Goal: Contribute content: Contribute content

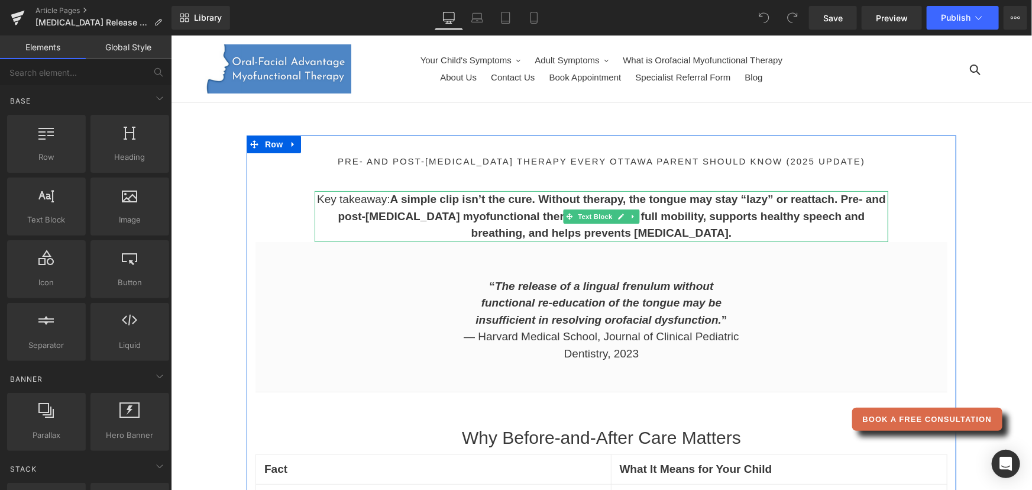
click at [611, 232] on strong "A simple clip isn’t the cure. Without therapy, the tongue may stay “lazy” or re…" at bounding box center [612, 215] width 548 height 46
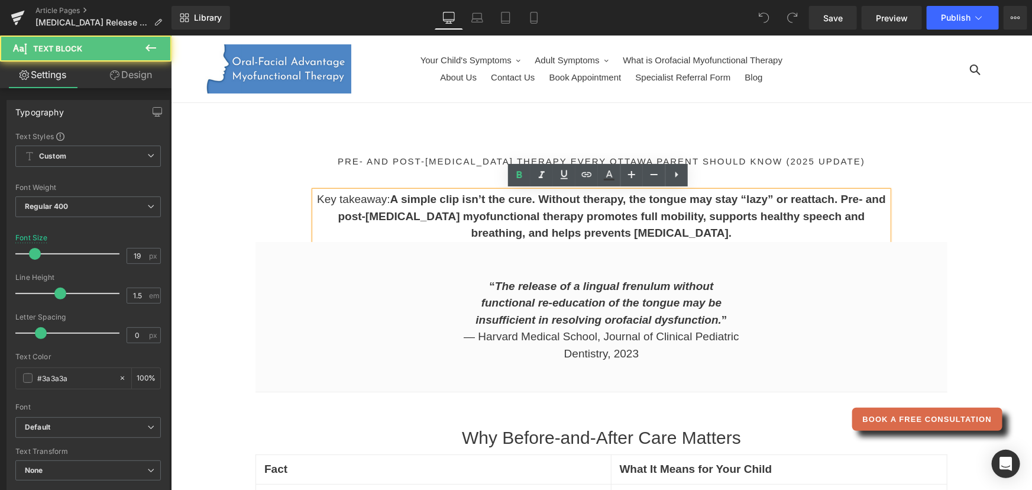
click at [611, 232] on strong "A simple clip isn’t the cure. Without therapy, the tongue may stay “lazy” or re…" at bounding box center [612, 215] width 548 height 46
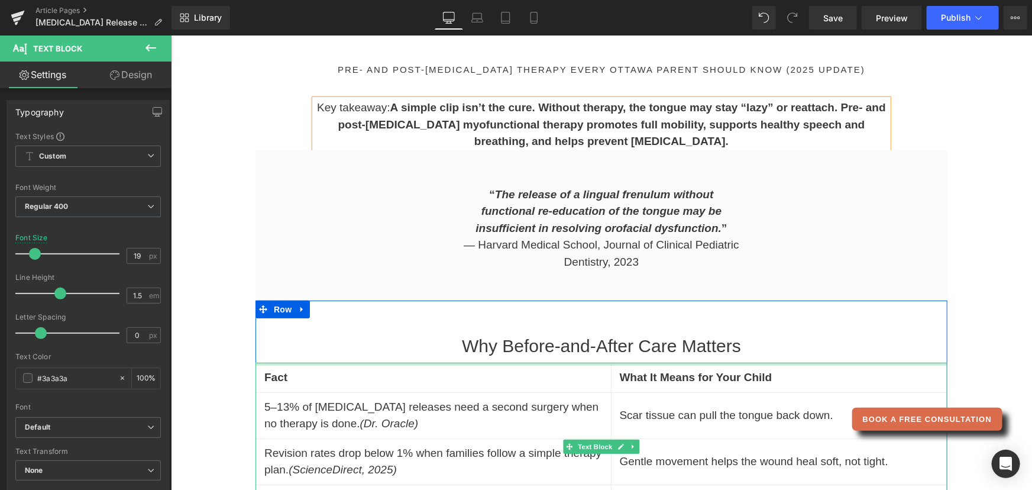
scroll to position [53, 0]
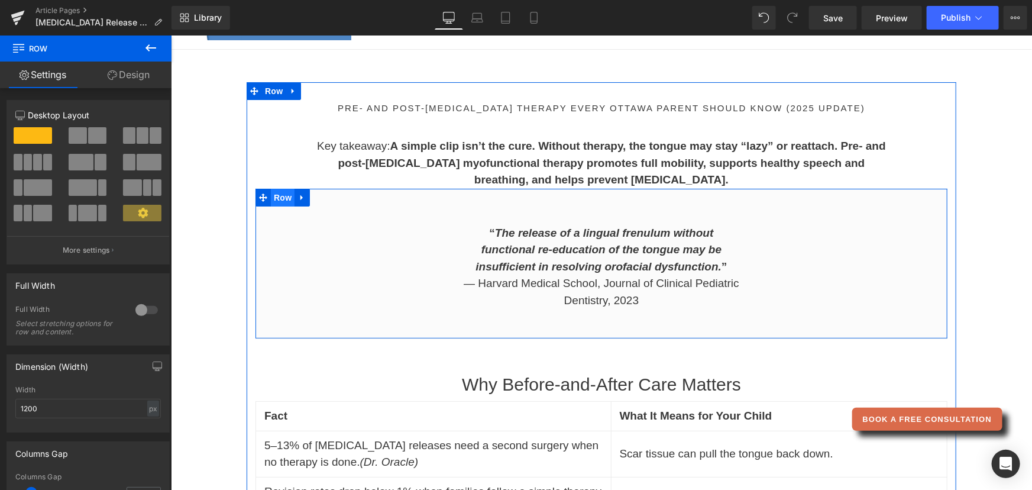
click at [277, 198] on span "Row" at bounding box center [282, 197] width 24 height 18
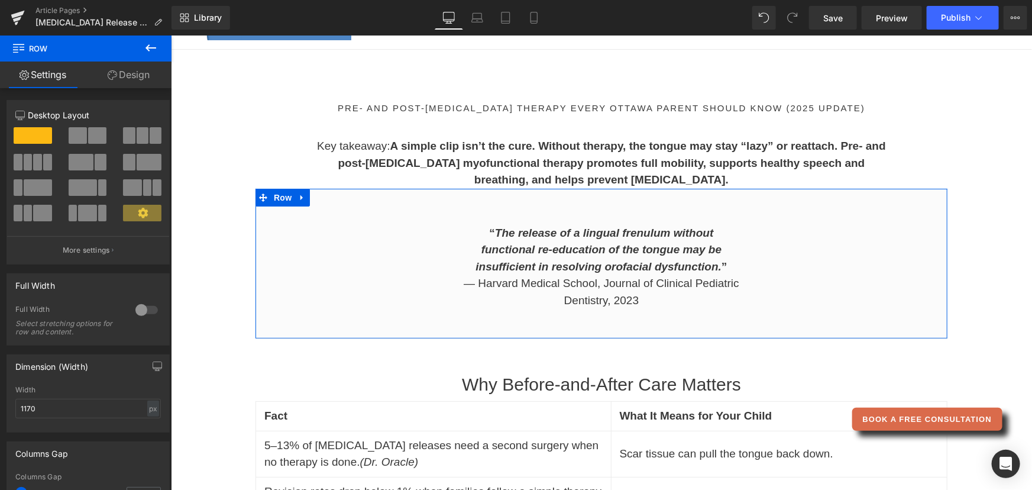
click at [125, 75] on link "Design" at bounding box center [129, 75] width 86 height 27
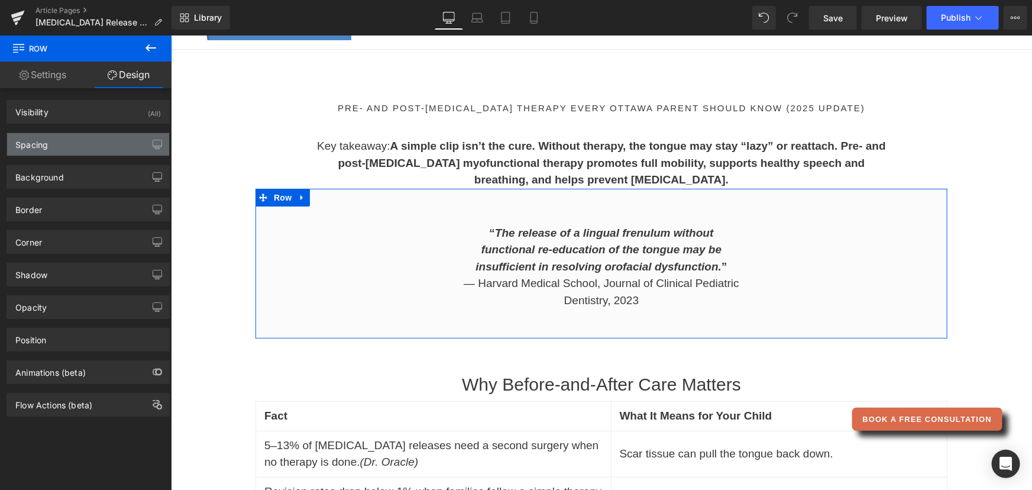
click at [73, 147] on div "Spacing" at bounding box center [88, 144] width 162 height 22
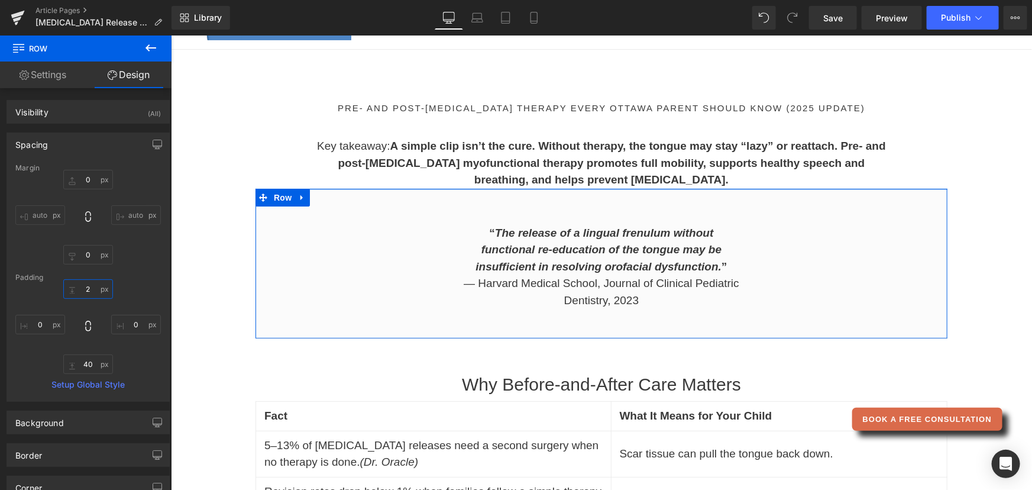
click at [88, 292] on input "2" at bounding box center [88, 289] width 50 height 20
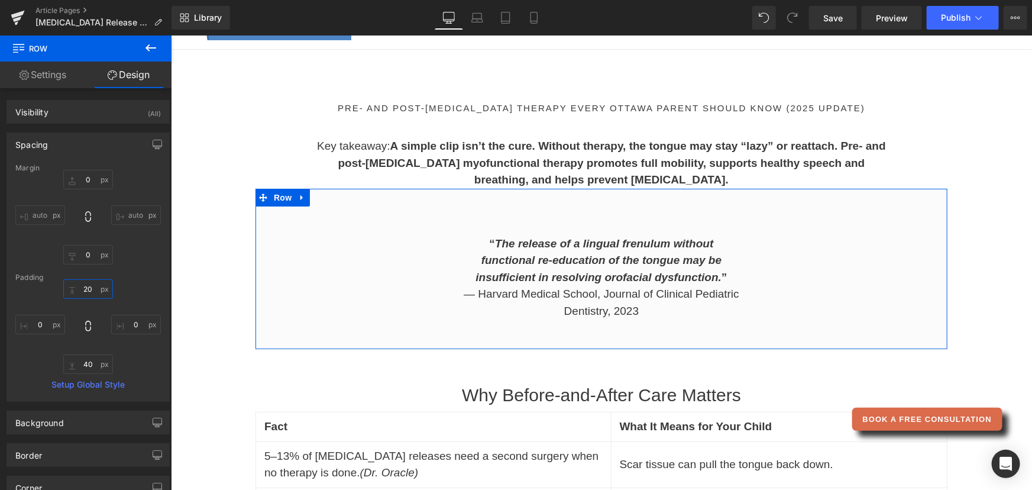
type input "2"
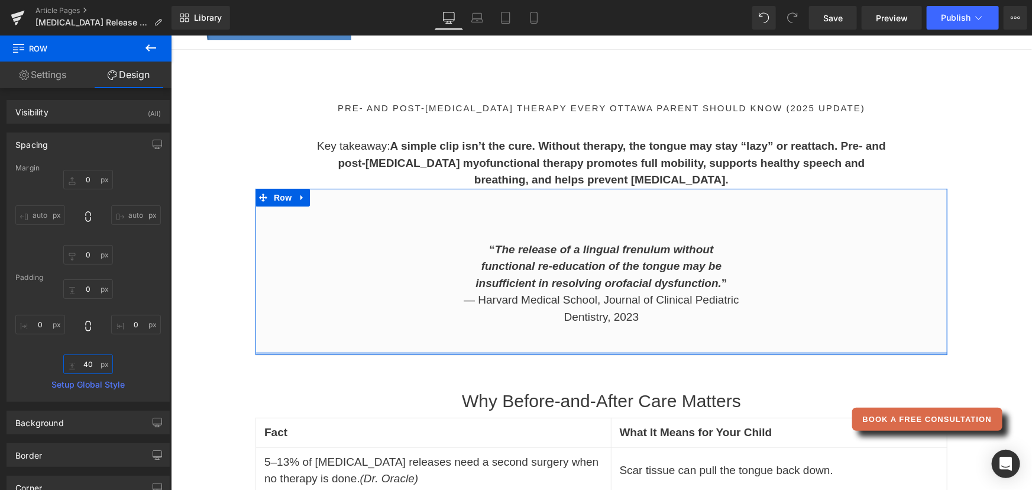
click at [88, 364] on input "40" at bounding box center [88, 364] width 50 height 20
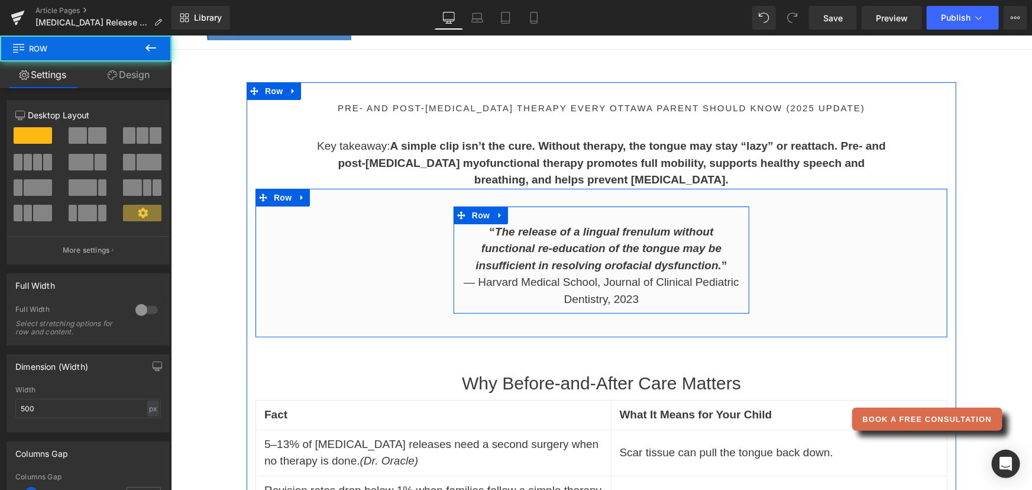
drag, startPoint x: 525, startPoint y: 220, endPoint x: 526, endPoint y: 197, distance: 23.1
click at [526, 197] on div "“ The release of a lingual frenulum without functional re-education of the tong…" at bounding box center [601, 262] width 692 height 149
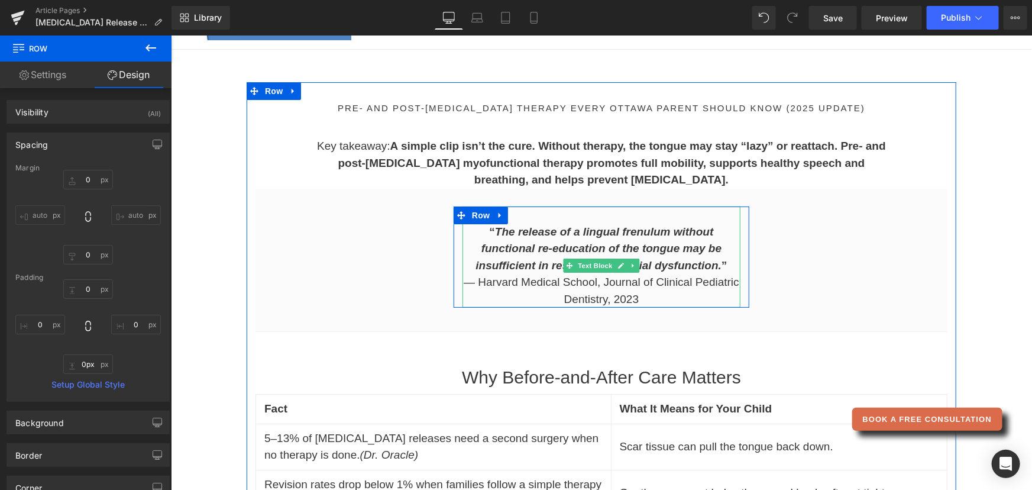
drag, startPoint x: 535, startPoint y: 309, endPoint x: 537, endPoint y: 295, distance: 14.3
click at [537, 295] on div "“ The release of a lingual frenulum without functional re-education of the tong…" at bounding box center [601, 257] width 296 height 102
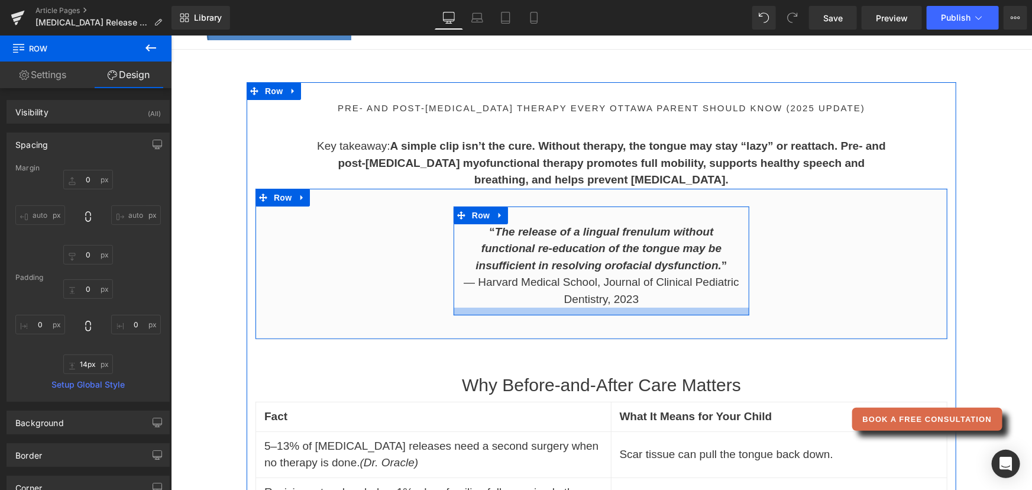
type input "15px"
drag, startPoint x: 550, startPoint y: 306, endPoint x: 553, endPoint y: 315, distance: 9.4
click at [553, 315] on div at bounding box center [601, 311] width 296 height 9
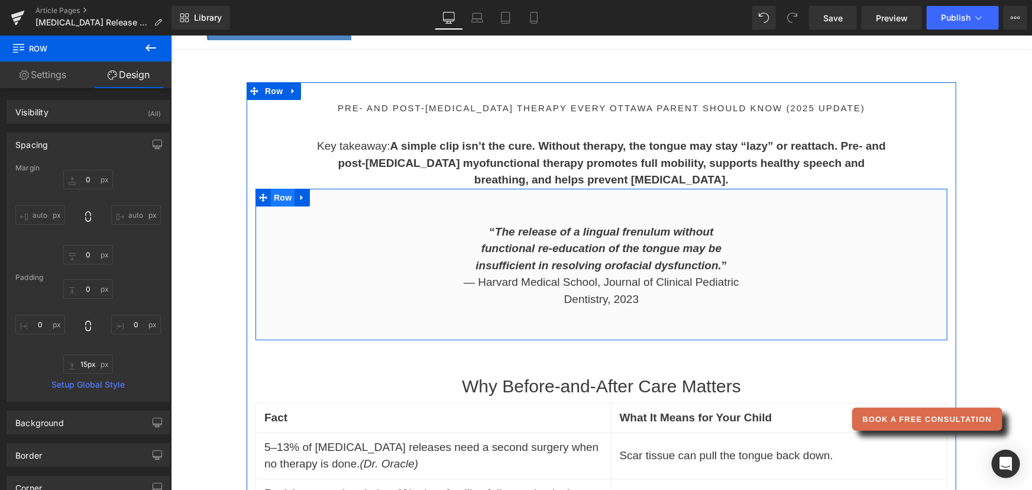
click at [270, 199] on span "Row" at bounding box center [282, 197] width 24 height 18
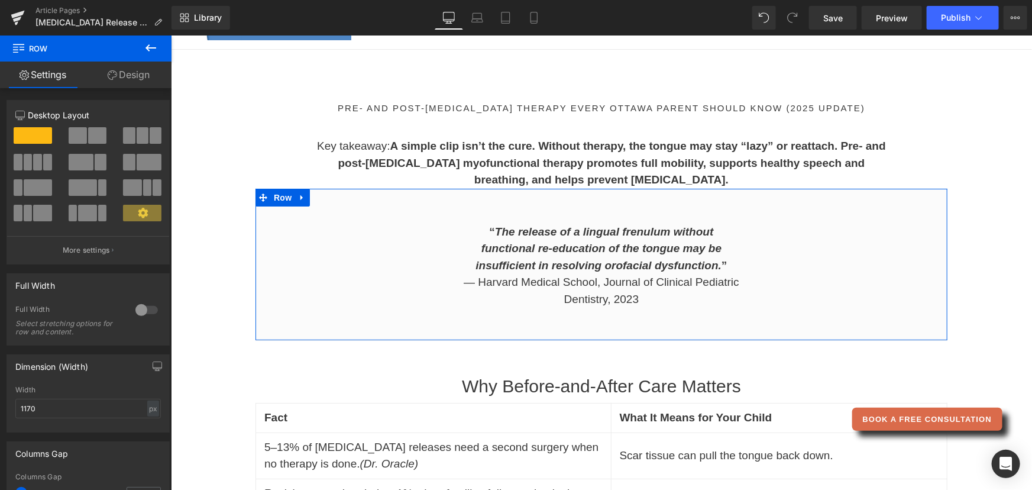
click at [137, 76] on link "Design" at bounding box center [129, 75] width 86 height 27
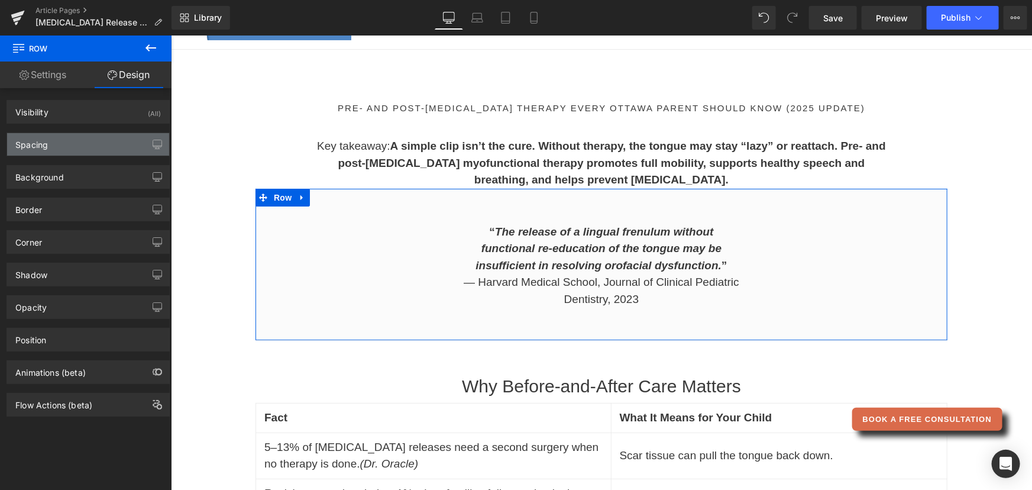
click at [79, 133] on div "Spacing" at bounding box center [88, 144] width 162 height 22
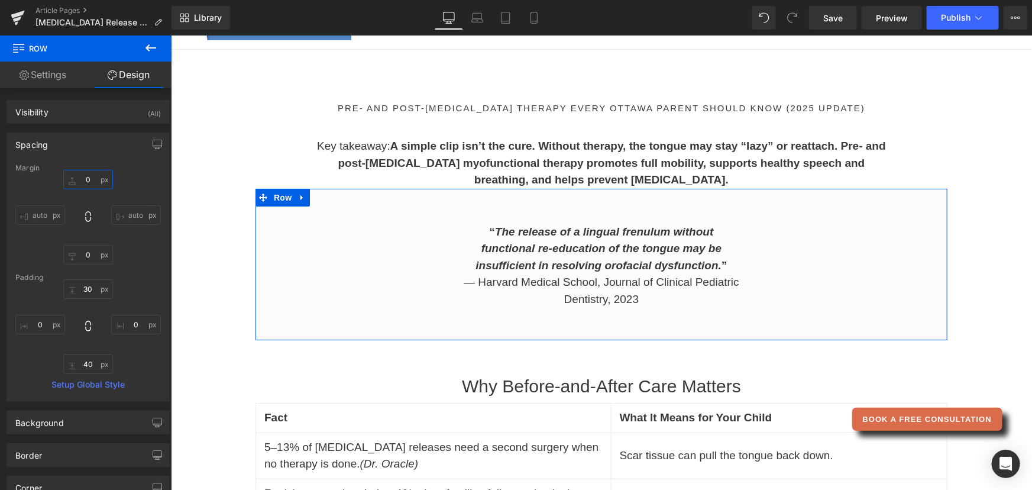
click at [82, 175] on input "0" at bounding box center [88, 180] width 50 height 20
click at [90, 181] on input "0" at bounding box center [88, 180] width 50 height 20
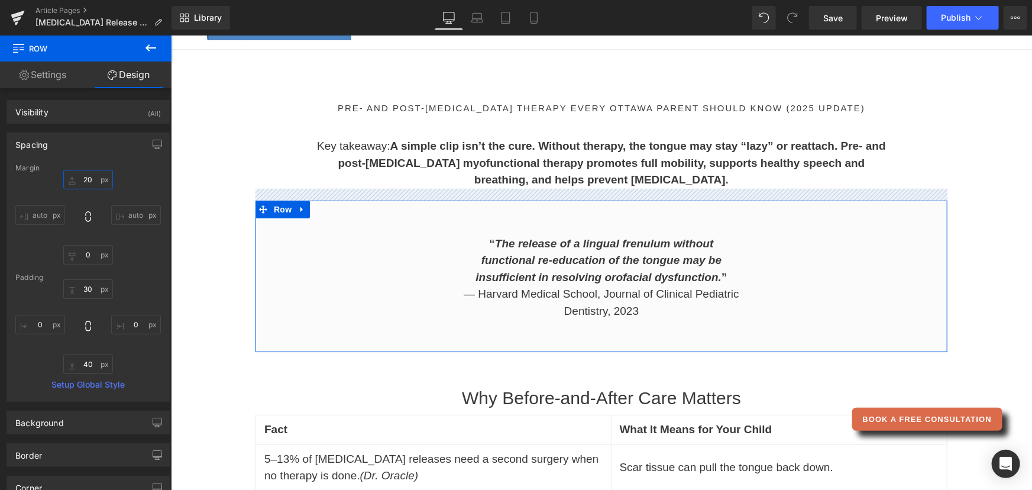
type input "2"
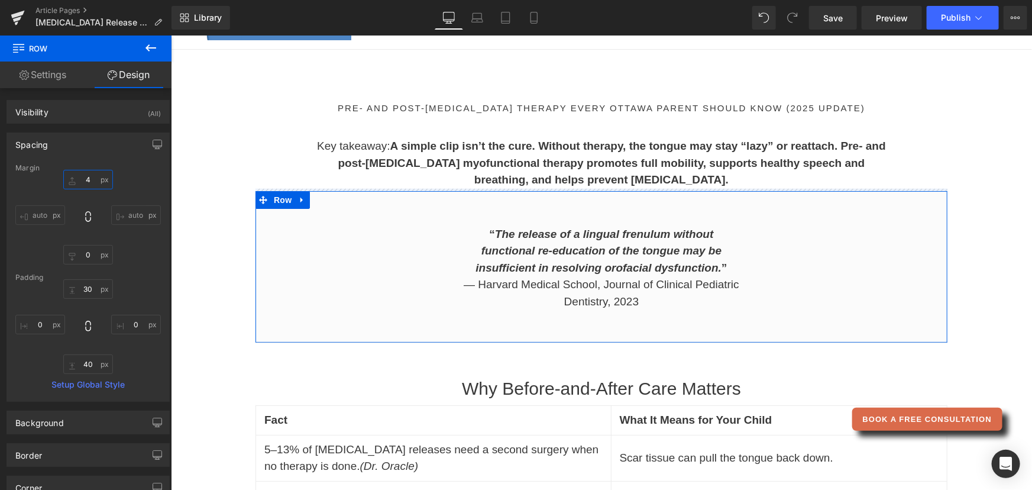
type input "40"
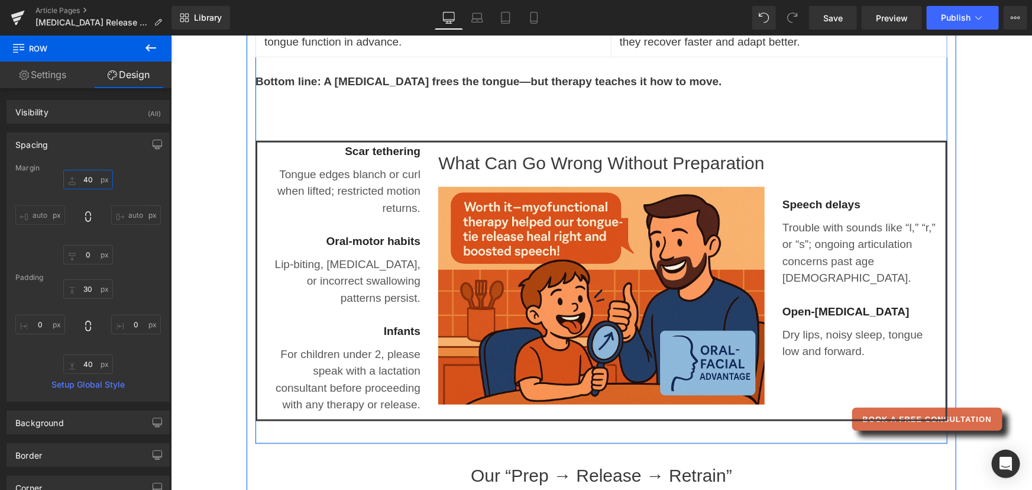
scroll to position [592, 0]
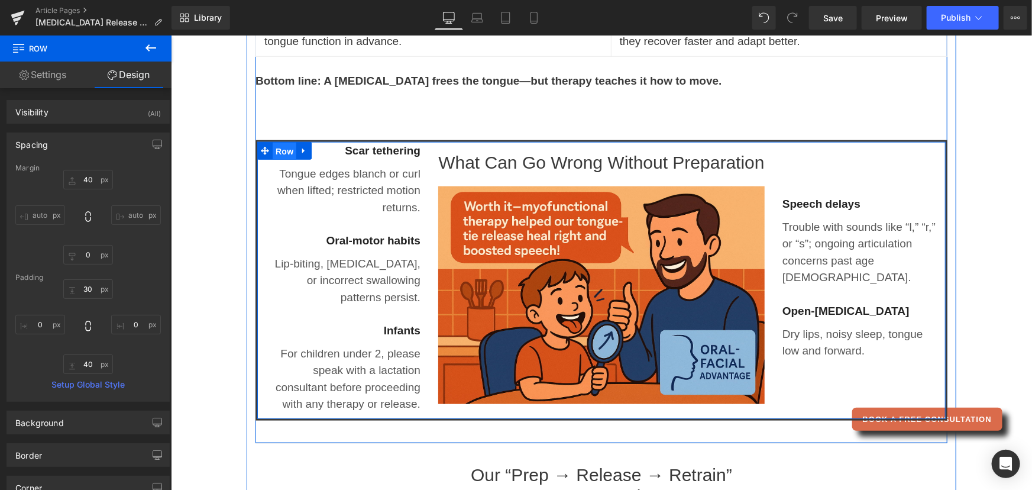
click at [275, 150] on span "Row" at bounding box center [284, 151] width 24 height 18
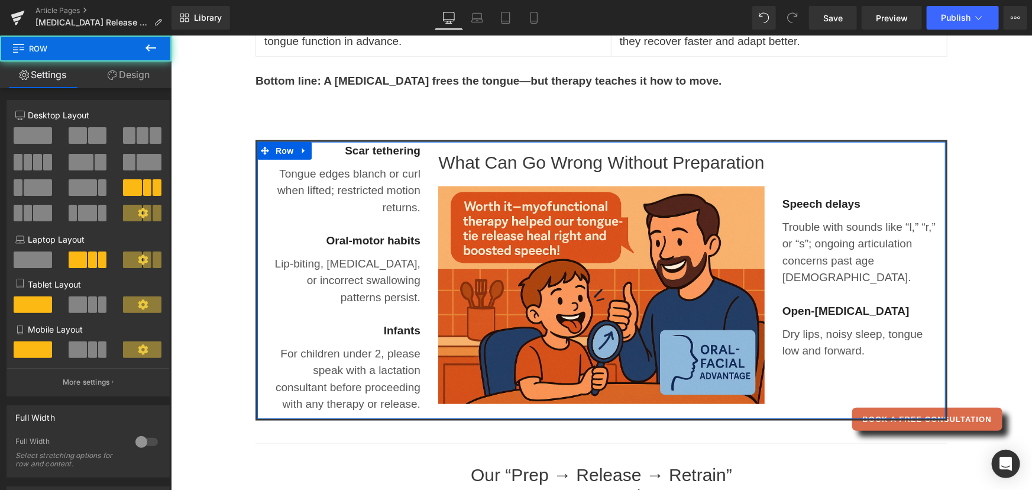
click at [132, 75] on link "Design" at bounding box center [129, 75] width 86 height 27
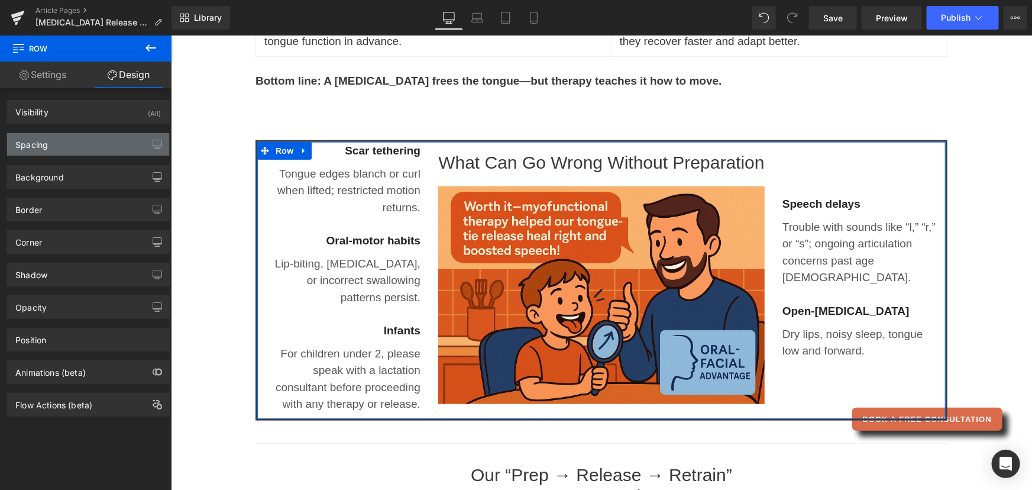
click at [51, 143] on div "Spacing" at bounding box center [88, 144] width 162 height 22
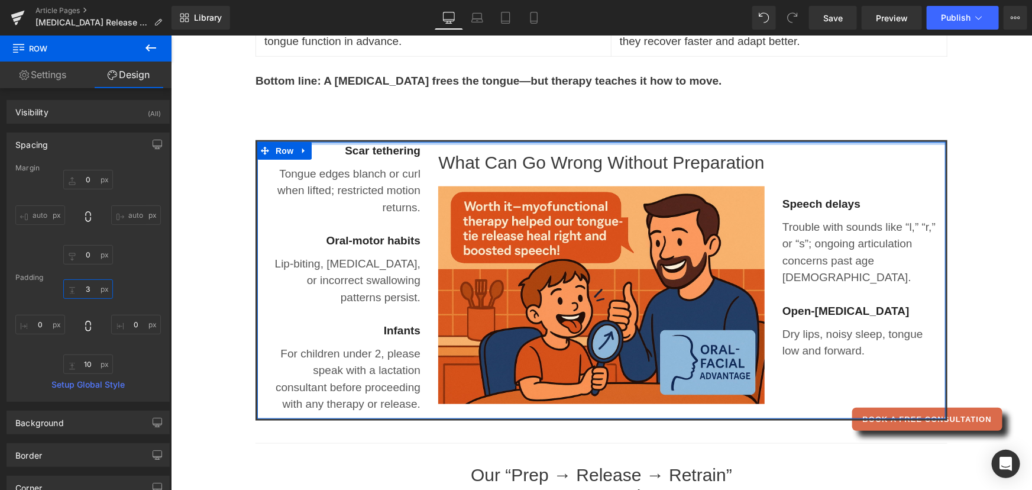
click at [95, 286] on input "3" at bounding box center [88, 289] width 50 height 20
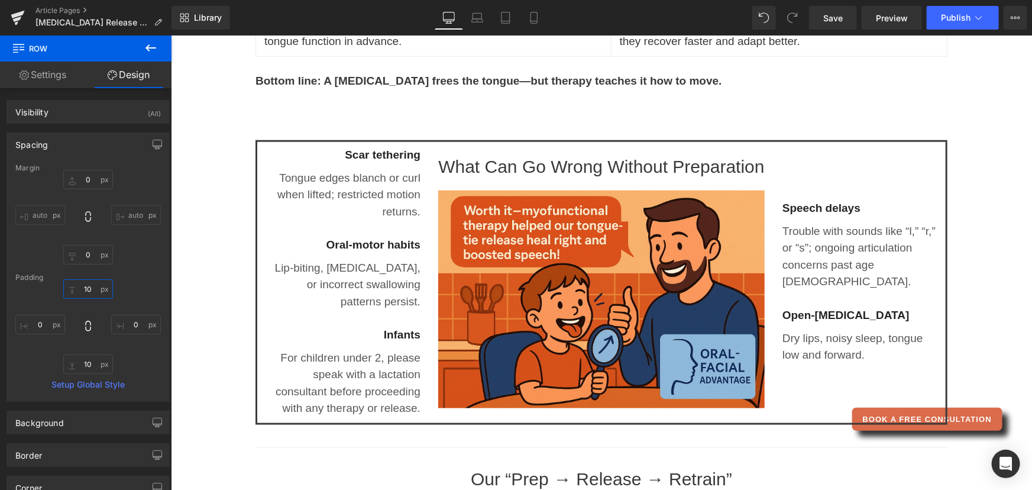
type input "10"
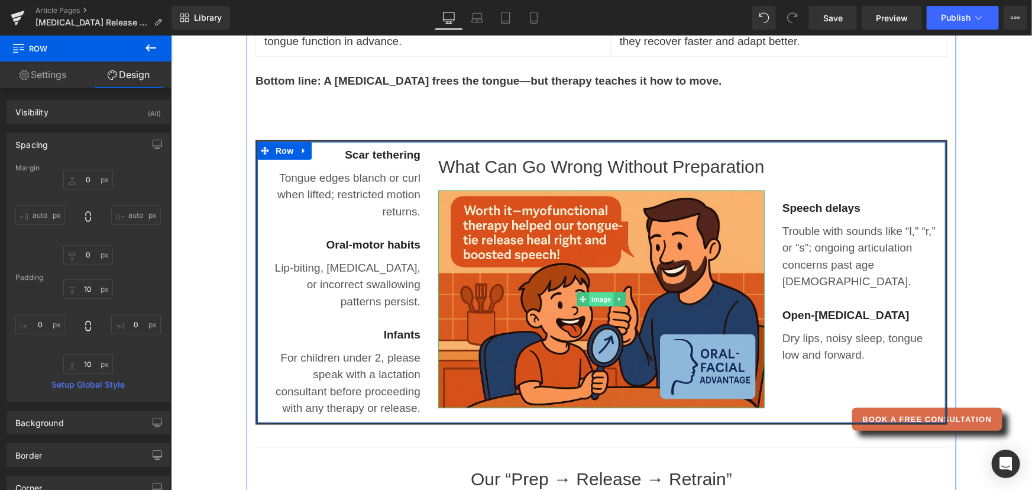
click at [594, 292] on span "Image" at bounding box center [601, 299] width 25 height 14
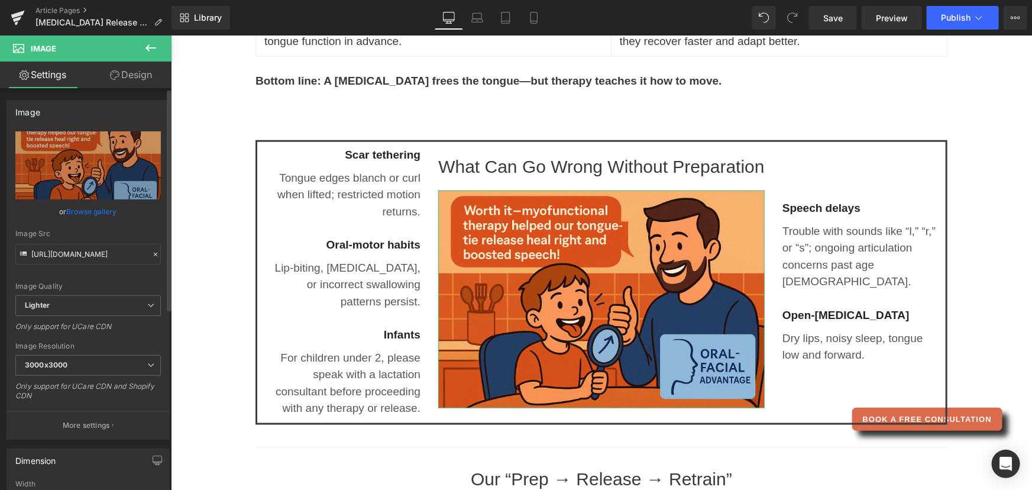
click at [99, 209] on link "Browse gallery" at bounding box center [92, 211] width 50 height 21
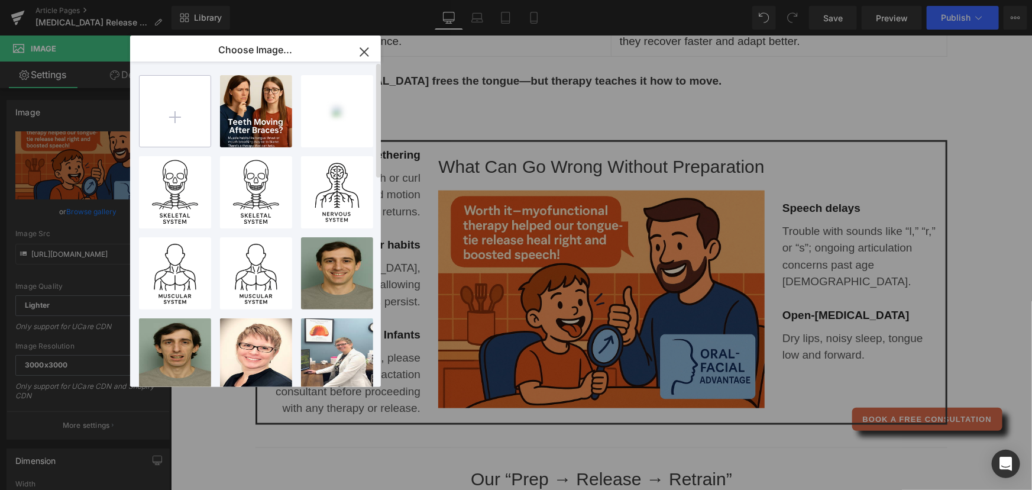
click at [188, 119] on input "file" at bounding box center [175, 111] width 71 height 71
type input "C:\fakepath\[MEDICAL_DATA] [MEDICAL_DATA] Oral-Facial Advantage Myofunctional T…"
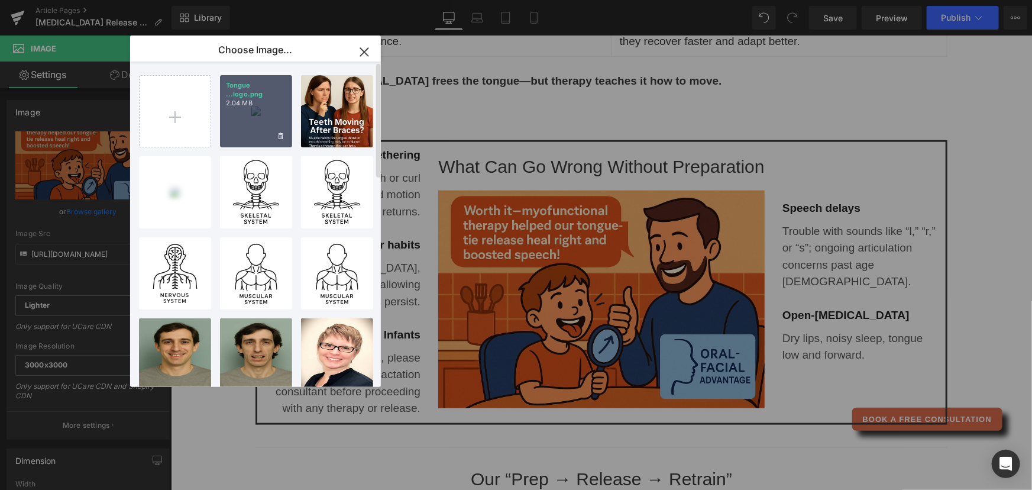
click at [244, 118] on div "Tongue ...logo.png 2.04 MB" at bounding box center [256, 111] width 72 height 72
type input "[URL][DOMAIN_NAME]"
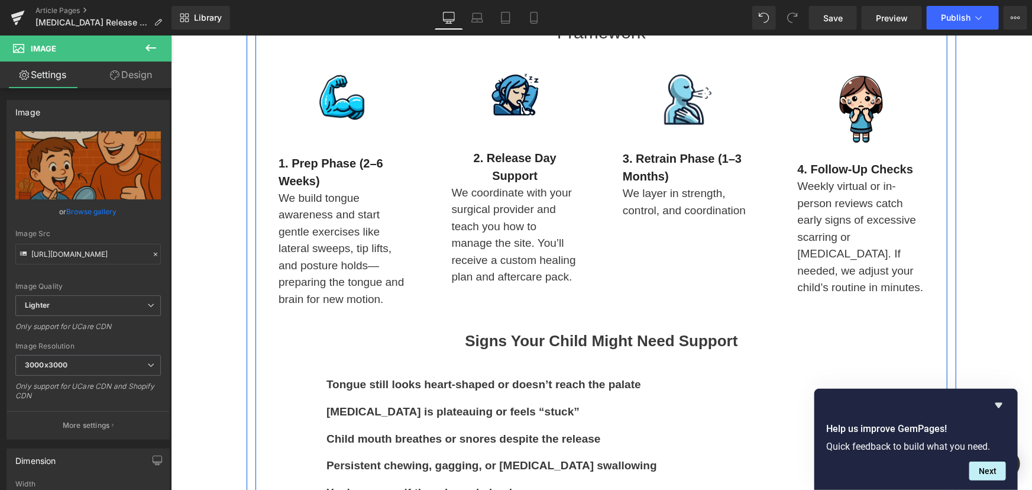
scroll to position [1129, 0]
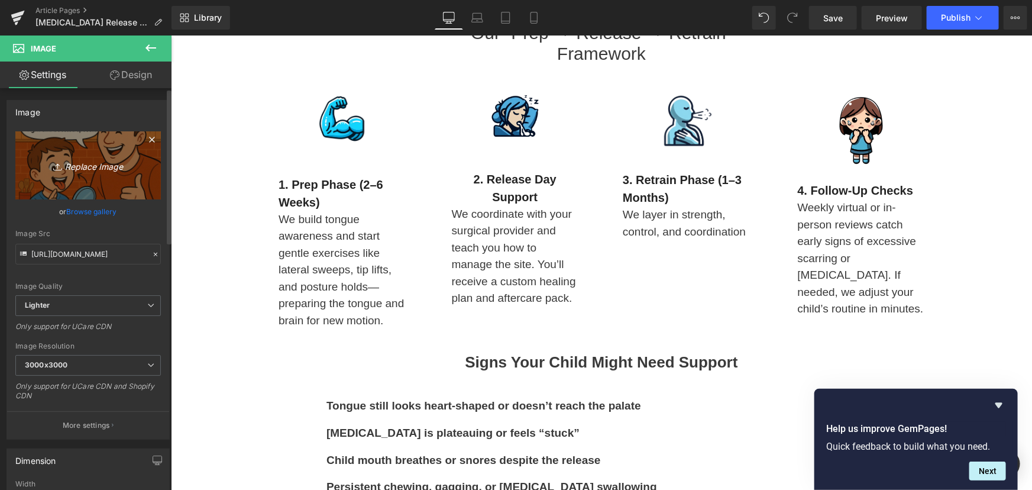
click at [98, 165] on icon "Replace Image" at bounding box center [88, 165] width 95 height 15
type input "C:\fakepath\[MEDICAL_DATA] [MEDICAL_DATA] Oral-Facial Advantage Myofunctional T…"
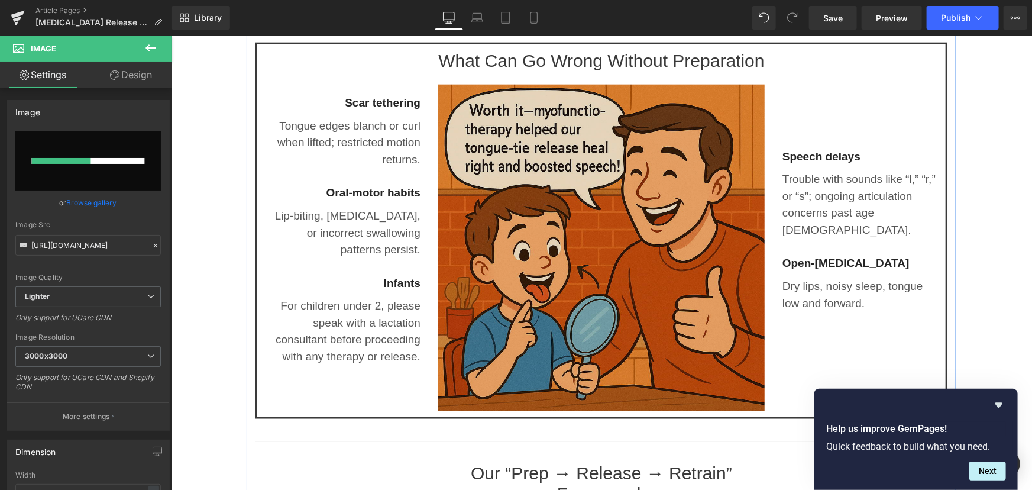
scroll to position [699, 0]
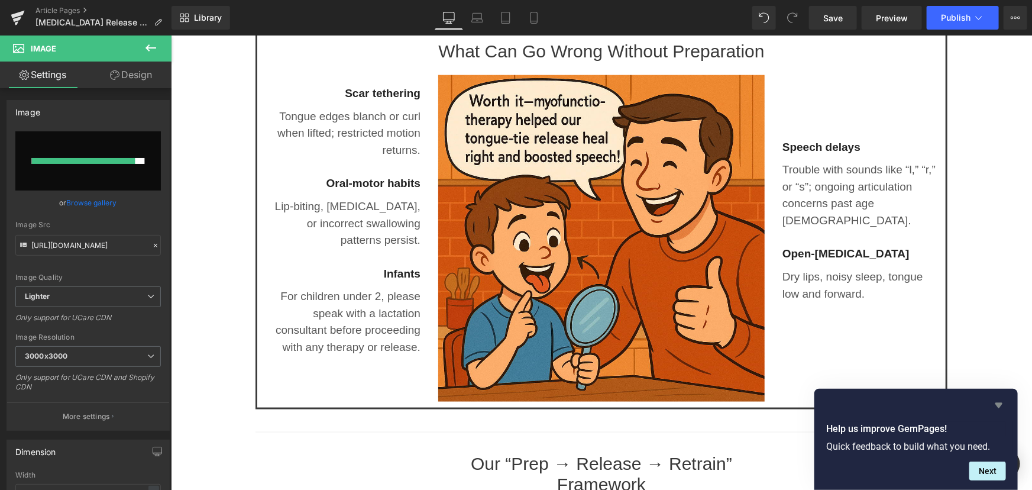
click at [1002, 406] on icon "Hide survey" at bounding box center [999, 405] width 14 height 14
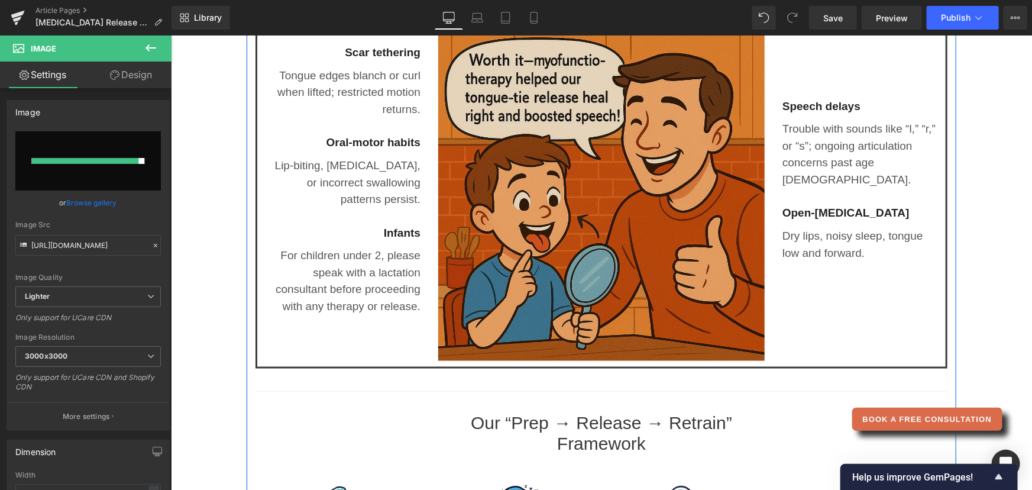
scroll to position [752, 0]
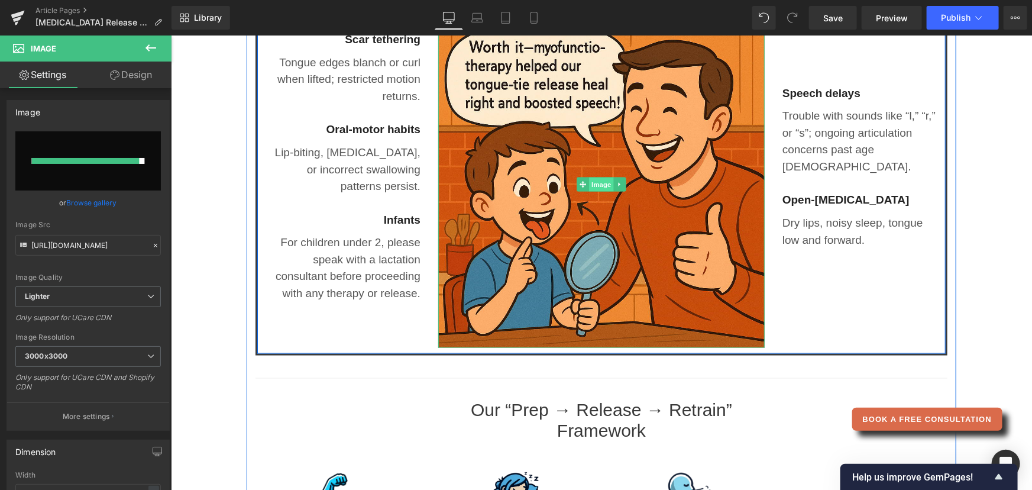
click at [594, 184] on span "Image" at bounding box center [601, 184] width 25 height 14
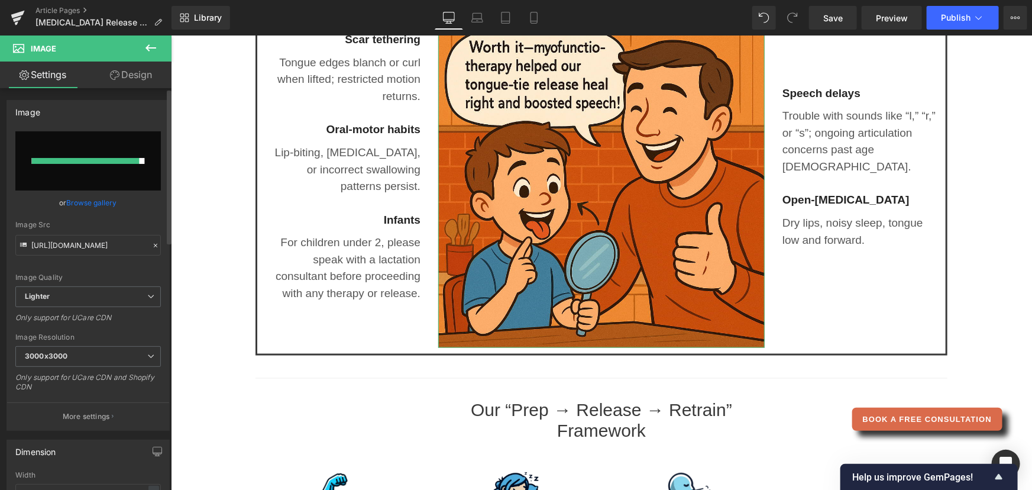
click at [86, 170] on input "file" at bounding box center [88, 160] width 146 height 59
type input "C:\fakepath\[MEDICAL_DATA] [MEDICAL_DATA] Oral-Facial Advantage Myofunctional T…"
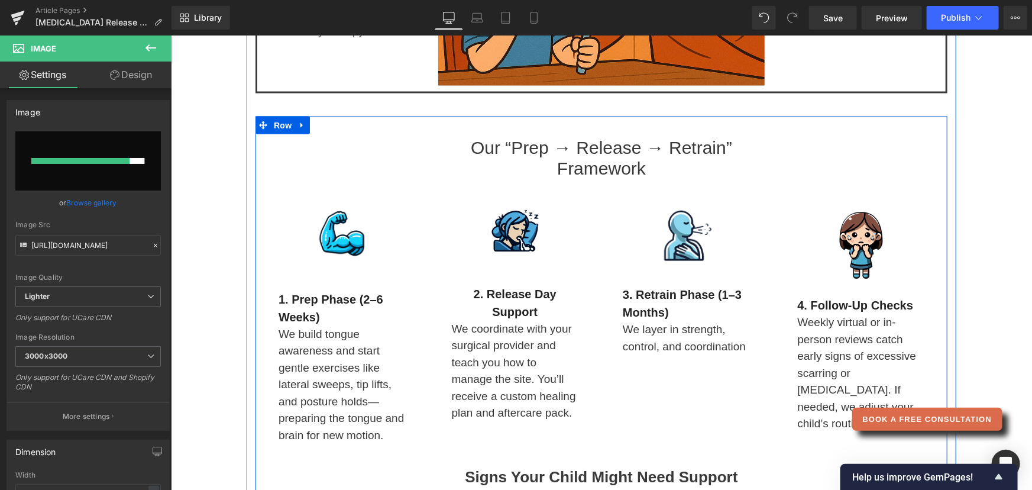
scroll to position [1022, 0]
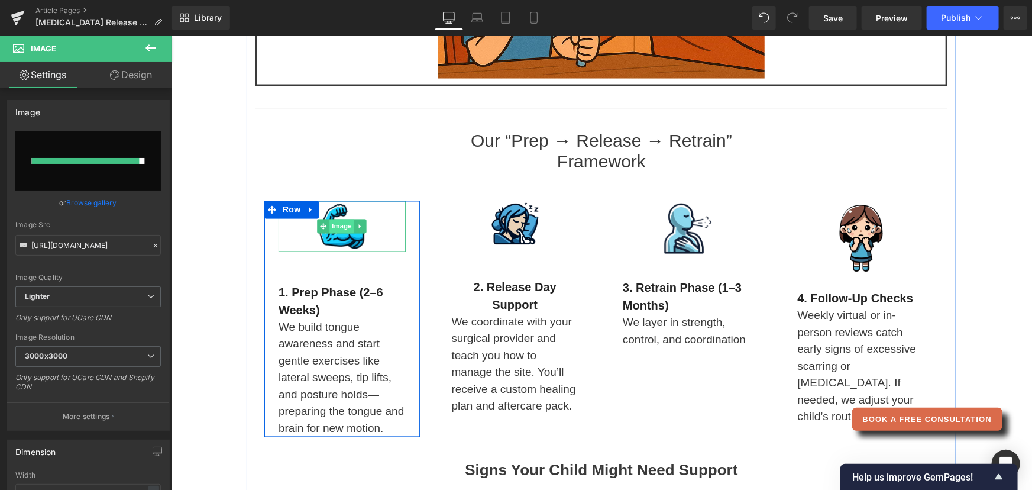
click at [335, 225] on span "Image" at bounding box center [341, 226] width 25 height 14
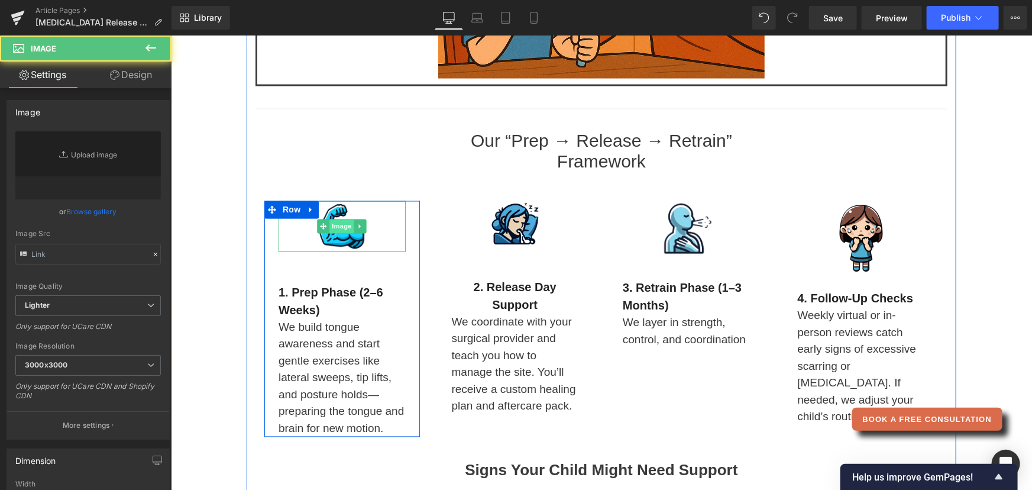
type input "[URL][DOMAIN_NAME]"
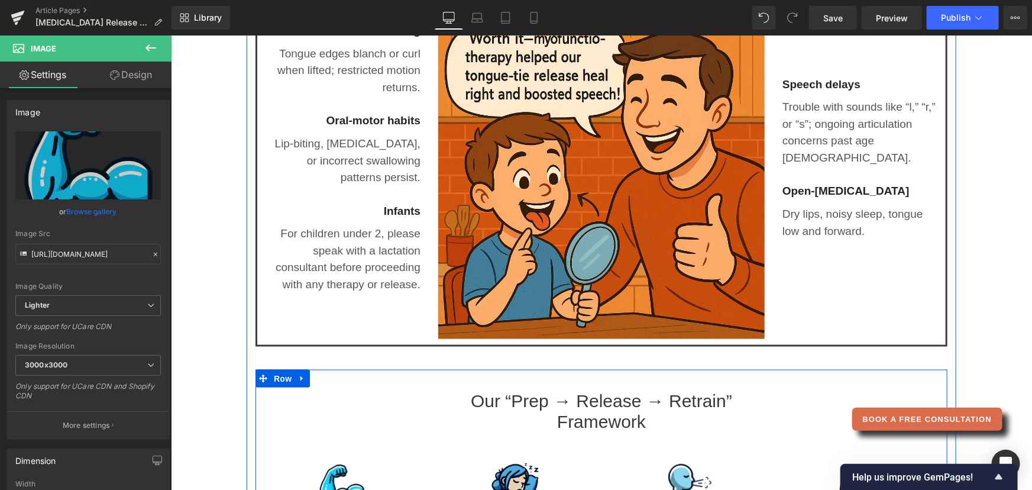
scroll to position [752, 0]
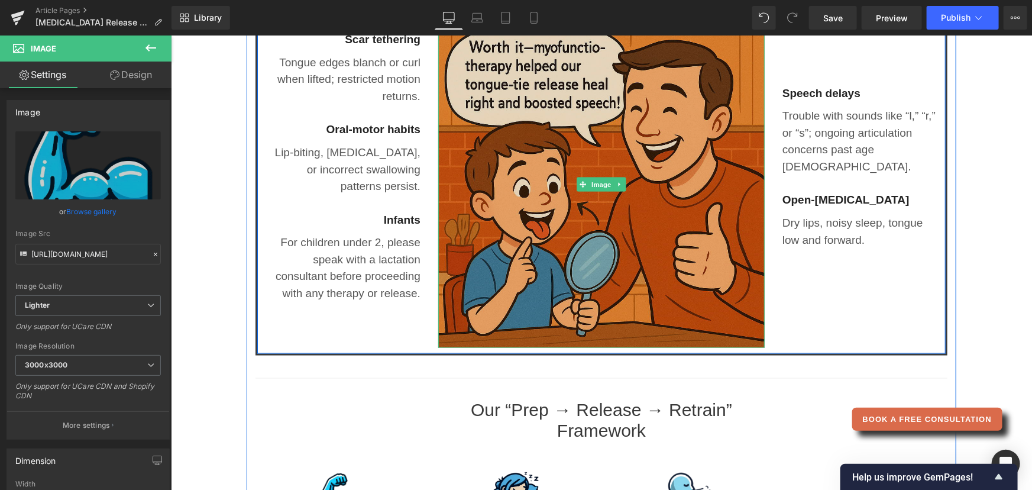
click at [597, 134] on img at bounding box center [601, 184] width 327 height 327
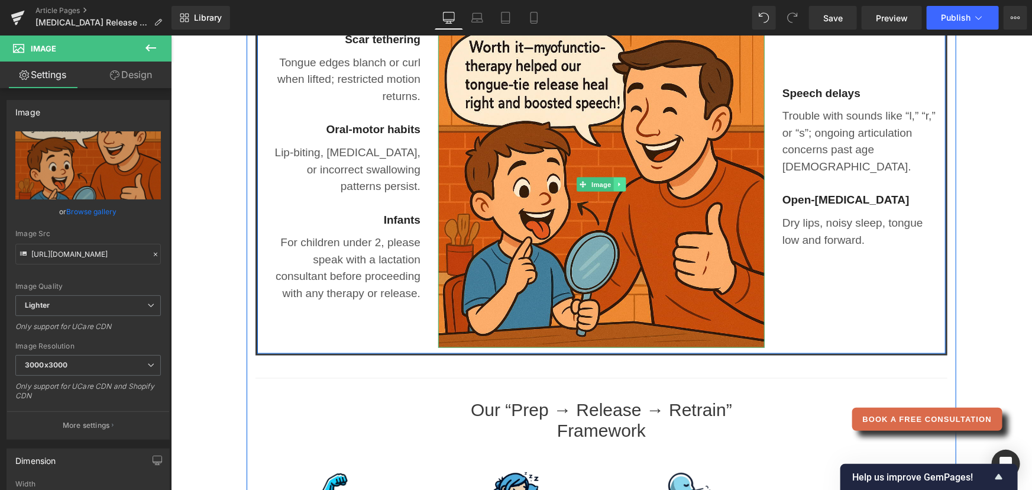
click at [619, 185] on link at bounding box center [619, 184] width 12 height 14
click at [623, 185] on icon at bounding box center [625, 183] width 7 height 7
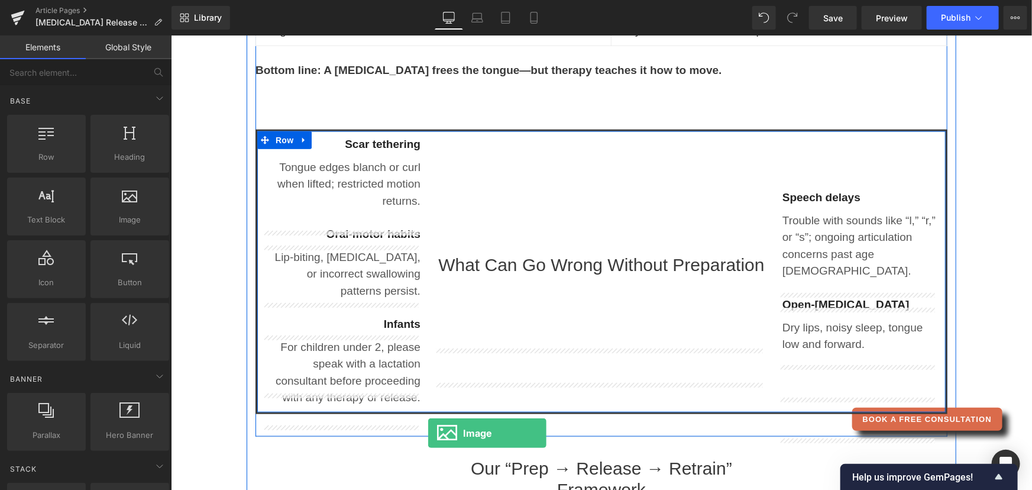
scroll to position [661, 0]
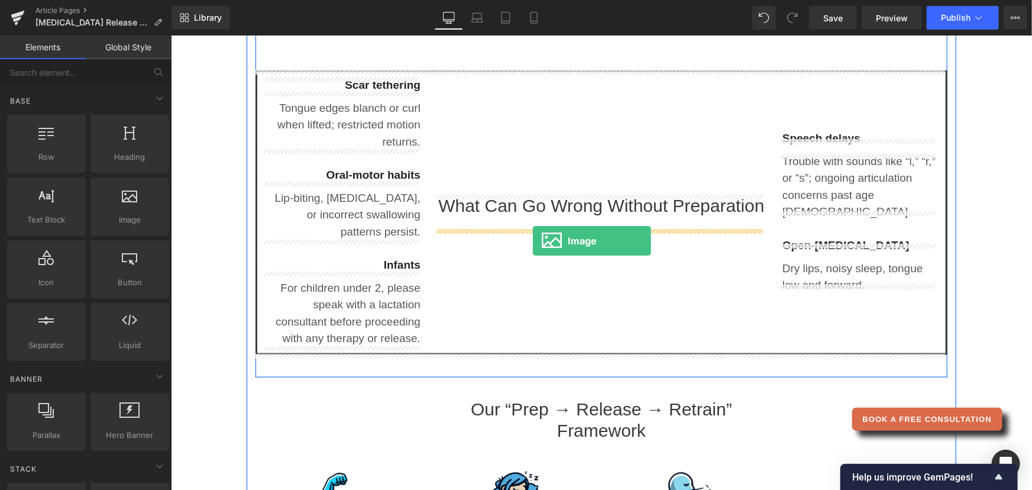
drag, startPoint x: 280, startPoint y: 246, endPoint x: 532, endPoint y: 240, distance: 252.1
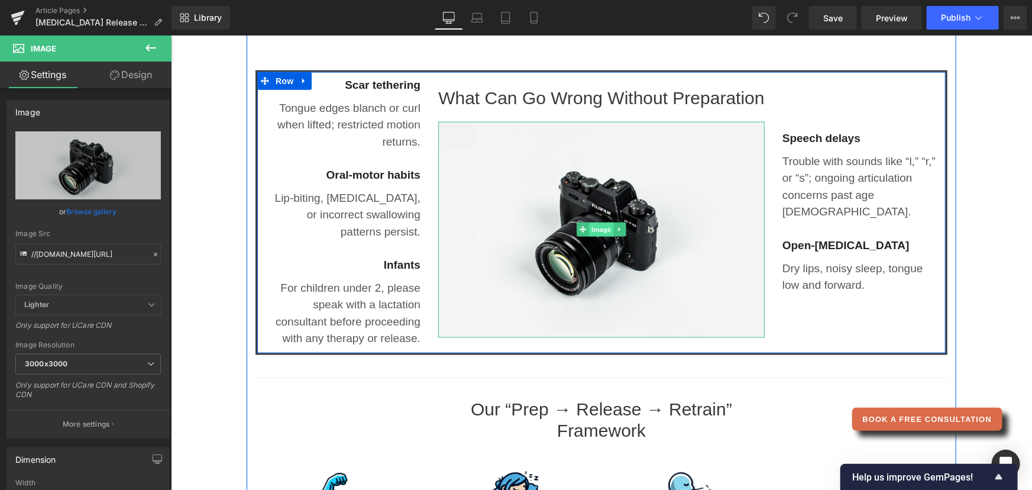
click at [591, 227] on span "Image" at bounding box center [601, 229] width 25 height 14
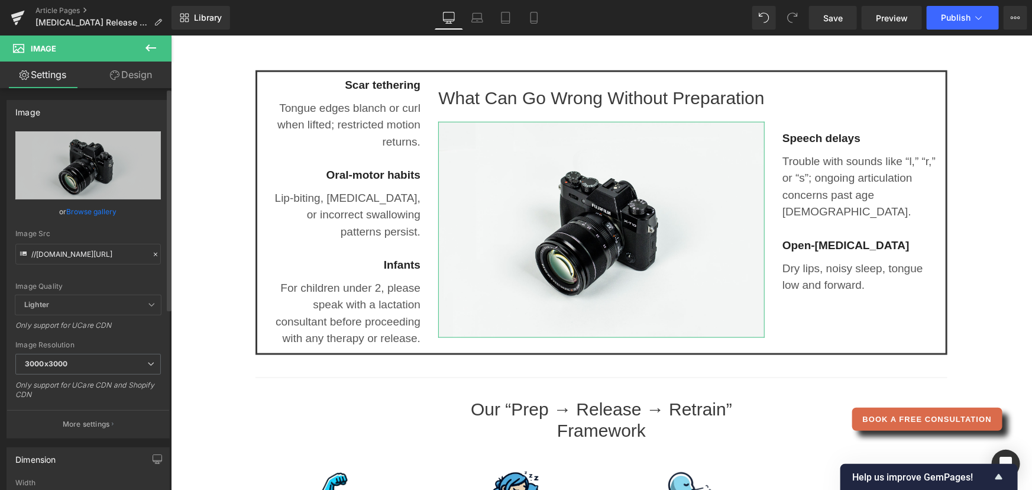
click at [88, 206] on link "Browse gallery" at bounding box center [92, 211] width 50 height 21
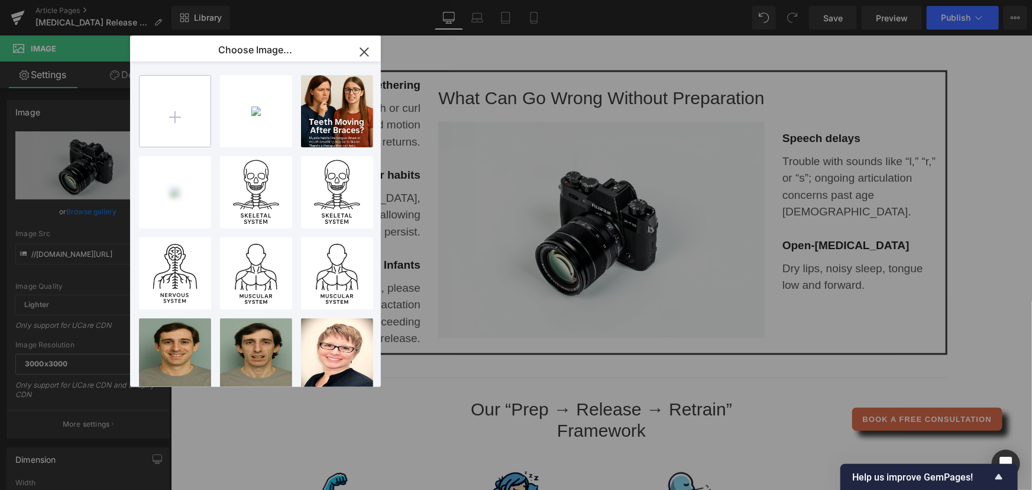
click at [176, 123] on input "file" at bounding box center [175, 111] width 71 height 71
type input "C:\fakepath\[MEDICAL_DATA] [MEDICAL_DATA] Oral-Facial Advantage Myofunctional T…"
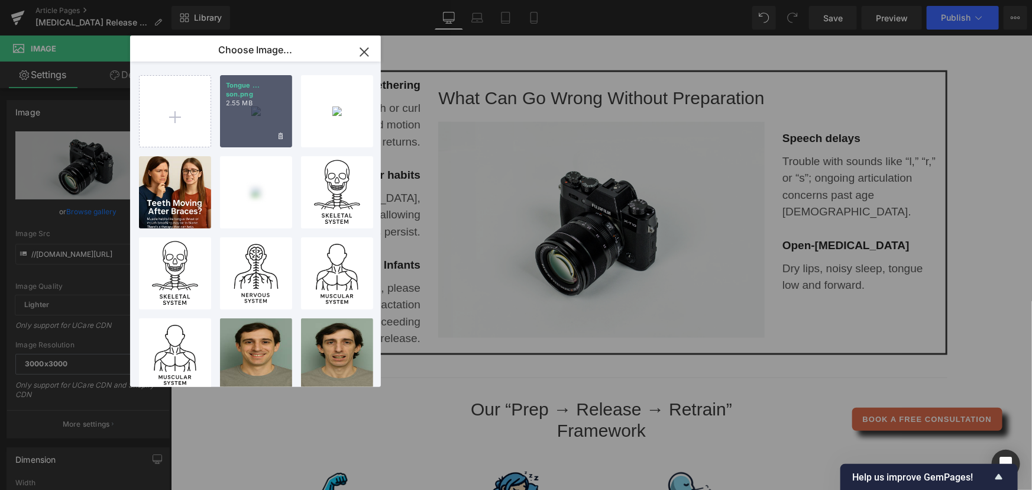
click at [274, 114] on div "Tongue ... son.png 2.55 MB" at bounding box center [256, 111] width 72 height 72
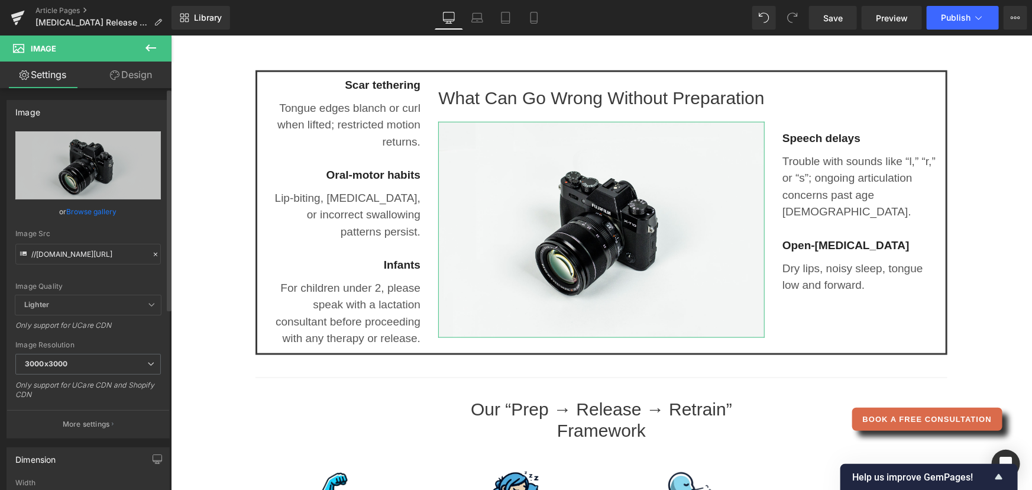
click at [101, 209] on link "Browse gallery" at bounding box center [92, 211] width 50 height 21
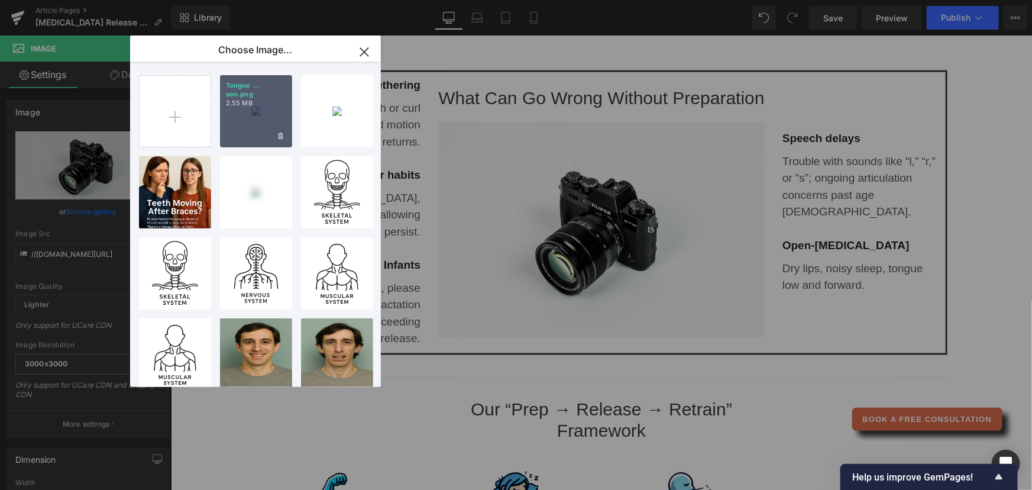
click at [248, 121] on div "Tongue ... son.png 2.55 MB" at bounding box center [256, 111] width 72 height 72
type input "[URL][DOMAIN_NAME]"
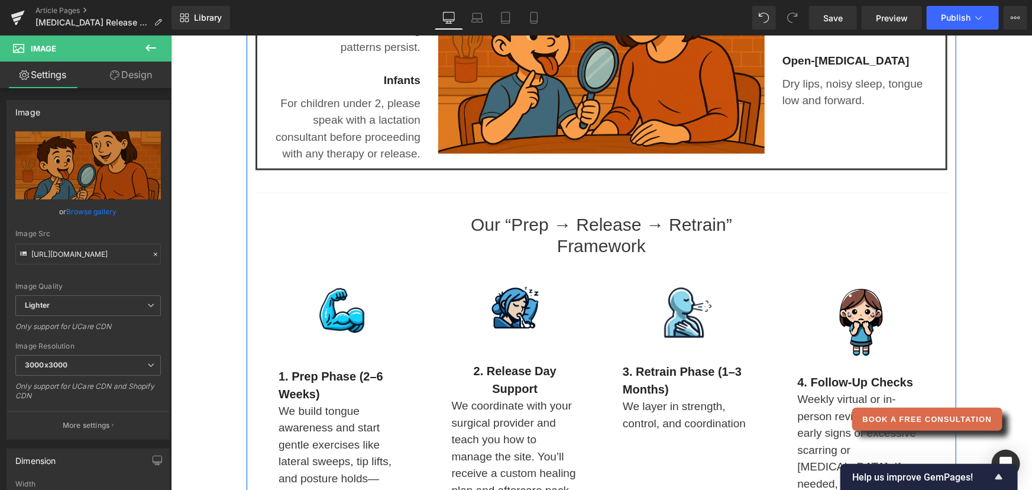
scroll to position [930, 0]
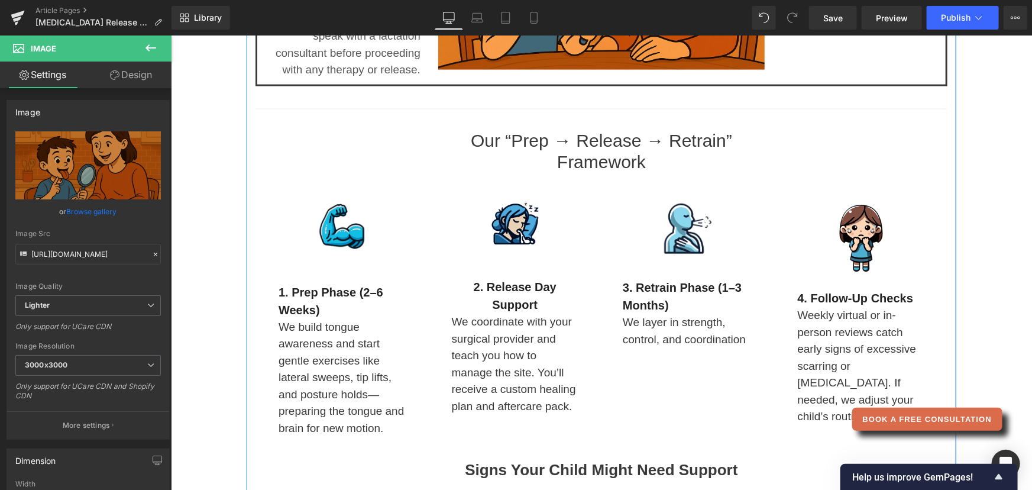
click at [333, 232] on img at bounding box center [341, 226] width 51 height 51
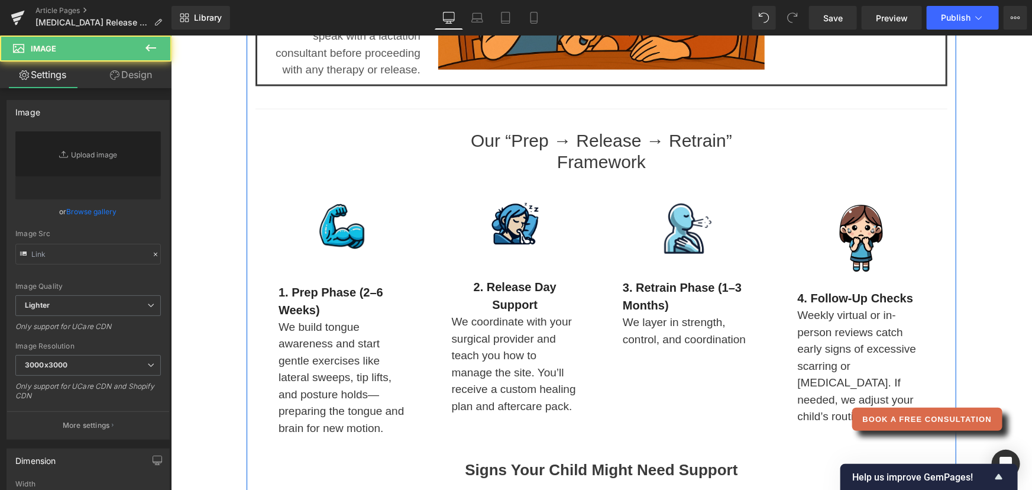
type input "[URL][DOMAIN_NAME]"
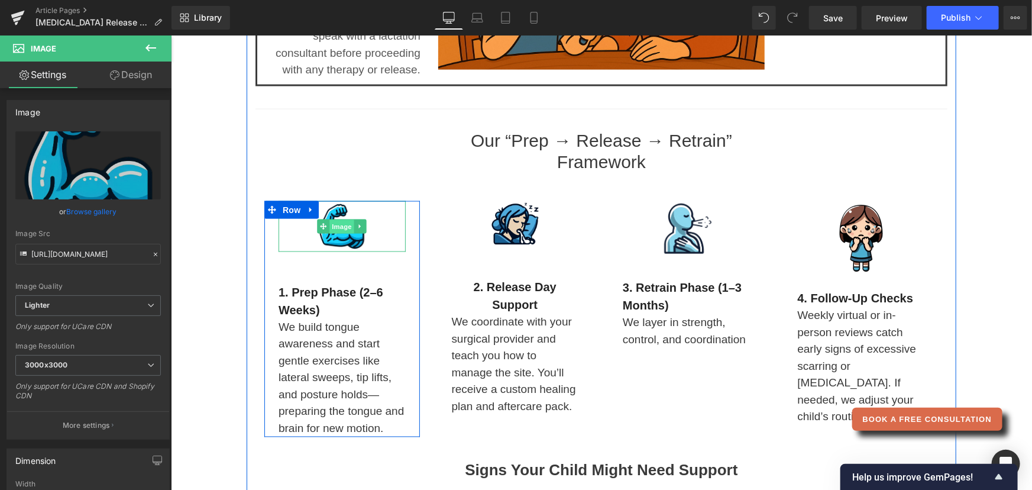
click at [334, 227] on span "Image" at bounding box center [341, 226] width 25 height 14
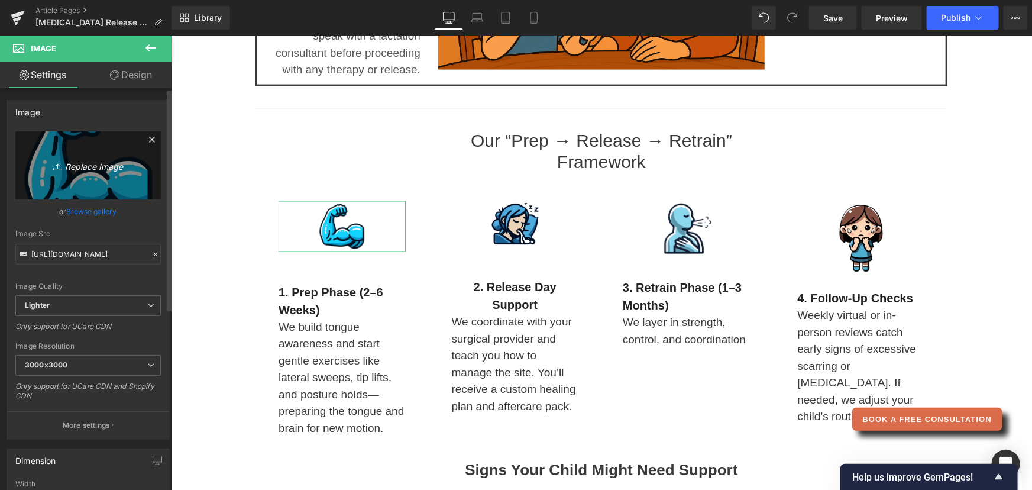
click at [82, 166] on icon "Replace Image" at bounding box center [88, 165] width 95 height 15
type input "C:\fakepath\Tongue [MEDICAL_DATA].png"
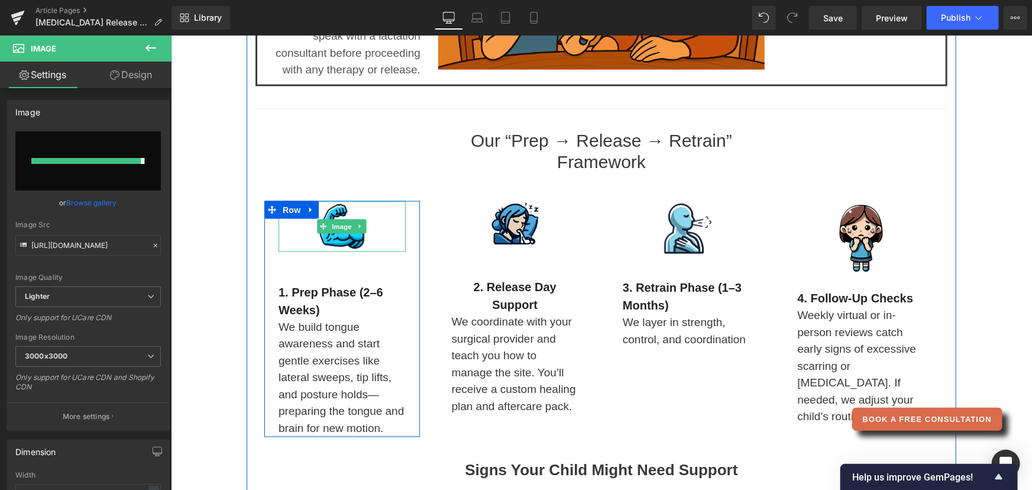
type input "[URL][DOMAIN_NAME]"
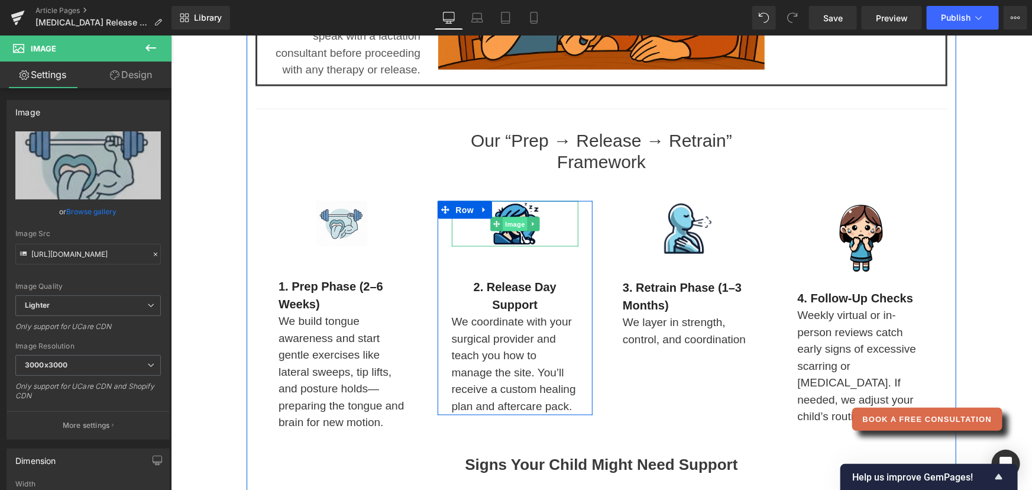
click at [504, 222] on span "Image" at bounding box center [514, 224] width 25 height 14
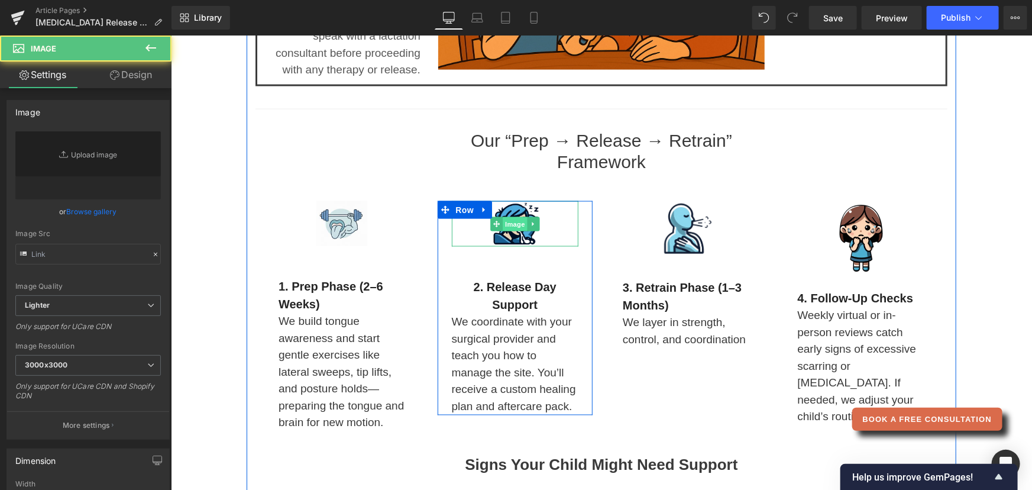
type input "[URL][DOMAIN_NAME]"
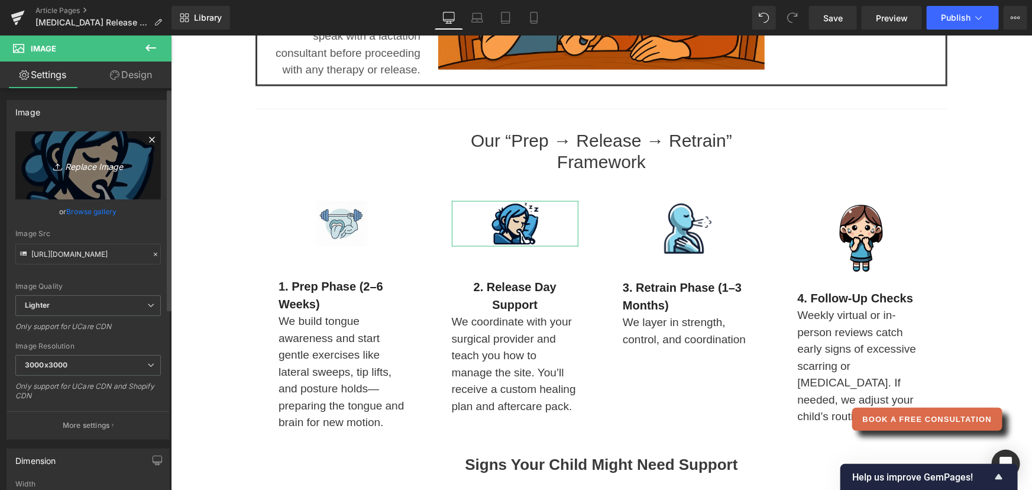
click at [94, 168] on icon "Replace Image" at bounding box center [88, 165] width 95 height 15
type input "C:\fakepath\Treatment planning.png"
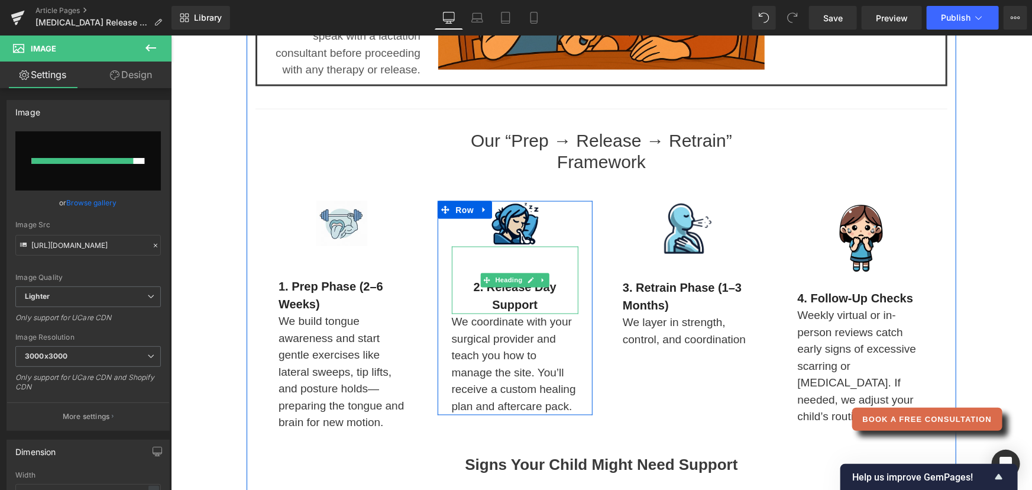
type input "[URL][DOMAIN_NAME]"
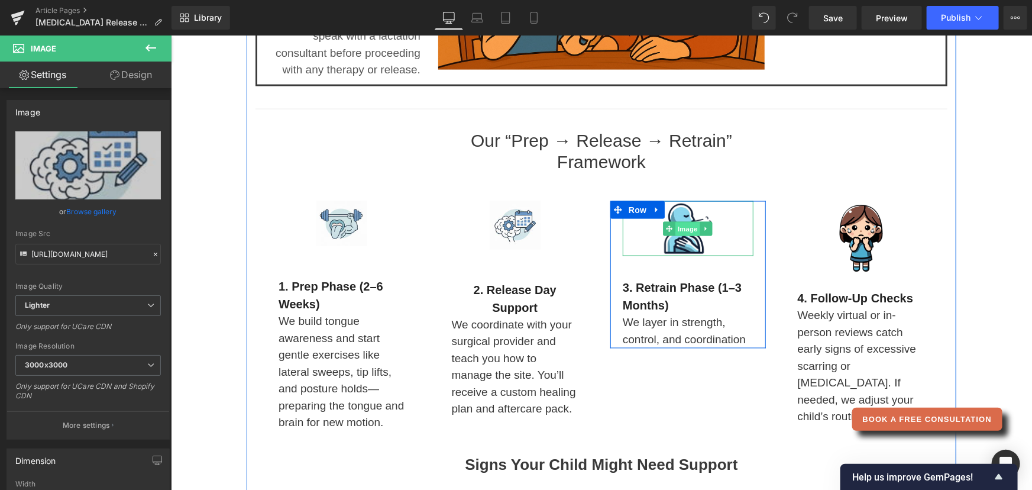
click at [679, 224] on span "Image" at bounding box center [687, 228] width 25 height 14
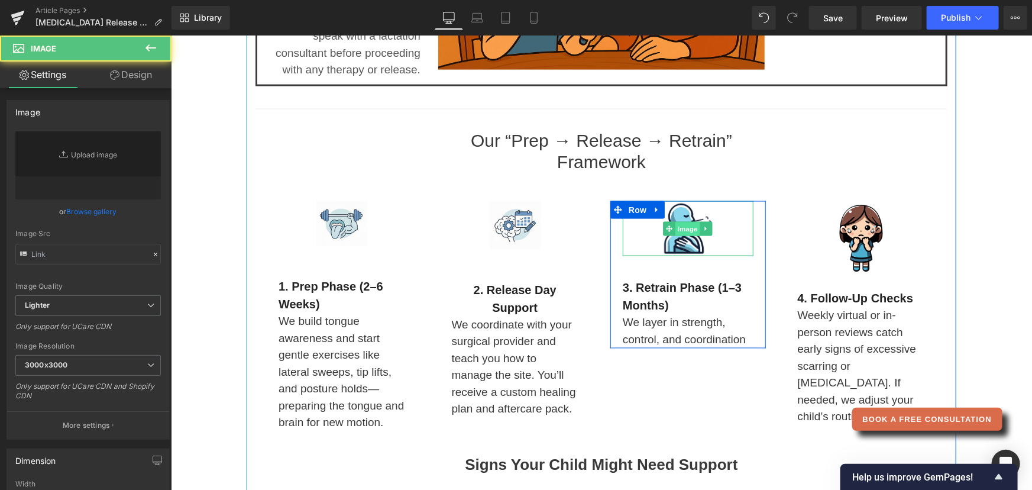
type input "[URL][DOMAIN_NAME]"
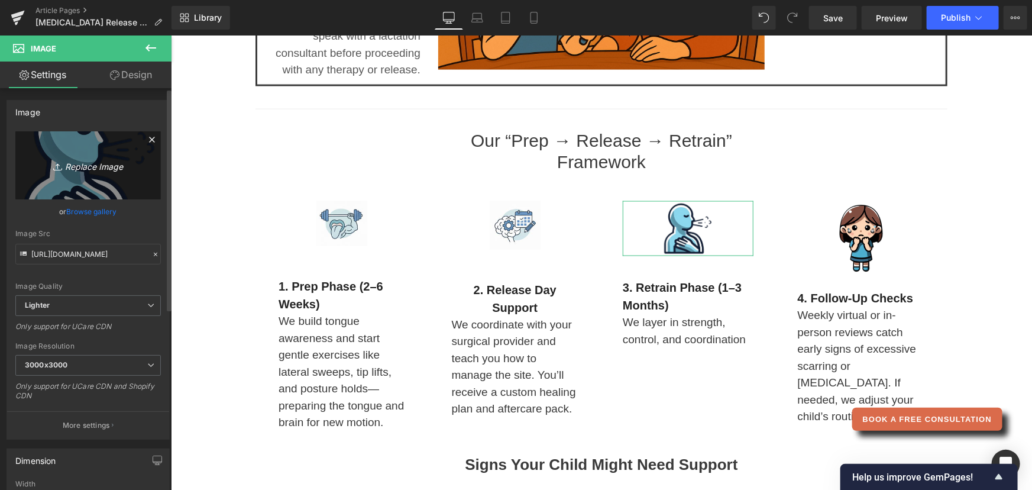
click at [87, 166] on icon "Replace Image" at bounding box center [88, 165] width 95 height 15
type input "C:\fakepath\Practicing exercises in front of mirror.png"
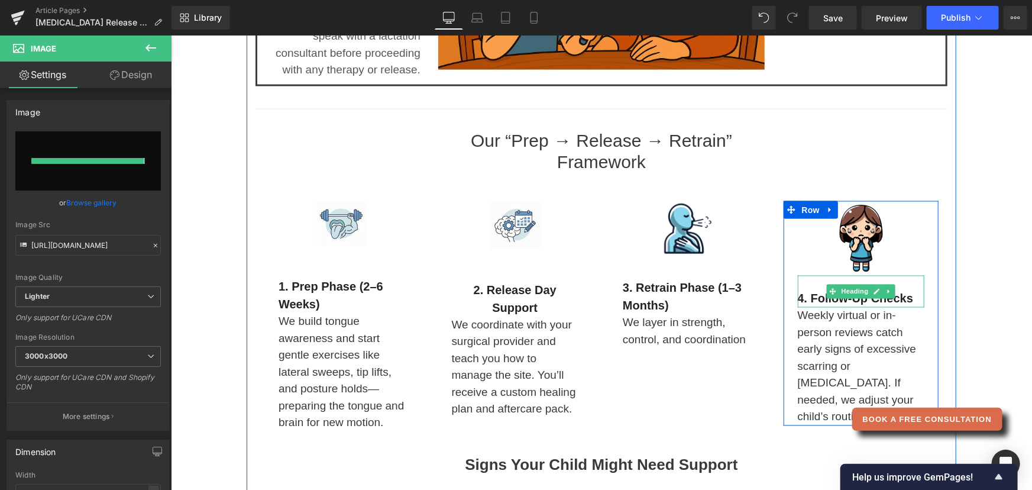
type input "[URL][DOMAIN_NAME]"
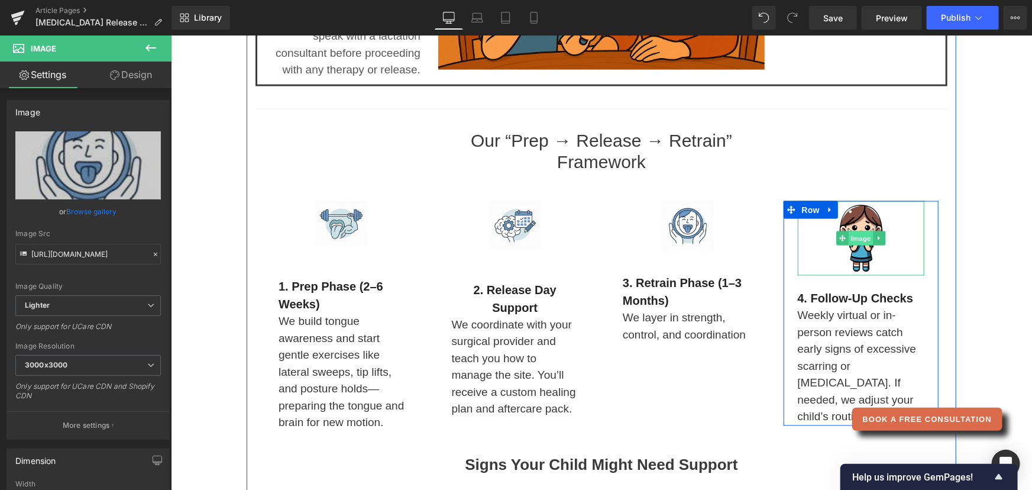
click at [857, 234] on span "Image" at bounding box center [860, 238] width 25 height 14
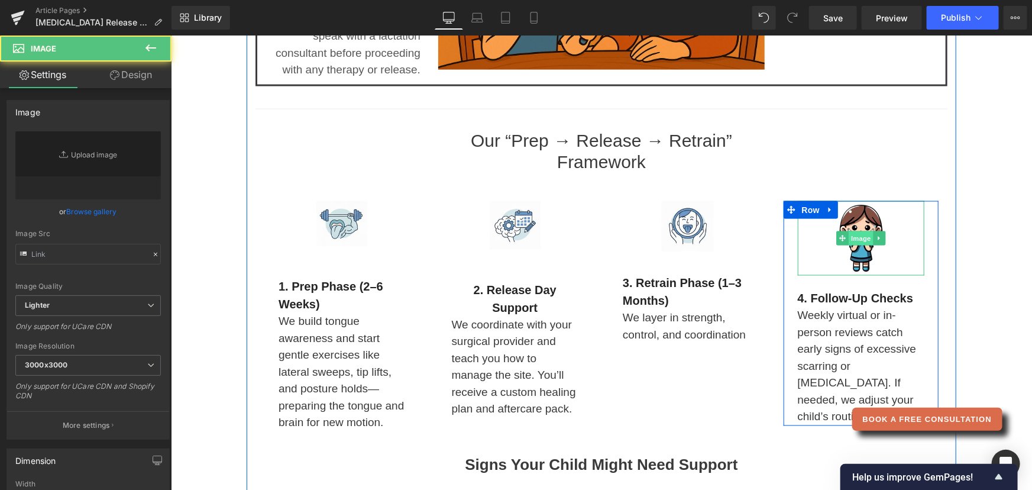
type input "[URL][DOMAIN_NAME]"
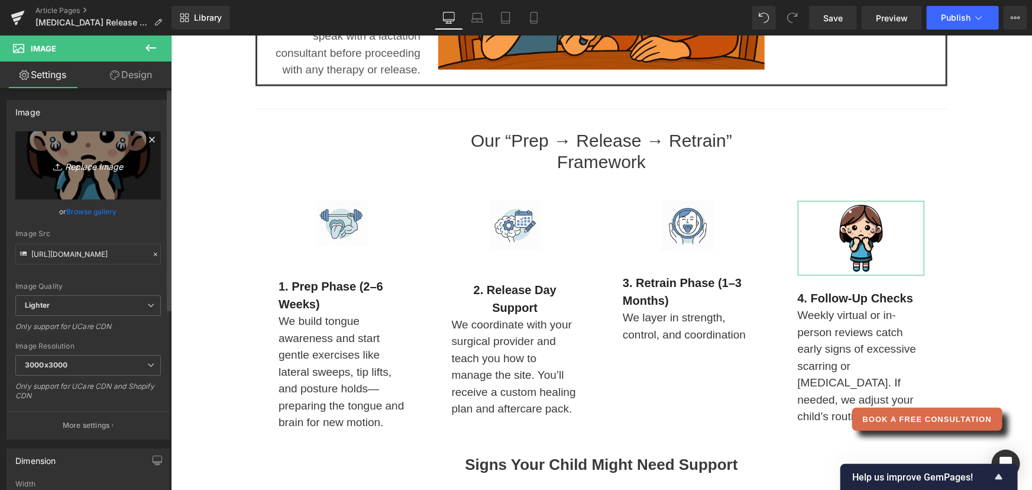
click at [91, 169] on icon "Replace Image" at bounding box center [88, 165] width 95 height 15
type input "C:\fakepath\Appointment routine.png"
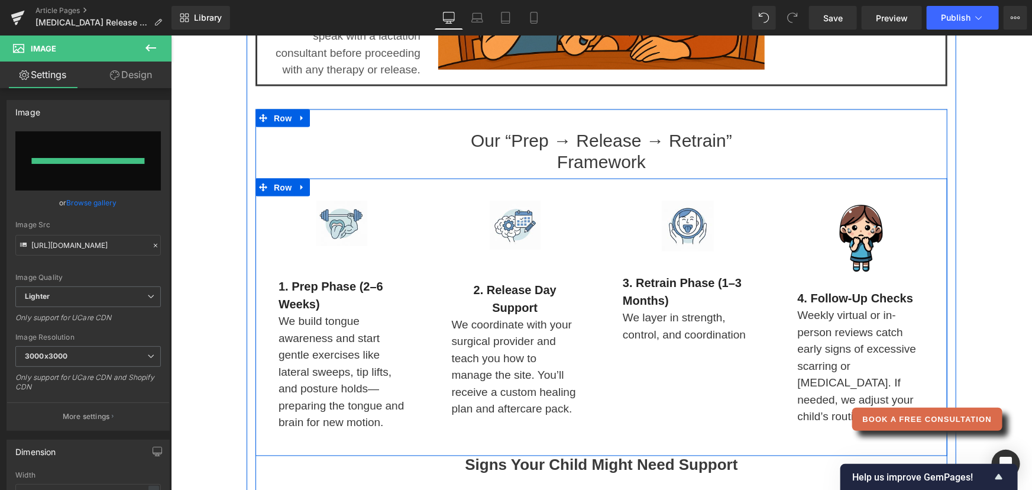
type input "[URL][DOMAIN_NAME]"
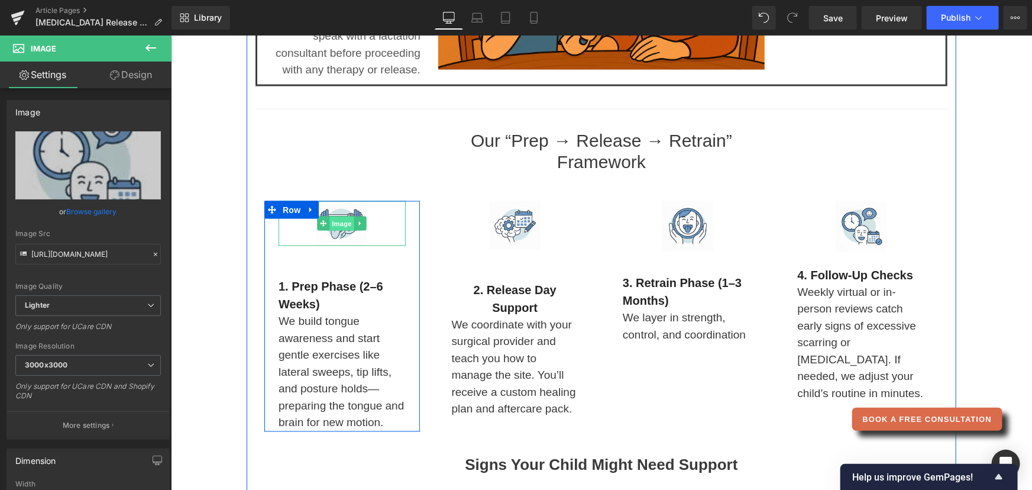
click at [338, 223] on span "Image" at bounding box center [341, 223] width 25 height 14
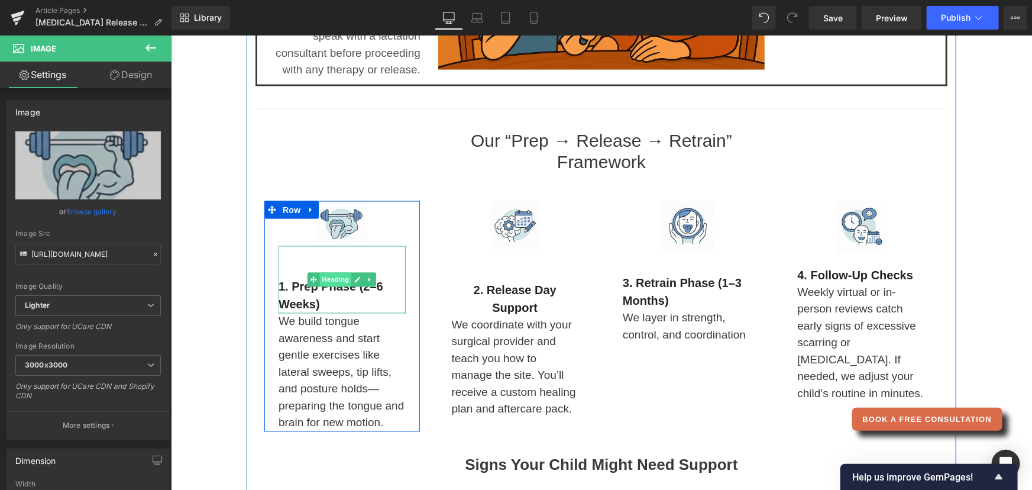
click at [327, 277] on span "Heading" at bounding box center [335, 279] width 32 height 14
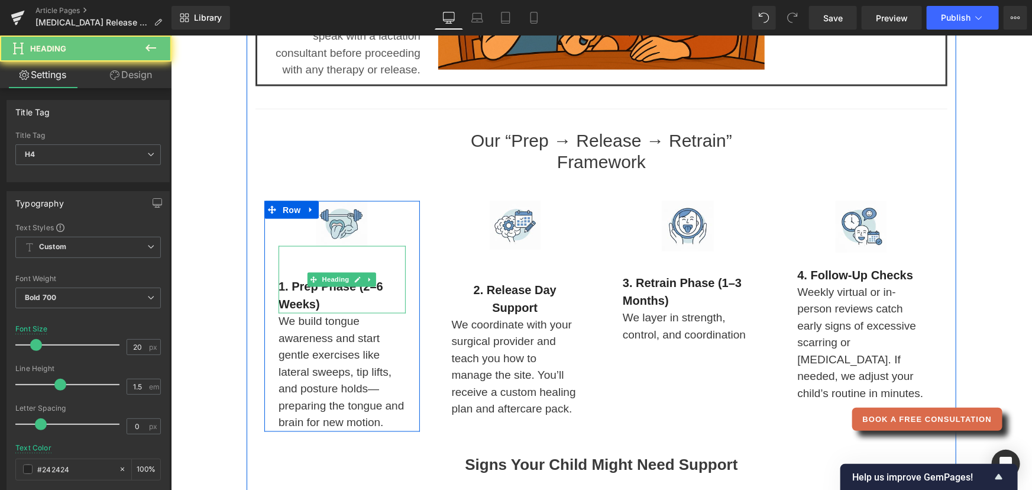
click at [296, 265] on h4 at bounding box center [341, 269] width 127 height 18
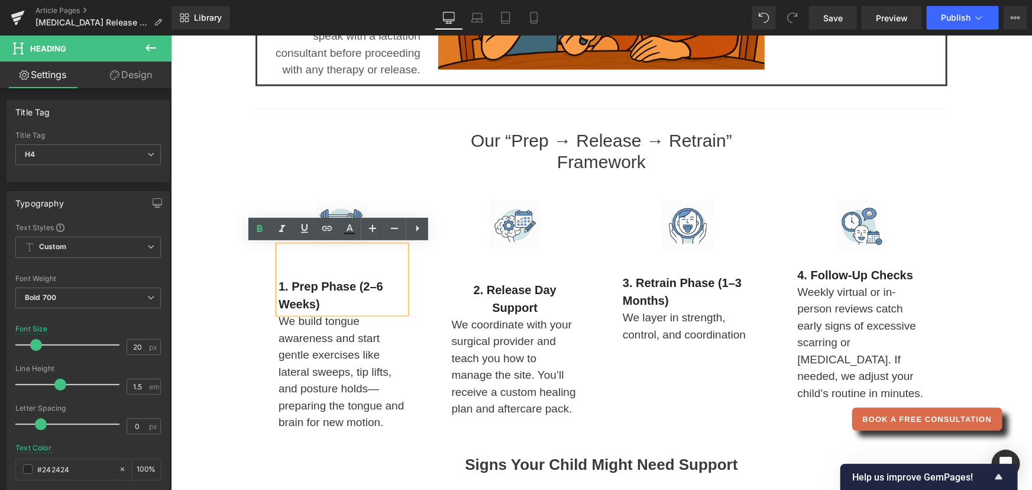
click at [284, 265] on h4 at bounding box center [341, 269] width 127 height 18
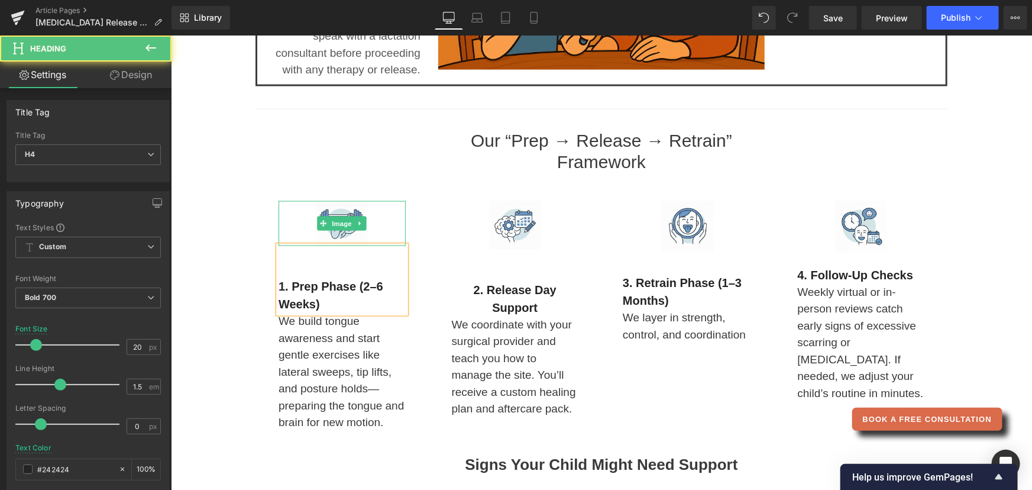
drag, startPoint x: 282, startPoint y: 264, endPoint x: 279, endPoint y: 241, distance: 23.9
click at [279, 241] on div "Image 1. Prep Phase (2–6 weeks) Heading We build tongue awareness and start gen…" at bounding box center [341, 316] width 127 height 231
click at [279, 250] on div "1. Prep Phase (2–6 weeks)" at bounding box center [341, 278] width 127 height 67
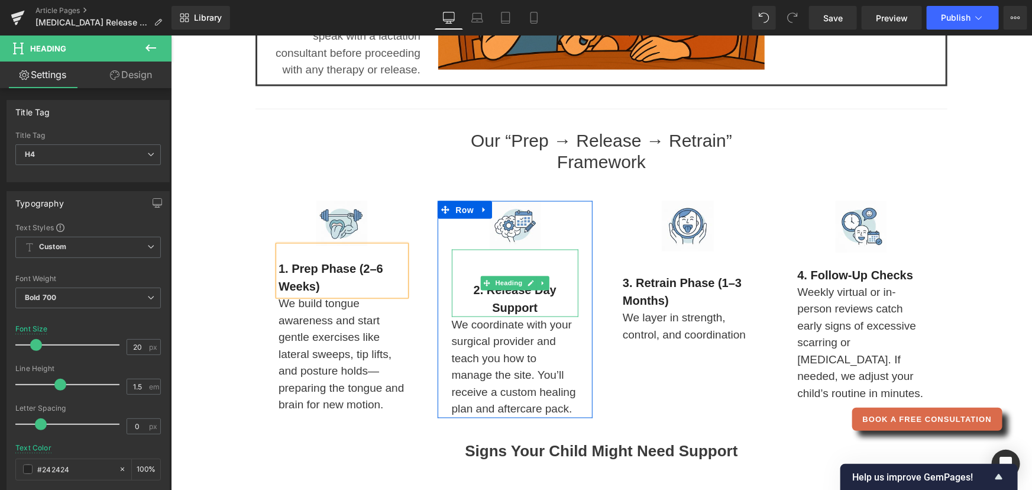
click at [475, 267] on h4 at bounding box center [514, 272] width 127 height 18
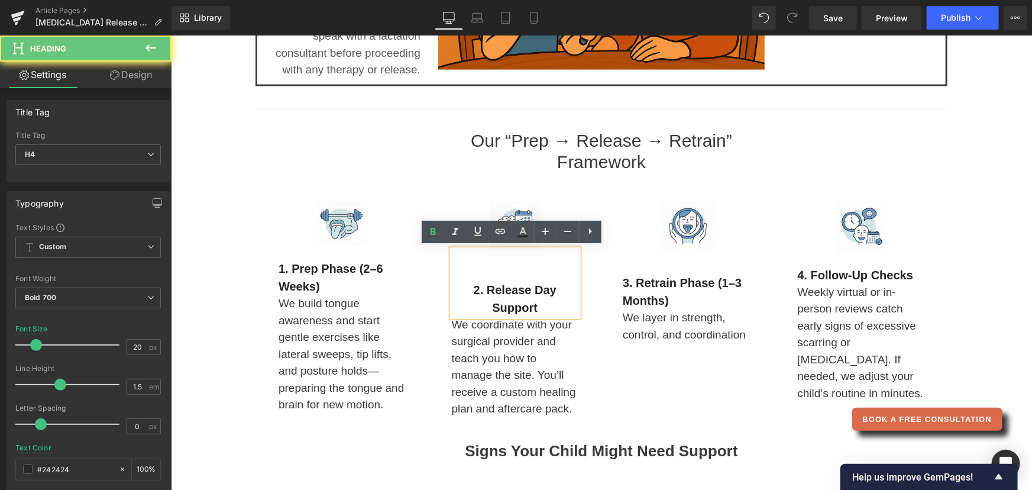
click at [453, 264] on h4 at bounding box center [514, 272] width 127 height 18
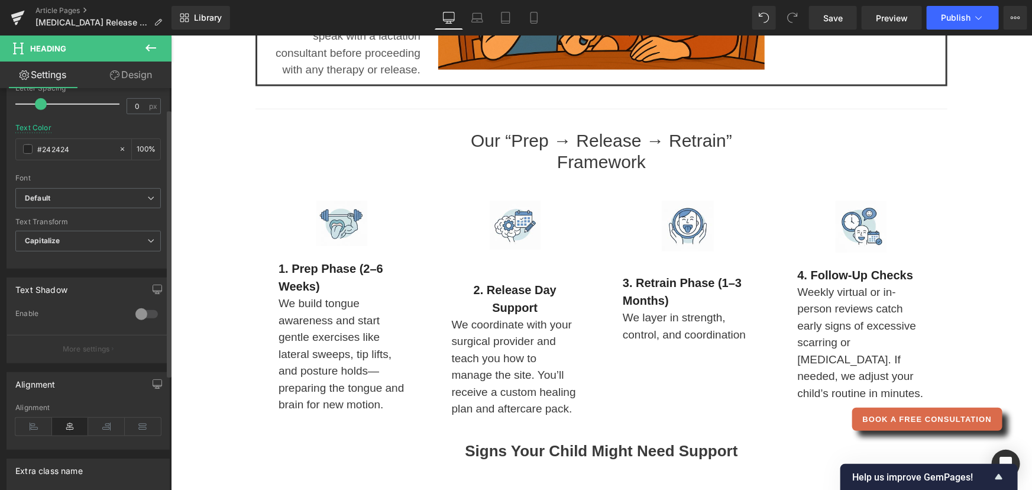
scroll to position [322, 0]
click at [40, 419] on icon at bounding box center [33, 424] width 37 height 18
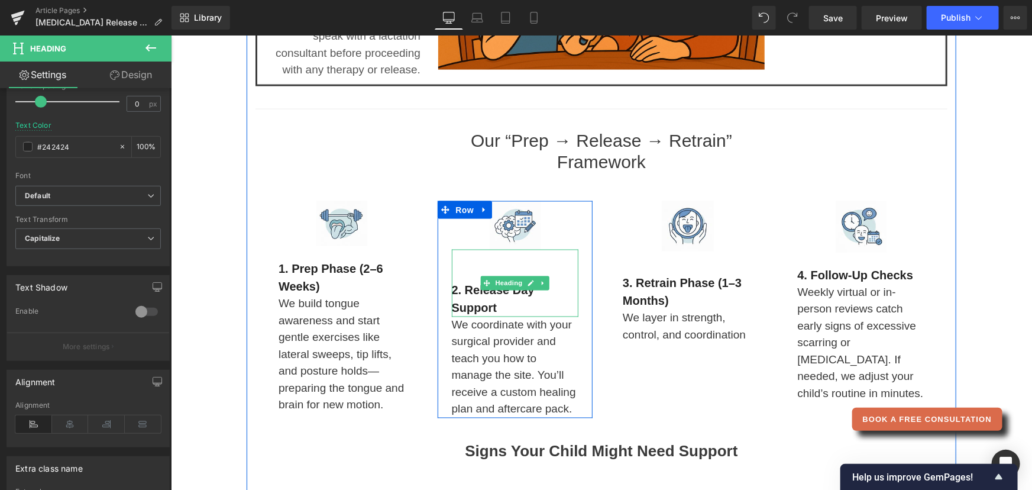
click at [455, 276] on h4 at bounding box center [514, 272] width 127 height 18
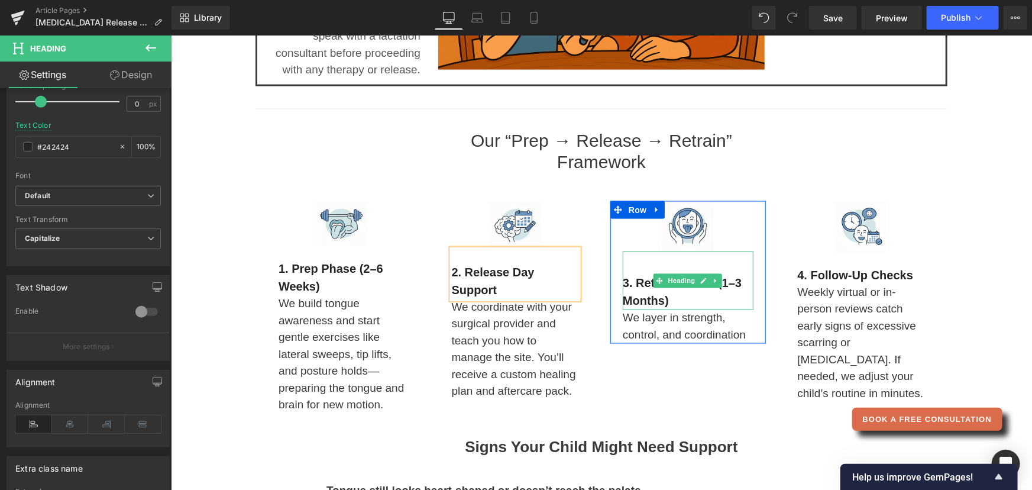
click at [625, 268] on div "3. Retrain Phase (1–3 months)" at bounding box center [687, 280] width 131 height 59
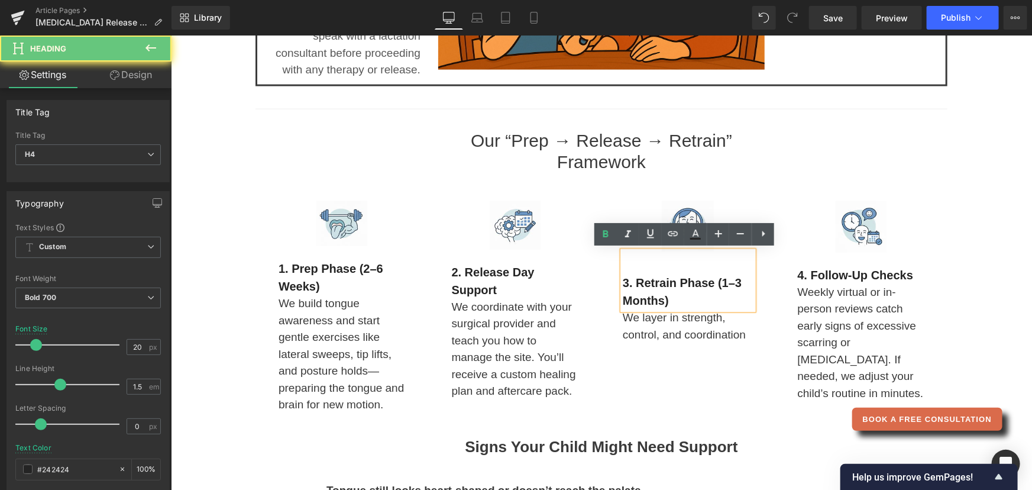
click at [625, 267] on div "3. Retrain Phase (1–3 months)" at bounding box center [687, 280] width 131 height 59
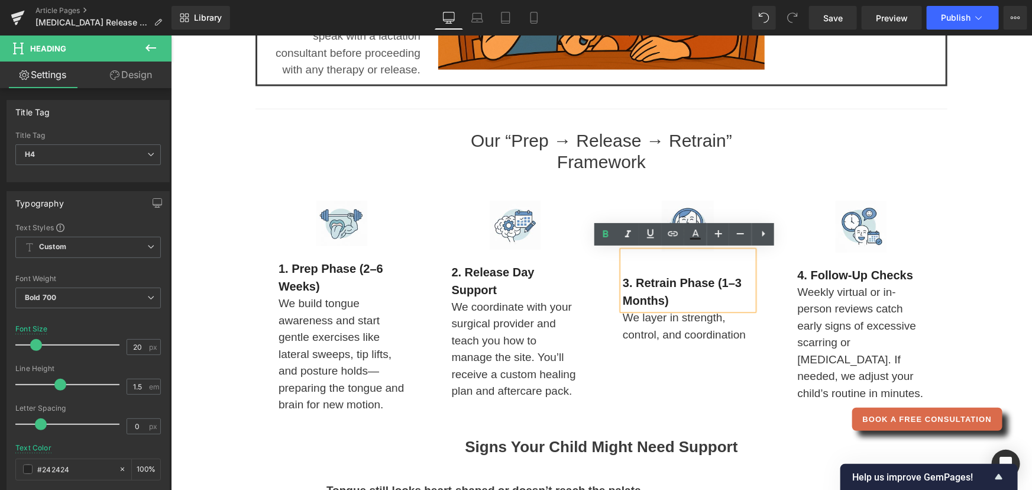
click at [622, 262] on div "3. Retrain Phase (1–3 months)" at bounding box center [687, 280] width 131 height 59
click at [623, 254] on div "3. Retrain Phase (1–3 months)" at bounding box center [687, 280] width 131 height 59
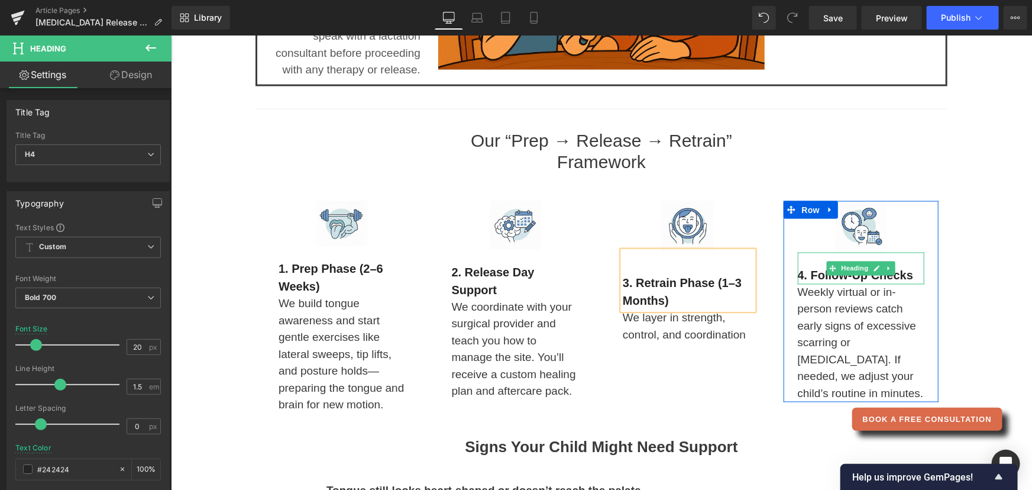
click at [799, 266] on h4 "4. Follow-Up Checks" at bounding box center [860, 275] width 127 height 18
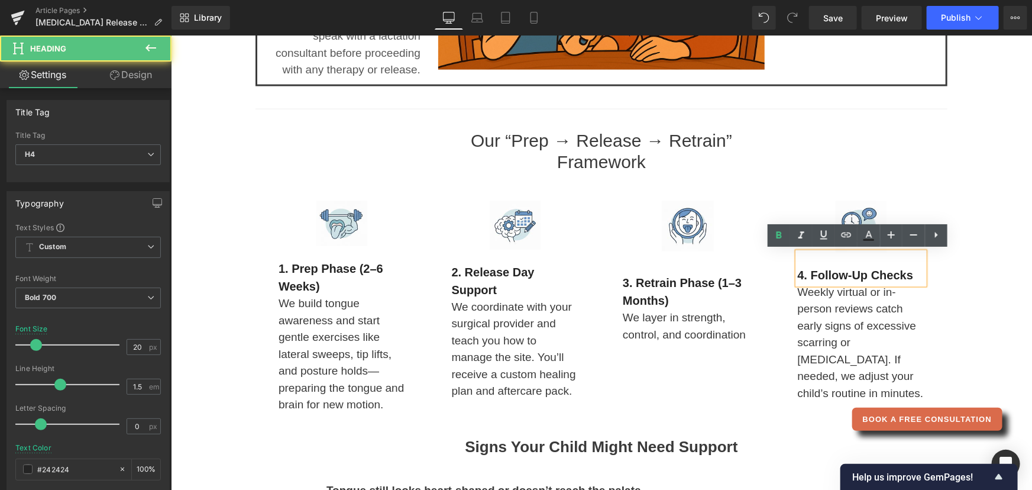
click at [807, 257] on div "4. Follow-Up Checks" at bounding box center [860, 268] width 127 height 32
click at [802, 256] on div "4. Follow-Up Checks" at bounding box center [860, 268] width 127 height 32
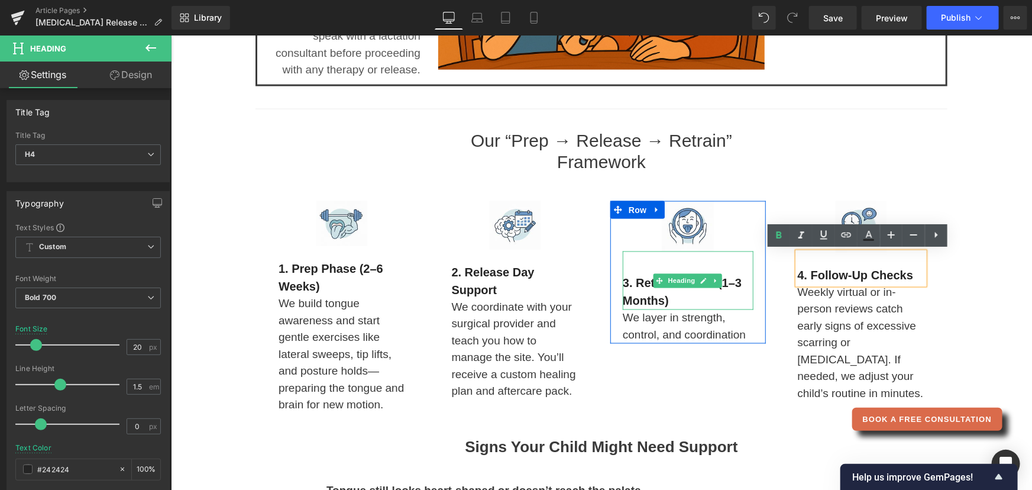
click at [632, 274] on h4 "3. Retrain Phase (1–3 months)" at bounding box center [687, 291] width 131 height 35
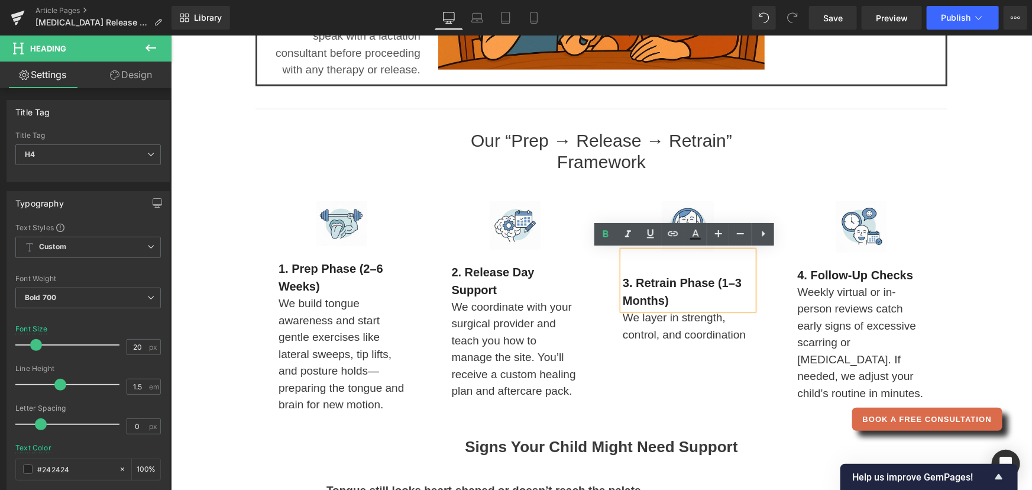
click at [625, 259] on div "3. Retrain Phase (1–3 months)" at bounding box center [687, 280] width 131 height 59
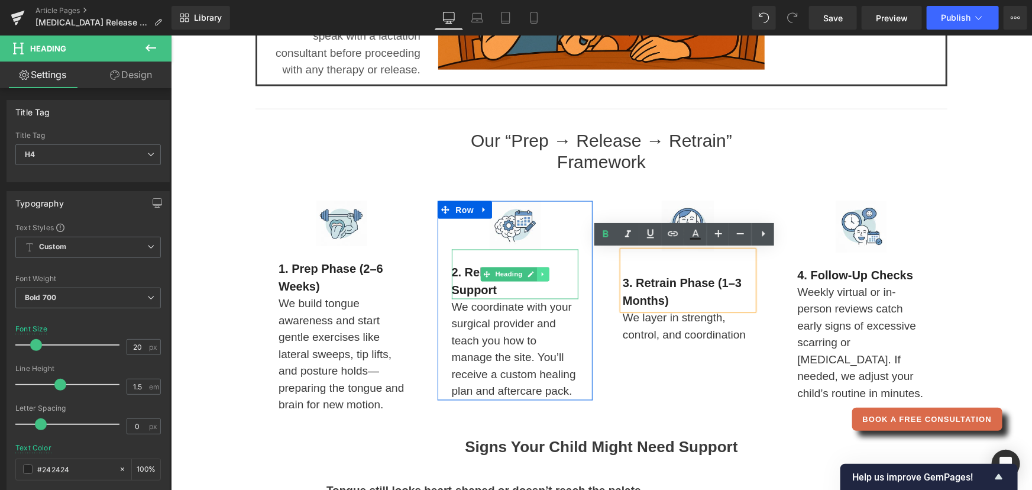
click at [540, 272] on icon at bounding box center [543, 273] width 7 height 7
click at [534, 272] on icon at bounding box center [536, 273] width 7 height 7
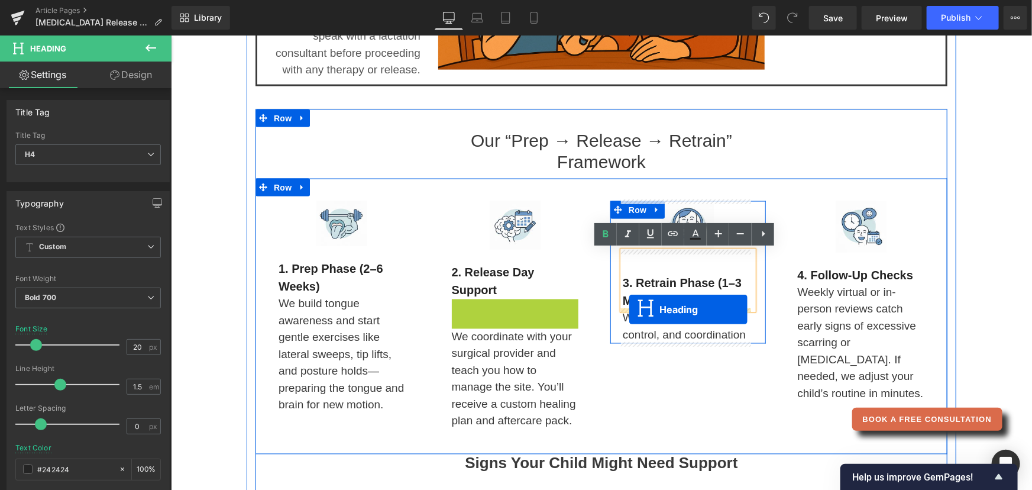
drag, startPoint x: 486, startPoint y: 323, endPoint x: 629, endPoint y: 309, distance: 143.3
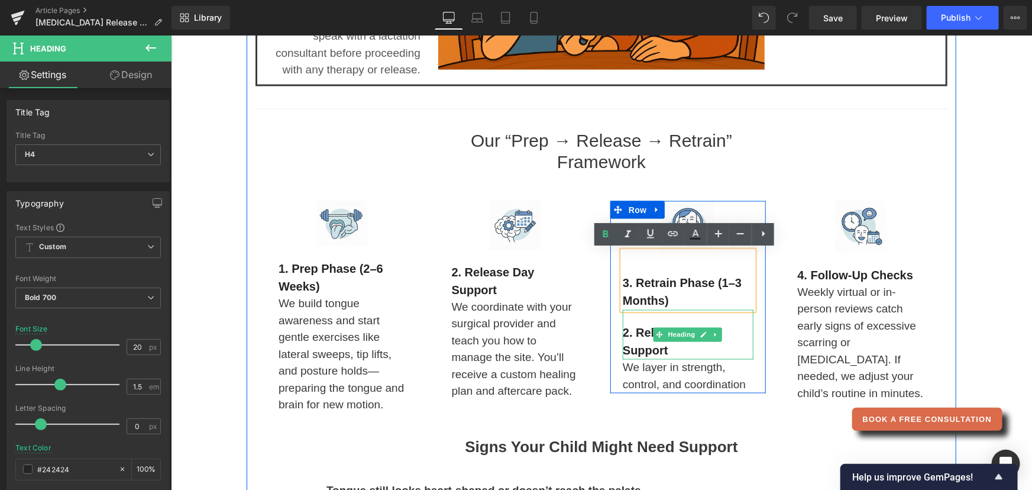
click at [631, 332] on span "2. Release Day Support" at bounding box center [663, 341] width 83 height 31
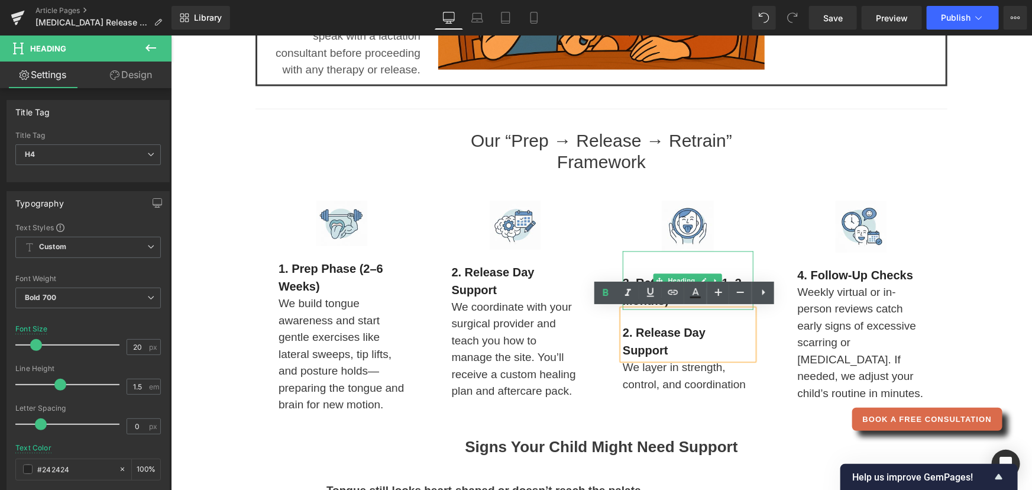
click at [639, 277] on h4 "3. Retrain Phase (1–3 months)" at bounding box center [687, 291] width 131 height 35
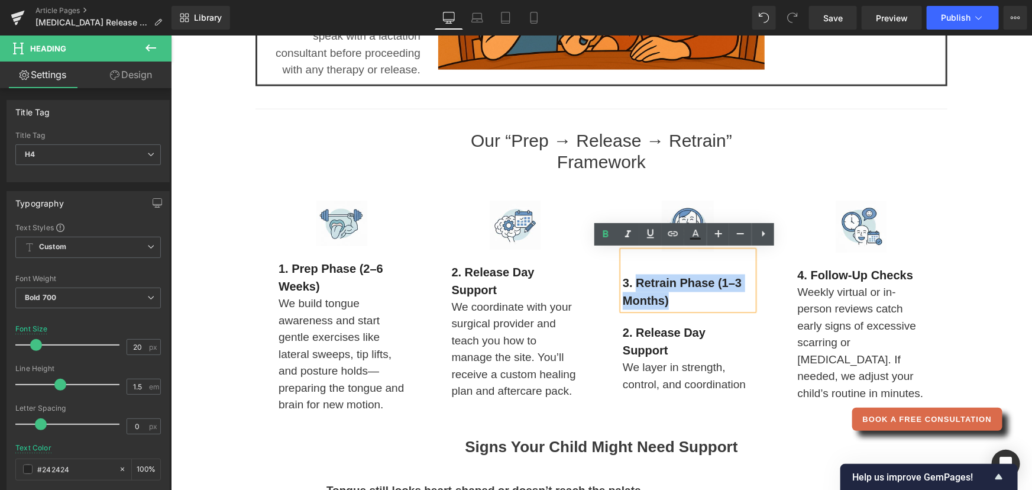
drag, startPoint x: 631, startPoint y: 277, endPoint x: 670, endPoint y: 297, distance: 43.1
click at [670, 297] on h4 "3. Retrain Phase (1–3 months)" at bounding box center [687, 291] width 131 height 35
copy h4 "Retrain Phase (1–3 months)"
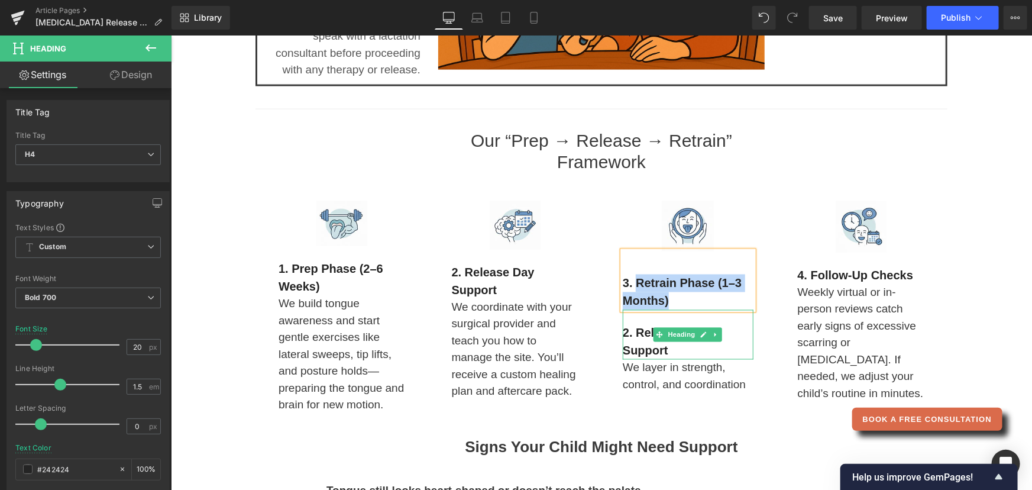
click at [658, 346] on span "2. Release Day Support" at bounding box center [663, 341] width 83 height 31
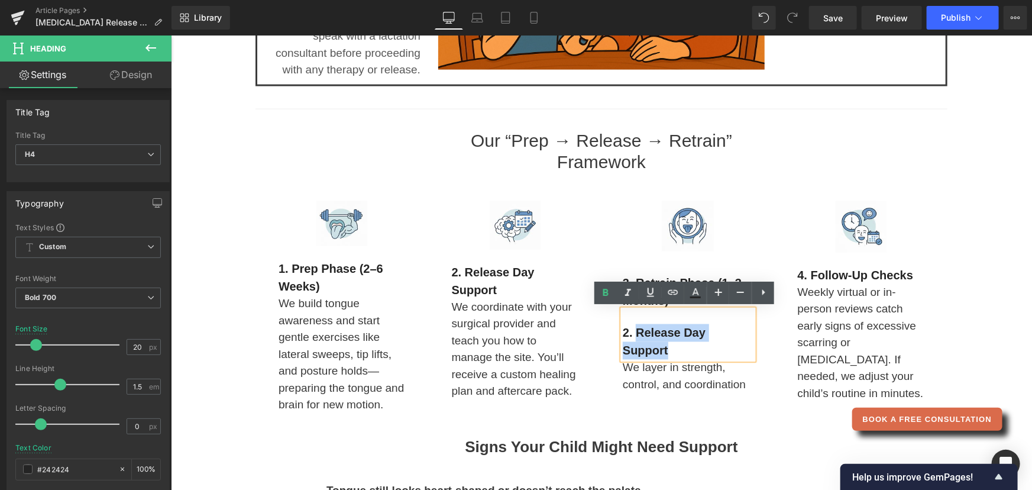
drag, startPoint x: 668, startPoint y: 349, endPoint x: 633, endPoint y: 331, distance: 40.0
click at [633, 331] on h4 "2. Release Day Support" at bounding box center [687, 341] width 131 height 35
paste div
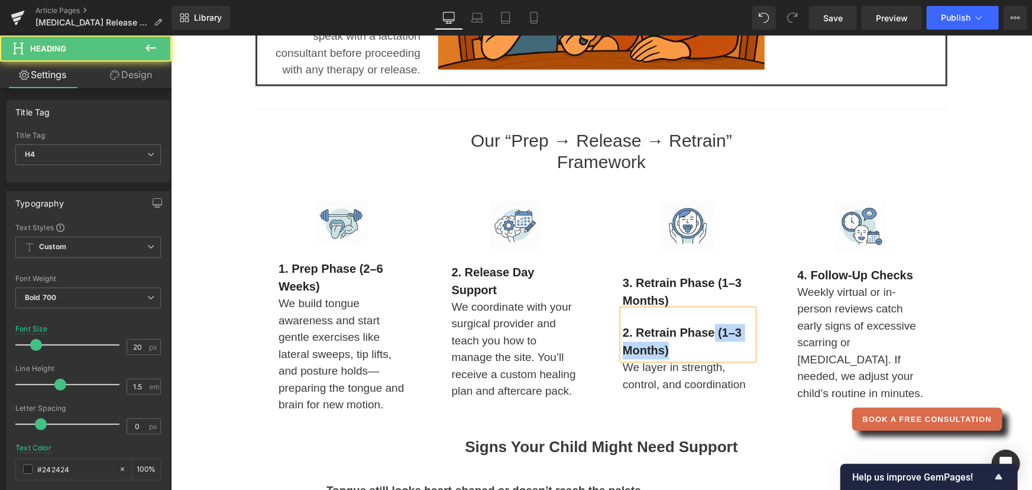
drag, startPoint x: 676, startPoint y: 348, endPoint x: 709, endPoint y: 325, distance: 40.4
click at [709, 325] on h4 "2. Retrain Phase (1–3 months)" at bounding box center [687, 341] width 131 height 35
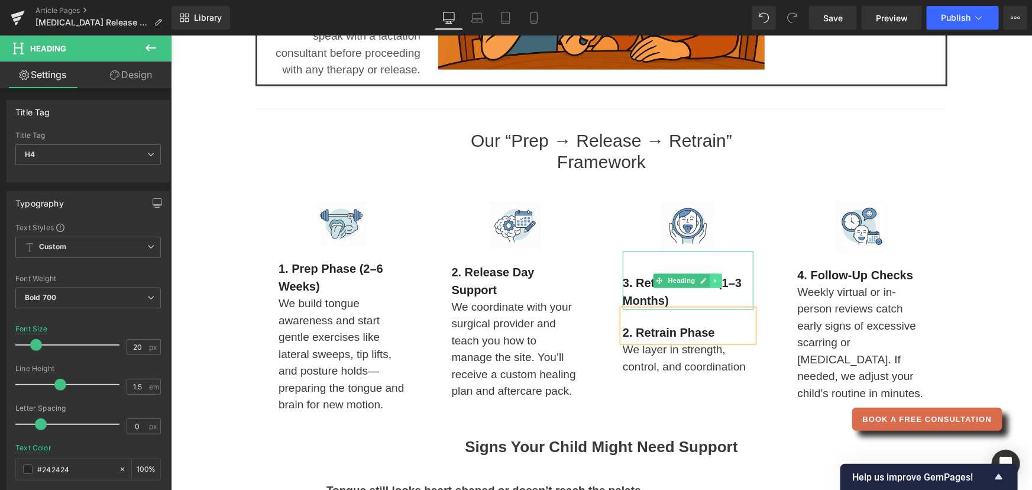
click at [712, 282] on icon at bounding box center [715, 280] width 7 height 7
click at [716, 282] on link at bounding box center [722, 280] width 12 height 14
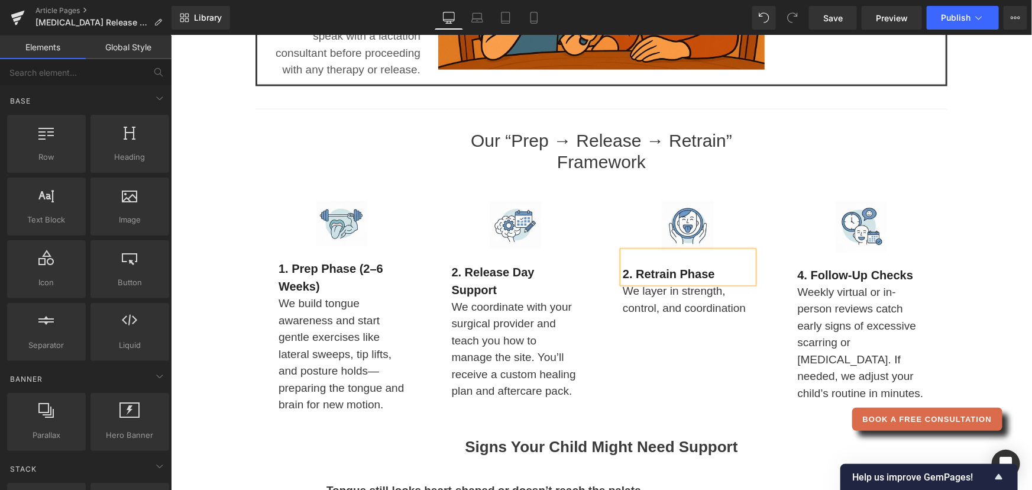
click at [623, 272] on span "2. Retrain Phase" at bounding box center [668, 273] width 92 height 13
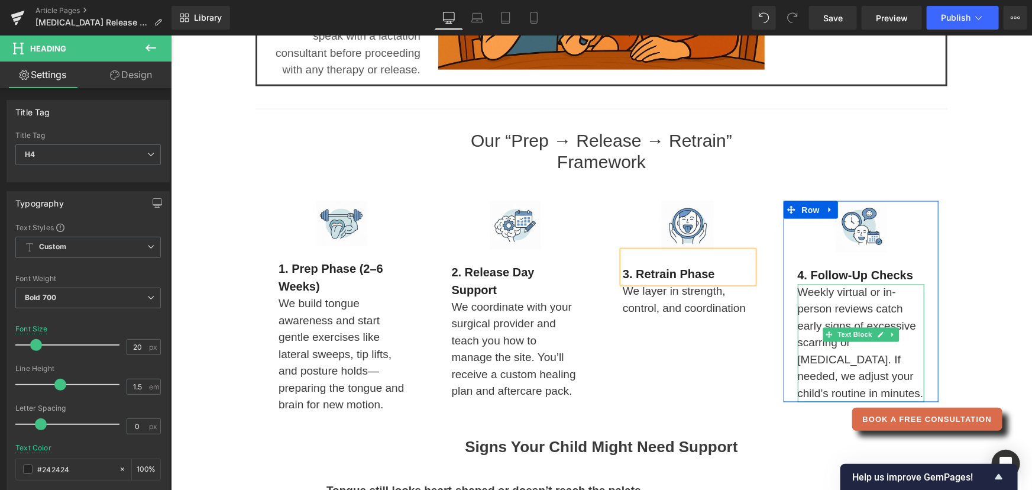
click at [844, 312] on p "Weekly virtual or in-person reviews catch early signs of excessive scarring or …" at bounding box center [860, 343] width 127 height 118
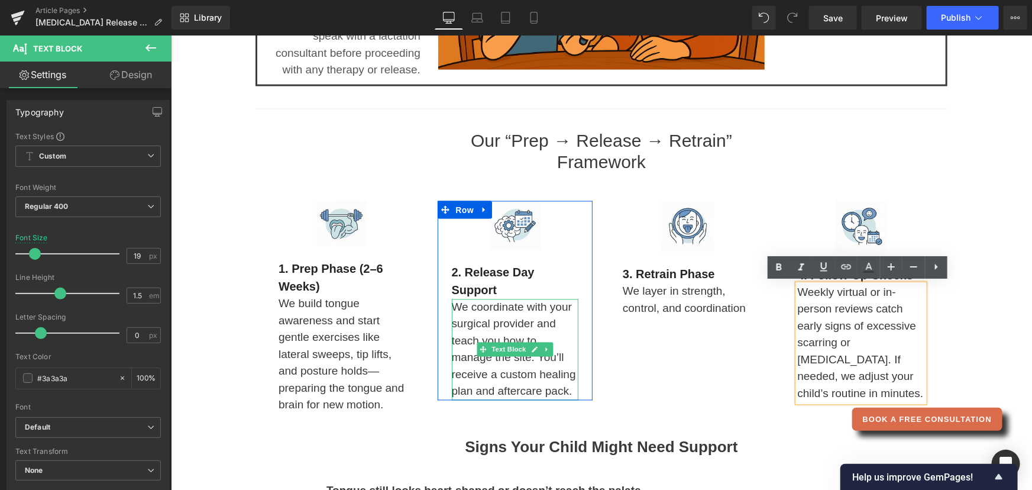
click at [460, 328] on p "We coordinate with your surgical provider and teach you how to manage the site.…" at bounding box center [514, 349] width 127 height 101
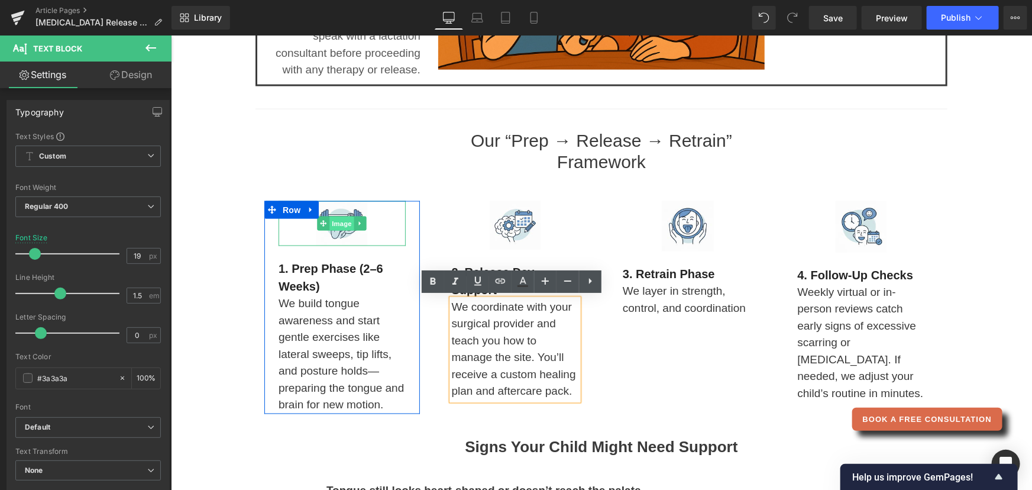
click at [340, 219] on span "Image" at bounding box center [341, 223] width 25 height 14
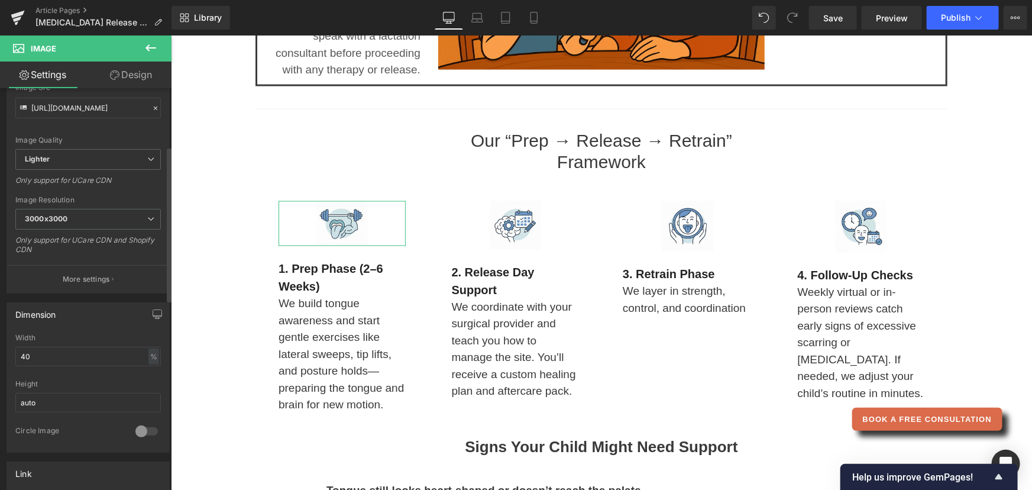
scroll to position [161, 0]
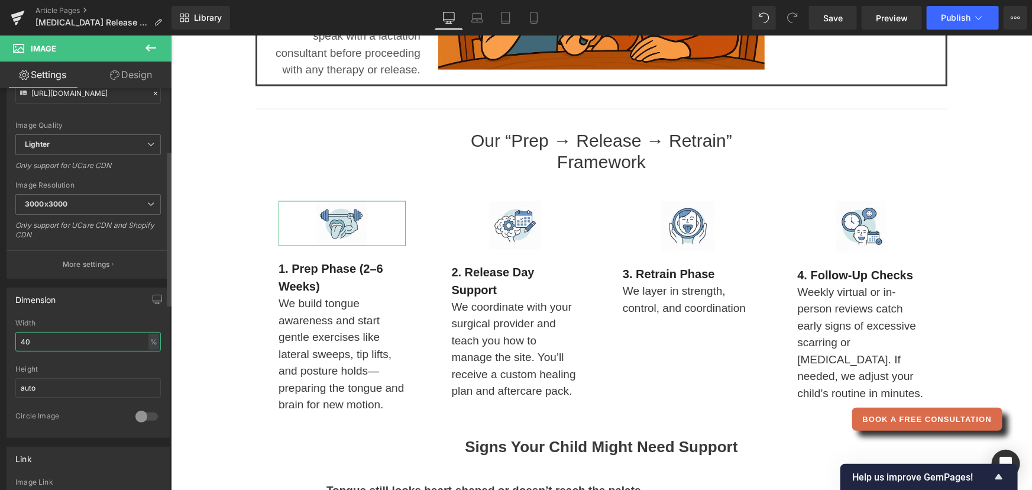
drag, startPoint x: 54, startPoint y: 345, endPoint x: 13, endPoint y: 344, distance: 41.4
click at [13, 344] on div "40% Width 40 % % px auto Height auto 0 Circle Image" at bounding box center [88, 378] width 162 height 118
type input "50"
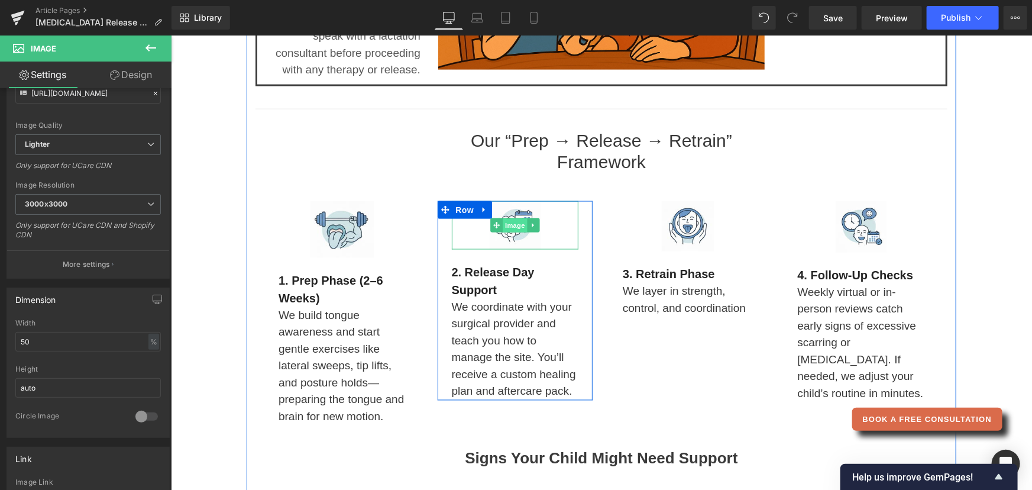
click at [508, 224] on span "Image" at bounding box center [514, 225] width 25 height 14
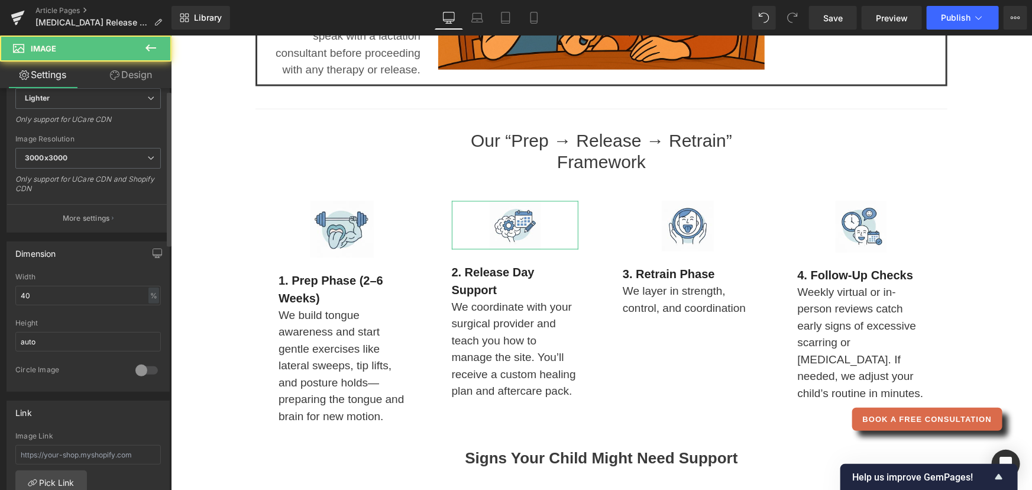
scroll to position [215, 0]
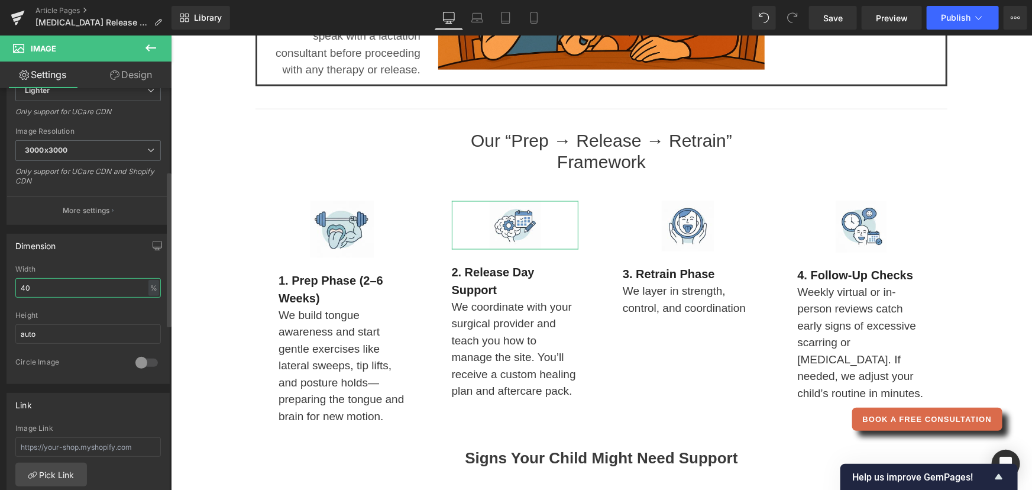
drag, startPoint x: 40, startPoint y: 285, endPoint x: 8, endPoint y: 284, distance: 31.4
click at [9, 284] on div "40% Width 40 % % px auto Height auto 0 Circle Image" at bounding box center [88, 324] width 162 height 118
type input "50"
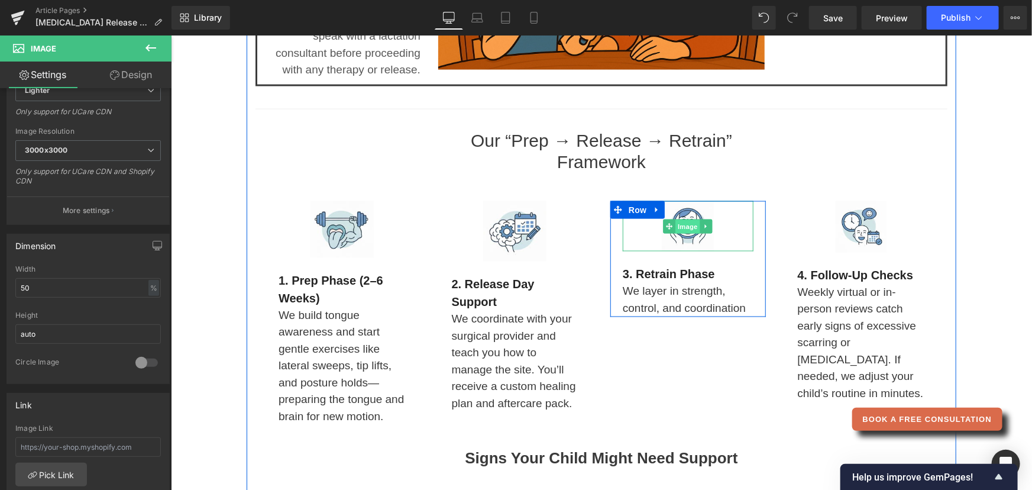
click at [680, 221] on span "Image" at bounding box center [687, 226] width 25 height 14
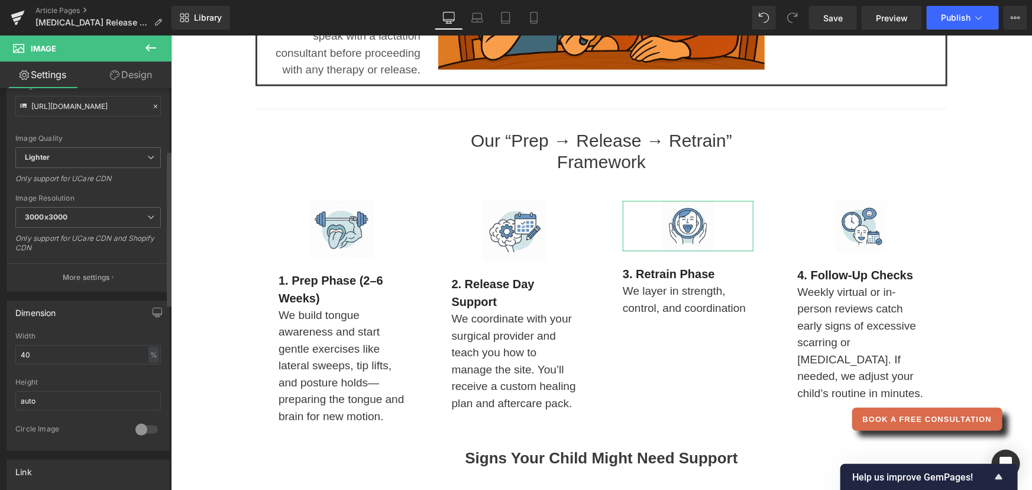
scroll to position [161, 0]
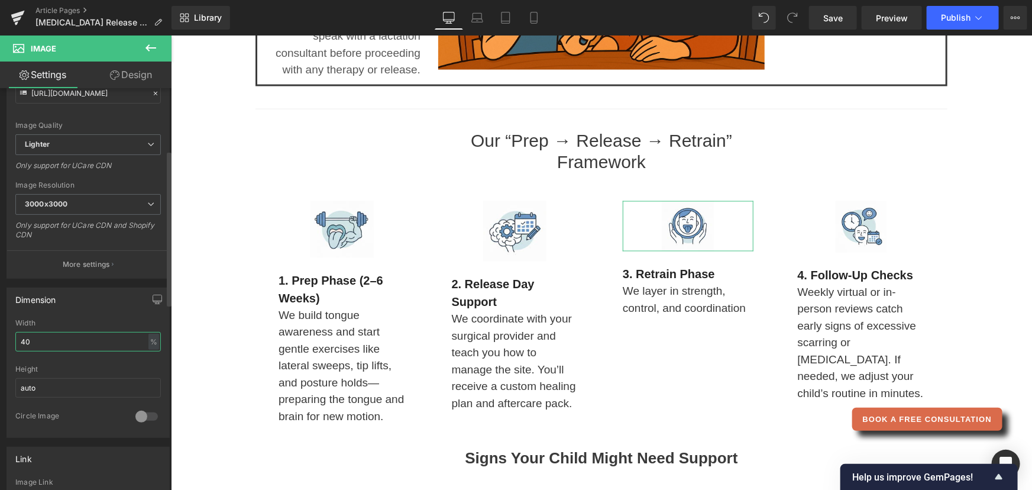
drag, startPoint x: 47, startPoint y: 336, endPoint x: 2, endPoint y: 337, distance: 44.4
click at [2, 337] on div "Dimension 40% Width 40 % % px auto Height auto 0 Circle Image" at bounding box center [88, 358] width 177 height 159
type input "50"
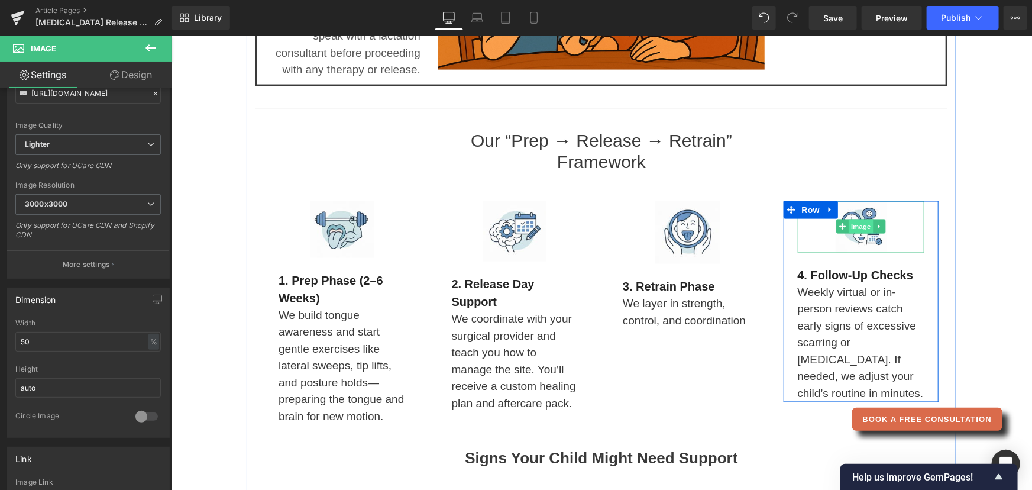
click at [861, 229] on span "Image" at bounding box center [860, 226] width 25 height 14
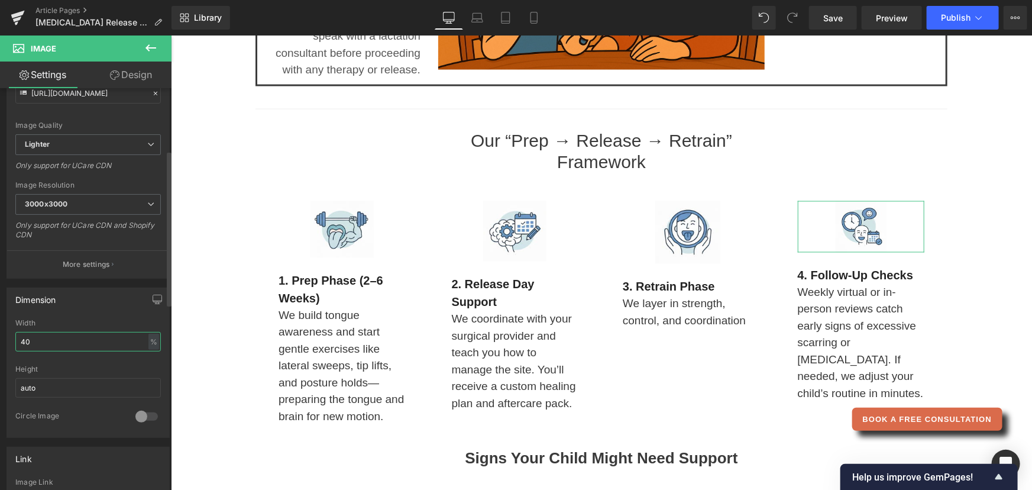
drag, startPoint x: 41, startPoint y: 338, endPoint x: 8, endPoint y: 338, distance: 33.1
click at [8, 338] on div "40% Width 40 % % px auto Height auto 0 Circle Image" at bounding box center [88, 378] width 162 height 118
type input "50"
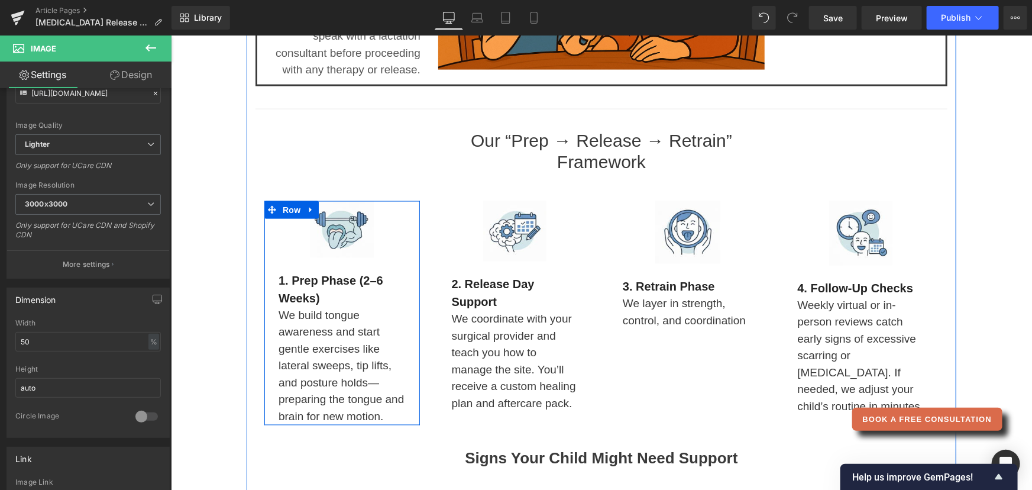
click at [281, 293] on span "1. Prep Phase (2–6 weeks)" at bounding box center [330, 289] width 105 height 31
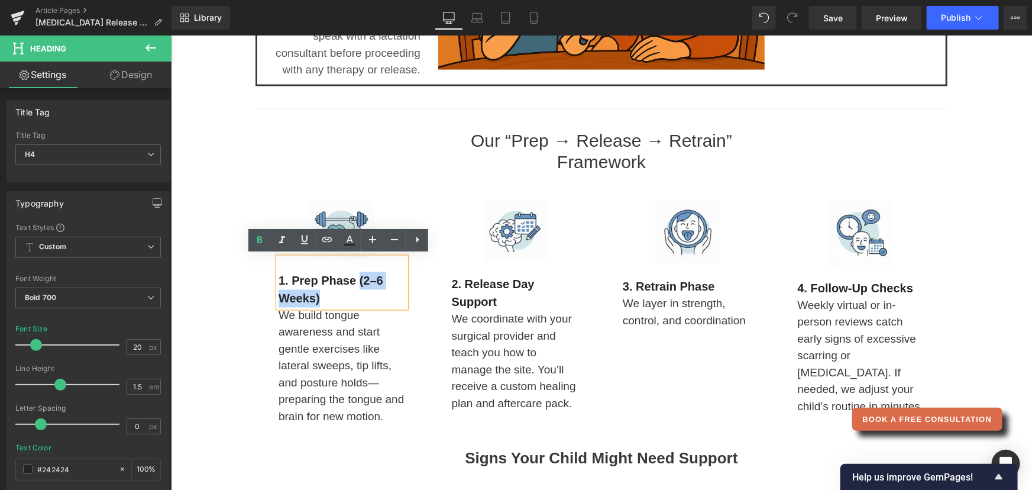
drag, startPoint x: 321, startPoint y: 298, endPoint x: 355, endPoint y: 274, distance: 41.5
click at [355, 274] on h4 "1. Prep Phase (2–6 weeks)" at bounding box center [341, 289] width 127 height 35
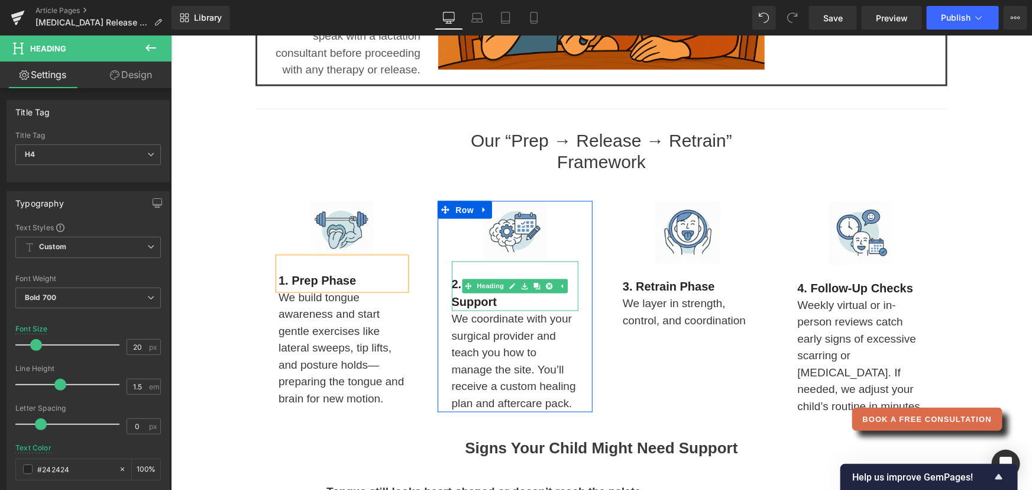
click at [455, 300] on span "2. Release Day Support" at bounding box center [492, 292] width 83 height 31
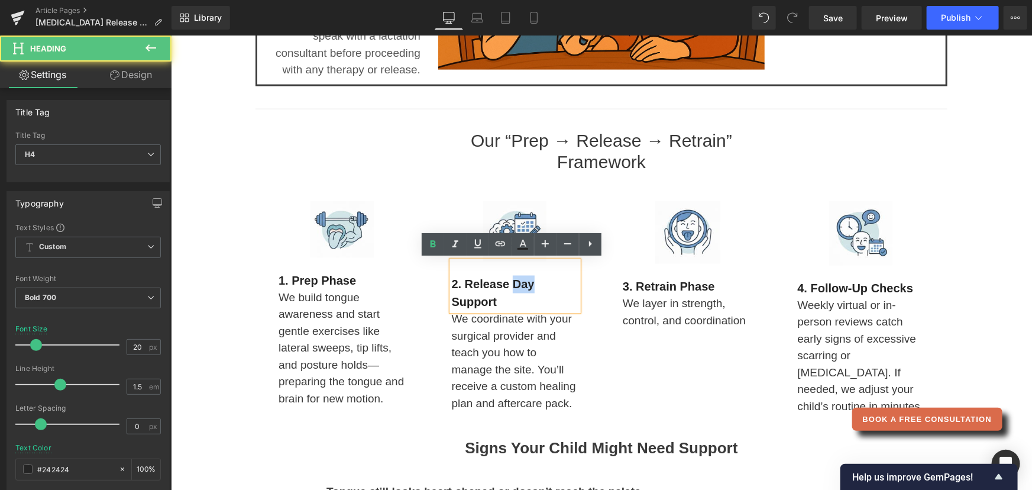
drag, startPoint x: 510, startPoint y: 282, endPoint x: 534, endPoint y: 285, distance: 24.4
click at [534, 285] on h4 "2. Release Day Support" at bounding box center [514, 292] width 127 height 35
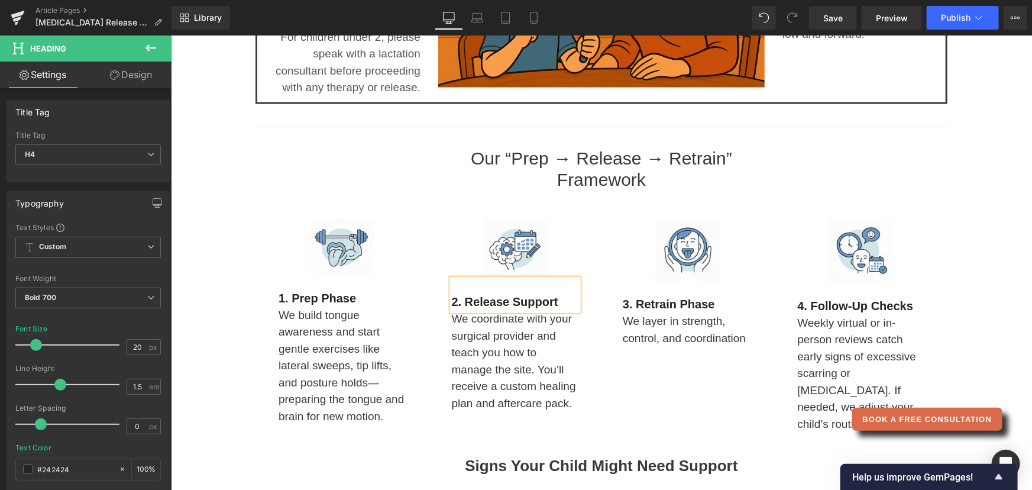
scroll to position [984, 0]
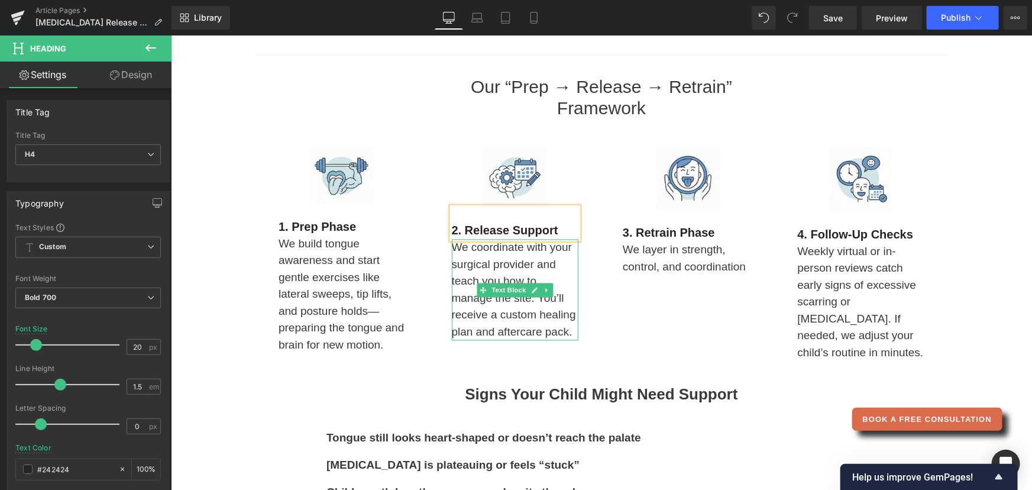
click at [466, 242] on p "We coordinate with your surgical provider and teach you how to manage the site.…" at bounding box center [514, 289] width 127 height 101
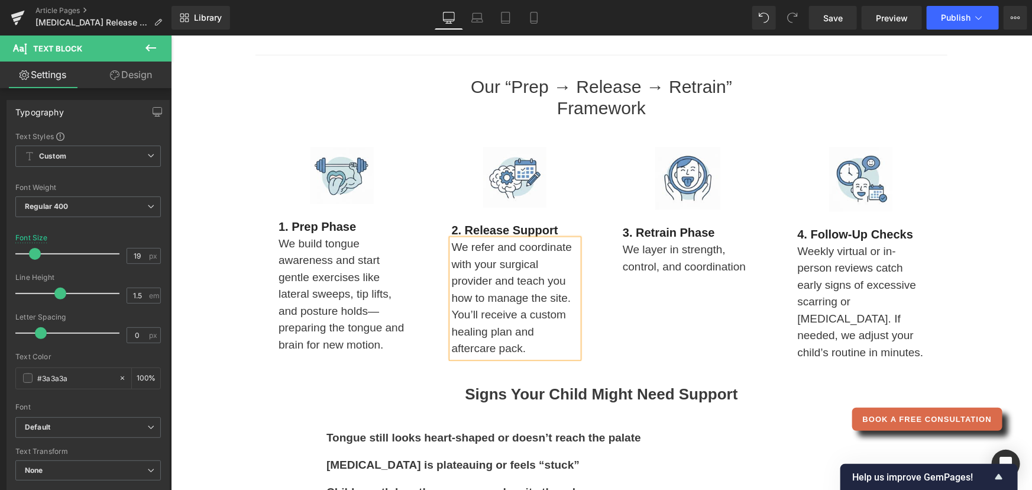
click at [513, 280] on p "We refer and coordinate with your surgical provider and teach you how to manage…" at bounding box center [514, 298] width 127 height 118
click at [554, 314] on p "We refer and coordinate with your surgical provider. We teach you how to manage…" at bounding box center [514, 298] width 127 height 118
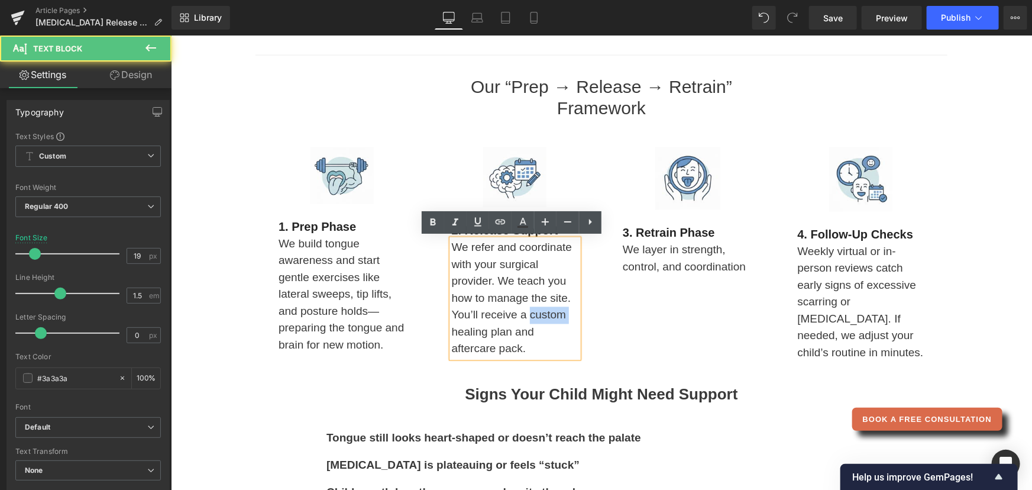
click at [554, 314] on p "We refer and coordinate with your surgical provider. We teach you how to manage…" at bounding box center [514, 298] width 127 height 118
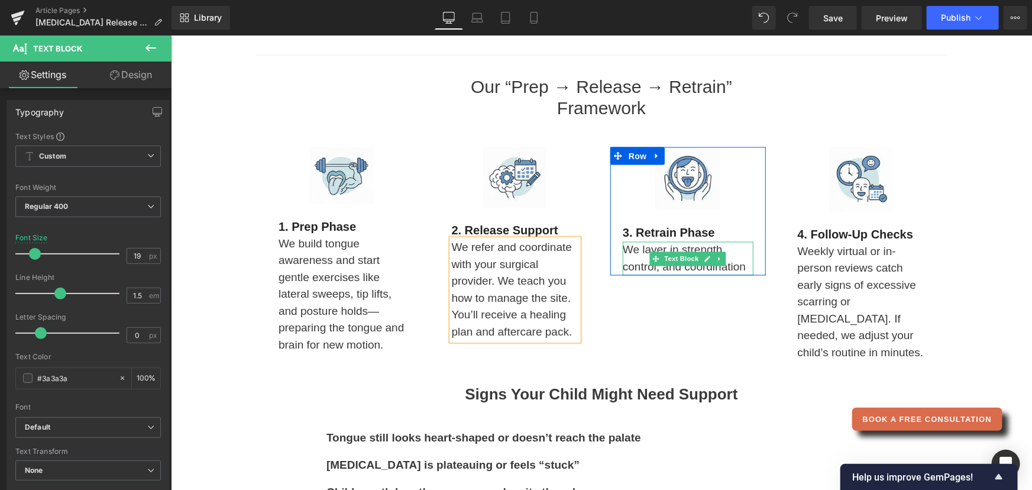
click at [744, 267] on p "We layer in strength, control, and coordination" at bounding box center [687, 258] width 131 height 34
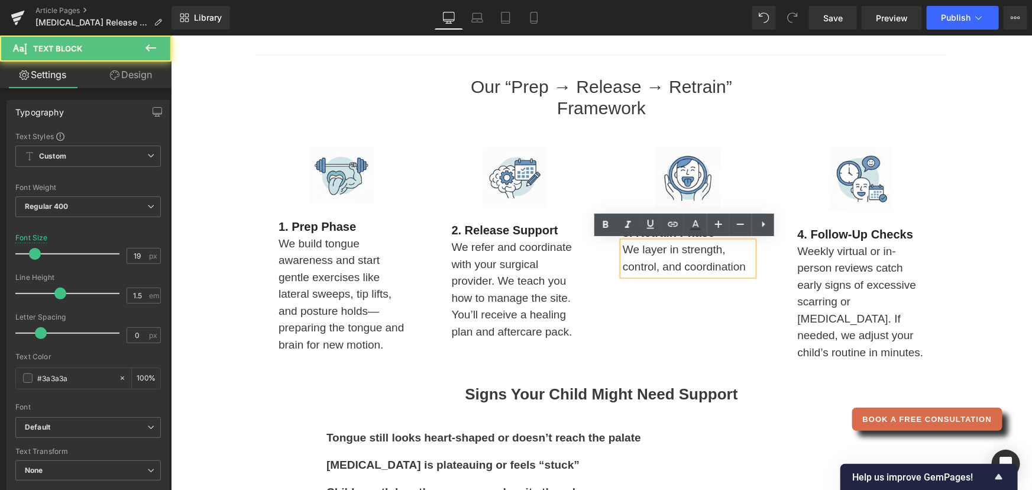
click at [744, 267] on p "We layer in strength, control, and coordination" at bounding box center [687, 258] width 131 height 34
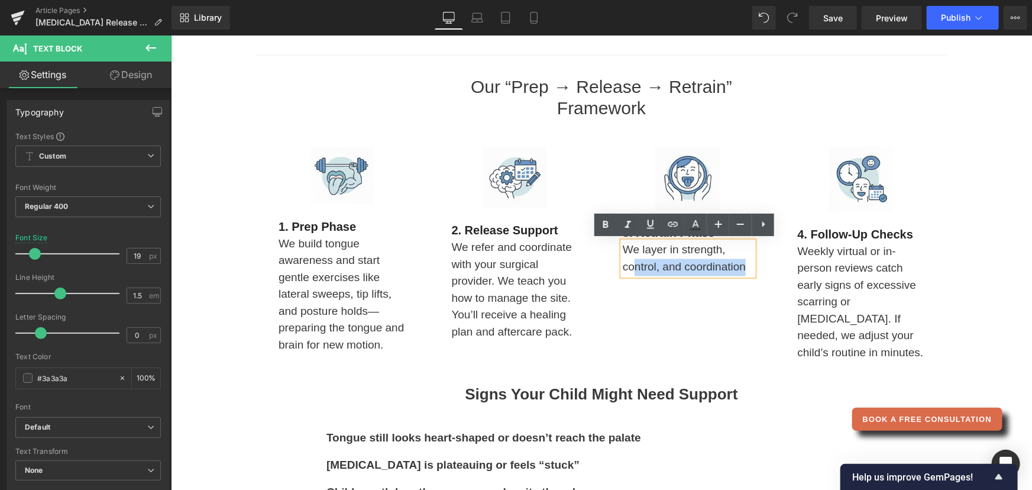
drag, startPoint x: 744, startPoint y: 267, endPoint x: 629, endPoint y: 265, distance: 114.8
click at [629, 265] on p "We layer in strength, control, and coordination" at bounding box center [687, 258] width 131 height 34
click at [719, 324] on div "Image 1. Prep Phase Heading We build tongue awareness and start gentle exercise…" at bounding box center [601, 254] width 692 height 261
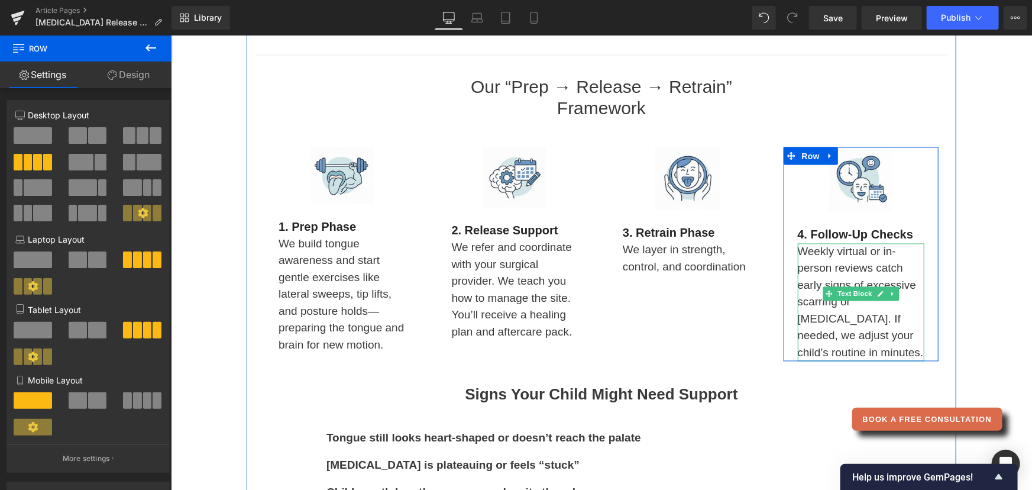
click at [857, 266] on p "Weekly virtual or in-person reviews catch early signs of excessive scarring or …" at bounding box center [860, 302] width 127 height 118
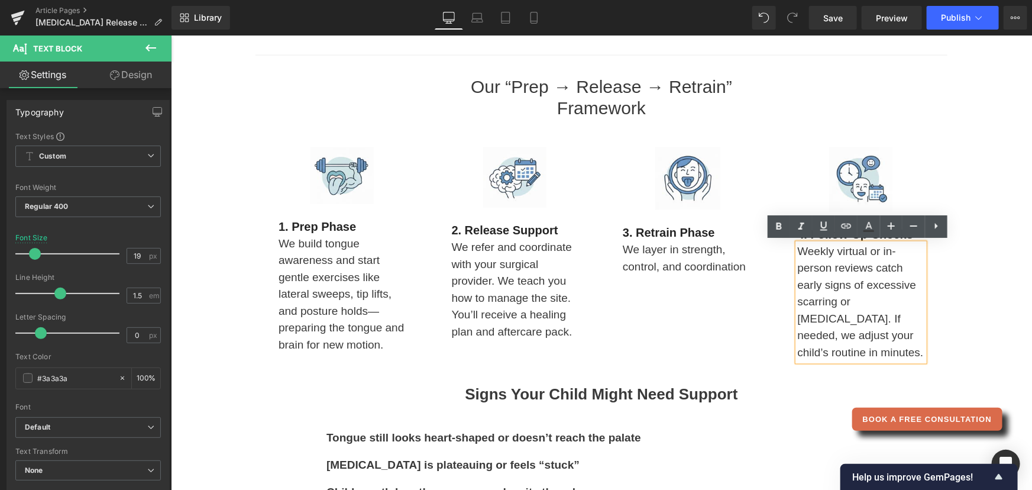
click at [321, 373] on div "Image 1. Prep Phase Heading We build tongue awareness and start gentle exercise…" at bounding box center [601, 254] width 692 height 261
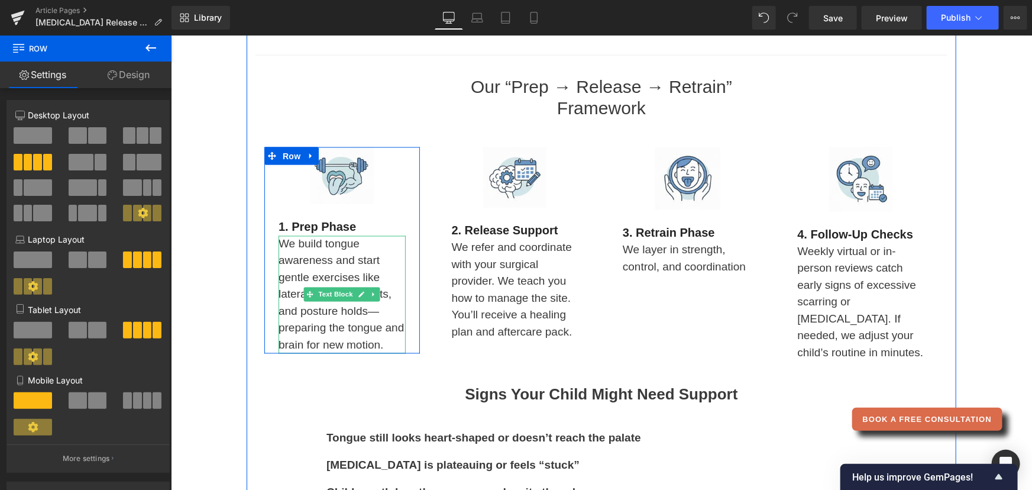
drag, startPoint x: 288, startPoint y: 260, endPoint x: 286, endPoint y: 248, distance: 12.6
click at [288, 260] on p "We build tongue awareness and start gentle exercises like lateral sweeps, tip l…" at bounding box center [341, 294] width 127 height 118
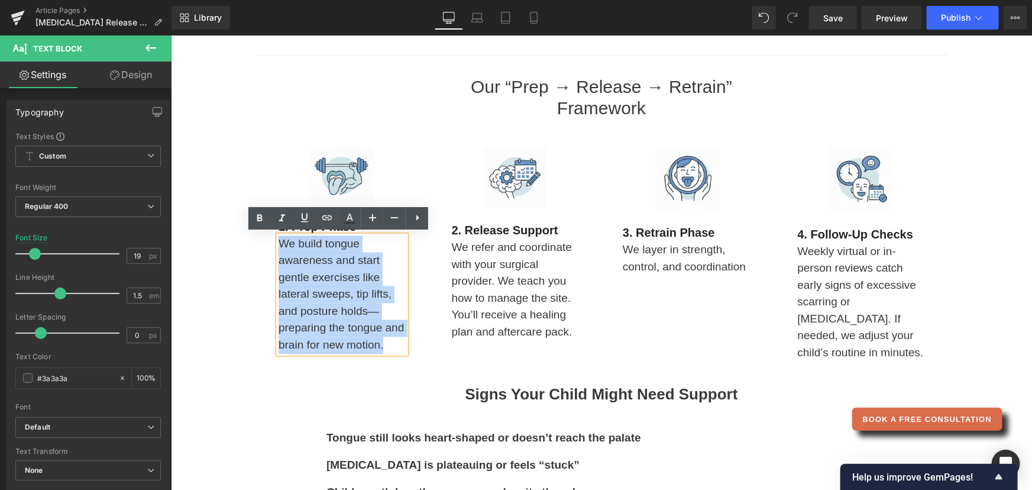
drag, startPoint x: 274, startPoint y: 245, endPoint x: 392, endPoint y: 359, distance: 164.0
click at [392, 359] on div "Image 1. Prep Phase Heading We build tongue awareness and start gentle exercise…" at bounding box center [601, 254] width 692 height 261
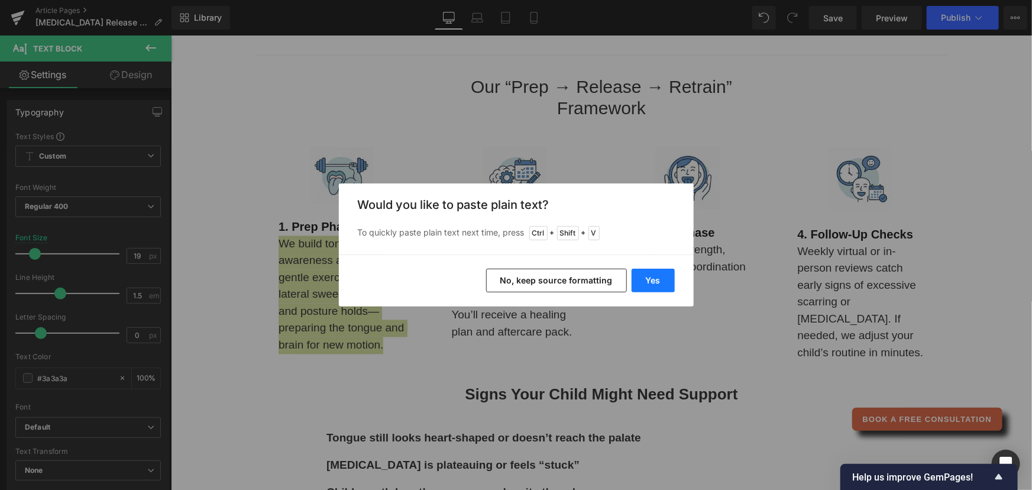
click at [647, 281] on button "Yes" at bounding box center [653, 281] width 43 height 24
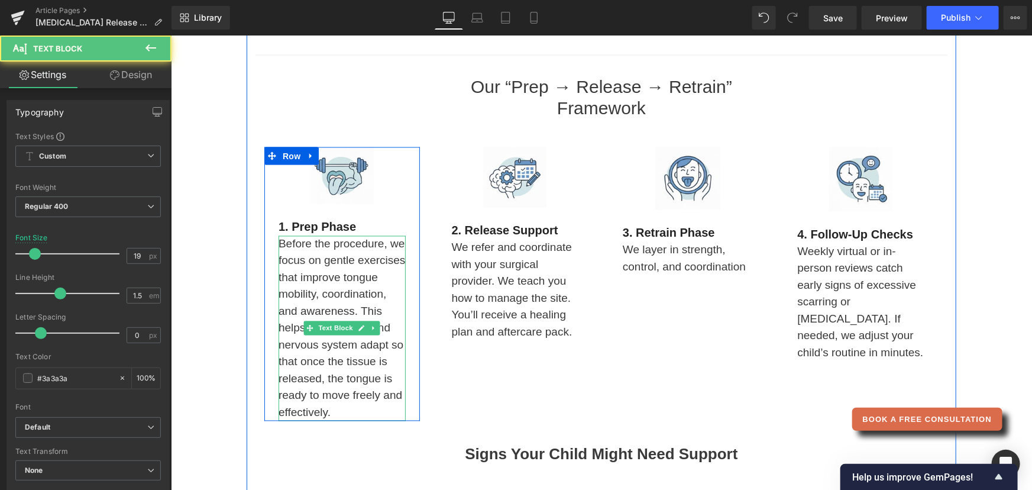
click at [359, 276] on p "Before the procedure, we focus on gentle exercises that improve tongue mobility…" at bounding box center [341, 328] width 127 height 186
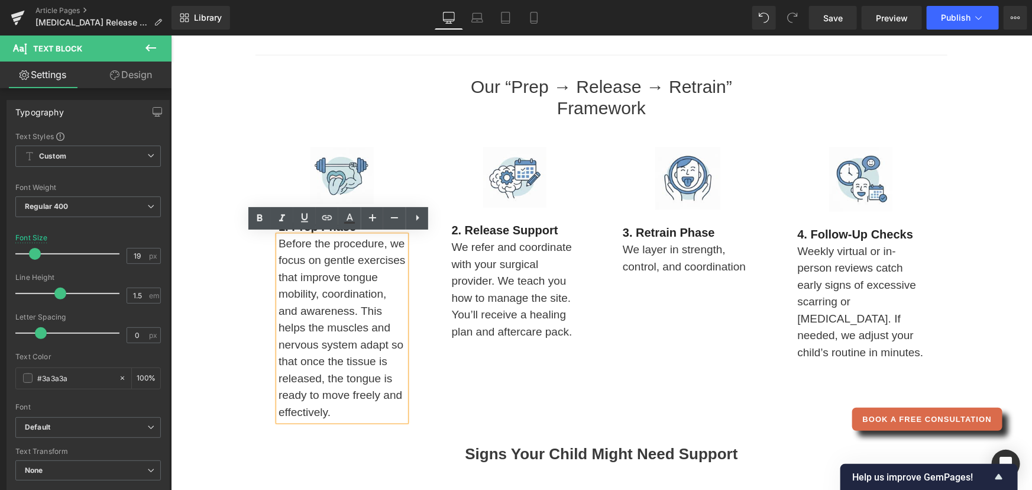
click at [357, 310] on p "Before the procedure, we focus on gentle exercises that improve tongue mobility…" at bounding box center [341, 328] width 127 height 186
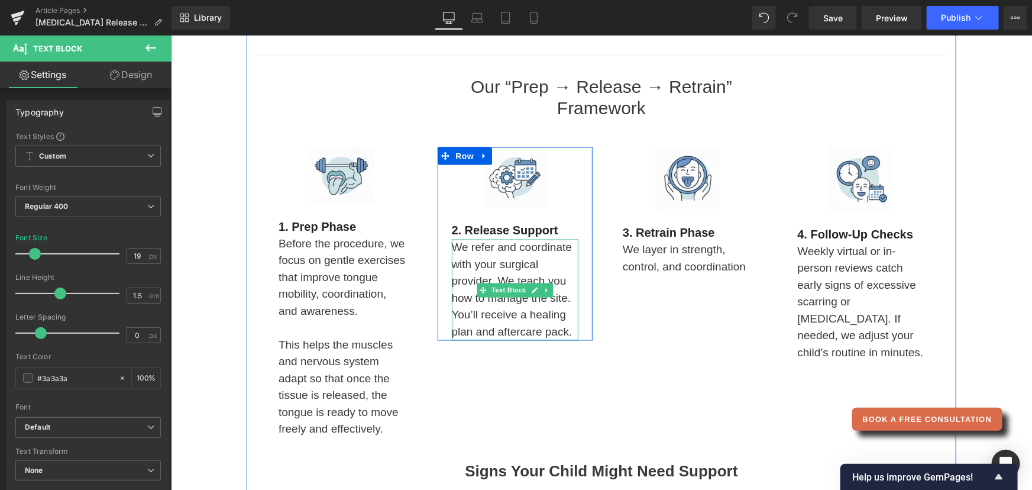
drag, startPoint x: 502, startPoint y: 294, endPoint x: 467, endPoint y: 256, distance: 51.1
click at [502, 294] on span "Text Block" at bounding box center [508, 290] width 39 height 14
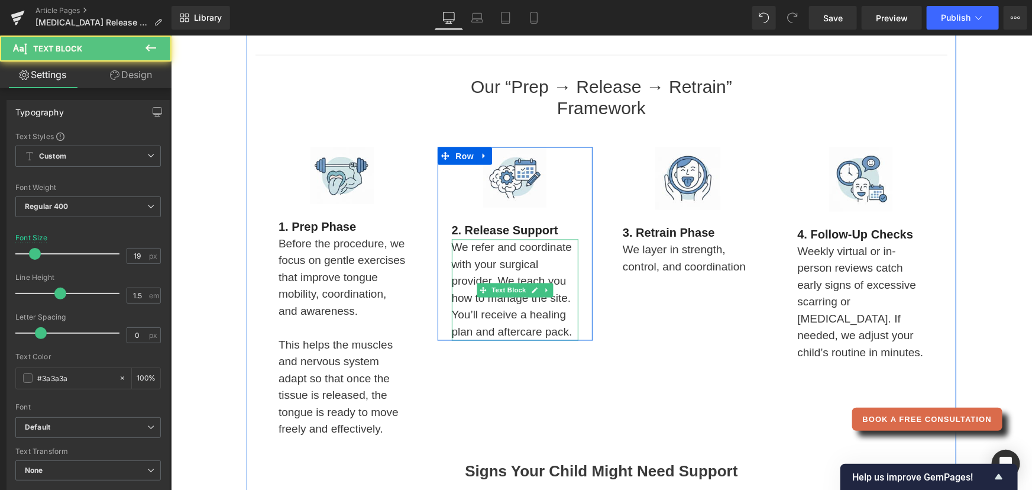
click at [451, 245] on p "We refer and coordinate with your surgical provider. We teach you how to manage…" at bounding box center [514, 289] width 127 height 101
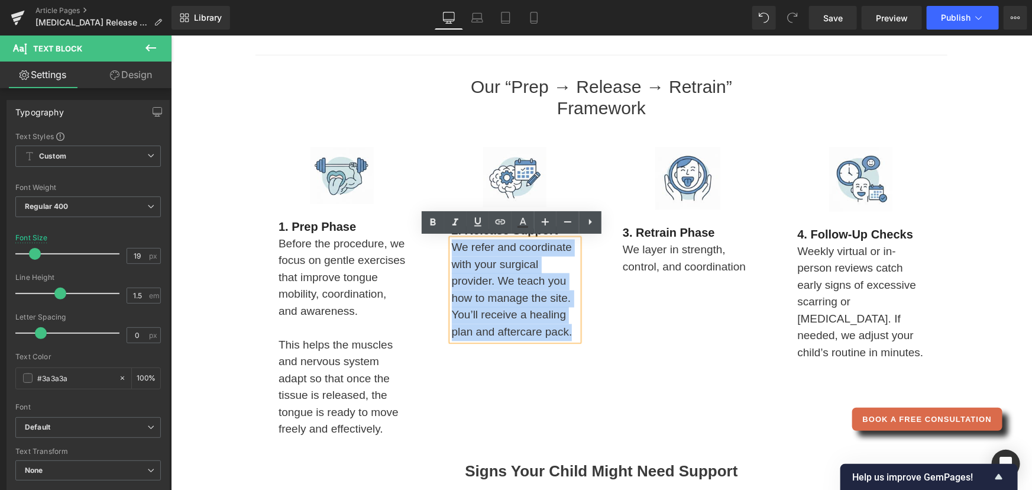
drag, startPoint x: 450, startPoint y: 245, endPoint x: 570, endPoint y: 325, distance: 144.5
click at [570, 325] on p "We refer and coordinate with your surgical provider. We teach you how to manage…" at bounding box center [514, 289] width 127 height 101
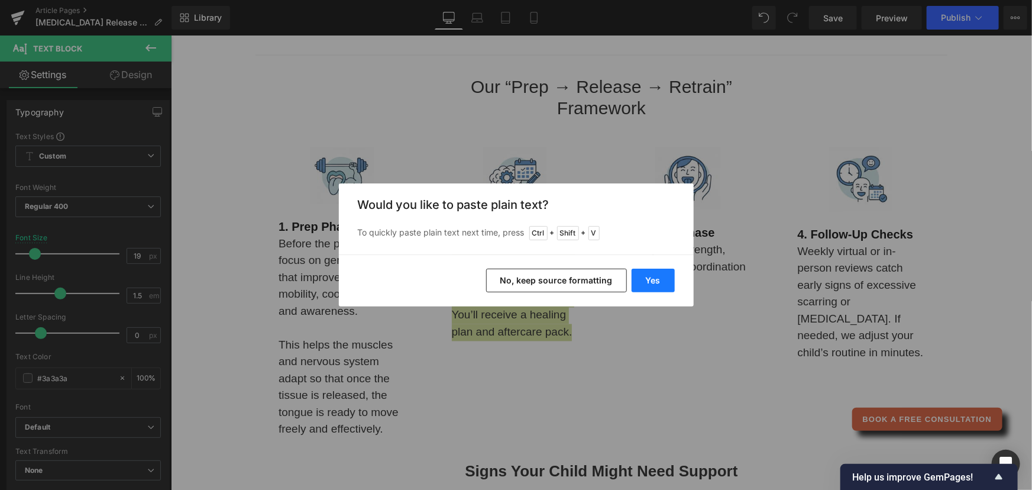
drag, startPoint x: 667, startPoint y: 283, endPoint x: 402, endPoint y: 248, distance: 267.4
click at [667, 283] on button "Yes" at bounding box center [653, 281] width 43 height 24
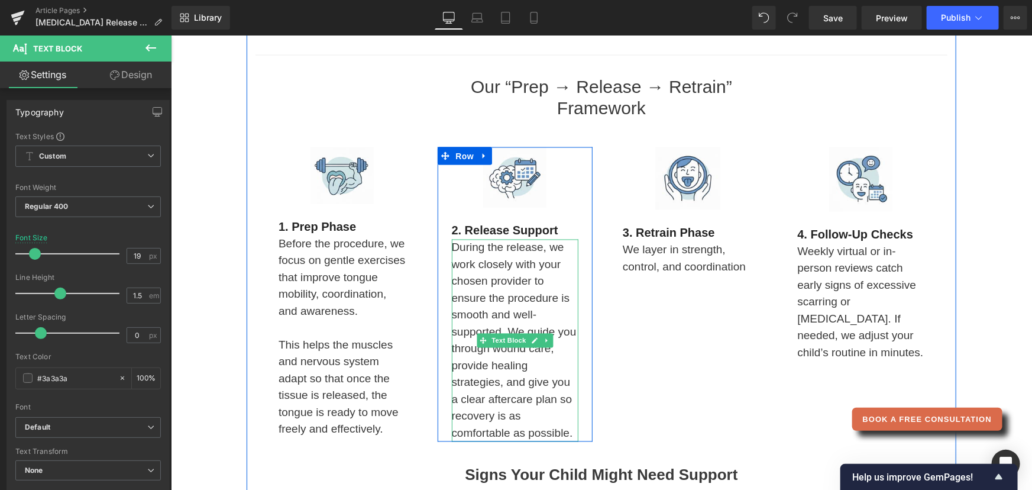
click at [500, 322] on p "During the release, we work closely with your chosen provider to ensure the pro…" at bounding box center [514, 340] width 127 height 202
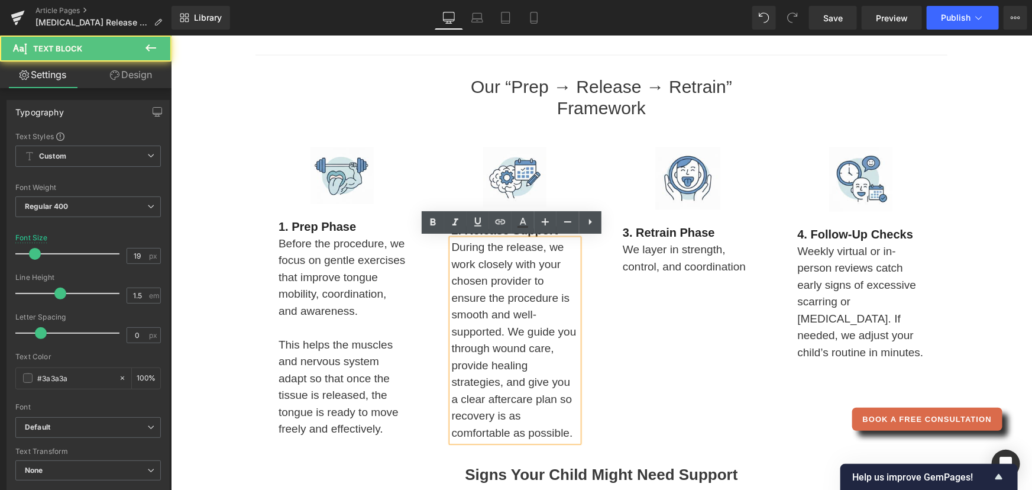
click at [505, 328] on p "During the release, we work closely with your chosen provider to ensure the pro…" at bounding box center [514, 340] width 127 height 202
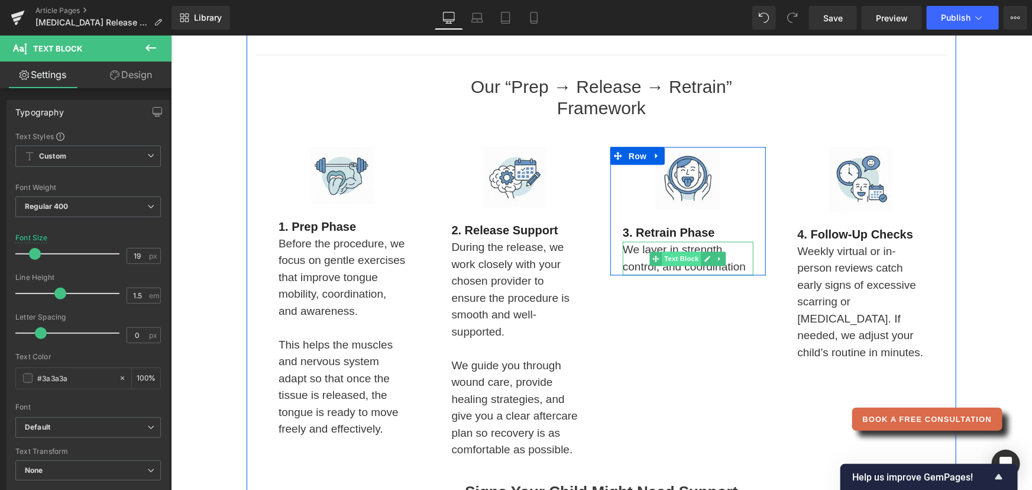
click at [662, 254] on span "Text Block" at bounding box center [681, 258] width 39 height 14
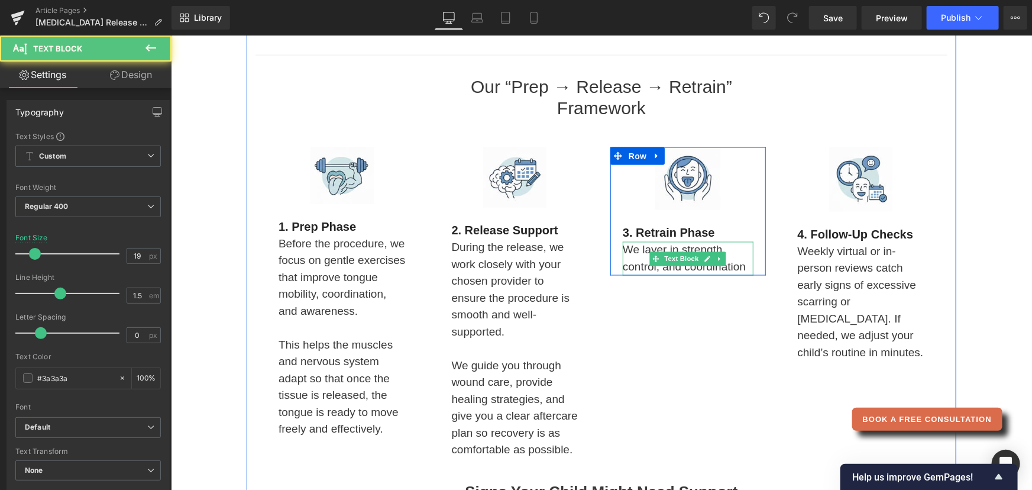
click at [622, 260] on p "We layer in strength, control, and coordination" at bounding box center [687, 258] width 131 height 34
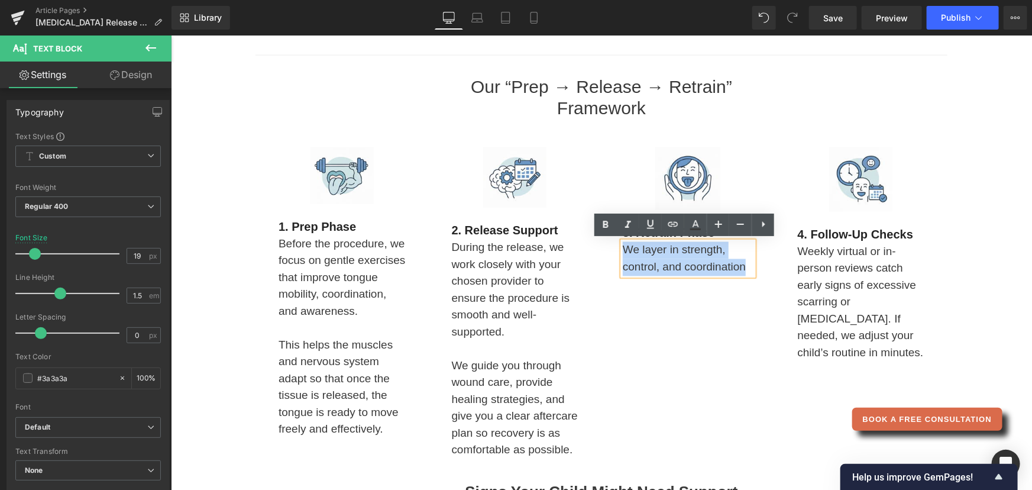
drag, startPoint x: 618, startPoint y: 245, endPoint x: 746, endPoint y: 266, distance: 130.0
click at [746, 266] on p "We layer in strength, control, and coordination" at bounding box center [687, 258] width 131 height 34
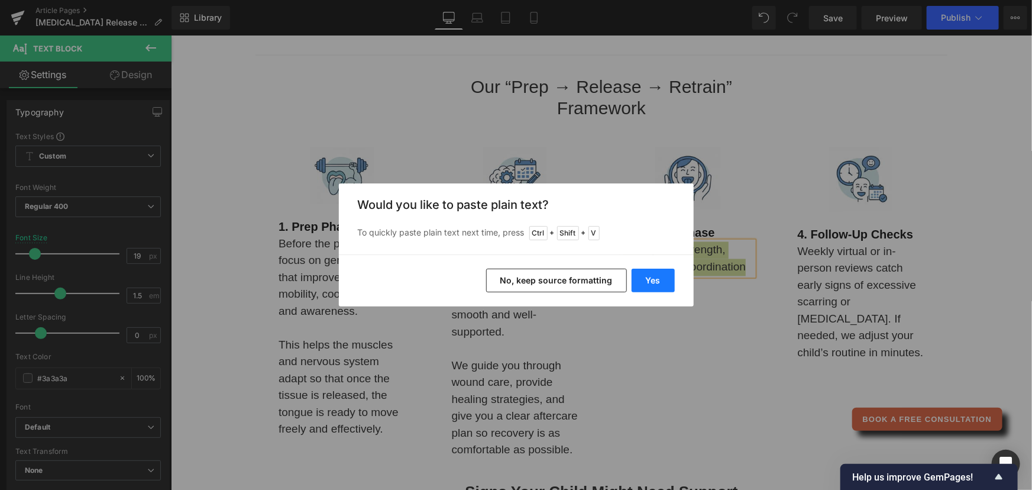
drag, startPoint x: 650, startPoint y: 285, endPoint x: 493, endPoint y: 260, distance: 159.4
click at [650, 285] on button "Yes" at bounding box center [653, 281] width 43 height 24
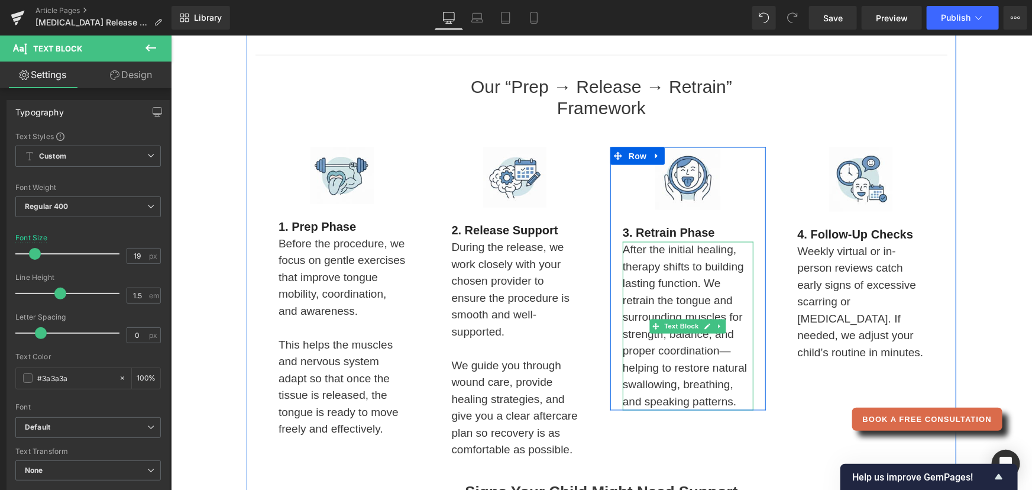
click at [689, 386] on p "After the initial healing, therapy shifts to building lasting function. We retr…" at bounding box center [687, 325] width 131 height 169
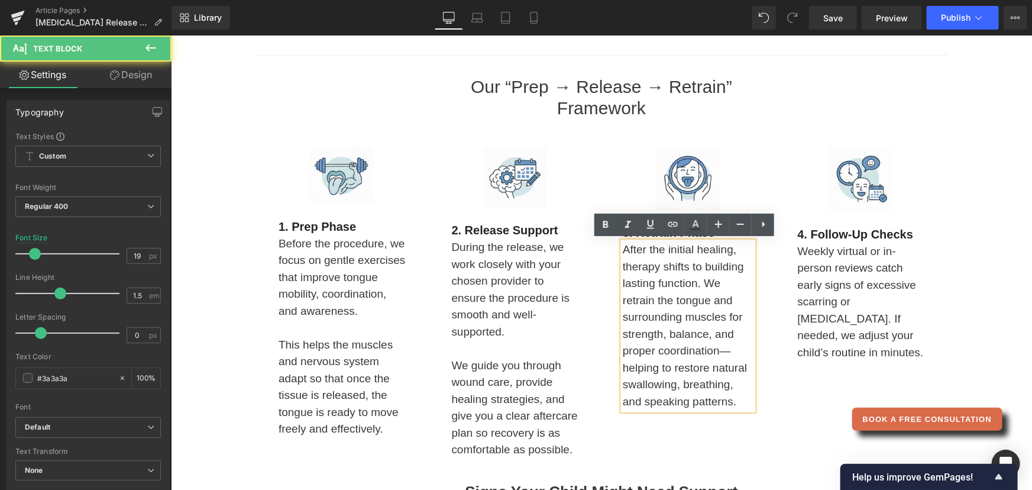
click at [703, 283] on p "After the initial healing, therapy shifts to building lasting function. We retr…" at bounding box center [687, 325] width 131 height 169
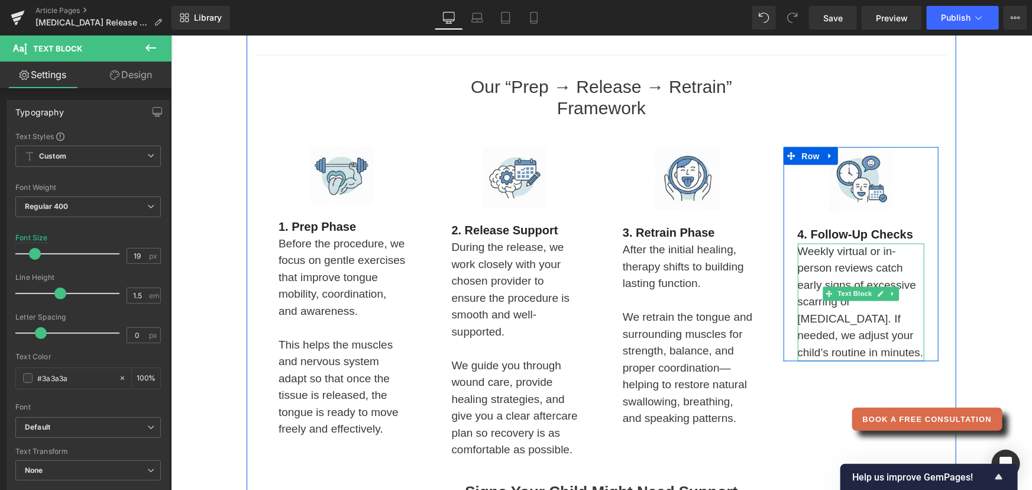
click at [811, 285] on p "Weekly virtual or in-person reviews catch early signs of excessive scarring or …" at bounding box center [860, 302] width 127 height 118
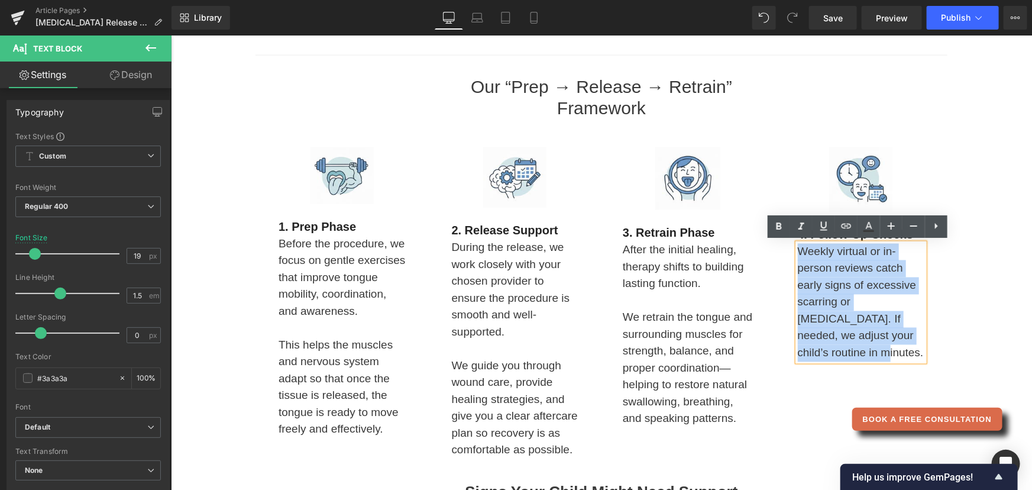
drag, startPoint x: 795, startPoint y: 249, endPoint x: 918, endPoint y: 331, distance: 147.7
click at [918, 331] on p "Weekly virtual or in-person reviews catch early signs of excessive scarring or …" at bounding box center [860, 302] width 127 height 118
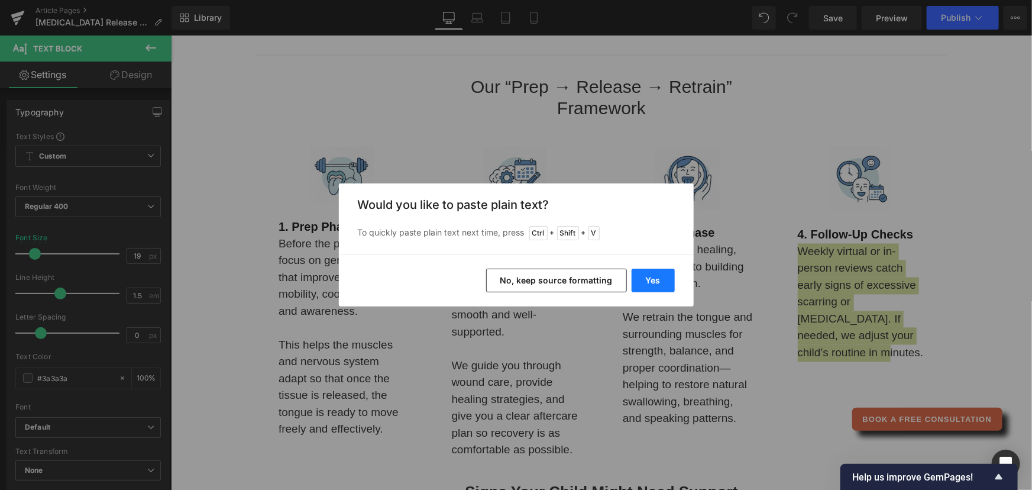
drag, startPoint x: 658, startPoint y: 289, endPoint x: 638, endPoint y: 266, distance: 30.6
click at [658, 289] on button "Yes" at bounding box center [653, 281] width 43 height 24
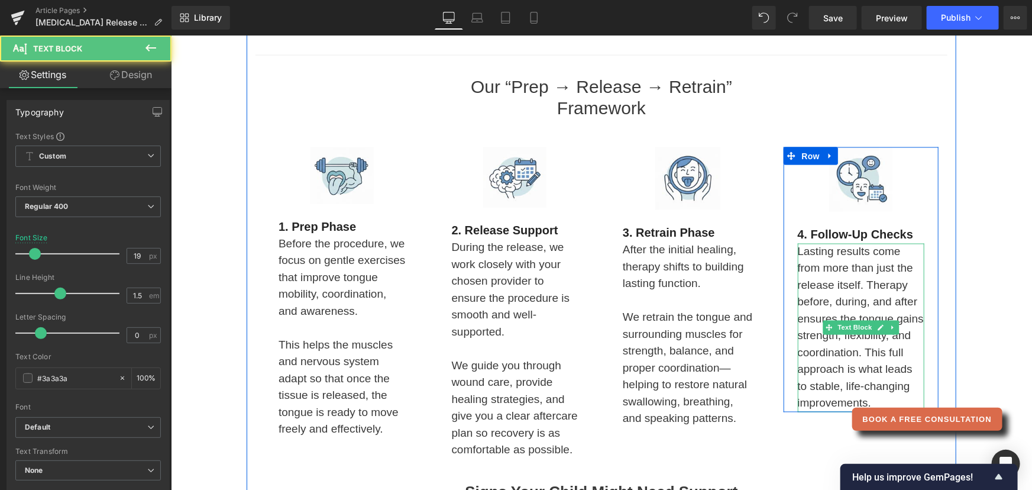
click at [863, 285] on p "Lasting results come from more than just the release itself. Therapy before, du…" at bounding box center [860, 327] width 127 height 169
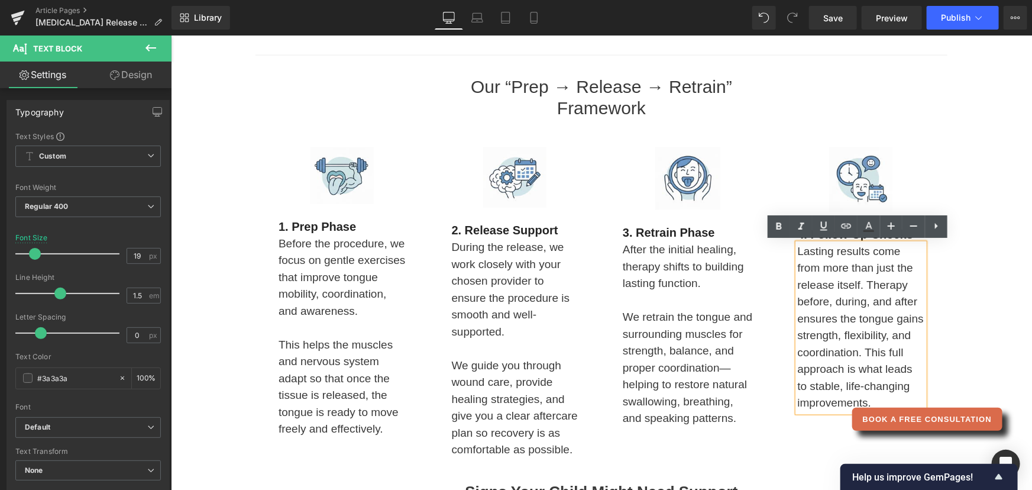
click at [860, 349] on p "Lasting results come from more than just the release itself. Therapy before, du…" at bounding box center [860, 327] width 127 height 169
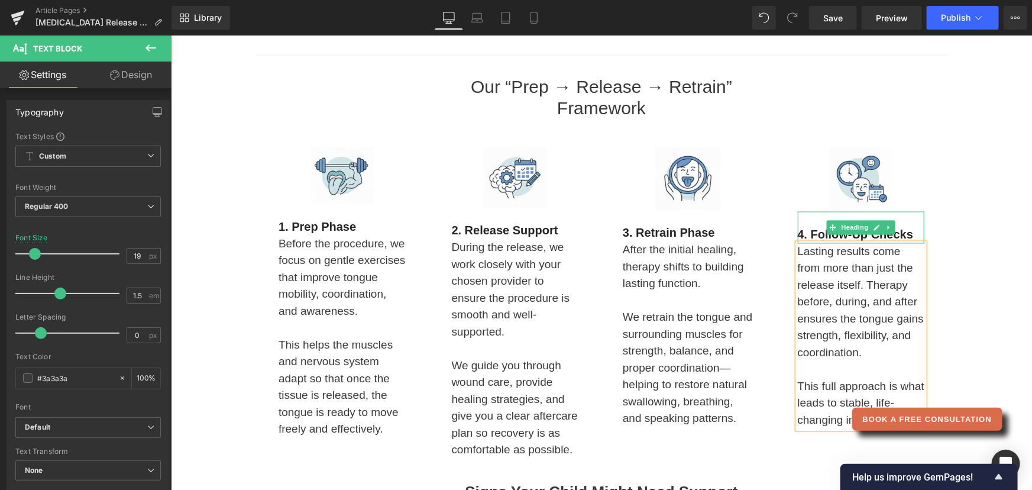
click at [843, 233] on h4 "4. Follow-Up Checks" at bounding box center [860, 234] width 127 height 18
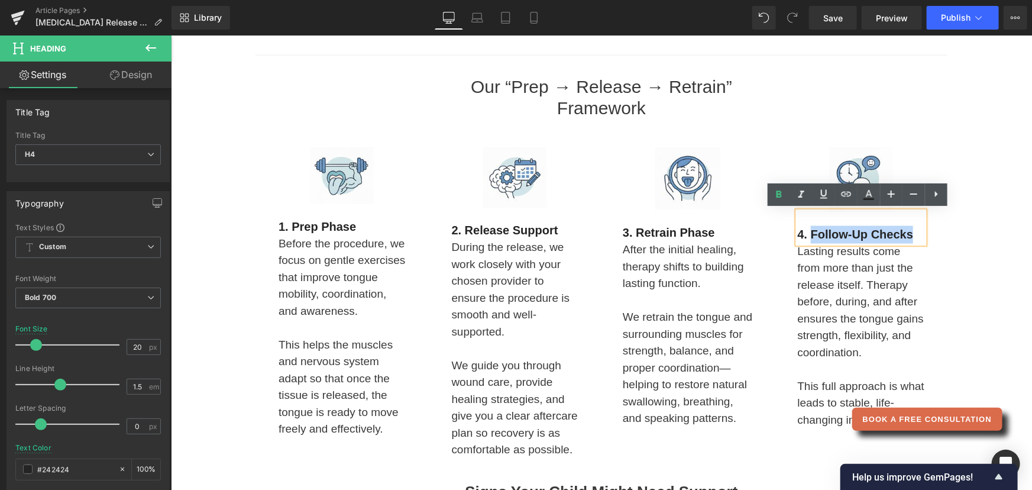
drag, startPoint x: 806, startPoint y: 233, endPoint x: 908, endPoint y: 232, distance: 102.3
click at [908, 232] on h4 "4. Follow-Up Checks" at bounding box center [860, 234] width 127 height 18
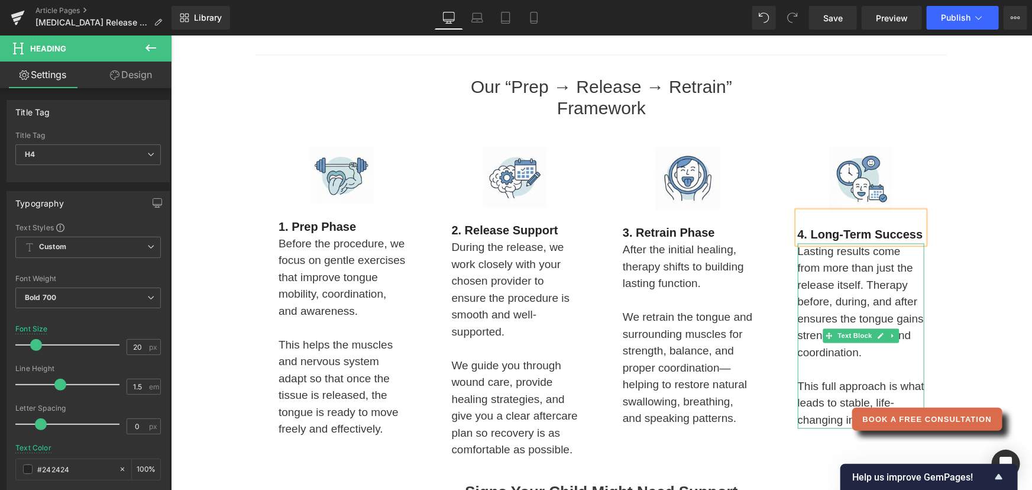
drag, startPoint x: 861, startPoint y: 281, endPoint x: 901, endPoint y: 314, distance: 51.7
click at [861, 281] on p "Lasting results come from more than just the release itself. Therapy before, du…" at bounding box center [860, 302] width 127 height 118
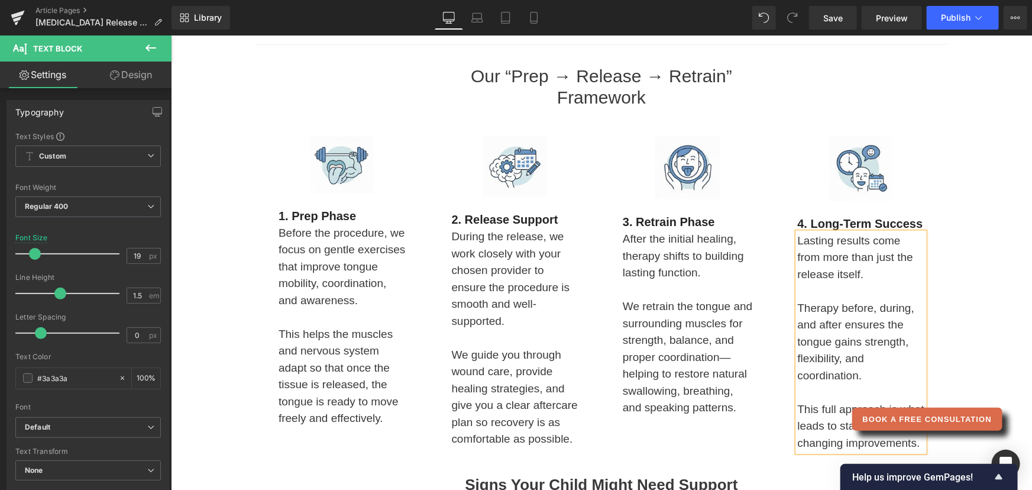
scroll to position [1038, 0]
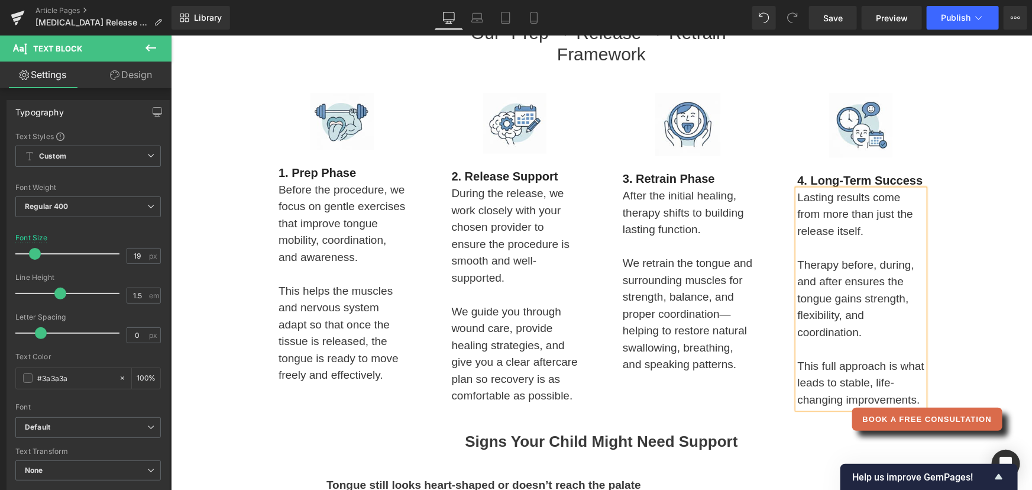
click at [804, 241] on p at bounding box center [860, 248] width 127 height 17
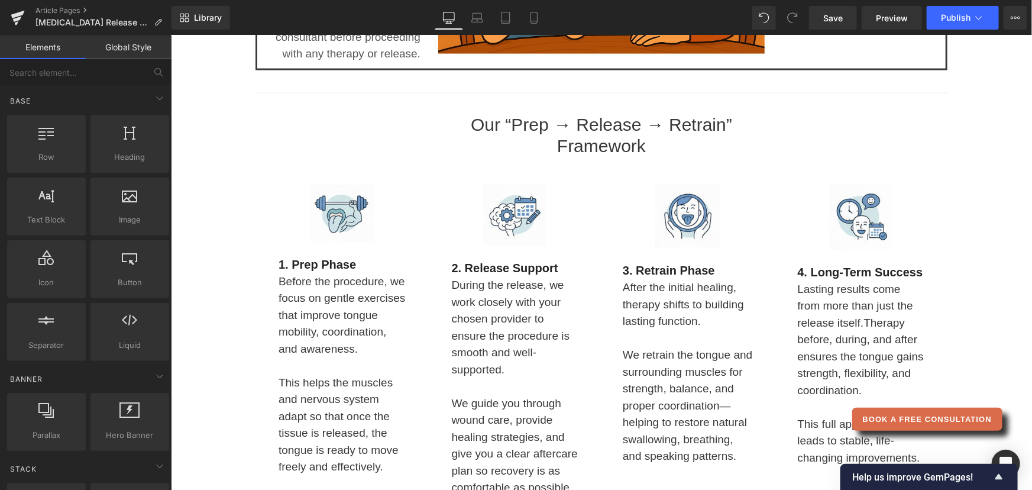
scroll to position [930, 0]
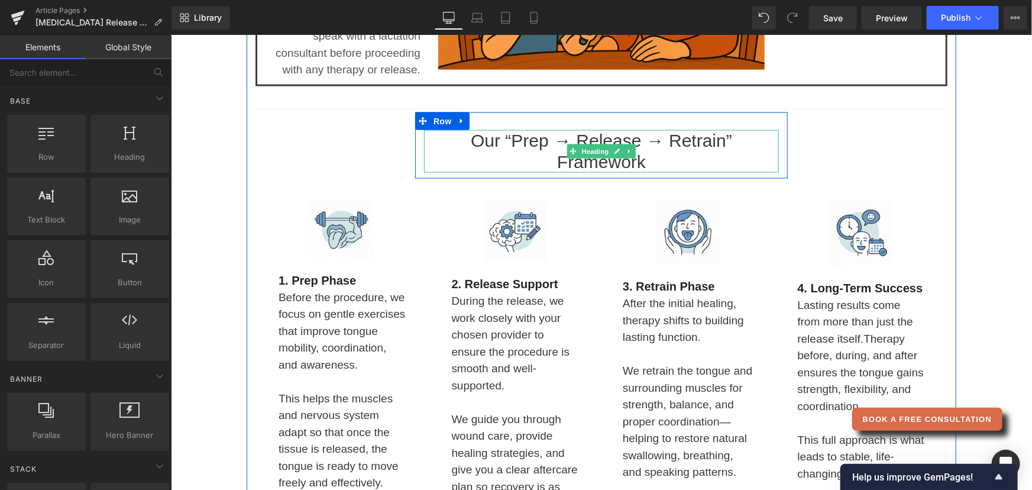
click at [731, 138] on h3 "Our “Prep → Release → Retrain” Framework" at bounding box center [601, 151] width 355 height 43
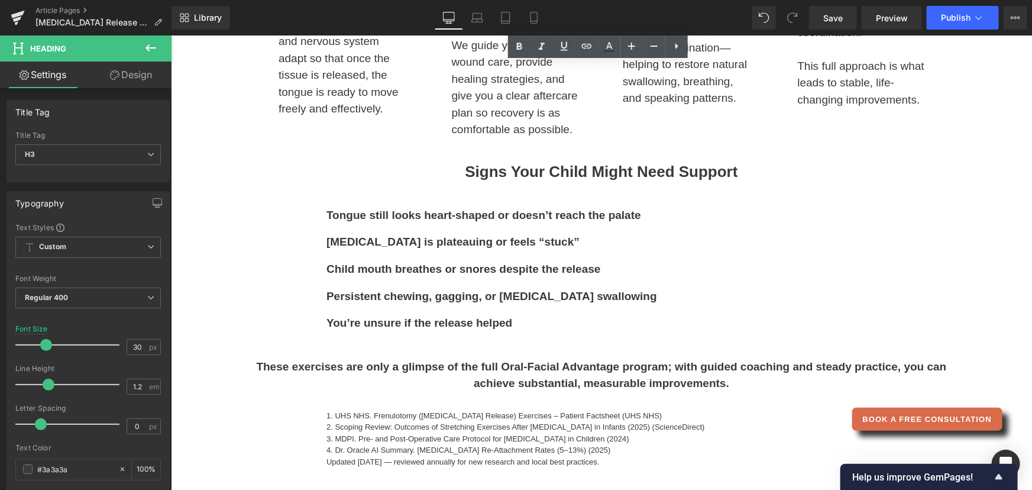
scroll to position [1307, 0]
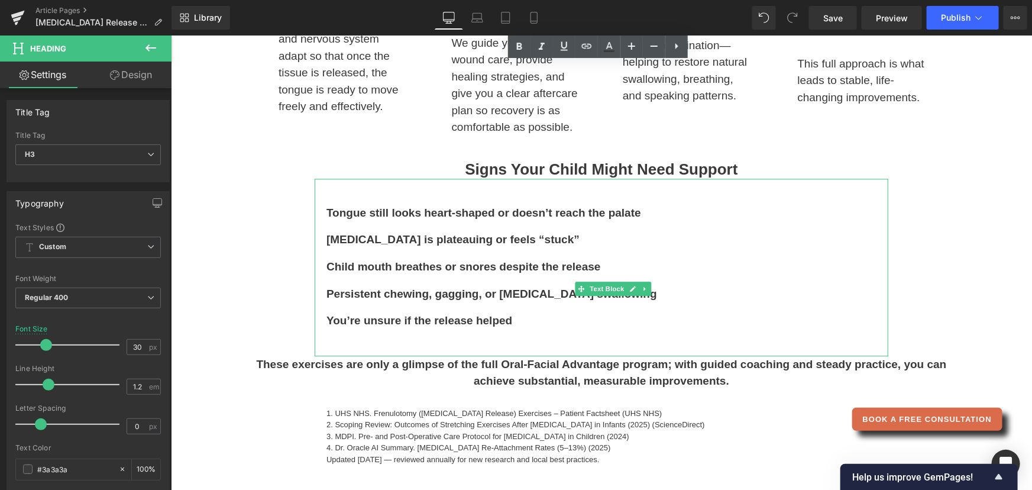
click at [611, 212] on b "Tongue still looks heart-shaped or doesn’t reach the palate" at bounding box center [483, 212] width 315 height 12
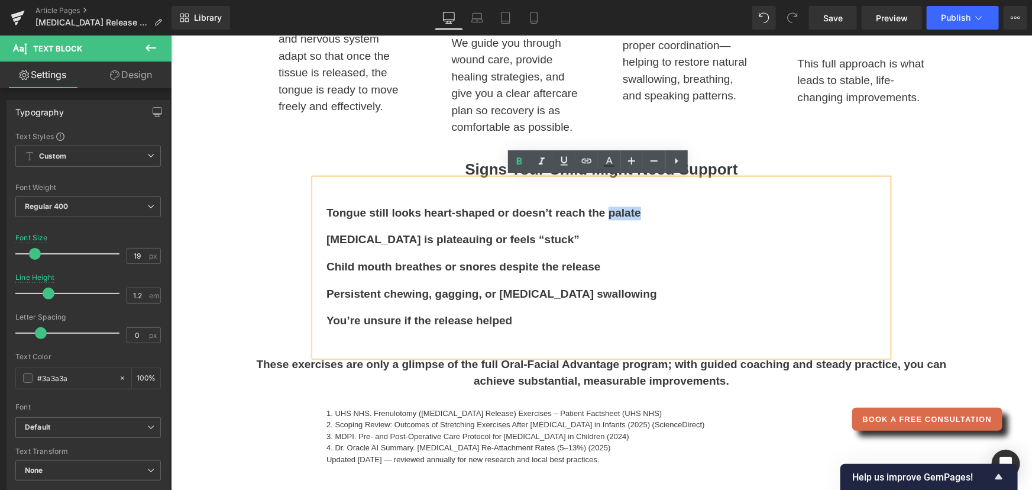
drag, startPoint x: 605, startPoint y: 212, endPoint x: 641, endPoint y: 212, distance: 36.1
click at [641, 212] on p "Tongue still looks heart-shaped or doesn’t reach the palate" at bounding box center [601, 213] width 550 height 14
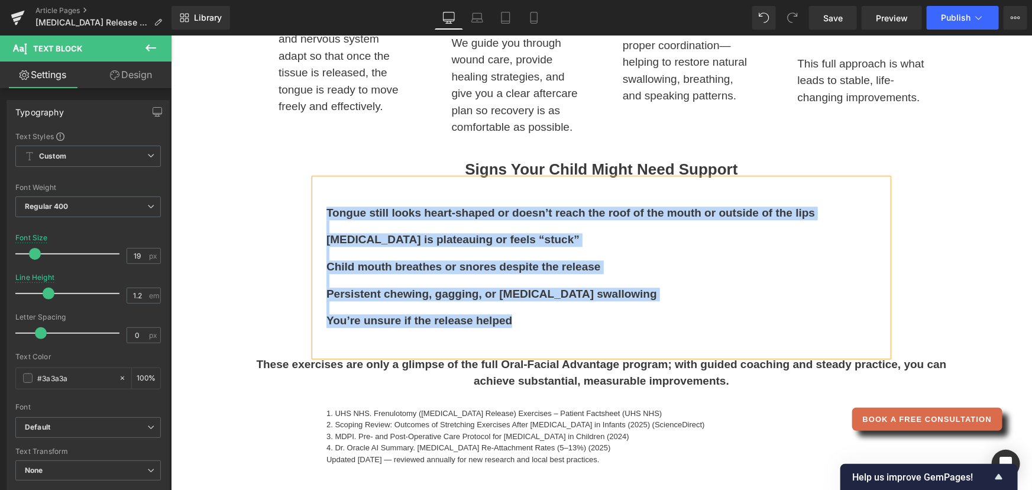
drag, startPoint x: 516, startPoint y: 321, endPoint x: 321, endPoint y: 212, distance: 223.2
click at [321, 212] on div "Tongue still looks heart-shaped or doesn’t reach the roof of the mouth or outsi…" at bounding box center [601, 266] width 574 height 177
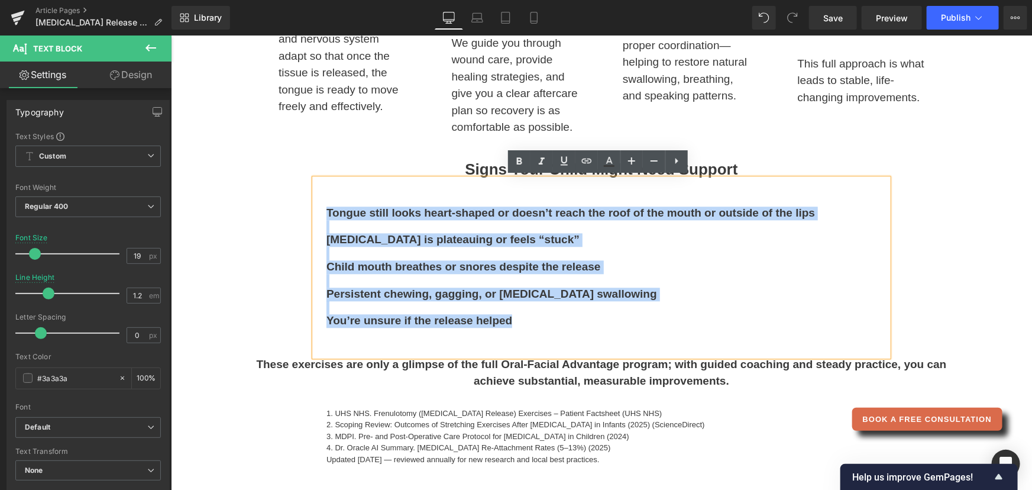
click at [386, 172] on h3 "Signs Your Child Might Need Support" at bounding box center [601, 169] width 692 height 18
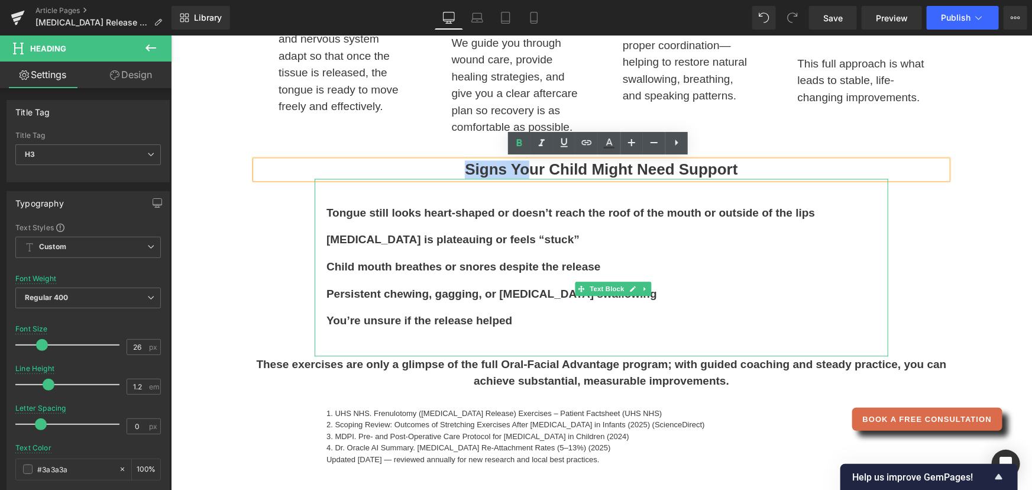
drag, startPoint x: 453, startPoint y: 164, endPoint x: 524, endPoint y: 330, distance: 180.2
click at [526, 333] on div "Our “Prep → Release → Retrain” Framework Heading Row Image 1. Prep Phase Headin…" at bounding box center [601, 99] width 692 height 729
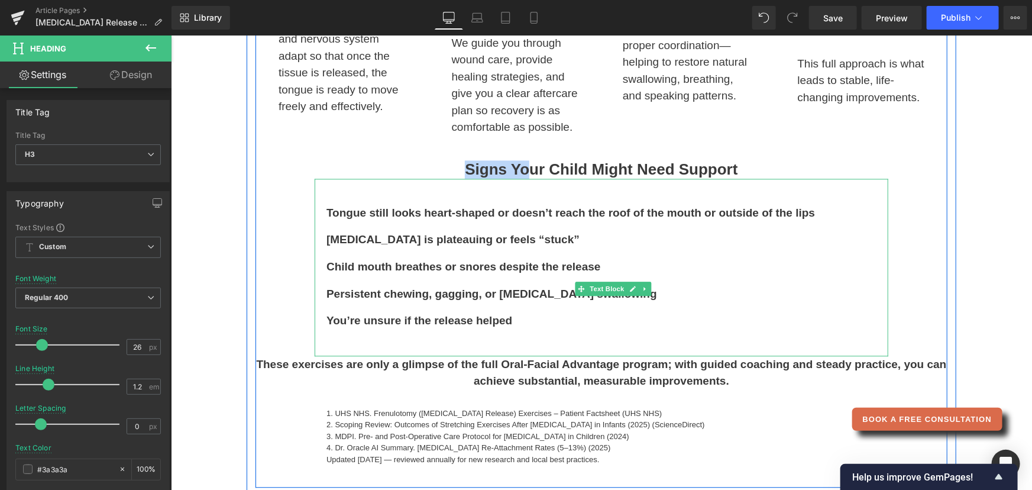
click at [507, 311] on p at bounding box center [601, 307] width 550 height 14
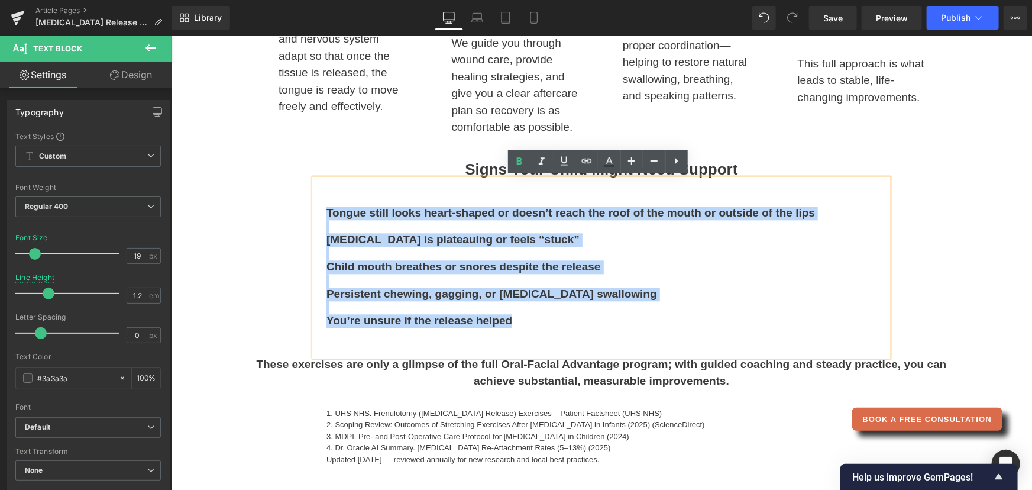
drag, startPoint x: 516, startPoint y: 325, endPoint x: 322, endPoint y: 196, distance: 233.5
click at [322, 196] on div "Tongue still looks heart-shaped or doesn’t reach the roof of the mouth or outsi…" at bounding box center [601, 266] width 574 height 177
copy div "Tongue still looks heart-shaped or doesn’t reach the roof of the mouth or outsi…"
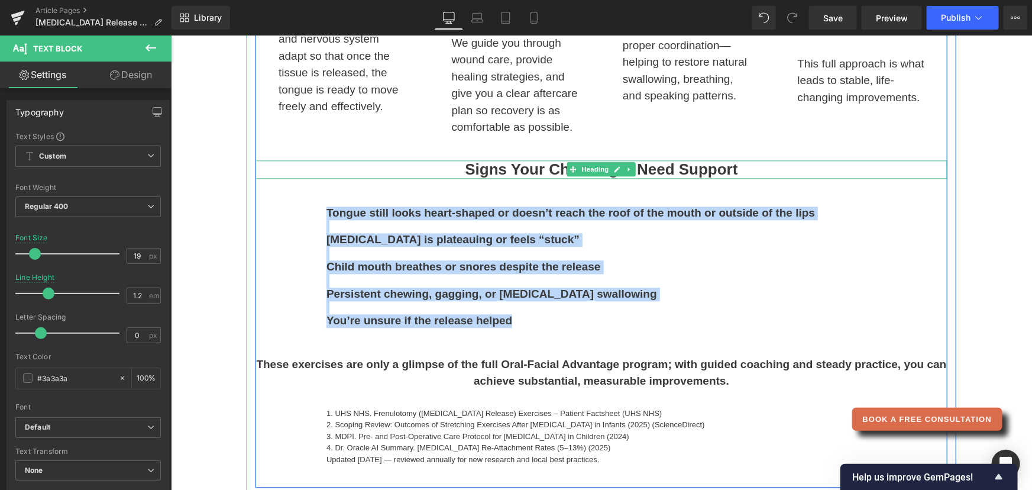
drag, startPoint x: 504, startPoint y: 170, endPoint x: 475, endPoint y: 170, distance: 29.0
click at [504, 170] on h3 "Signs Your Child Might Need Support" at bounding box center [601, 169] width 692 height 18
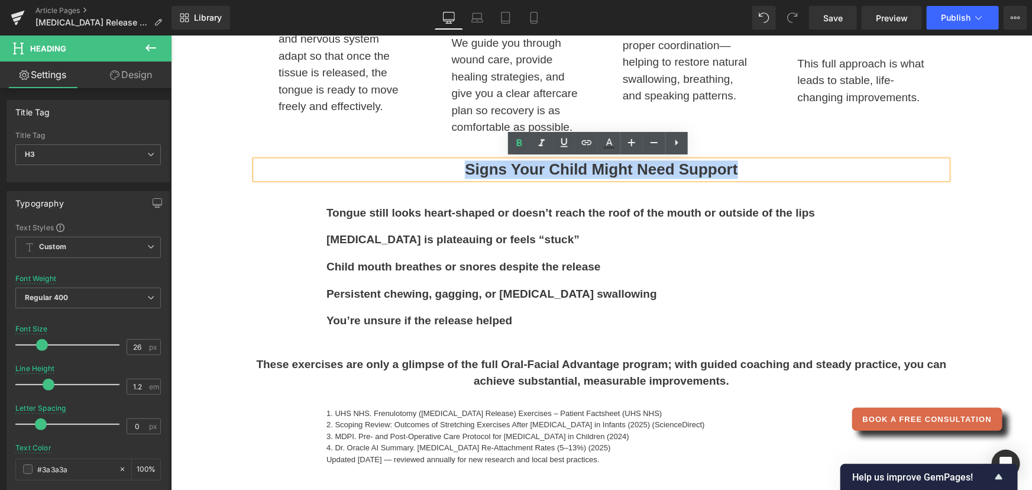
drag, startPoint x: 458, startPoint y: 167, endPoint x: 764, endPoint y: 167, distance: 305.8
click at [764, 167] on h3 "Signs Your Child Might Need Support" at bounding box center [601, 169] width 692 height 18
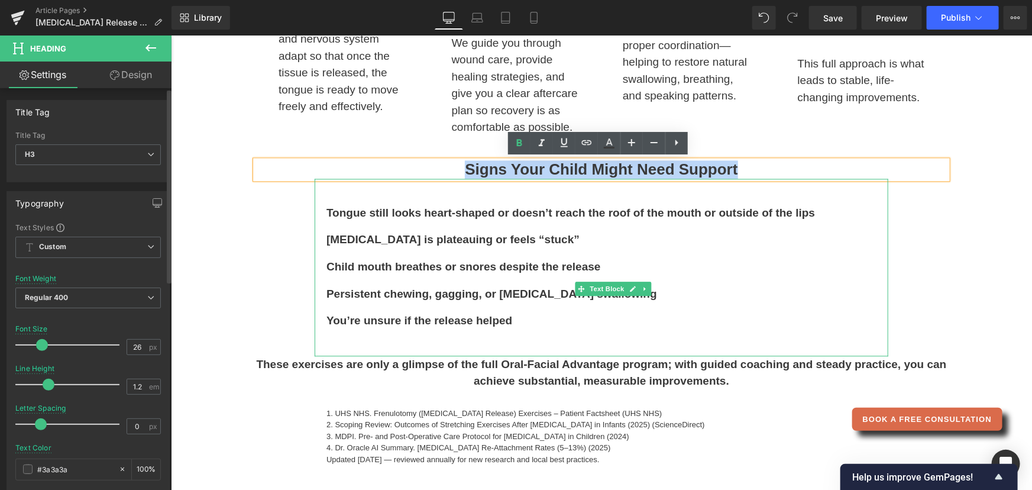
copy h3 "Signs Your Child Might Need Support"
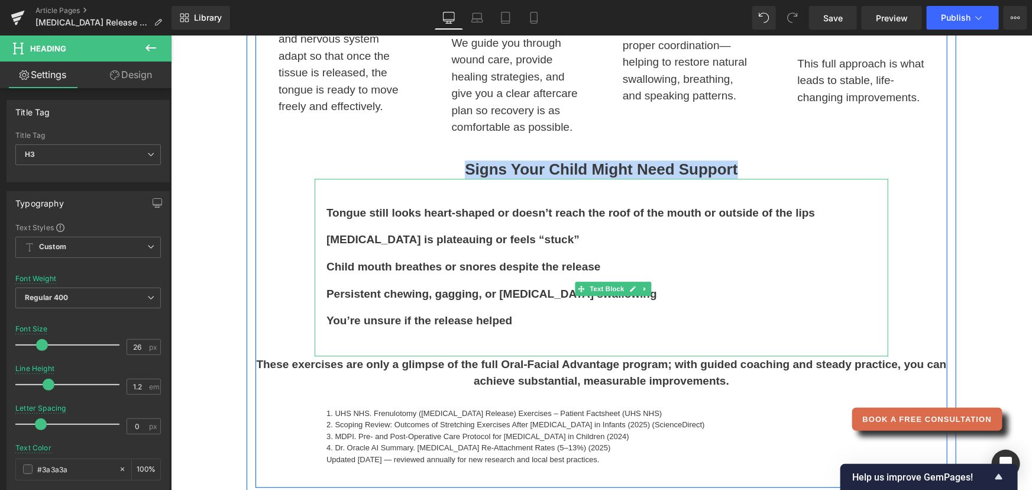
click at [349, 235] on b "[MEDICAL_DATA] is plateauing or feels “stuck”" at bounding box center [452, 238] width 253 height 12
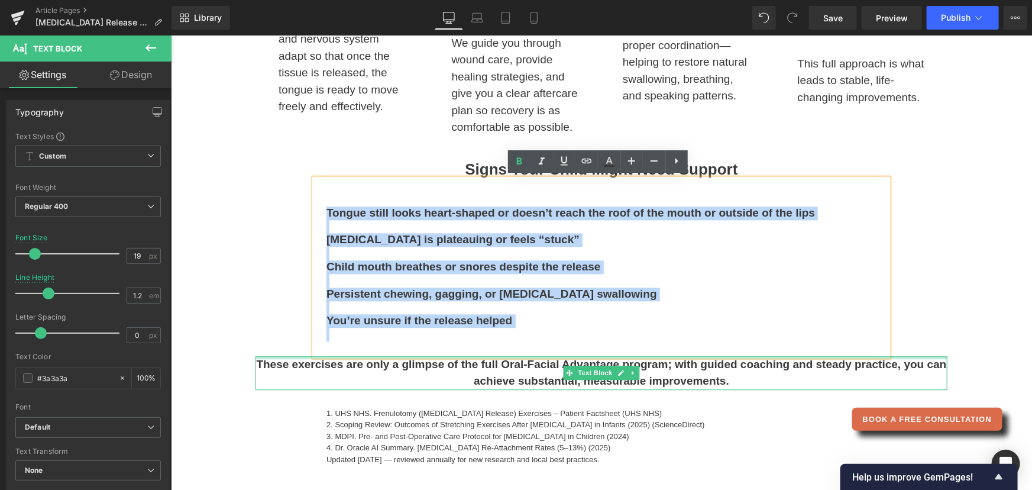
drag, startPoint x: 322, startPoint y: 206, endPoint x: 592, endPoint y: 356, distance: 308.2
click at [592, 356] on div "Our “Prep → Release → Retrain” Framework Heading Row Image 1. Prep Phase Headin…" at bounding box center [601, 99] width 692 height 729
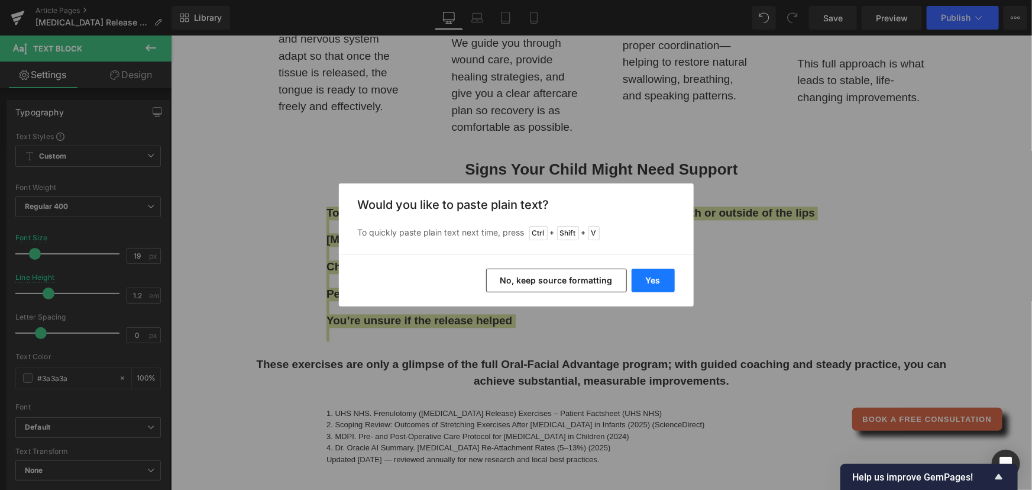
click at [646, 279] on button "Yes" at bounding box center [653, 281] width 43 height 24
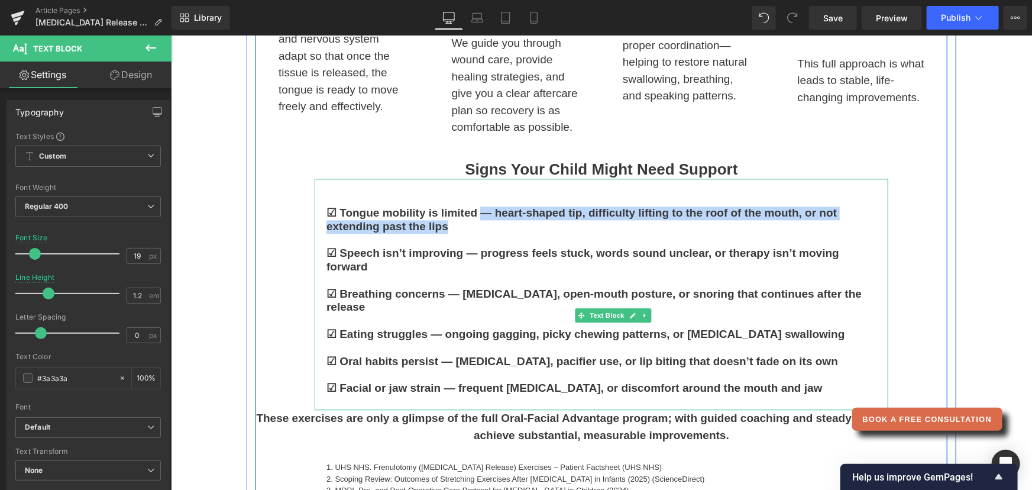
drag, startPoint x: 479, startPoint y: 213, endPoint x: 531, endPoint y: 228, distance: 54.3
click at [531, 228] on p "☑ Tongue mobility is limited — heart-shaped tip, difficulty lifting to the roof…" at bounding box center [601, 219] width 550 height 27
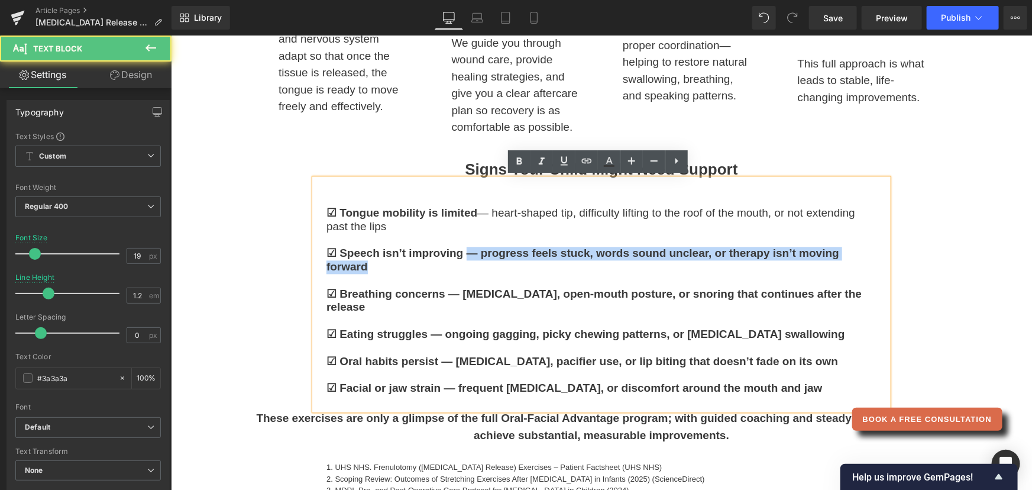
drag, startPoint x: 461, startPoint y: 250, endPoint x: 468, endPoint y: 261, distance: 13.3
click at [468, 261] on p "☑ Speech isn’t improving — progress feels stuck, words sound unclear, or therap…" at bounding box center [601, 259] width 550 height 27
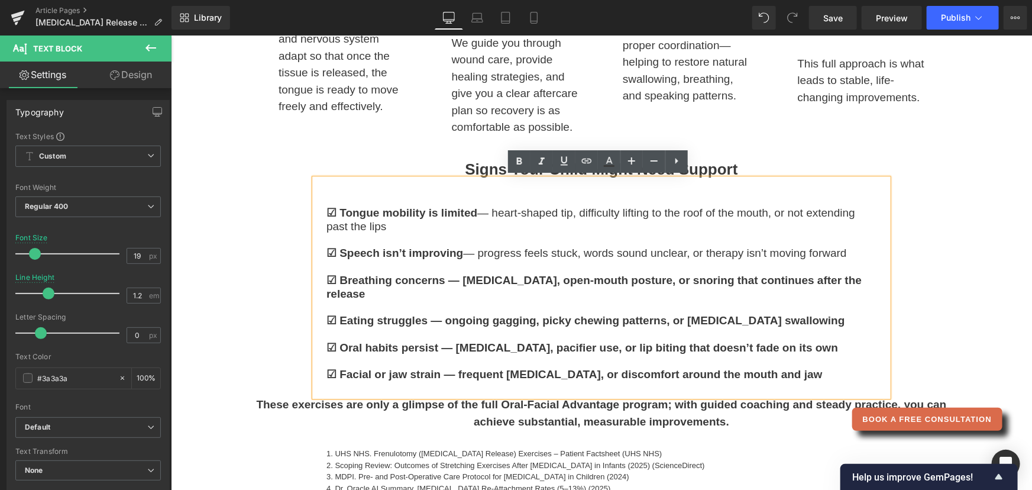
drag, startPoint x: 444, startPoint y: 280, endPoint x: 446, endPoint y: 287, distance: 8.0
click at [446, 287] on p "☑ Breathing concerns — [MEDICAL_DATA], open-mouth posture, or snoring that cont…" at bounding box center [601, 286] width 550 height 27
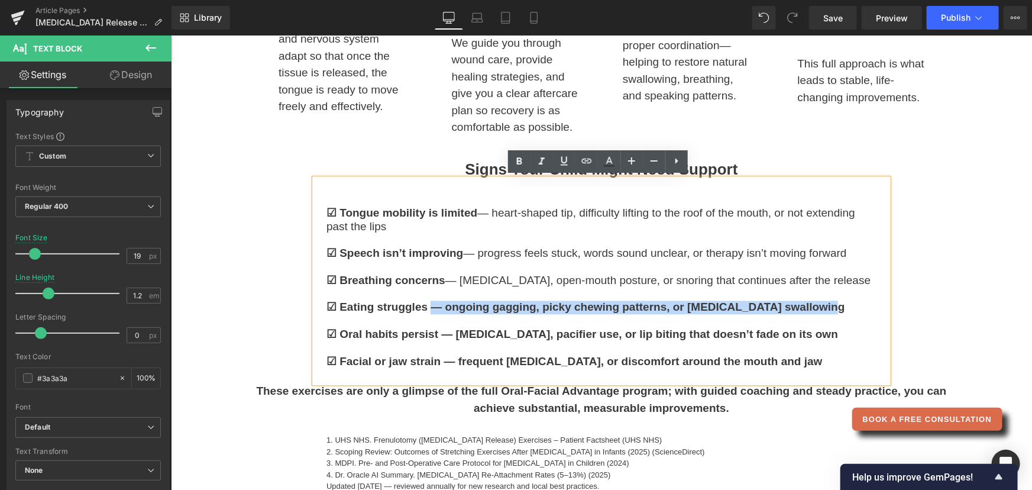
drag, startPoint x: 426, startPoint y: 306, endPoint x: 823, endPoint y: 303, distance: 397.5
click at [823, 303] on p "☑ Eating struggles — ongoing gagging, picky chewing patterns, or [MEDICAL_DATA]…" at bounding box center [601, 307] width 550 height 14
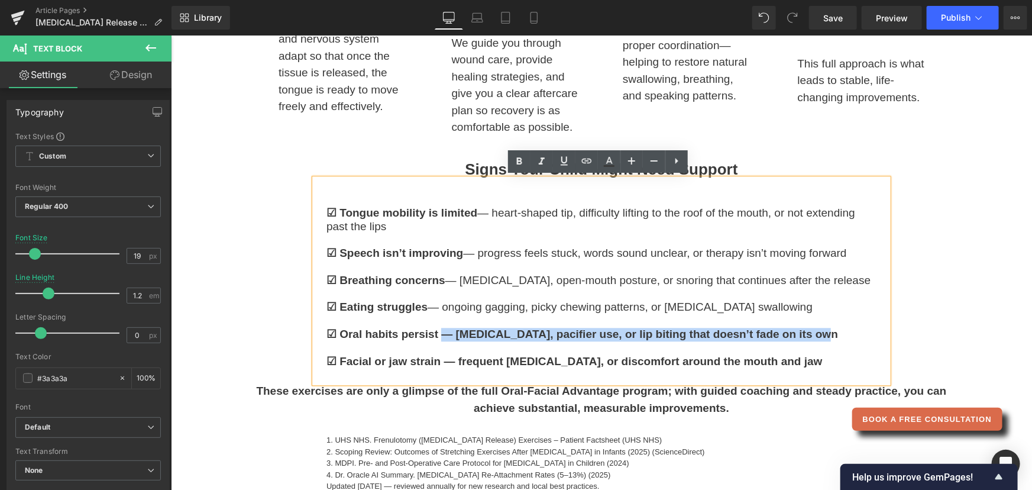
drag, startPoint x: 437, startPoint y: 337, endPoint x: 816, endPoint y: 334, distance: 379.2
click at [816, 334] on b "☑ Oral habits persist — [MEDICAL_DATA], pacifier use, or lip biting that doesn’…" at bounding box center [582, 333] width 512 height 12
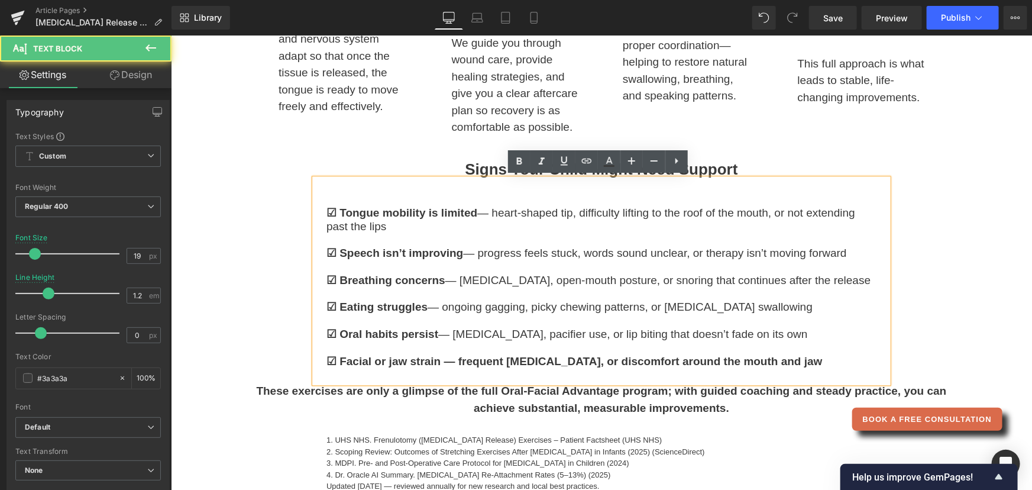
drag, startPoint x: 440, startPoint y: 360, endPoint x: 858, endPoint y: 360, distance: 418.2
click at [858, 360] on p "☑ Facial or jaw strain — frequent [MEDICAL_DATA], or discomfort around the mout…" at bounding box center [601, 361] width 550 height 14
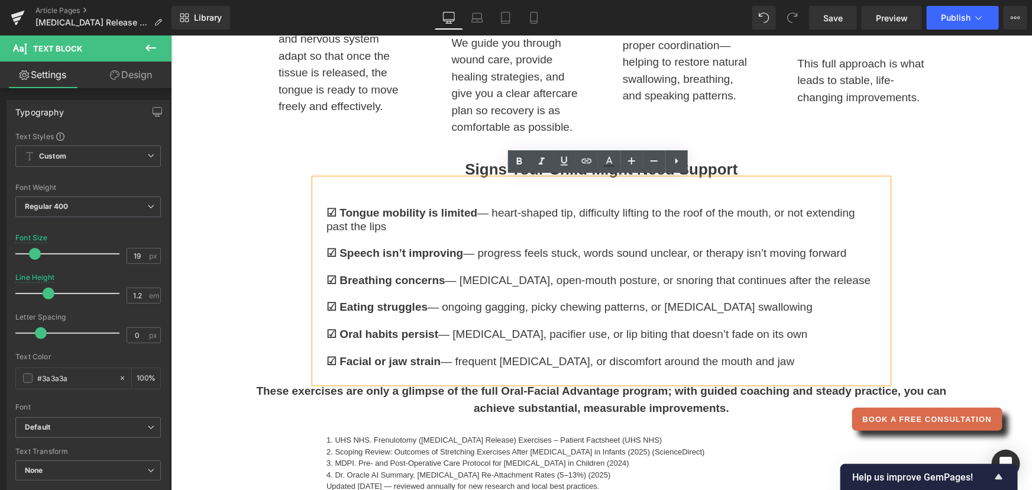
click at [911, 268] on div "Our “Prep → Release → Retrain” Framework Heading Row Image 1. Prep Phase Headin…" at bounding box center [601, 113] width 692 height 757
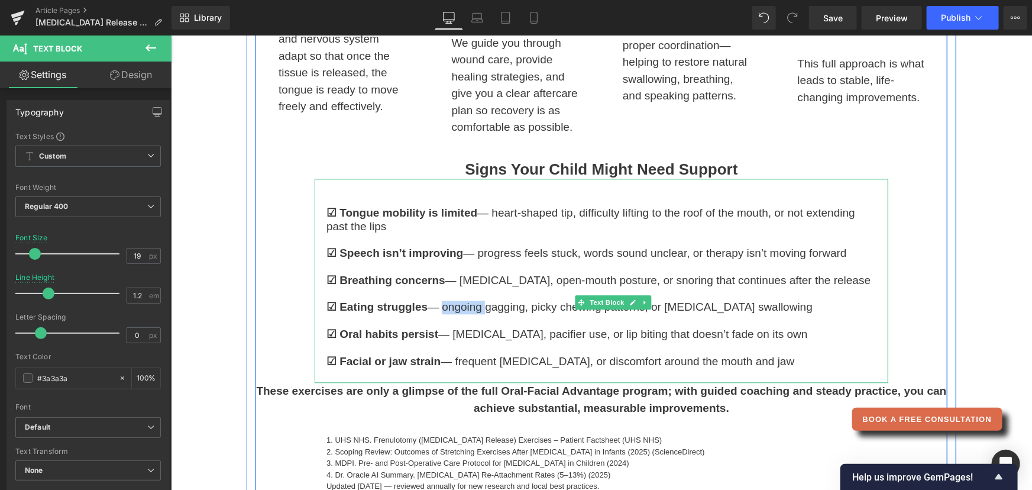
drag, startPoint x: 483, startPoint y: 306, endPoint x: 441, endPoint y: 310, distance: 41.6
click at [441, 310] on p "☑ Eating struggles — ongoing gagging, picky chewing patterns, or [MEDICAL_DATA]…" at bounding box center [601, 307] width 550 height 14
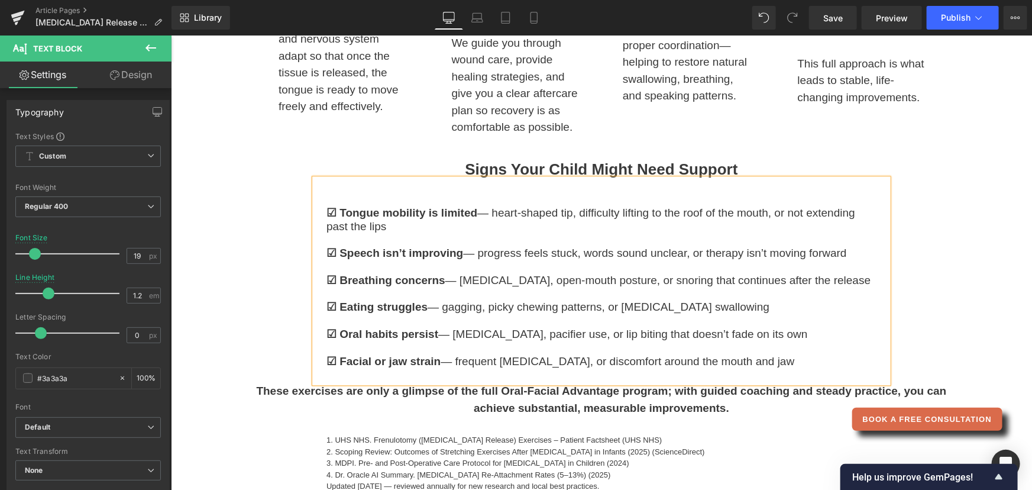
click at [759, 303] on p "☑ Eating struggles — gagging, picky chewing patterns, or [MEDICAL_DATA] swallow…" at bounding box center [601, 307] width 550 height 14
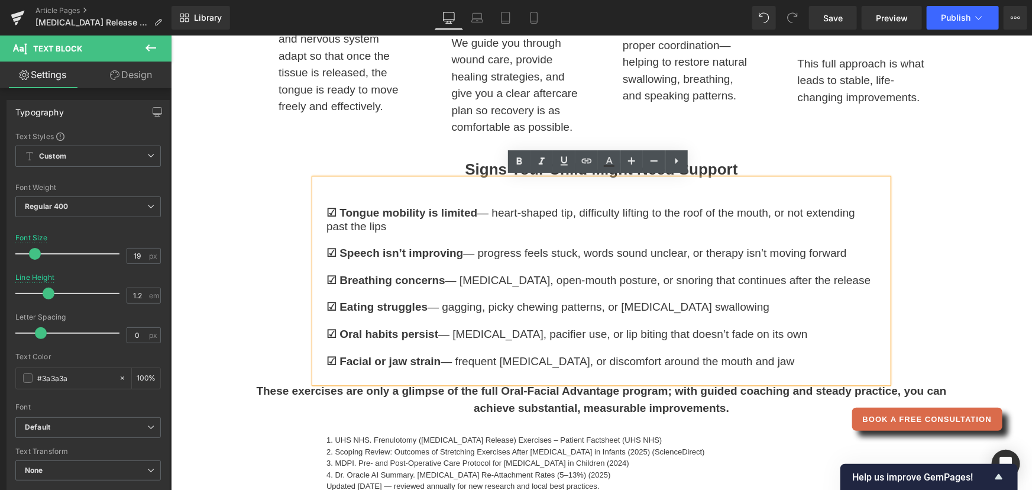
click at [777, 359] on p "☑ Facial or jaw strain — frequent [MEDICAL_DATA], or discomfort around the mout…" at bounding box center [601, 361] width 550 height 14
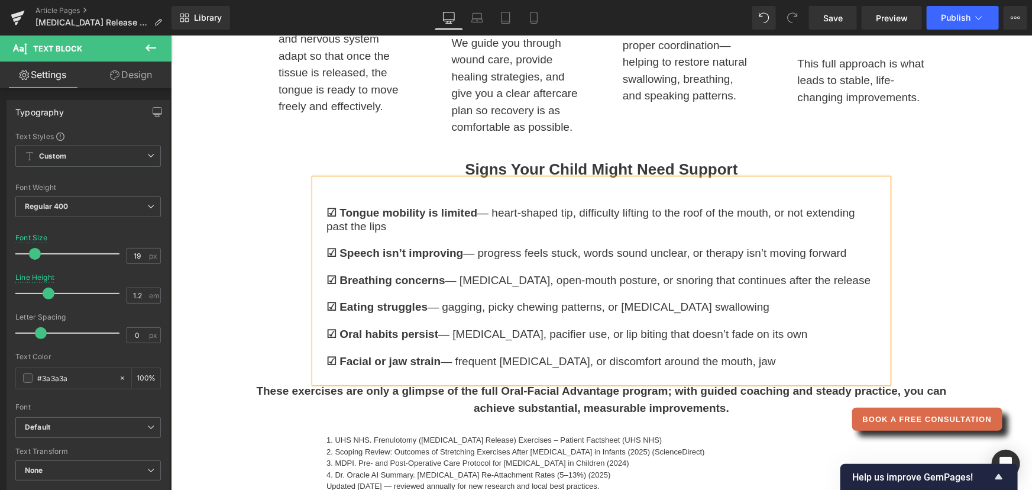
click at [786, 362] on p "☑ Facial or jaw strain — frequent [MEDICAL_DATA], or discomfort around the mout…" at bounding box center [601, 361] width 550 height 14
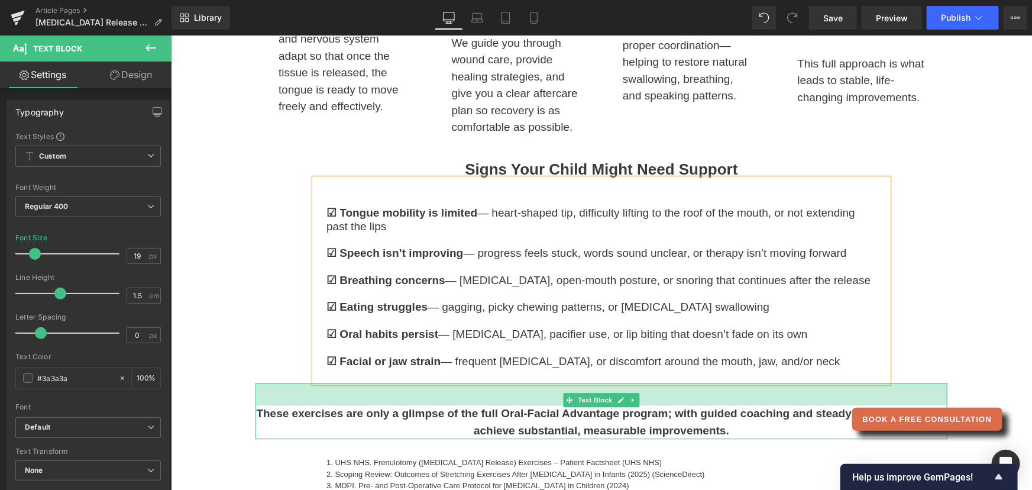
drag, startPoint x: 574, startPoint y: 383, endPoint x: 577, endPoint y: 406, distance: 22.6
click at [577, 406] on div "These exercises are only a glimpse of the full Oral-Facial Advantage program; w…" at bounding box center [601, 410] width 692 height 56
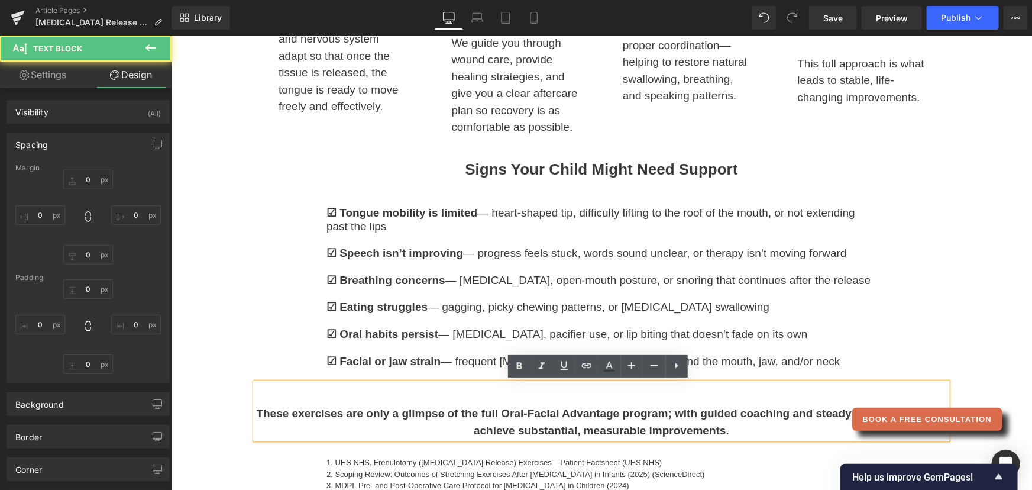
type input "0"
type input "38"
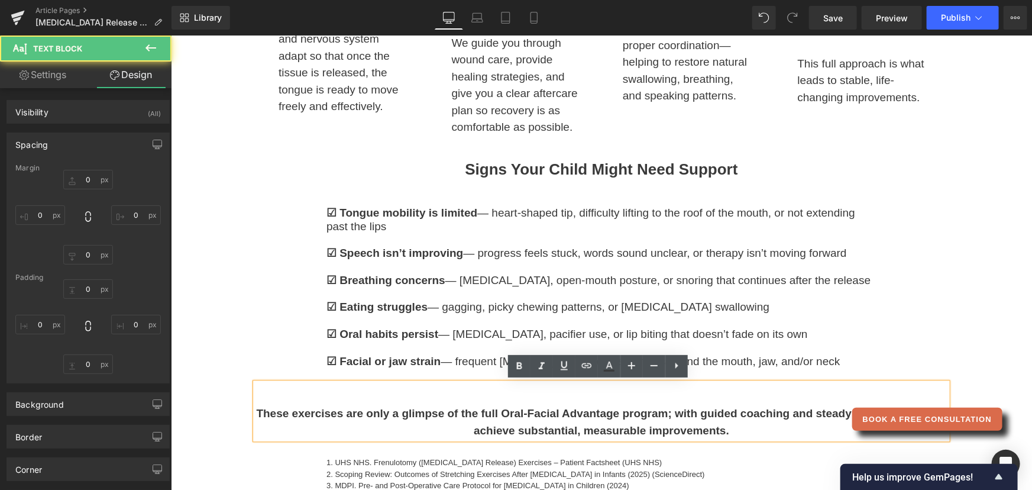
type input "0"
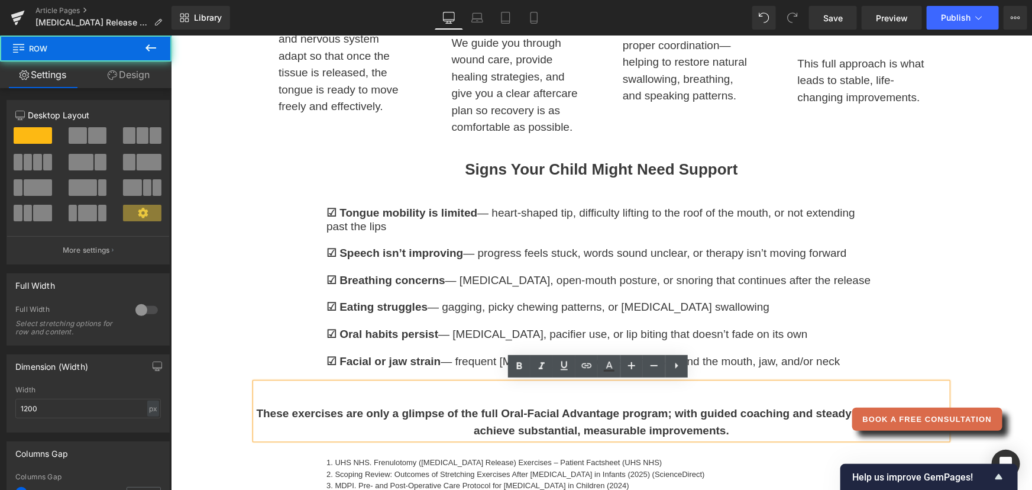
click at [273, 275] on div "Our “Prep → Release → Retrain” Framework Heading Row Image 1. Prep Phase Headin…" at bounding box center [601, 124] width 692 height 779
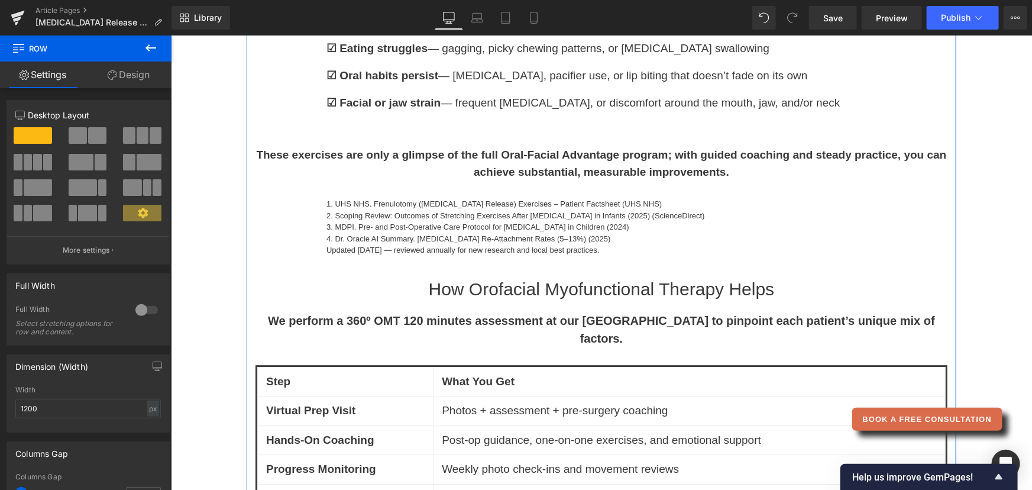
scroll to position [1521, 0]
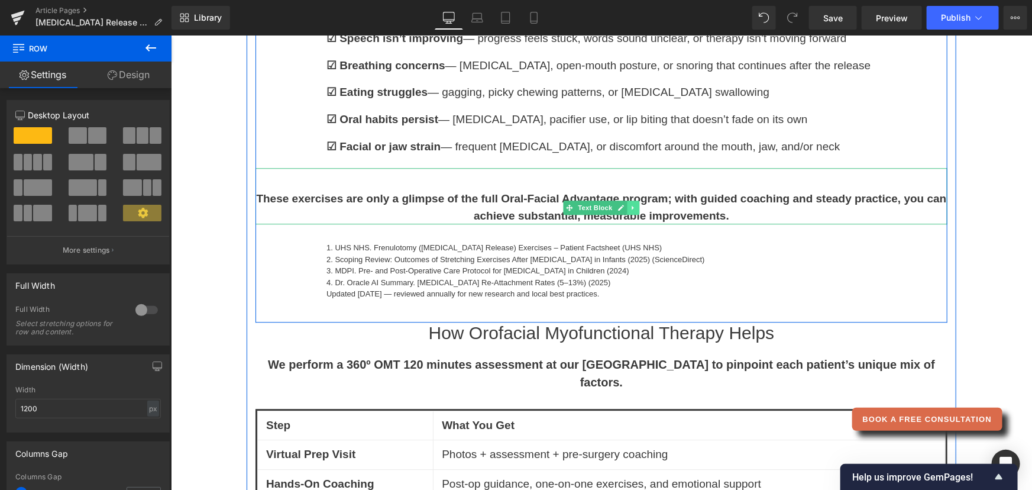
click at [629, 208] on icon at bounding box center [632, 206] width 7 height 7
click at [636, 205] on icon at bounding box center [639, 206] width 7 height 7
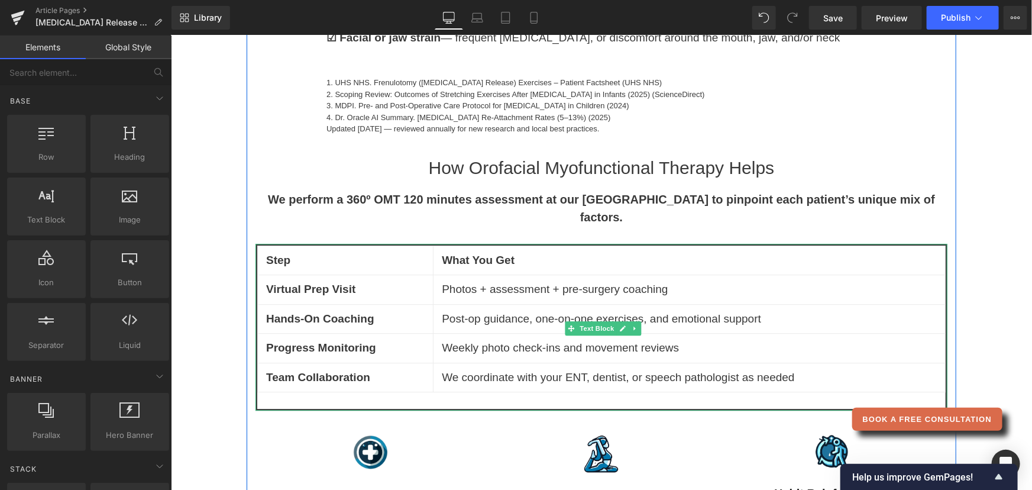
scroll to position [1629, 0]
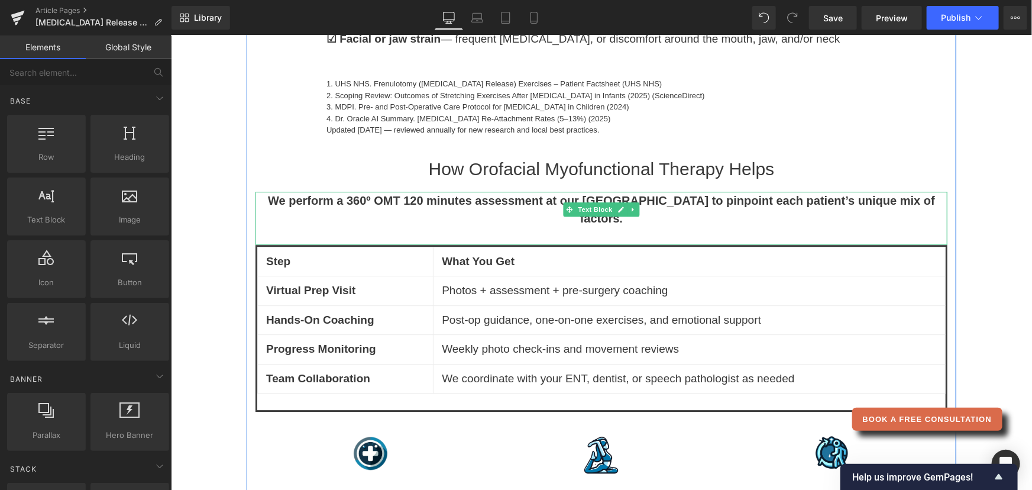
click at [405, 200] on strong "We perform a 360º OMT 120 minutes assessment at our [GEOGRAPHIC_DATA] to pinpoi…" at bounding box center [600, 208] width 667 height 31
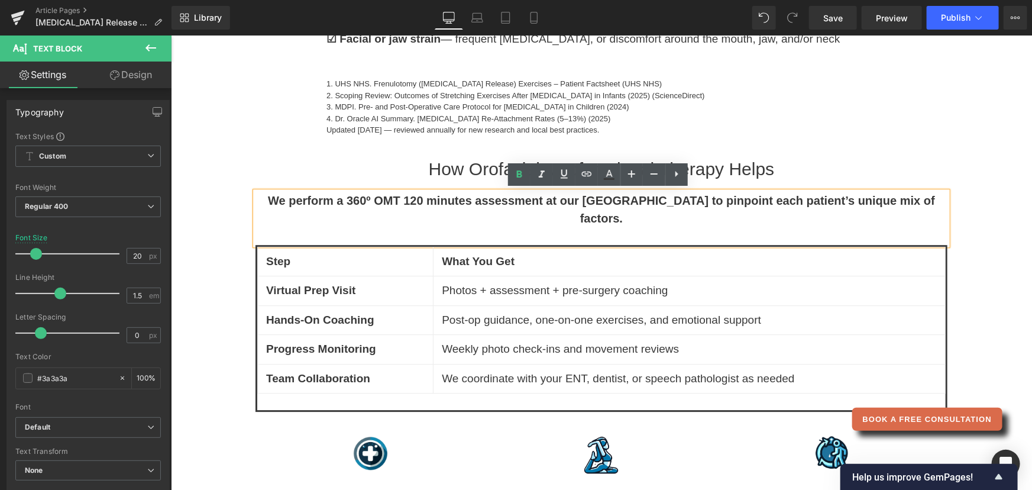
click at [404, 200] on strong "We perform a 360º OMT 120 minutes assessment at our [GEOGRAPHIC_DATA] to pinpoi…" at bounding box center [600, 208] width 667 height 31
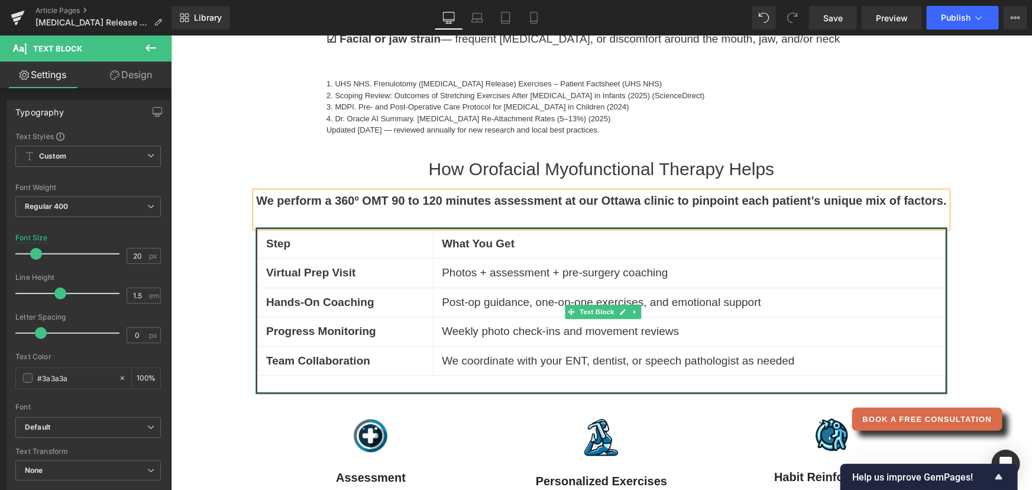
click at [485, 272] on td "Photos + assessment + pre-surgery coaching" at bounding box center [689, 273] width 512 height 30
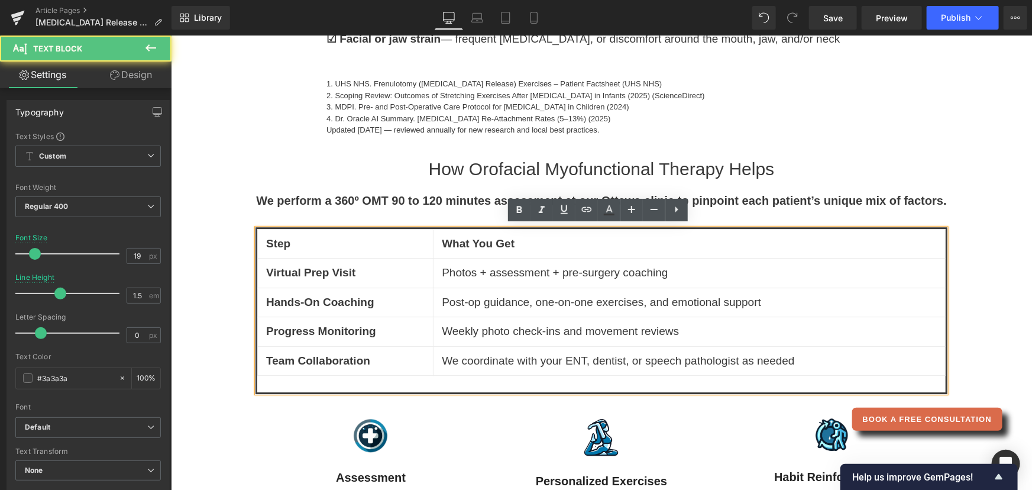
click at [486, 272] on td "Photos + assessment + pre-surgery coaching" at bounding box center [689, 273] width 512 height 30
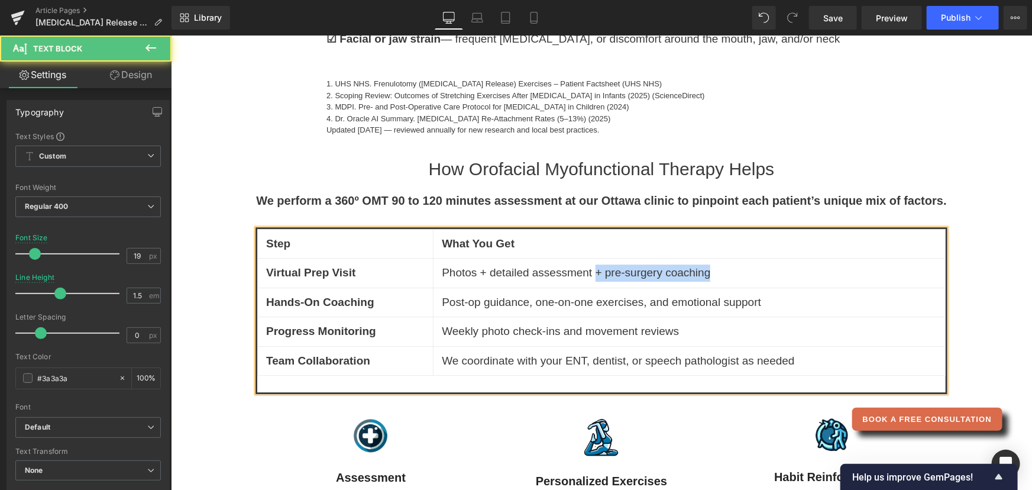
drag, startPoint x: 719, startPoint y: 270, endPoint x: 592, endPoint y: 280, distance: 128.2
click at [592, 280] on td "Photos + detailed assessment + pre-surgery coaching" at bounding box center [689, 273] width 512 height 30
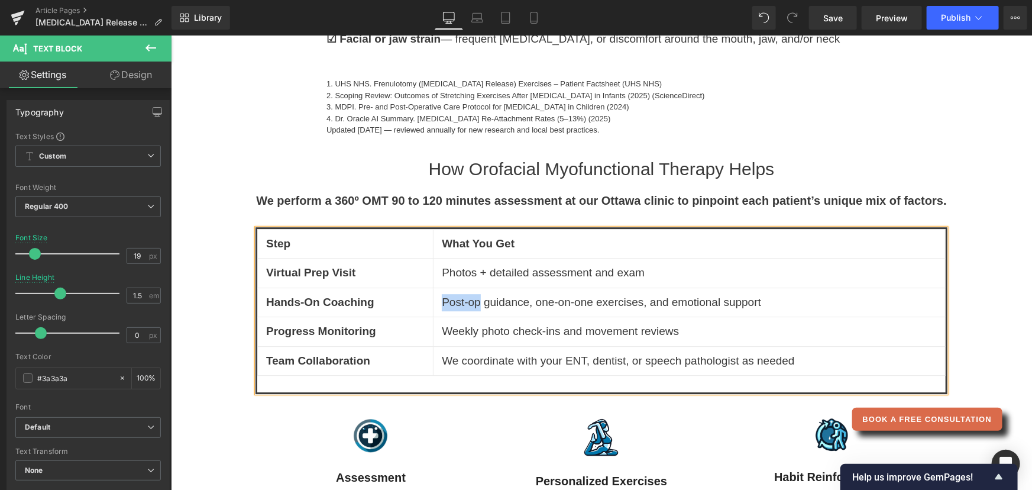
drag, startPoint x: 437, startPoint y: 301, endPoint x: 473, endPoint y: 301, distance: 36.1
click at [473, 301] on td "Post-op guidance, one-on-one exercises, and emotional support" at bounding box center [689, 302] width 512 height 30
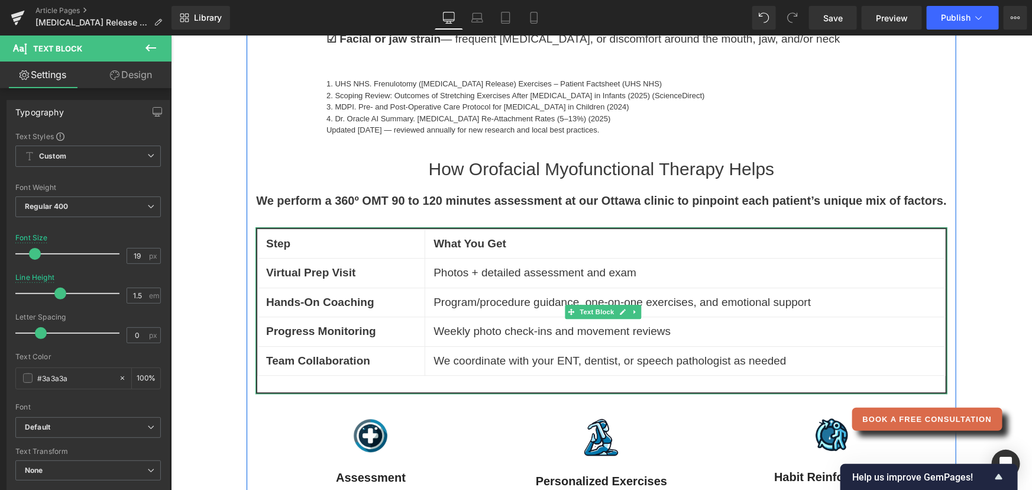
click at [836, 254] on th "What You Get" at bounding box center [685, 243] width 521 height 30
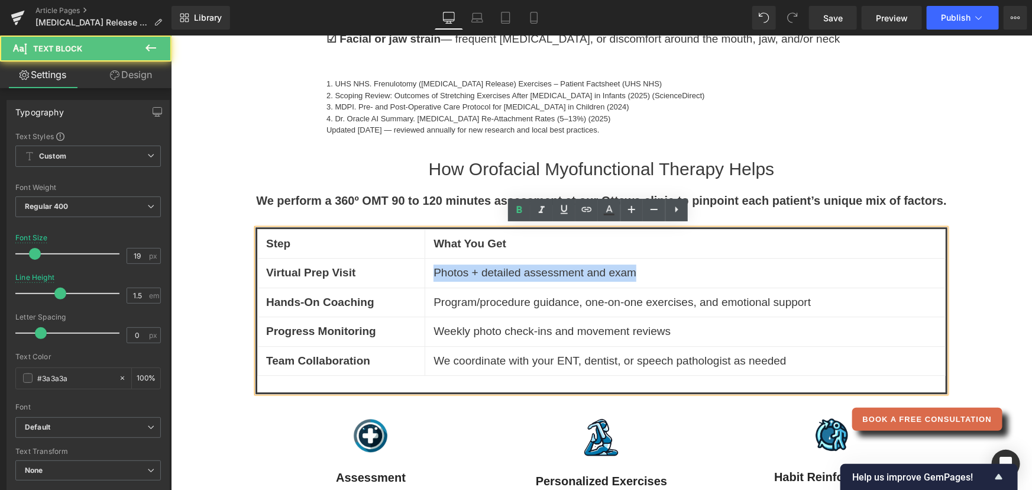
drag, startPoint x: 635, startPoint y: 271, endPoint x: 429, endPoint y: 272, distance: 205.9
click at [429, 272] on td "Photos + detailed assessment and exam" at bounding box center [685, 273] width 521 height 30
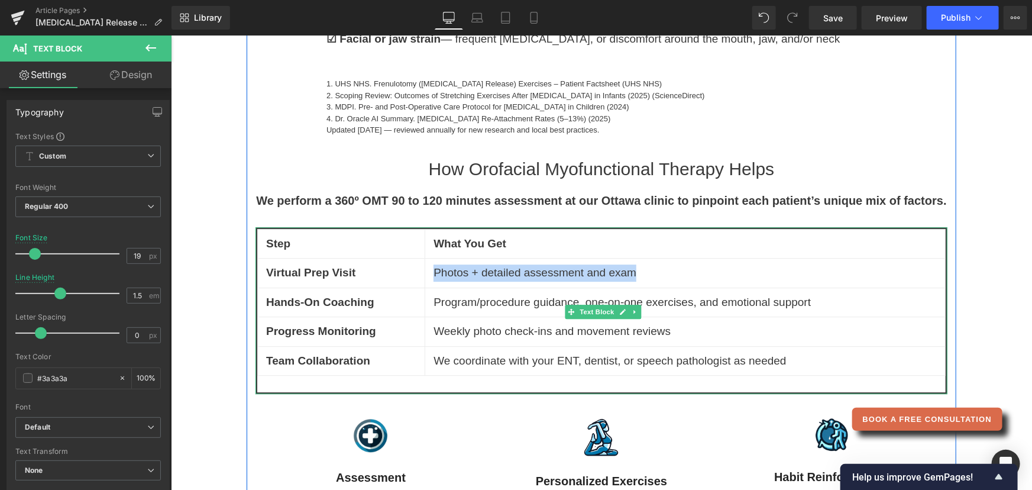
click at [635, 269] on td "Photos + detailed assessment and exam" at bounding box center [685, 273] width 521 height 30
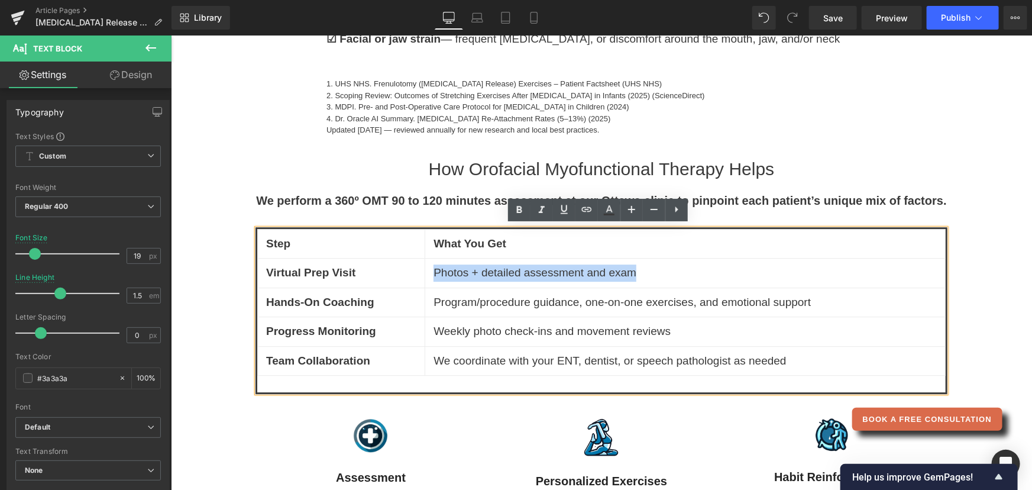
drag, startPoint x: 635, startPoint y: 269, endPoint x: 429, endPoint y: 274, distance: 205.9
click at [429, 274] on td "Photos + detailed assessment and exam" at bounding box center [685, 273] width 521 height 30
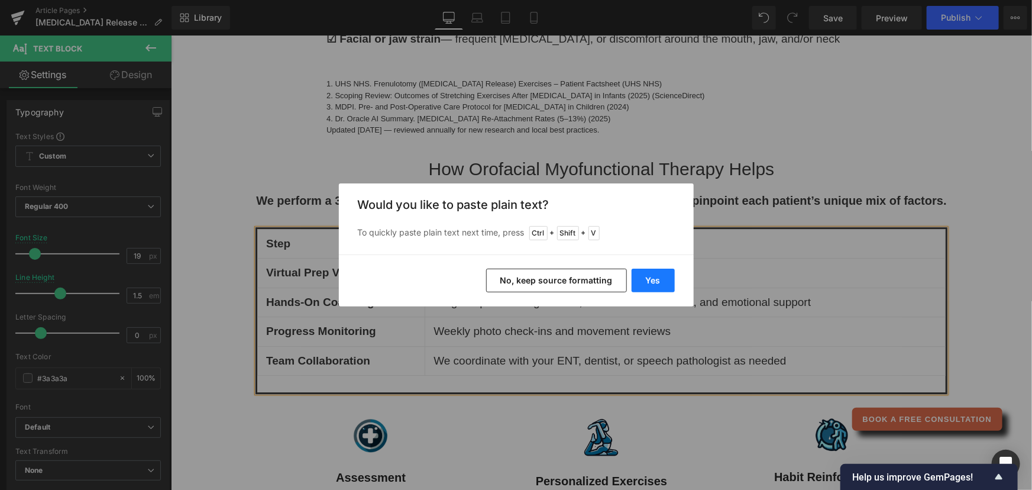
click at [655, 274] on button "Yes" at bounding box center [653, 281] width 43 height 24
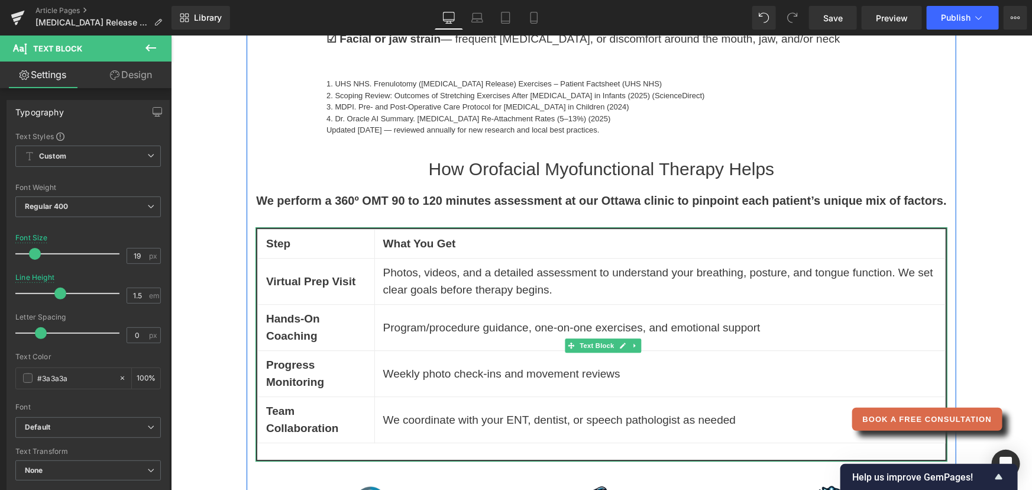
click at [300, 277] on strong "Virtual Prep Visit" at bounding box center [310, 280] width 89 height 12
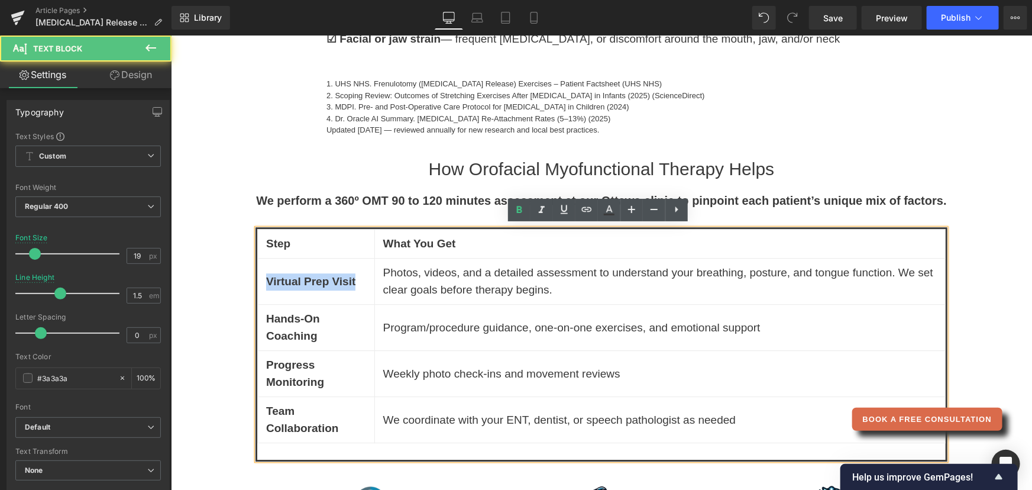
drag, startPoint x: 353, startPoint y: 277, endPoint x: 261, endPoint y: 279, distance: 91.7
click at [261, 279] on td "Virtual Prep Visit" at bounding box center [315, 281] width 117 height 46
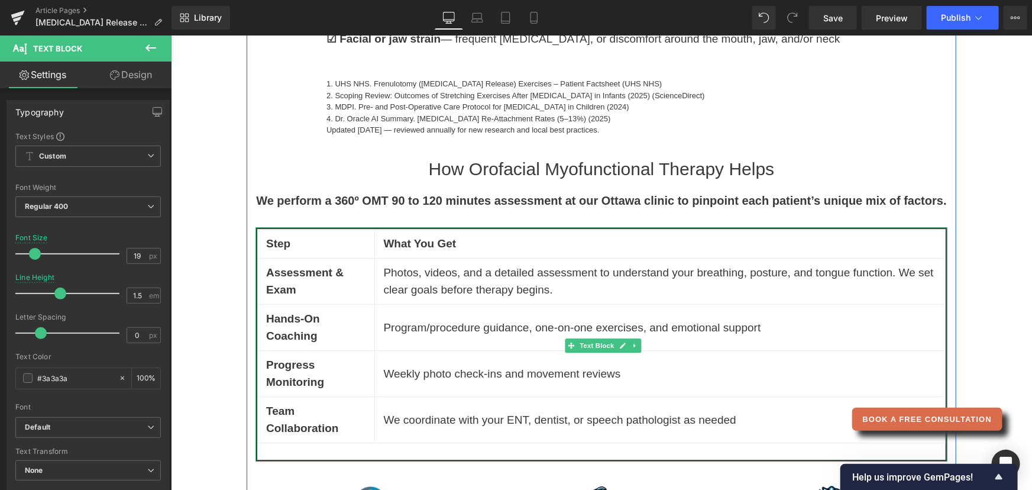
click at [470, 327] on td "Program/procedure guidance, one-on-one exercises, and emotional support" at bounding box center [659, 327] width 571 height 46
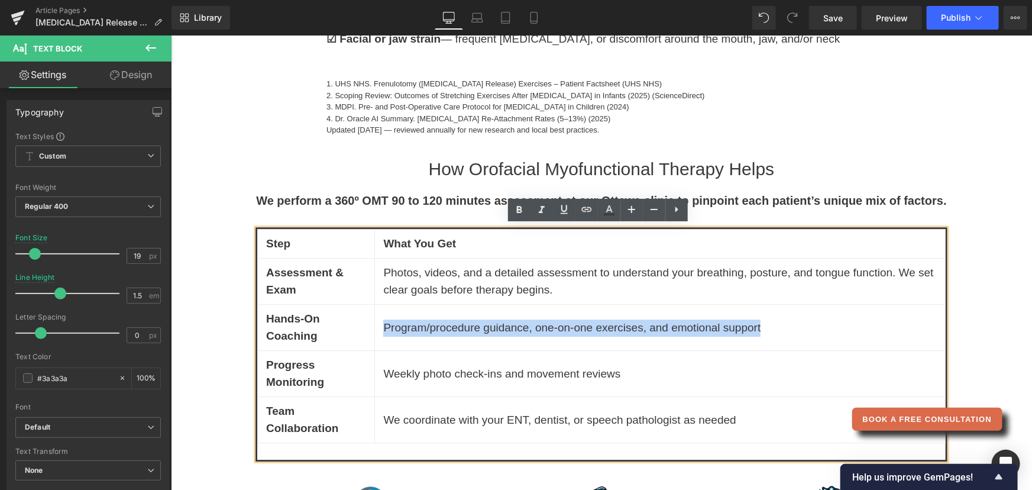
drag, startPoint x: 780, startPoint y: 327, endPoint x: 373, endPoint y: 327, distance: 407.0
click at [374, 327] on td "Program/procedure guidance, one-on-one exercises, and emotional support" at bounding box center [659, 327] width 571 height 46
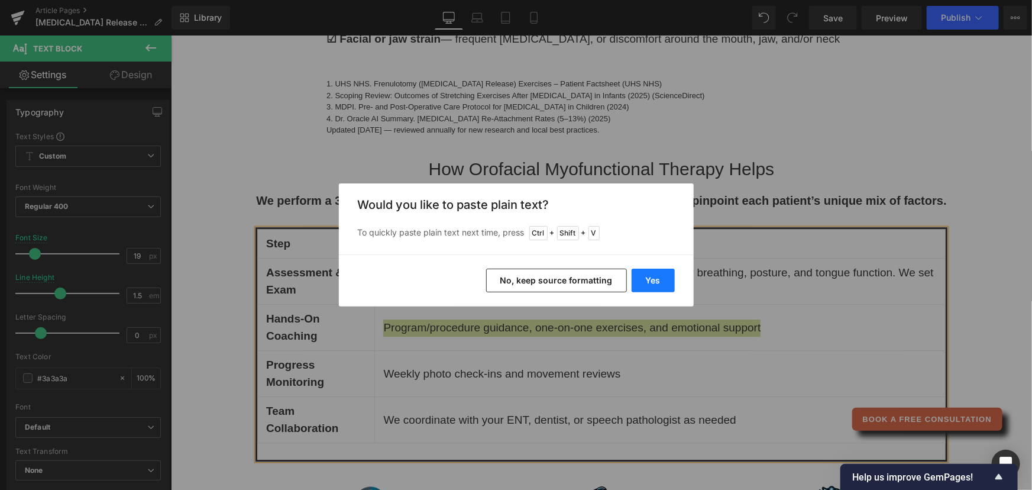
click at [664, 283] on button "Yes" at bounding box center [653, 281] width 43 height 24
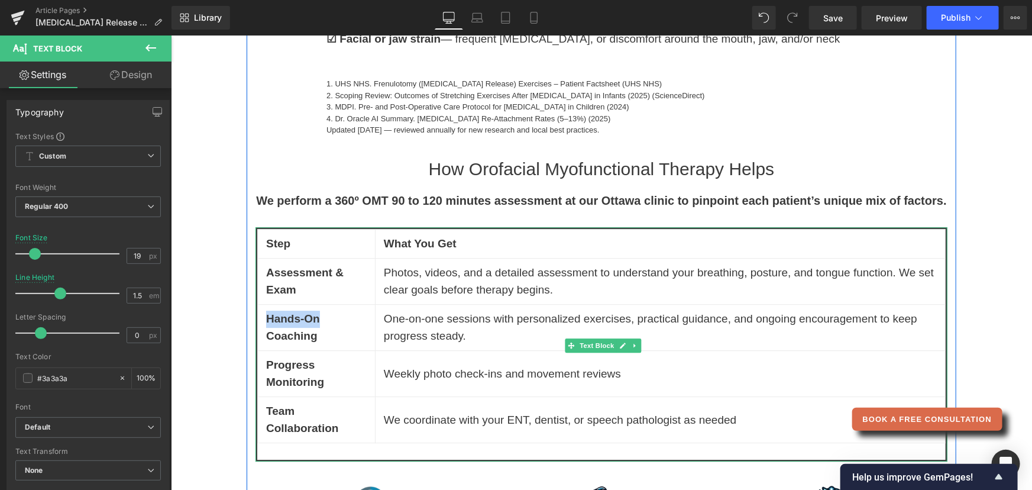
drag, startPoint x: 262, startPoint y: 316, endPoint x: 312, endPoint y: 316, distance: 49.7
click at [312, 316] on strong "Hands-On Coaching" at bounding box center [293, 327] width 54 height 30
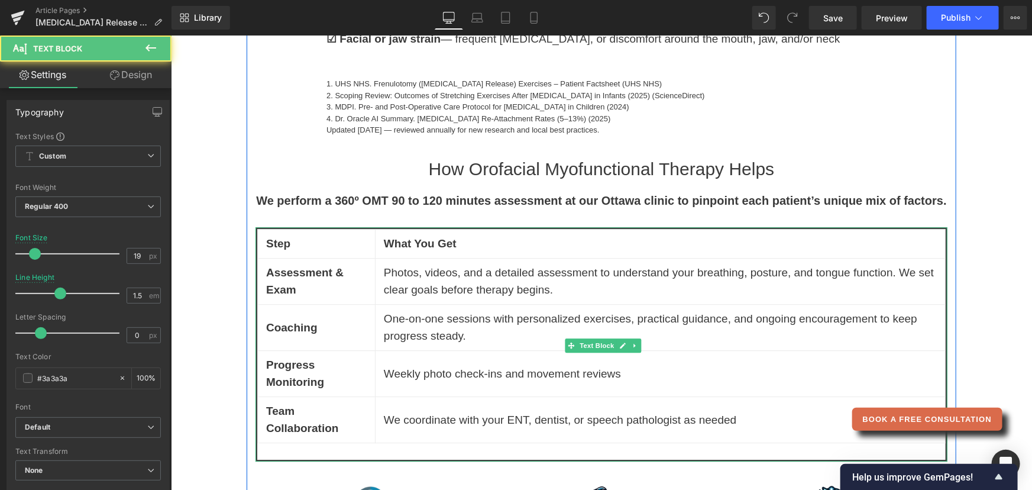
click at [396, 386] on td "Weekly photo check-ins and movement reviews" at bounding box center [659, 373] width 570 height 46
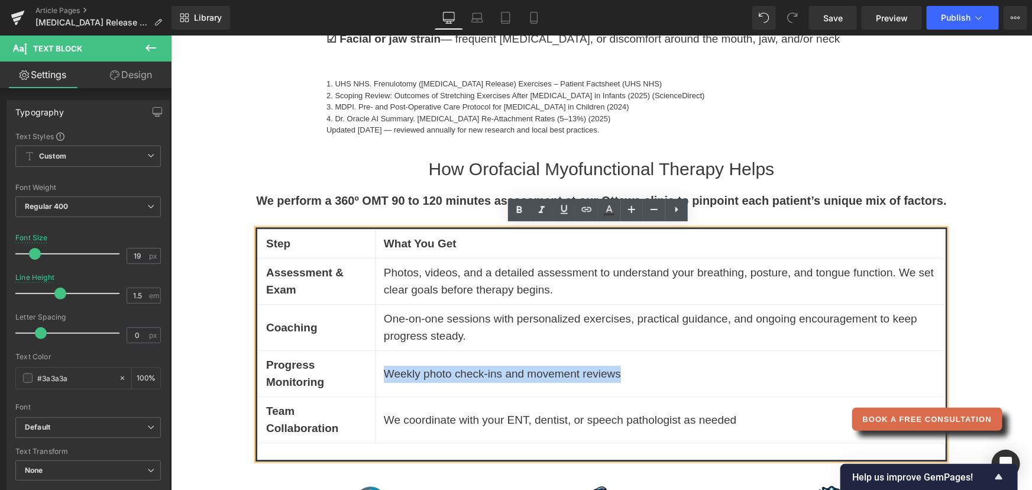
drag, startPoint x: 380, startPoint y: 372, endPoint x: 660, endPoint y: 370, distance: 279.8
click at [660, 370] on td "Weekly photo check-ins and movement reviews" at bounding box center [659, 373] width 570 height 46
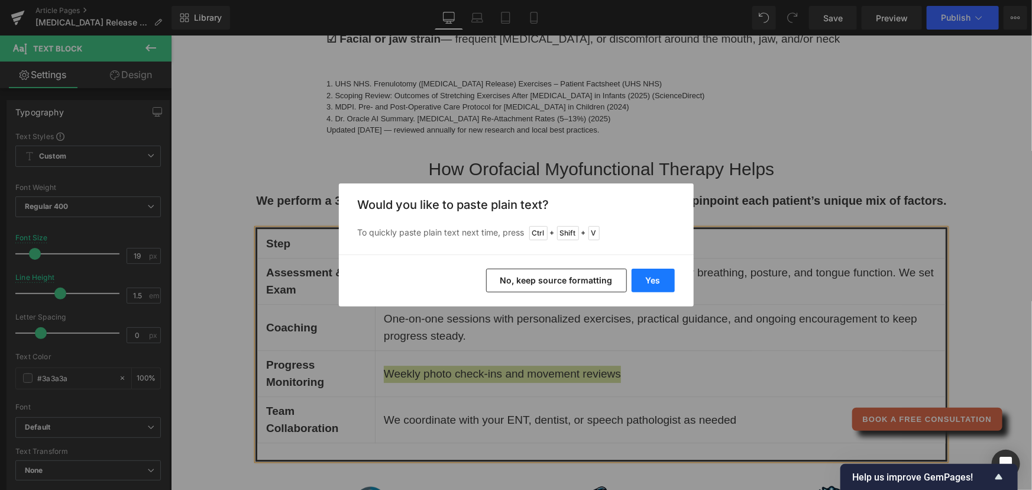
click at [650, 273] on button "Yes" at bounding box center [653, 281] width 43 height 24
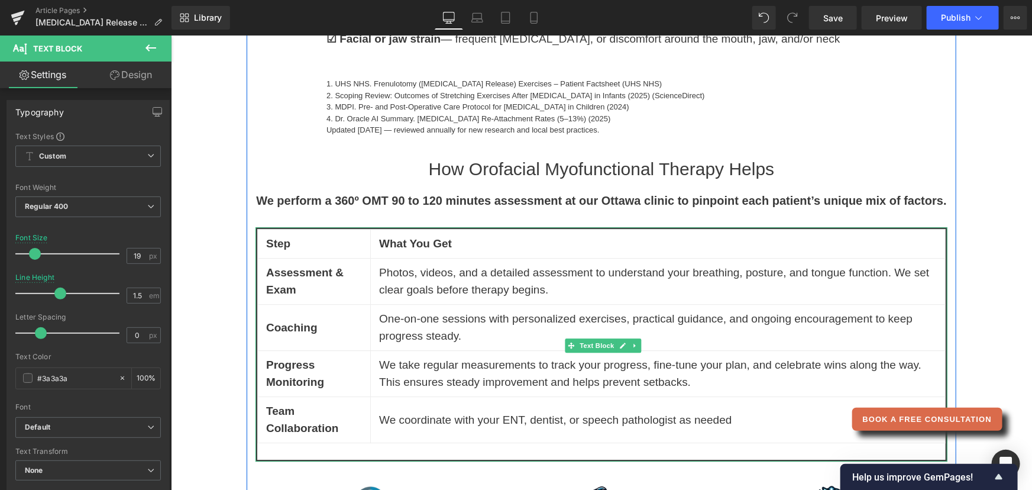
drag, startPoint x: 409, startPoint y: 417, endPoint x: 430, endPoint y: 419, distance: 20.8
click at [409, 416] on td "We coordinate with your ENT, dentist, or speech pathologist as needed" at bounding box center [657, 419] width 575 height 46
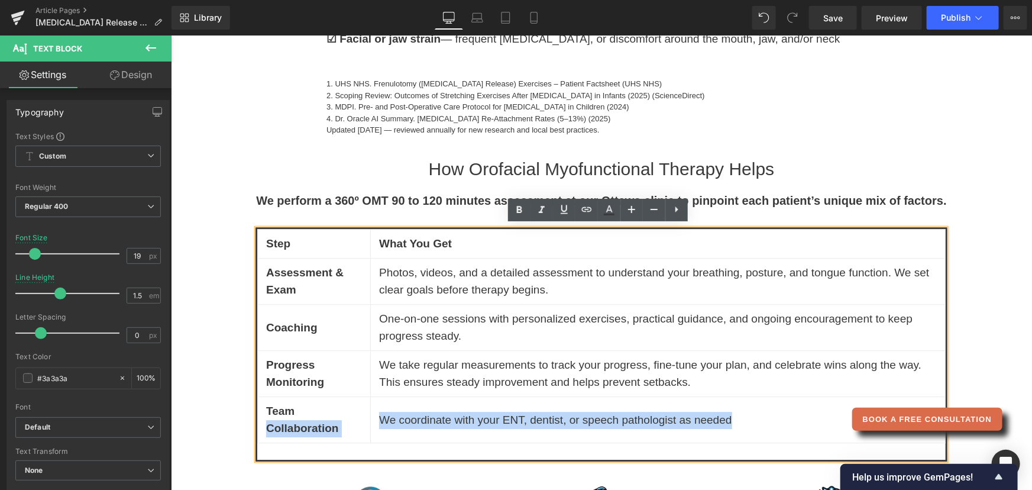
drag, startPoint x: 745, startPoint y: 410, endPoint x: 364, endPoint y: 413, distance: 381.0
click at [364, 413] on tr "Team Collaboration We coordinate with your ENT, dentist, or speech pathologist …" at bounding box center [601, 419] width 688 height 46
click at [364, 413] on td "Team Collaboration" at bounding box center [313, 419] width 113 height 46
drag, startPoint x: 376, startPoint y: 418, endPoint x: 731, endPoint y: 415, distance: 354.4
click at [731, 415] on td "We coordinate with your ENT, dentist, or speech pathologist as needed" at bounding box center [657, 419] width 575 height 46
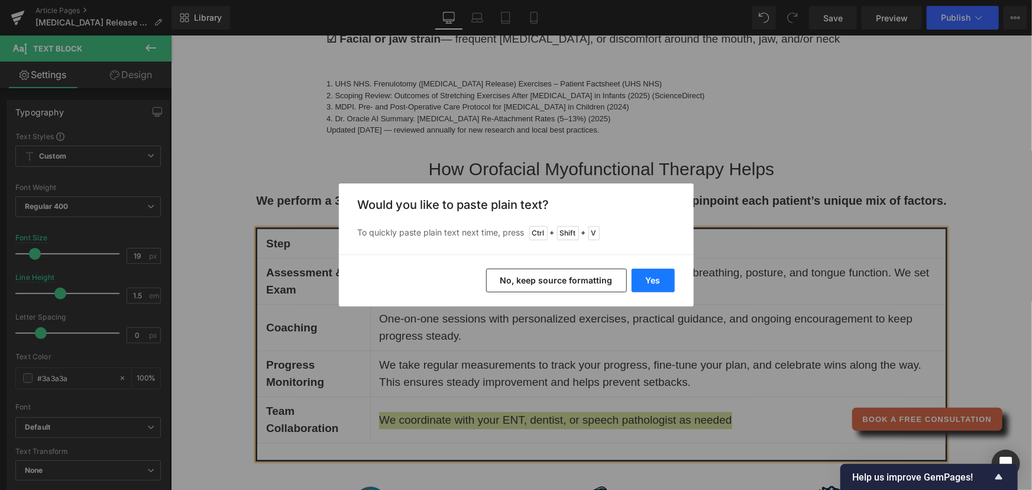
click at [649, 280] on button "Yes" at bounding box center [653, 281] width 43 height 24
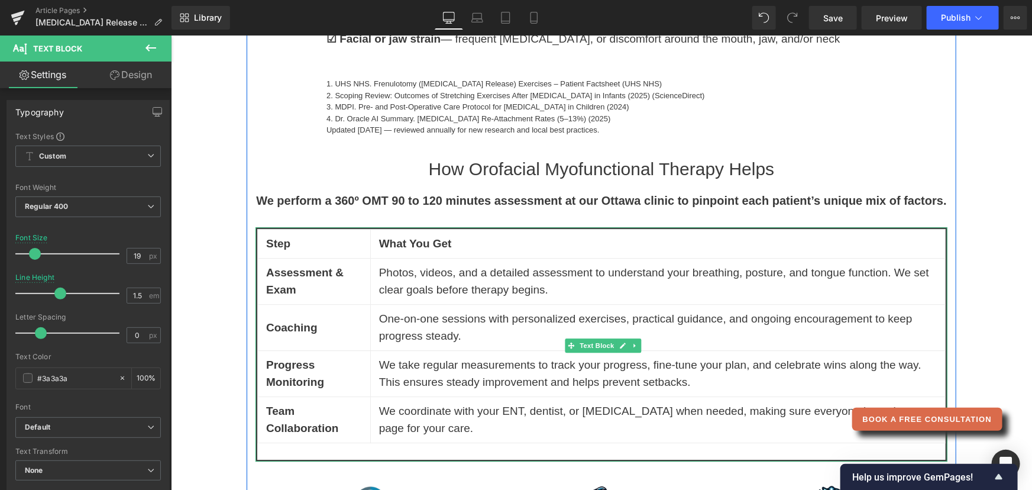
click at [286, 243] on th "Step" at bounding box center [313, 243] width 113 height 30
drag, startPoint x: 283, startPoint y: 206, endPoint x: 269, endPoint y: 200, distance: 16.2
click at [283, 206] on p "We perform a 360º OMT 90 to 120 minutes assessment at our Ottawa clinic to pinp…" at bounding box center [601, 200] width 692 height 18
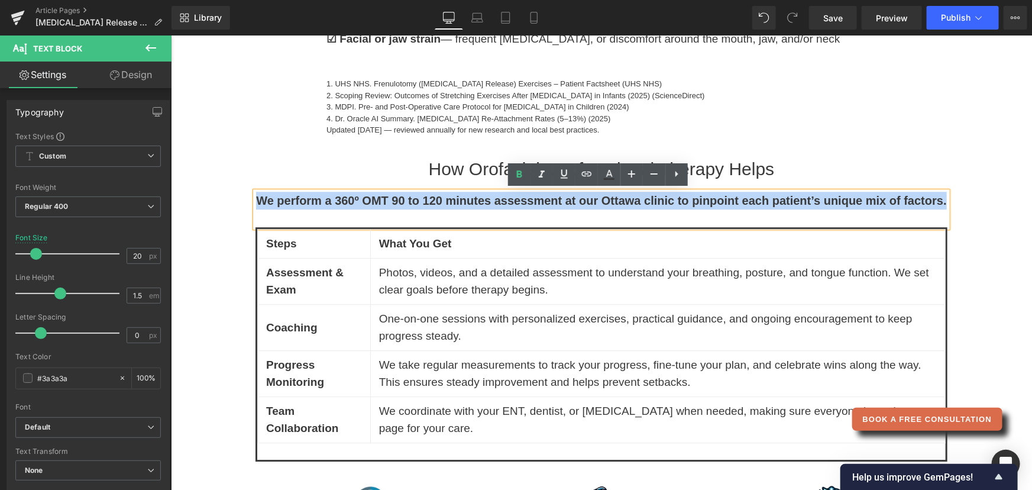
drag, startPoint x: 251, startPoint y: 194, endPoint x: 957, endPoint y: 204, distance: 705.8
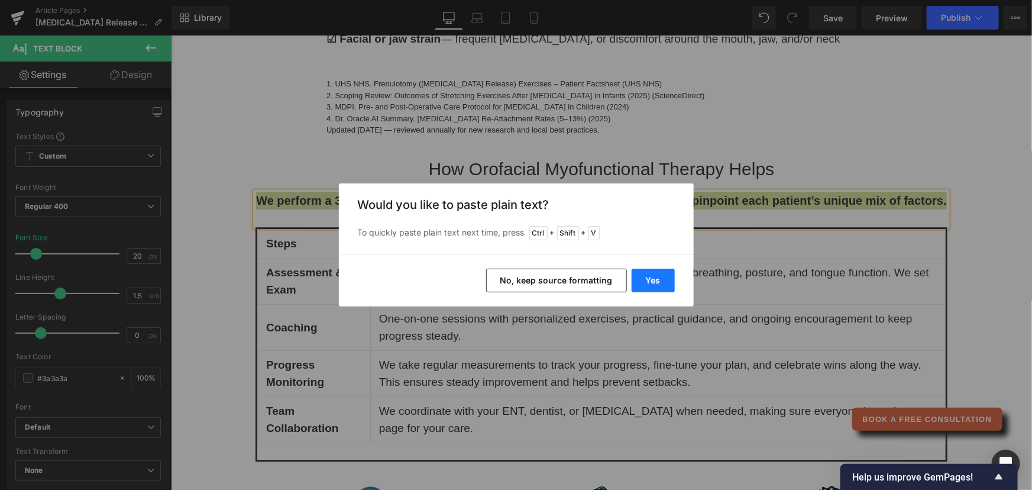
click at [634, 273] on button "Yes" at bounding box center [653, 281] width 43 height 24
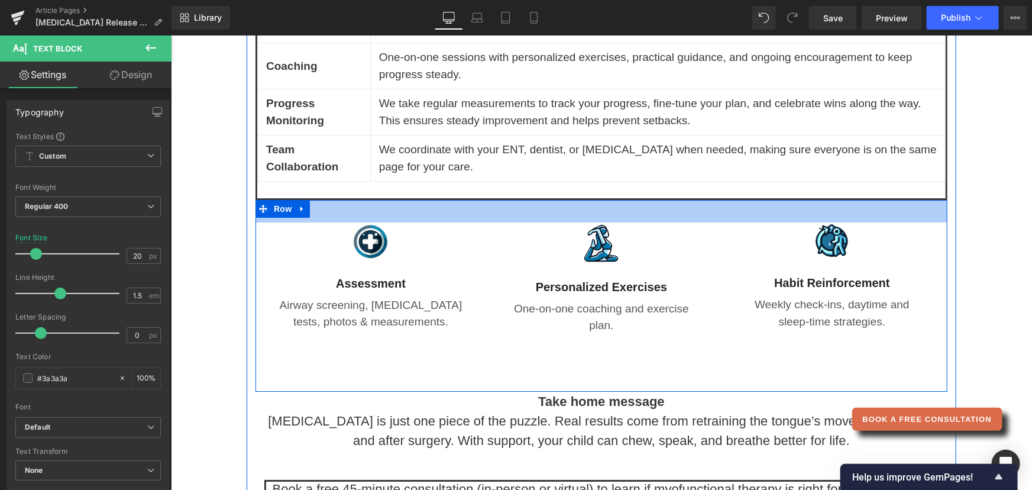
scroll to position [1952, 0]
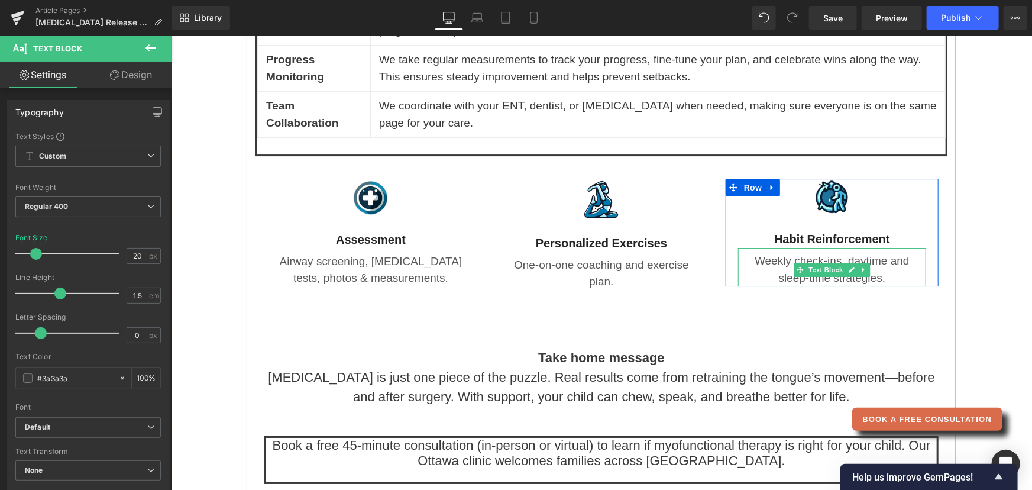
click at [763, 256] on p "Weekly check‑ins, daytime and sleep‑time strategies." at bounding box center [832, 269] width 188 height 34
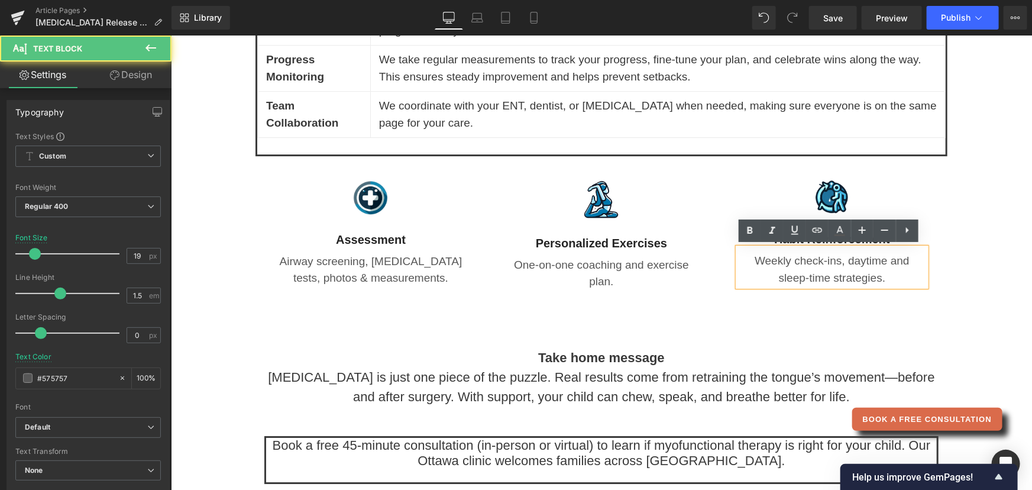
click at [754, 261] on p "Weekly check‑ins, daytime and sleep‑time strategies." at bounding box center [832, 269] width 188 height 34
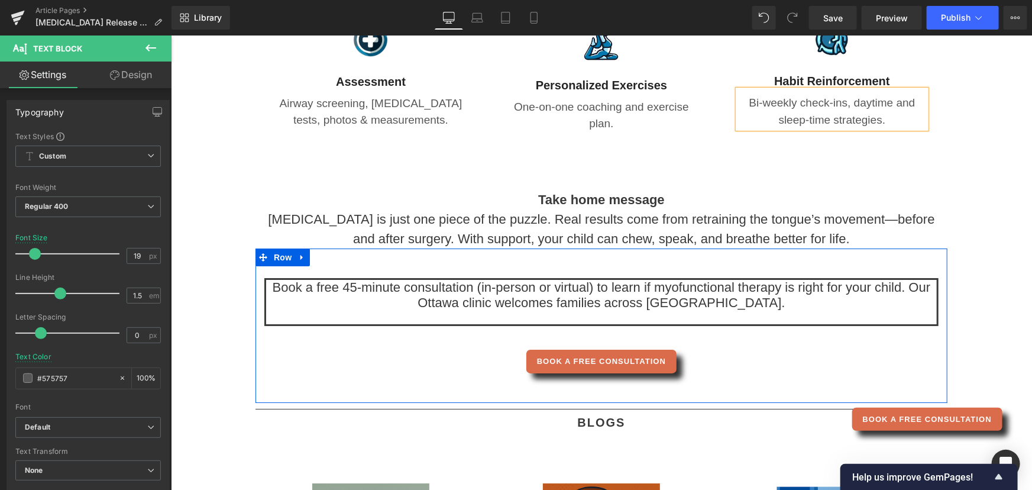
scroll to position [2113, 0]
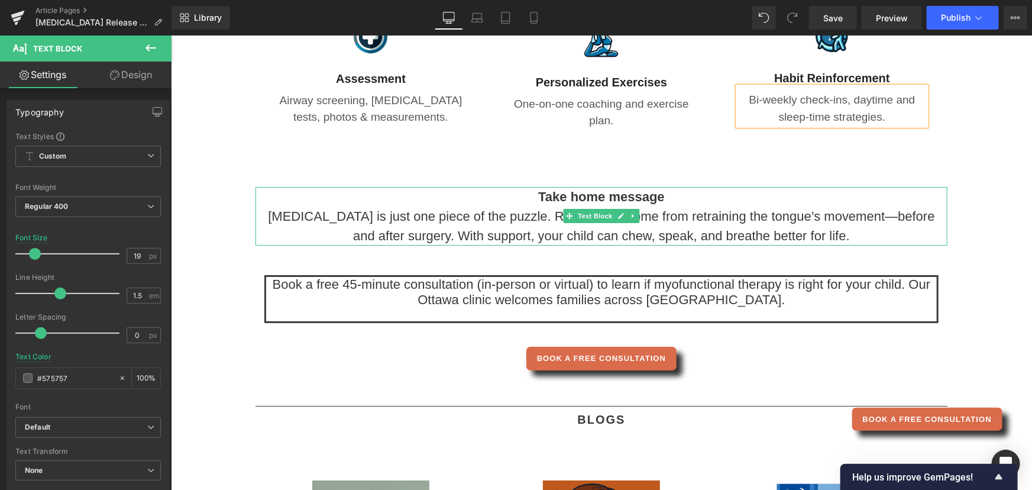
click at [403, 234] on p "[MEDICAL_DATA] is just one piece of the puzzle. Real results come from retraini…" at bounding box center [601, 225] width 692 height 39
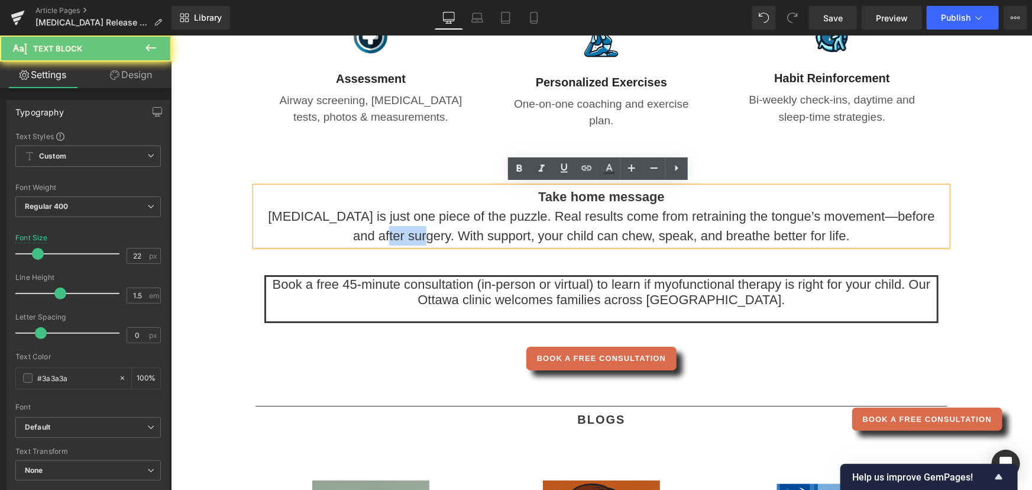
click at [403, 234] on p "[MEDICAL_DATA] is just one piece of the puzzle. Real results come from retraini…" at bounding box center [601, 225] width 692 height 39
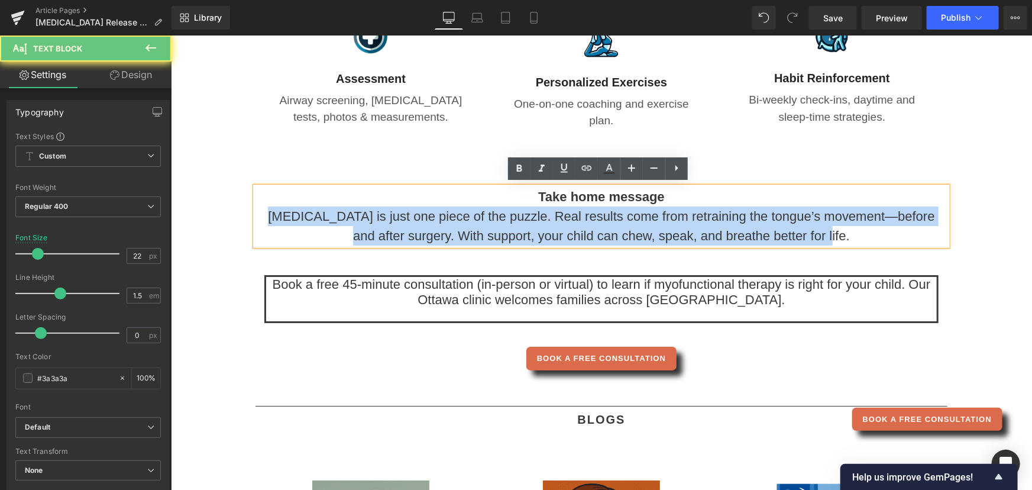
click at [403, 234] on p "[MEDICAL_DATA] is just one piece of the puzzle. Real results come from retraini…" at bounding box center [601, 225] width 692 height 39
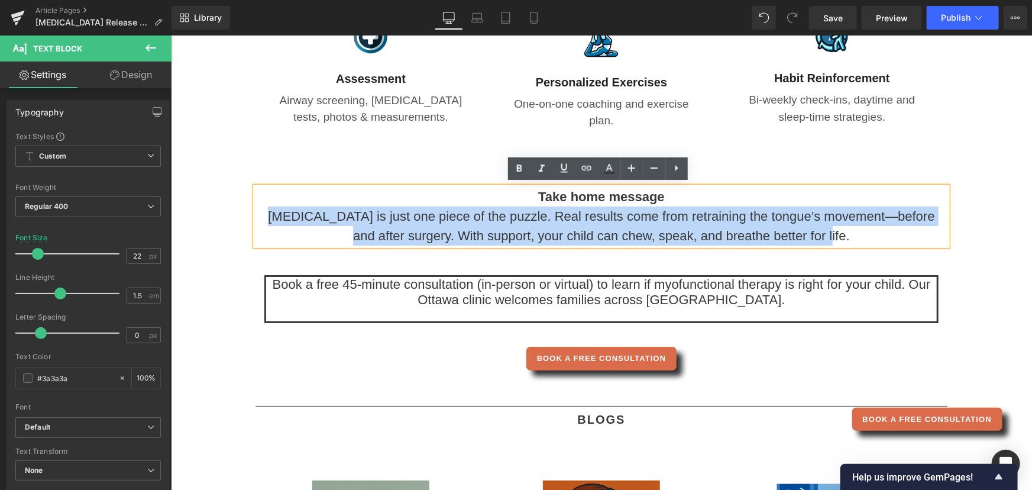
click at [403, 234] on p "[MEDICAL_DATA] is just one piece of the puzzle. Real results come from retraini…" at bounding box center [601, 225] width 692 height 39
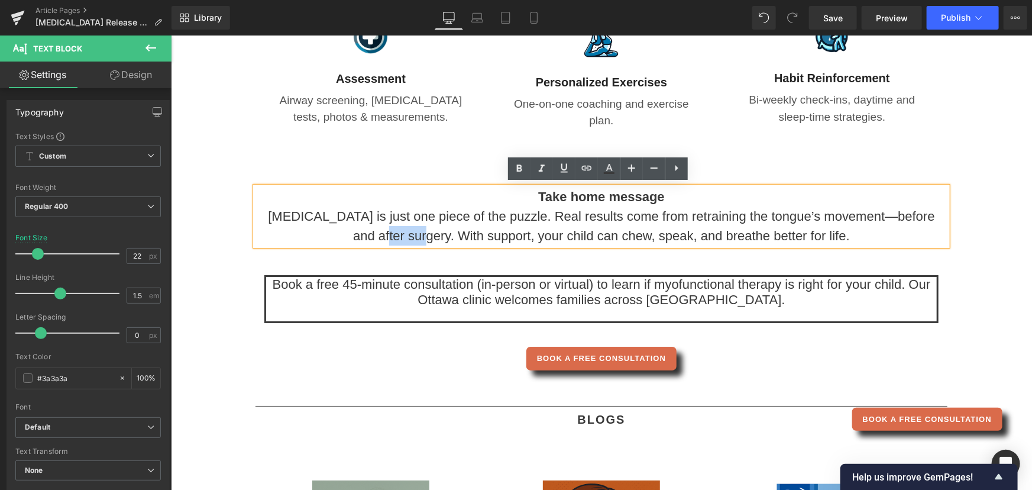
click at [403, 234] on p "[MEDICAL_DATA] is just one piece of the puzzle. Real results come from retraini…" at bounding box center [601, 225] width 692 height 39
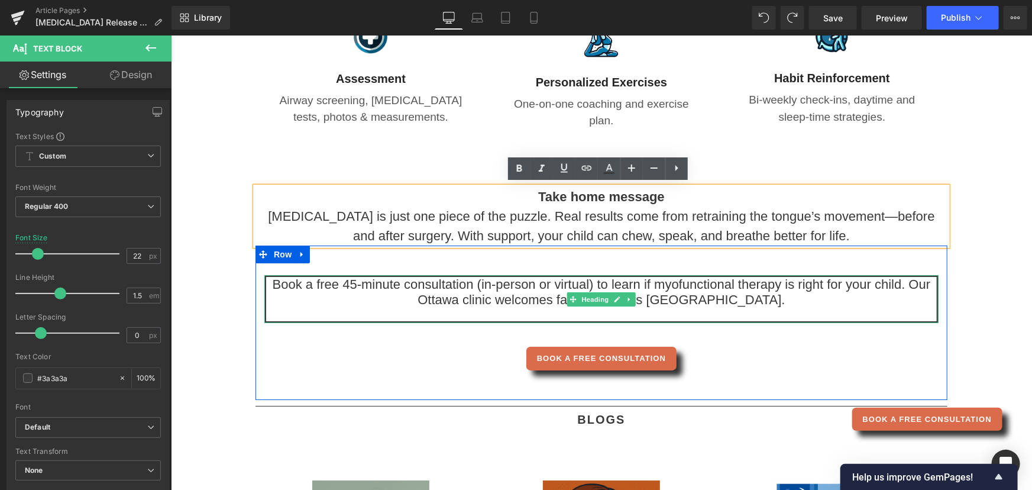
click at [895, 282] on h4 "Book a free 45‑minute consultation (in‑person or virtual) to learn if myofuncti…" at bounding box center [601, 291] width 671 height 31
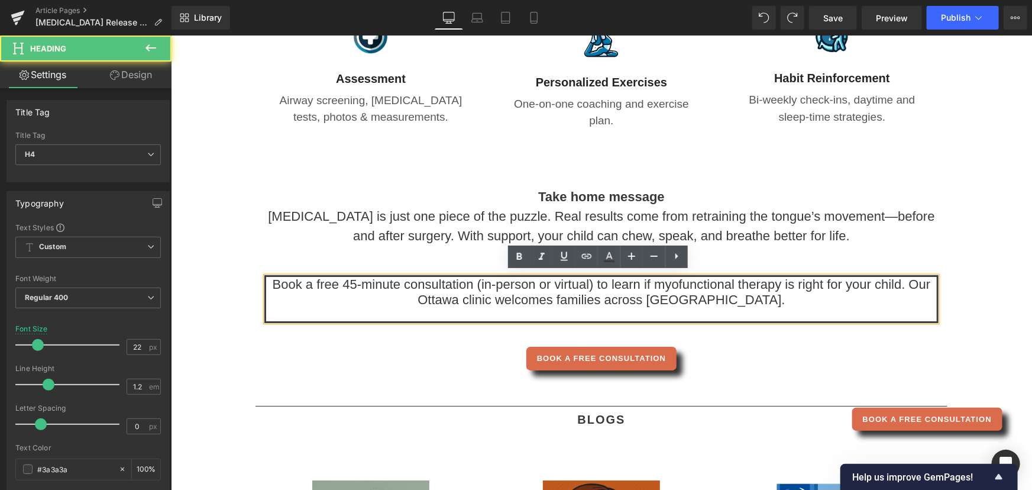
click at [896, 283] on h4 "Book a free 45‑minute consultation (in‑person or virtual) to learn if myofuncti…" at bounding box center [601, 291] width 671 height 31
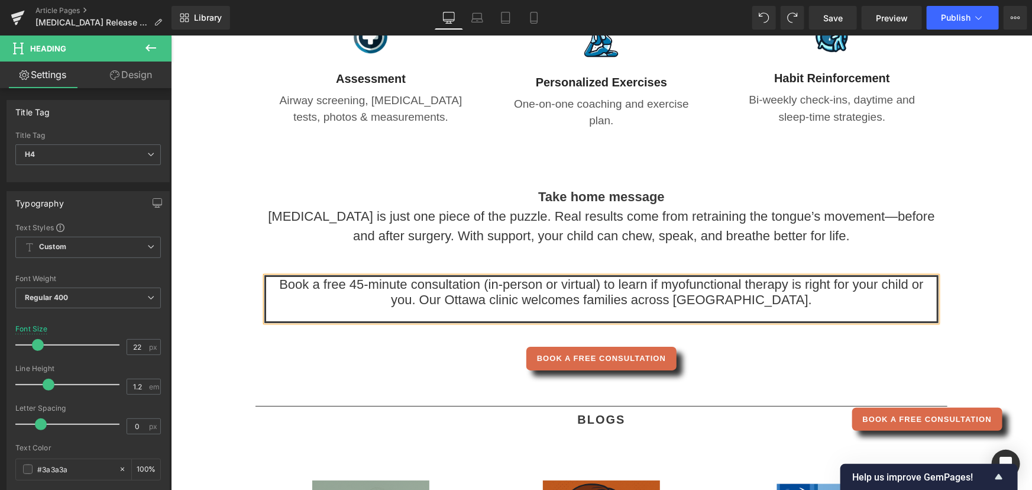
click at [767, 299] on h4 "Book a free 45‑minute consultation (in‑person or virtual) to learn if myofuncti…" at bounding box center [601, 291] width 671 height 31
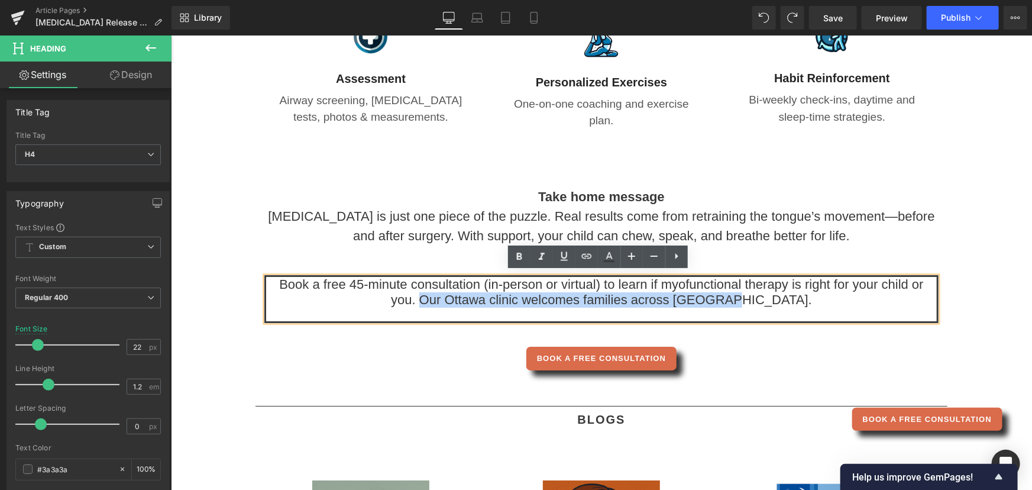
drag, startPoint x: 759, startPoint y: 298, endPoint x: 461, endPoint y: 303, distance: 297.6
click at [461, 303] on h4 "Book a free 45‑minute consultation (in‑person or virtual) to learn if myofuncti…" at bounding box center [601, 291] width 671 height 31
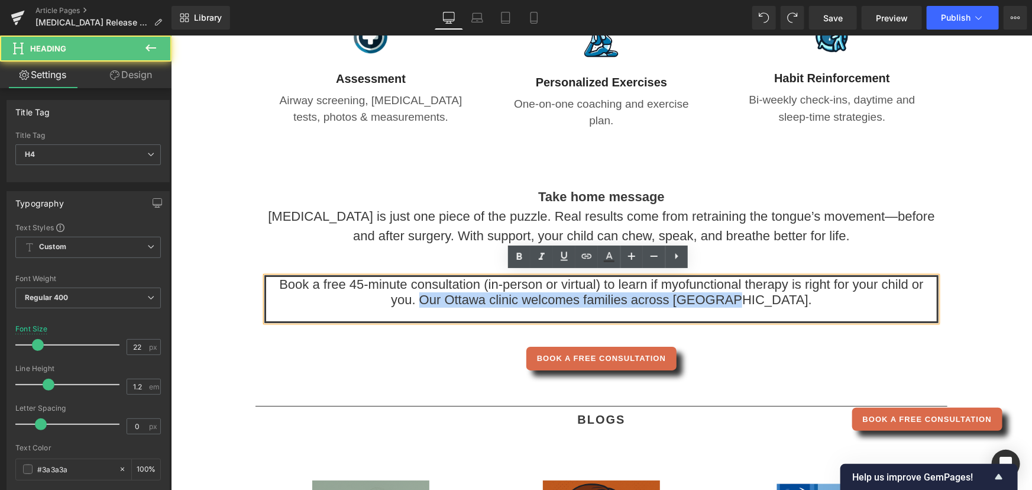
click at [767, 295] on h4 "Book a free 45‑minute consultation (in‑person or virtual) to learn if myofuncti…" at bounding box center [601, 291] width 671 height 31
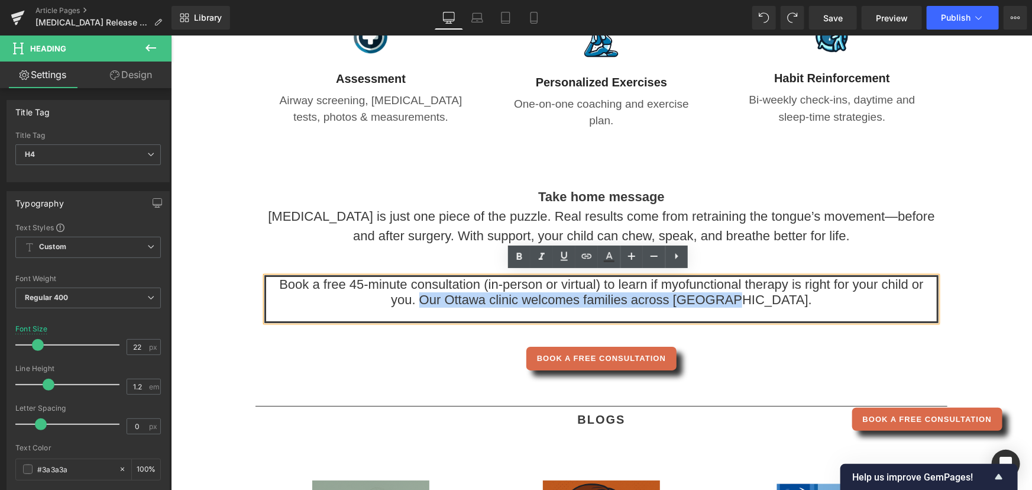
drag, startPoint x: 770, startPoint y: 296, endPoint x: 465, endPoint y: 303, distance: 304.7
click at [465, 303] on h4 "Book a free 45‑minute consultation (in‑person or virtual) to learn if myofuncti…" at bounding box center [601, 291] width 671 height 31
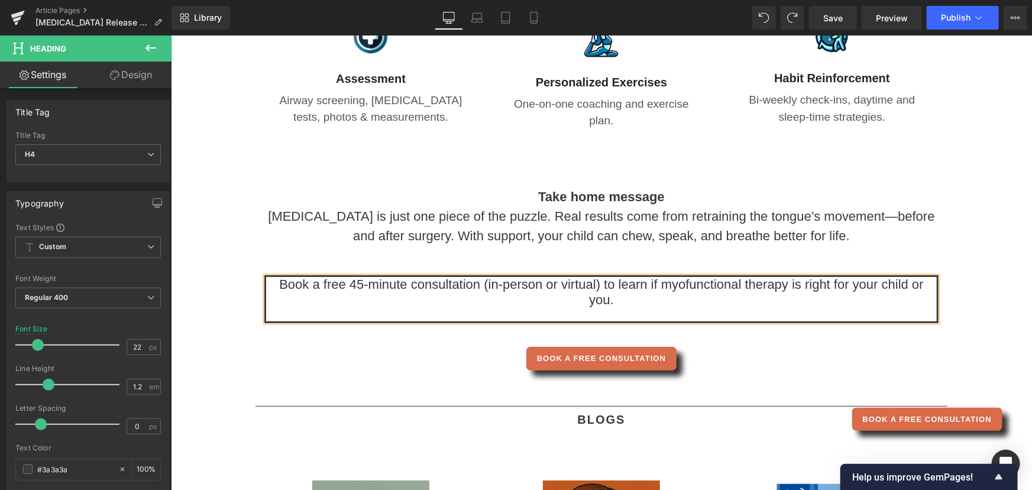
click at [331, 371] on div "Book a free 45‑minute consultation (in‑person or virtual) to learn if myofuncti…" at bounding box center [601, 333] width 692 height 119
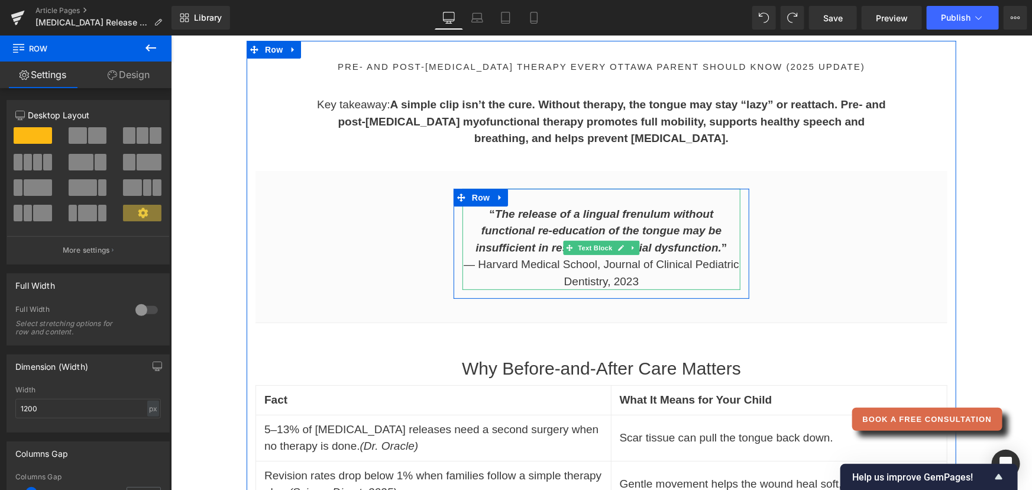
scroll to position [269, 0]
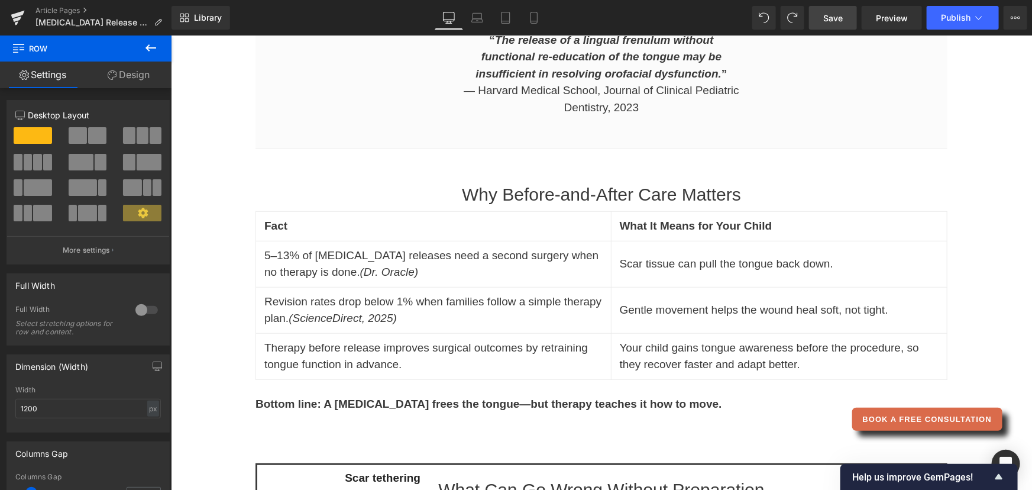
click at [850, 18] on link "Save" at bounding box center [833, 18] width 48 height 24
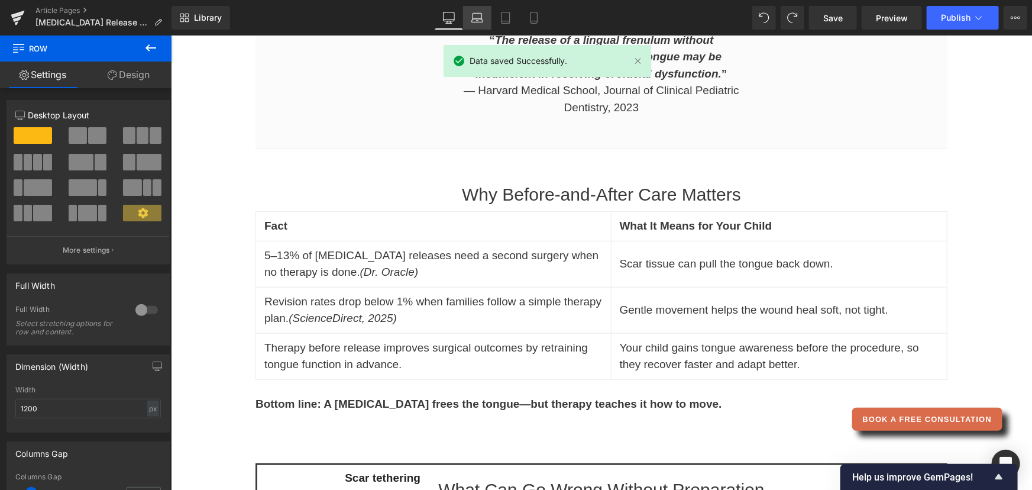
click at [476, 11] on link "Laptop" at bounding box center [477, 18] width 28 height 24
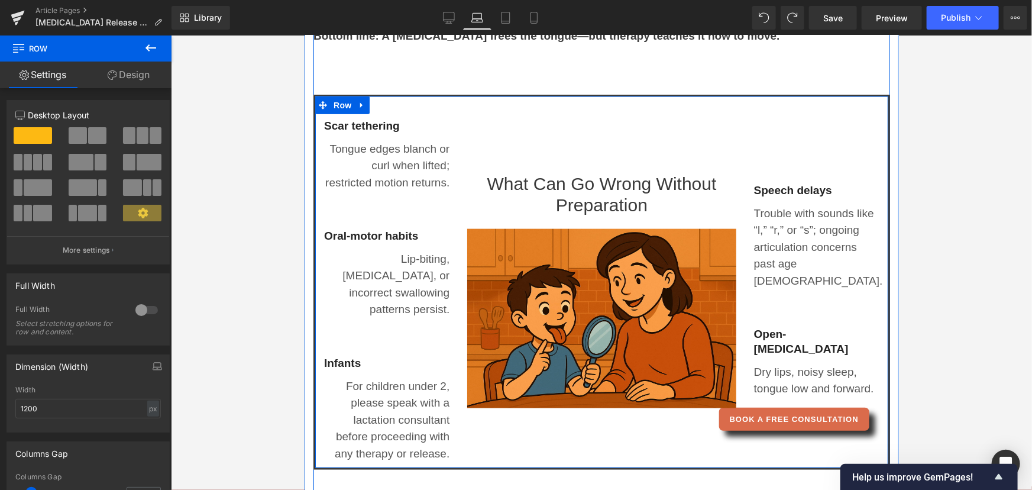
scroll to position [671, 0]
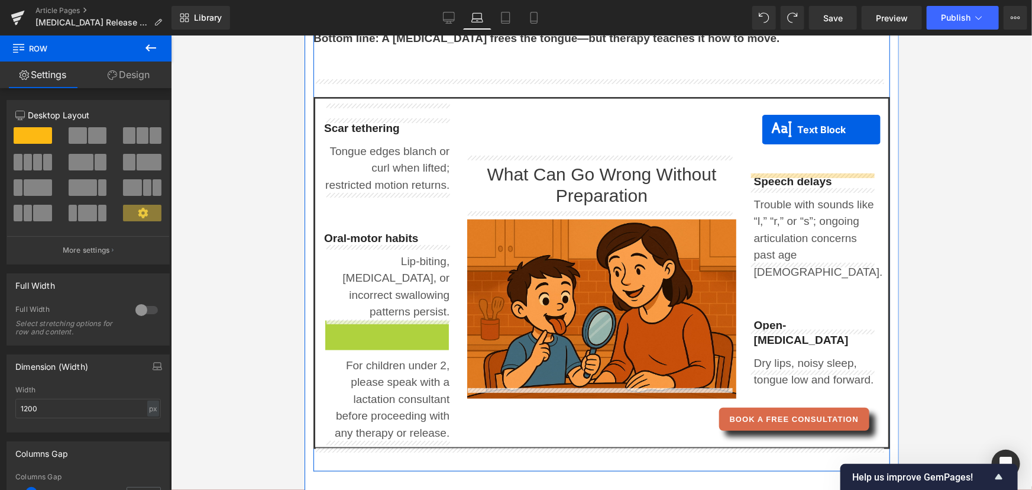
drag, startPoint x: 351, startPoint y: 363, endPoint x: 762, endPoint y: 129, distance: 473.2
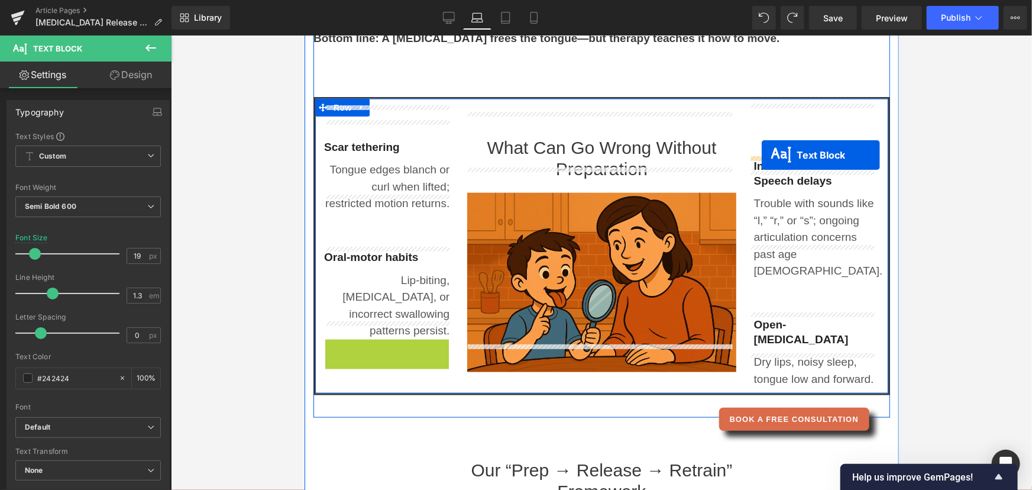
drag, startPoint x: 354, startPoint y: 369, endPoint x: 761, endPoint y: 154, distance: 460.4
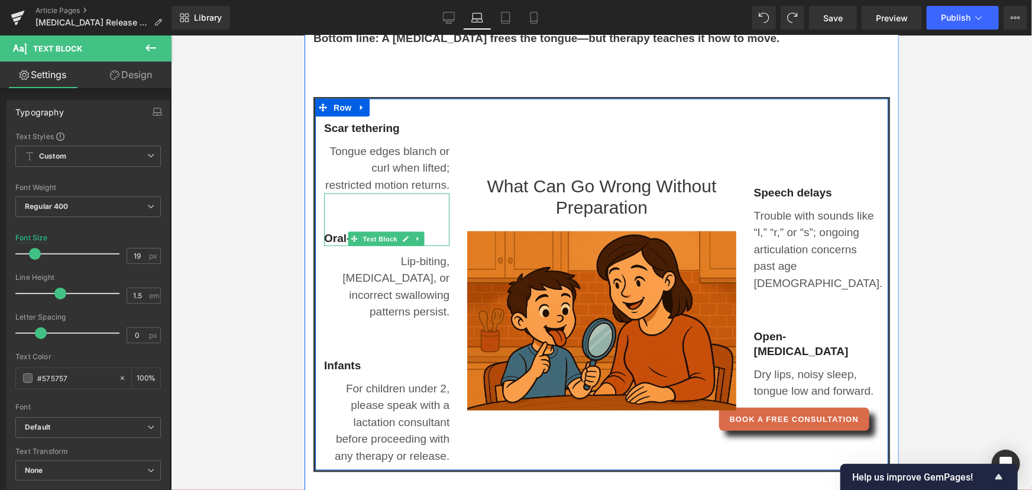
click at [343, 217] on div "Oral-motor habits" at bounding box center [386, 219] width 125 height 53
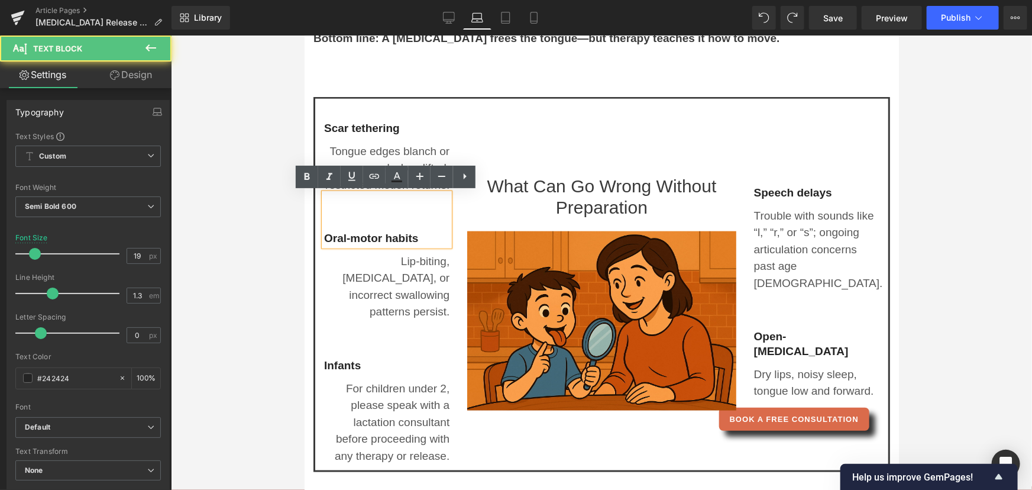
click at [334, 218] on div "Oral-motor habits" at bounding box center [386, 219] width 125 height 53
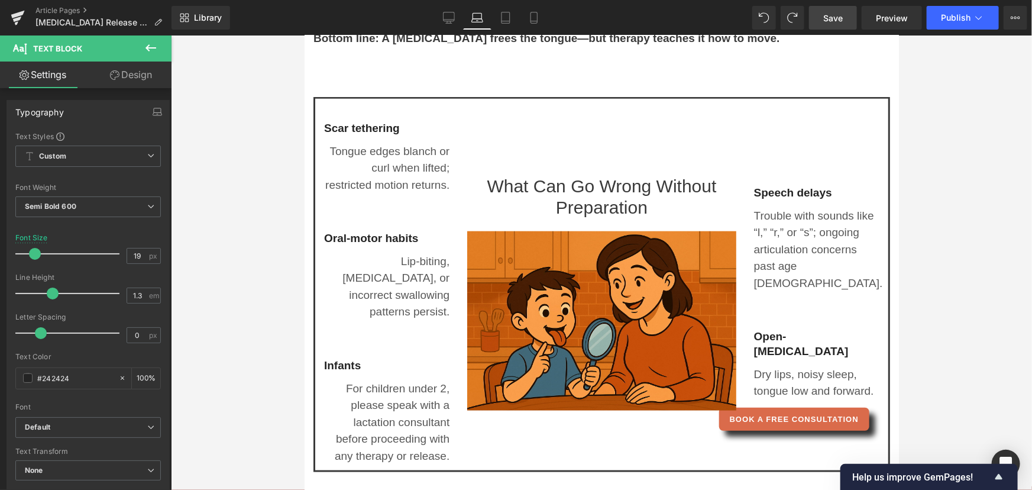
click at [834, 8] on link "Save" at bounding box center [833, 18] width 48 height 24
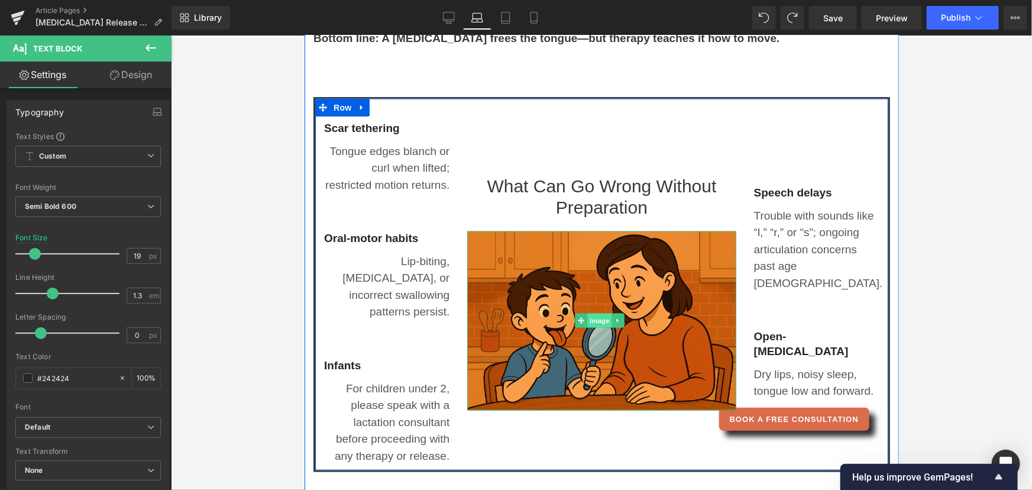
click at [589, 313] on span "Image" at bounding box center [599, 320] width 25 height 14
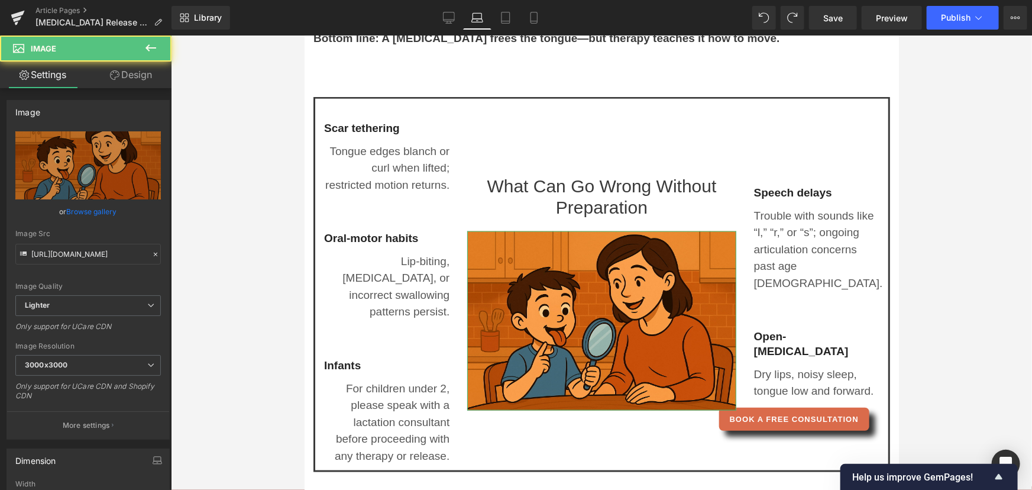
click at [129, 82] on link "Design" at bounding box center [131, 75] width 86 height 27
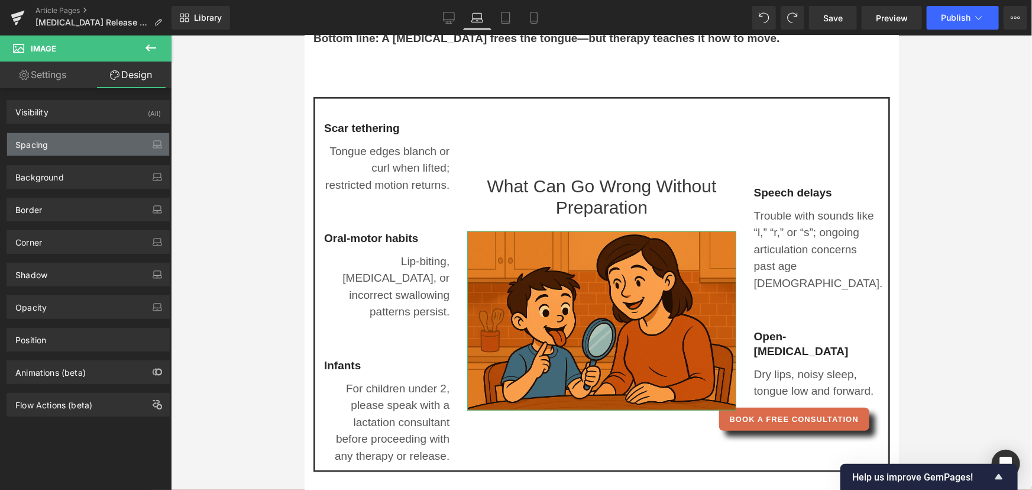
type input "0"
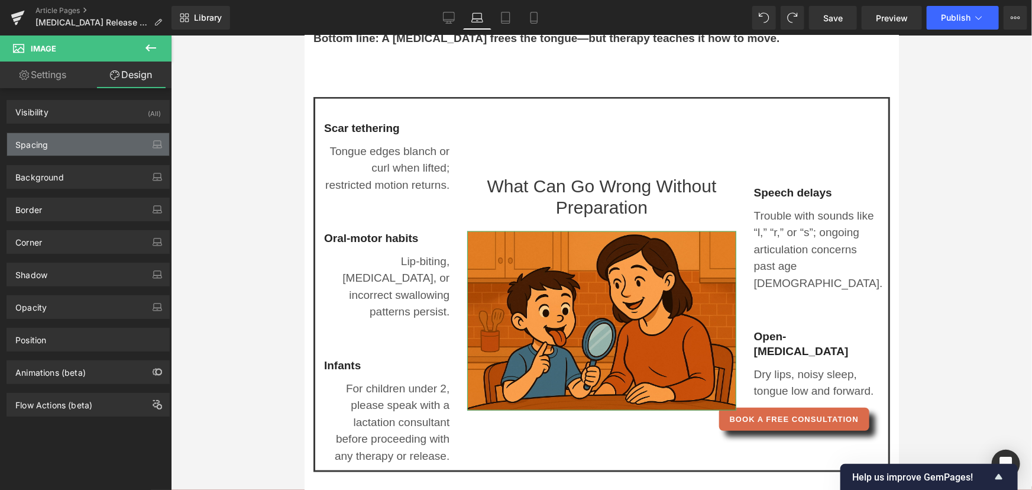
type input "0"
click at [91, 140] on div "Spacing" at bounding box center [88, 144] width 162 height 22
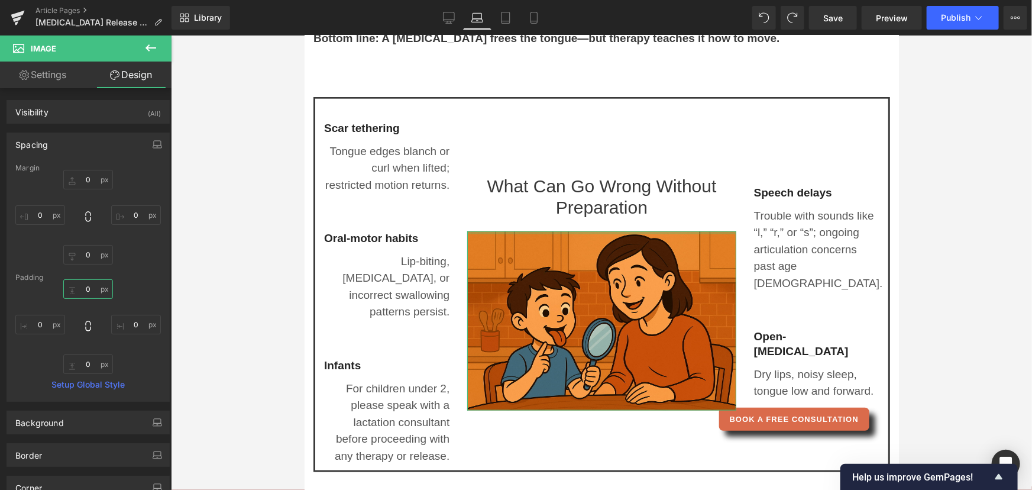
click at [83, 291] on input "0" at bounding box center [88, 289] width 50 height 20
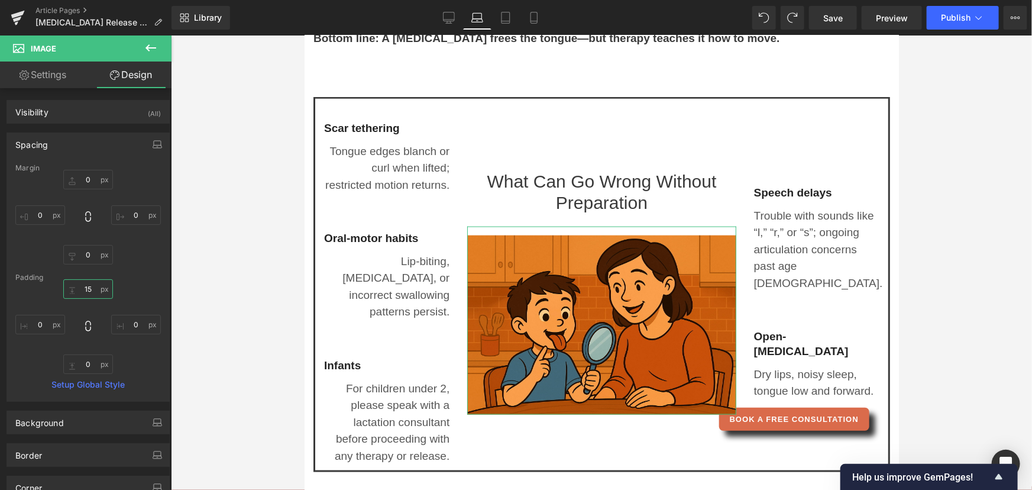
type input "1"
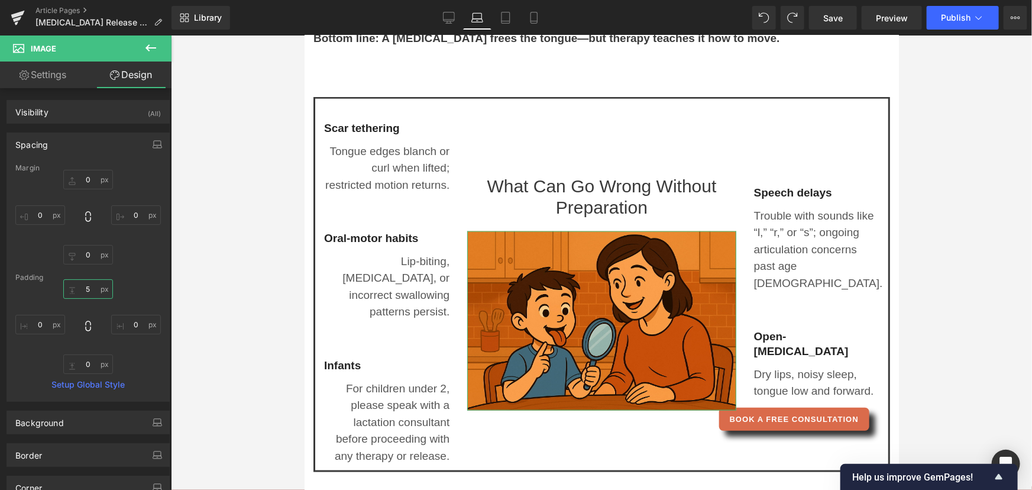
type input "50"
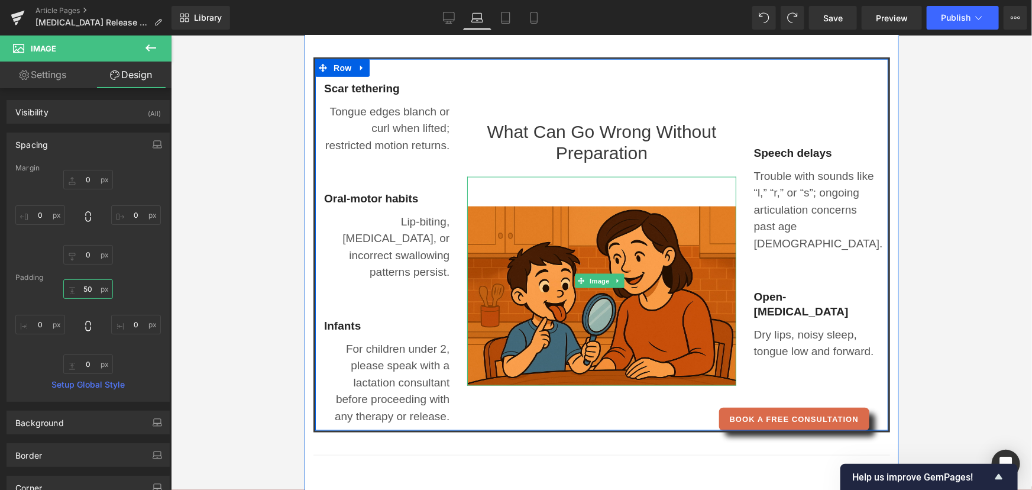
scroll to position [887, 0]
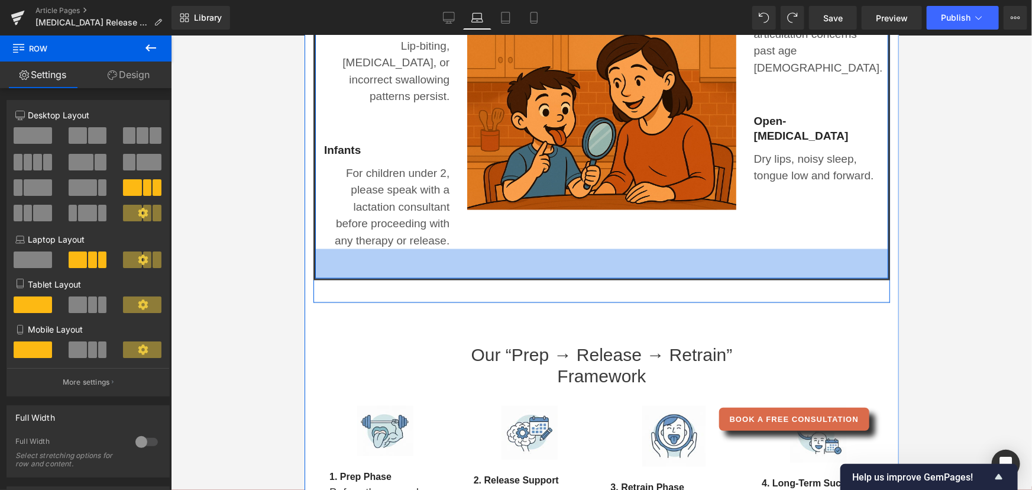
drag, startPoint x: 508, startPoint y: 253, endPoint x: 511, endPoint y: 277, distance: 23.8
click at [511, 277] on div "50px" at bounding box center [601, 263] width 573 height 30
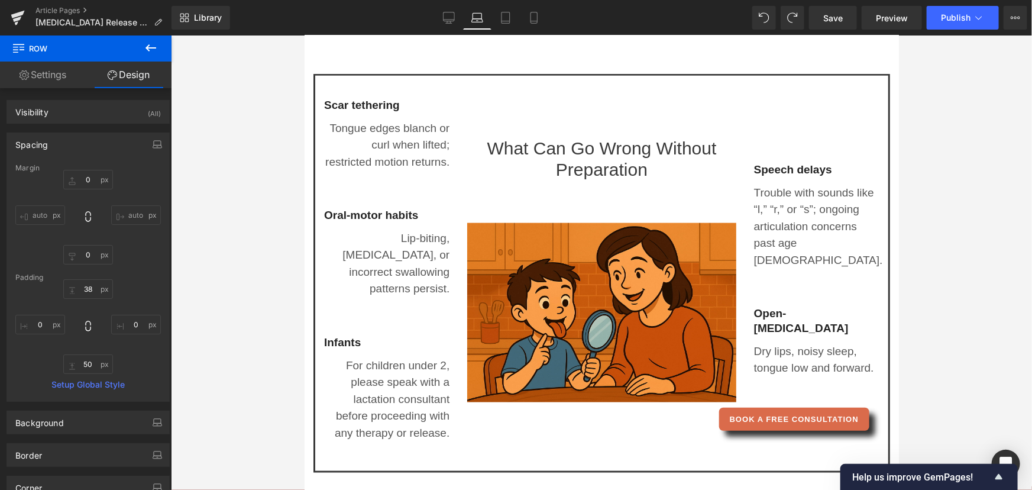
scroll to position [686, 0]
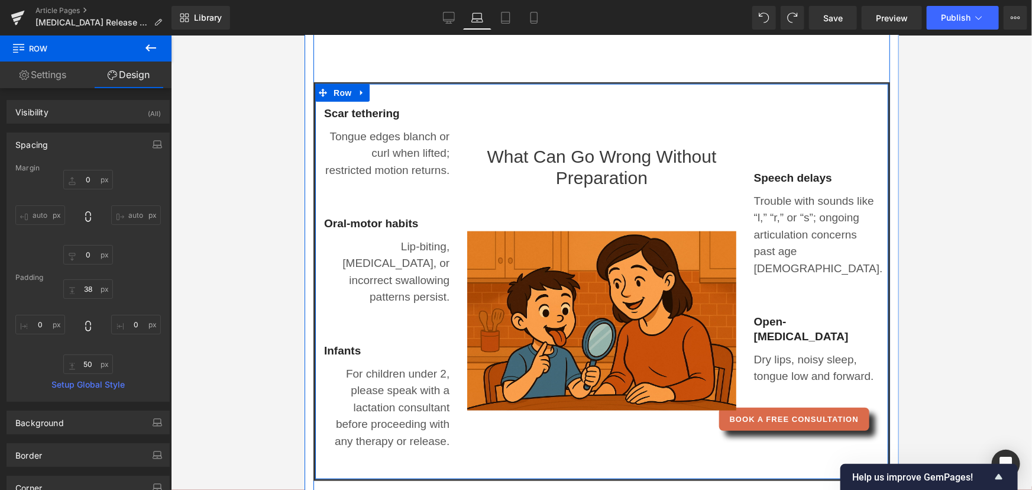
click at [635, 422] on div "What Can Go Wrong Without Preparation Heading Image 50px" at bounding box center [601, 277] width 287 height 343
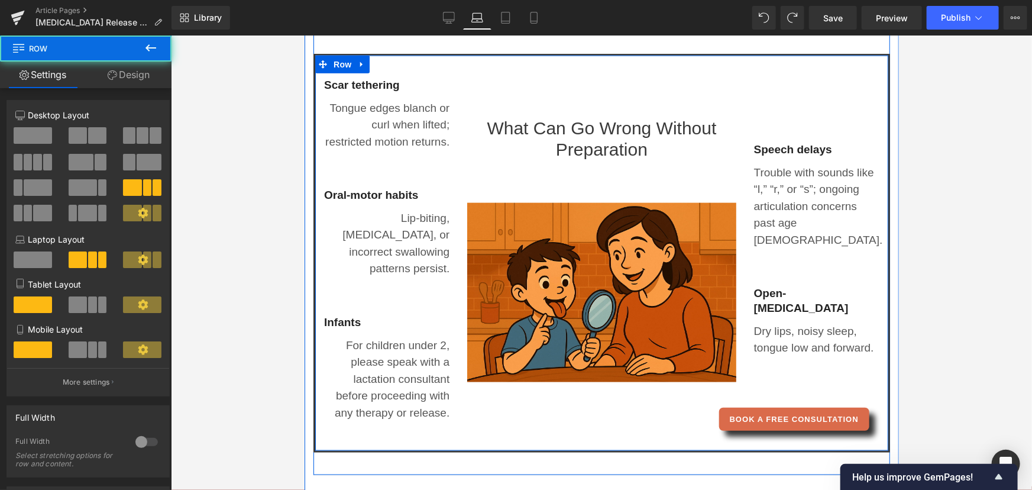
scroll to position [739, 0]
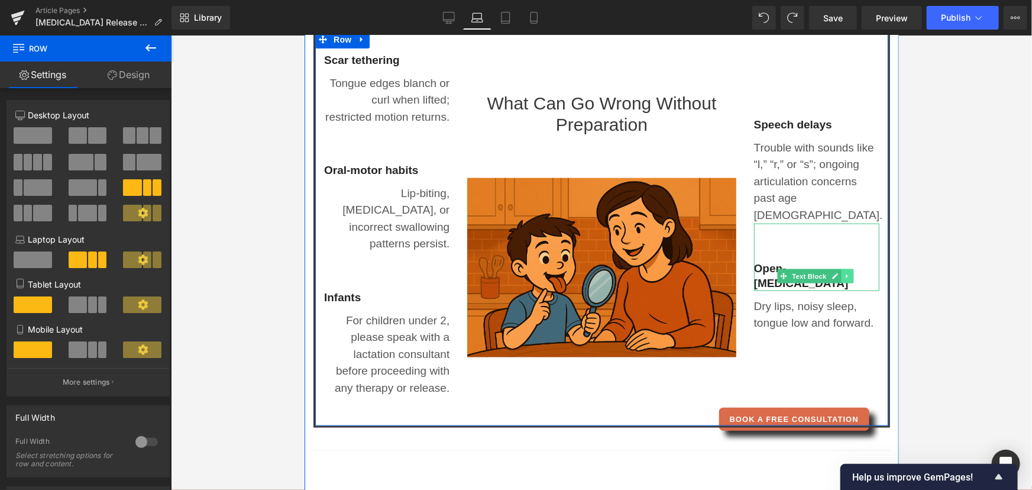
click at [844, 272] on icon at bounding box center [847, 275] width 7 height 7
click at [838, 273] on icon at bounding box center [841, 276] width 7 height 7
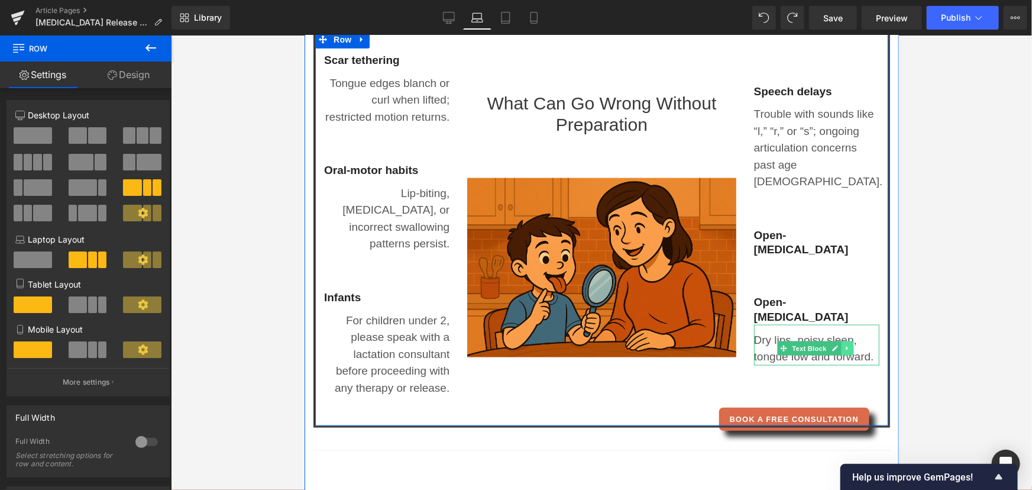
click at [844, 344] on icon at bounding box center [847, 347] width 7 height 7
click at [838, 344] on icon at bounding box center [841, 347] width 7 height 7
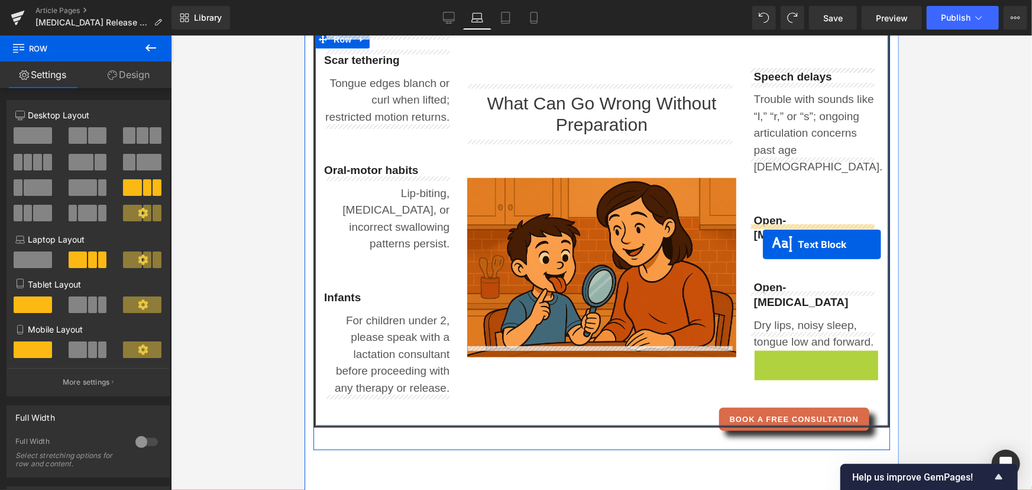
drag, startPoint x: 774, startPoint y: 349, endPoint x: 757, endPoint y: 266, distance: 84.7
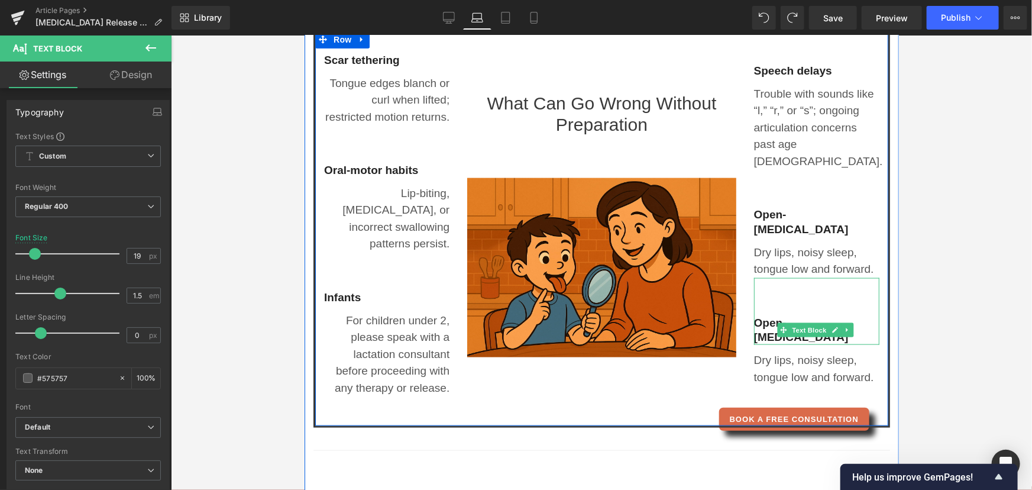
click at [757, 315] on p "Open-[MEDICAL_DATA]" at bounding box center [816, 329] width 125 height 29
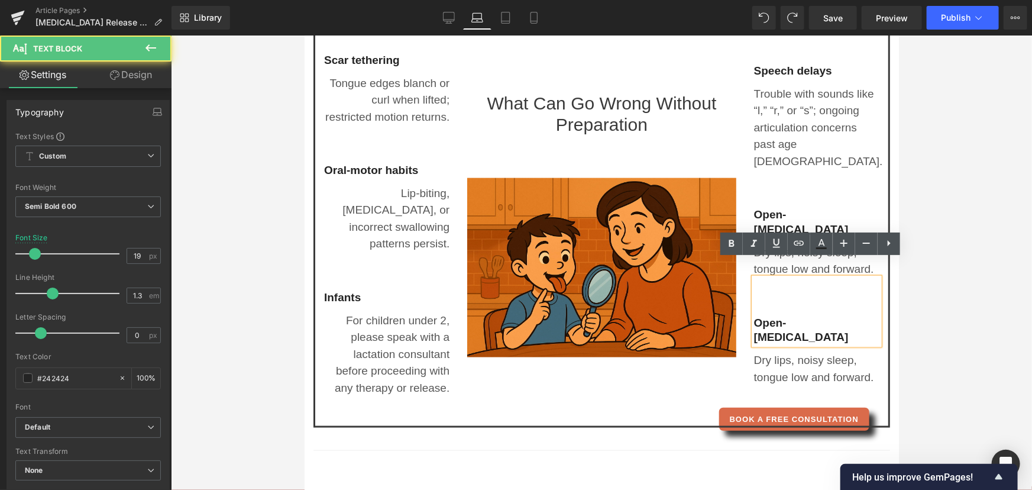
drag, startPoint x: 799, startPoint y: 318, endPoint x: 750, endPoint y: 303, distance: 51.8
click at [754, 315] on p "Open-[MEDICAL_DATA]" at bounding box center [816, 329] width 125 height 29
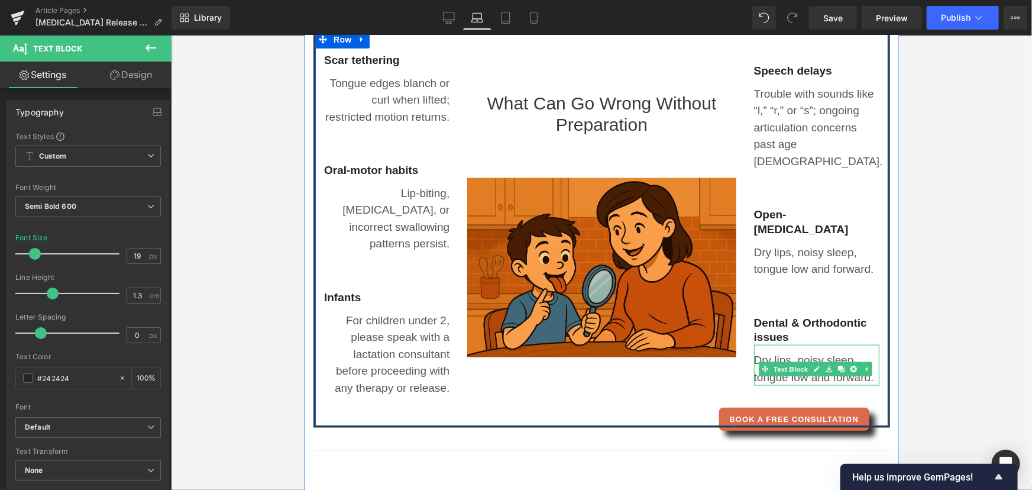
click at [758, 351] on p "Dry lips, noisy sleep, tongue low and forward." at bounding box center [816, 368] width 125 height 34
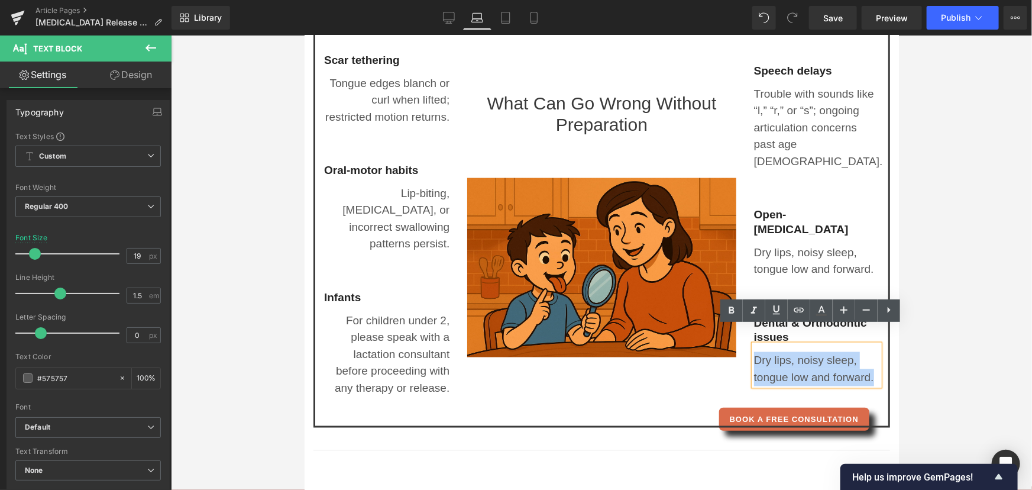
drag, startPoint x: 750, startPoint y: 341, endPoint x: 869, endPoint y: 354, distance: 119.6
click at [869, 354] on p "Dry lips, noisy sleep, tongue low and forward." at bounding box center [816, 368] width 125 height 34
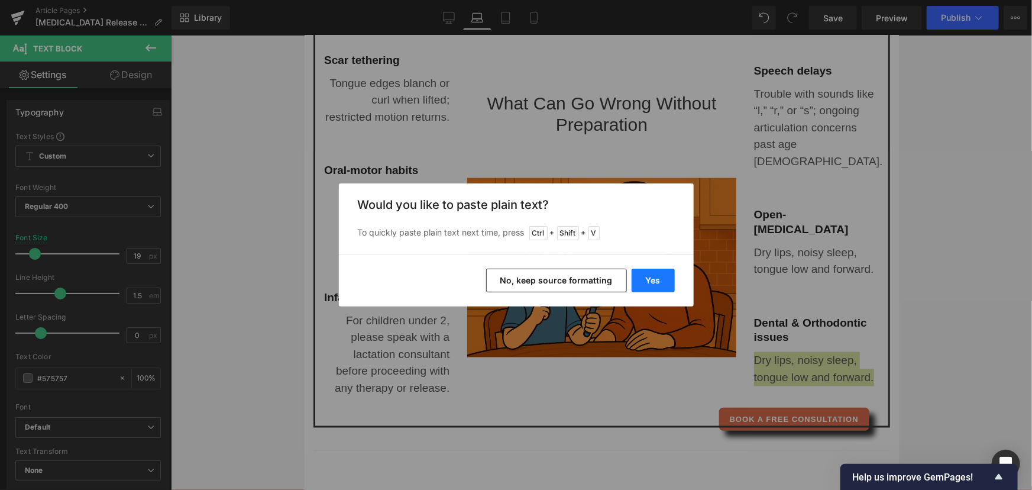
click at [651, 280] on button "Yes" at bounding box center [653, 281] width 43 height 24
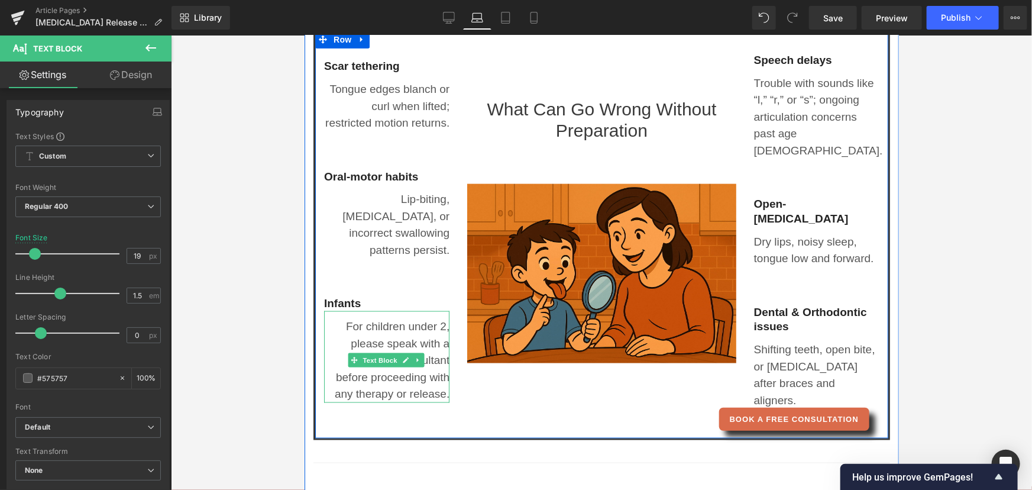
click at [341, 335] on p "For children under 2, please speak with a lactation consultant before proceedin…" at bounding box center [386, 360] width 125 height 85
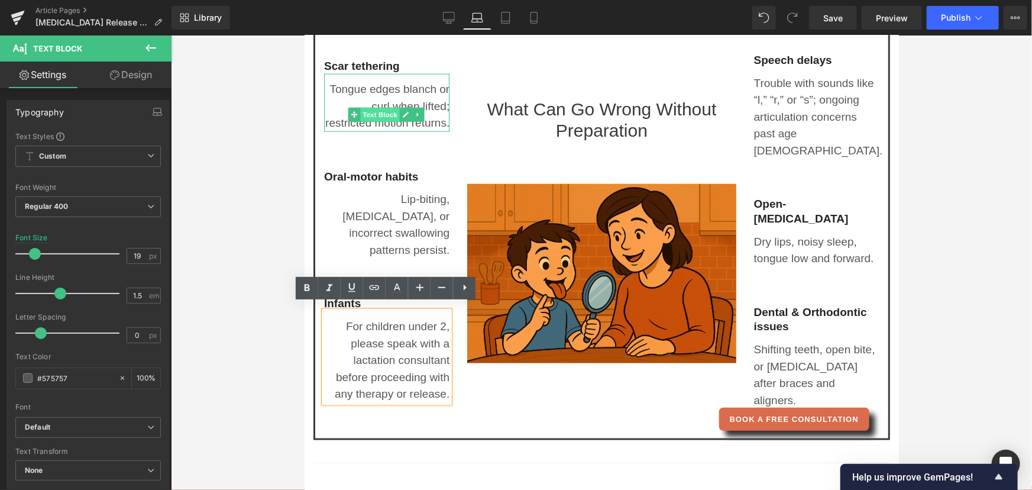
click at [383, 107] on span "Text Block" at bounding box center [379, 114] width 39 height 14
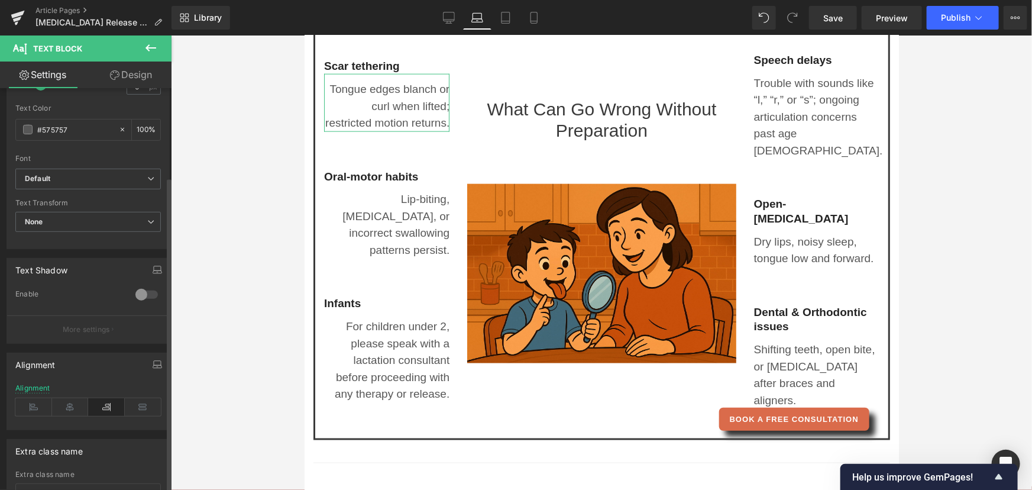
scroll to position [269, 0]
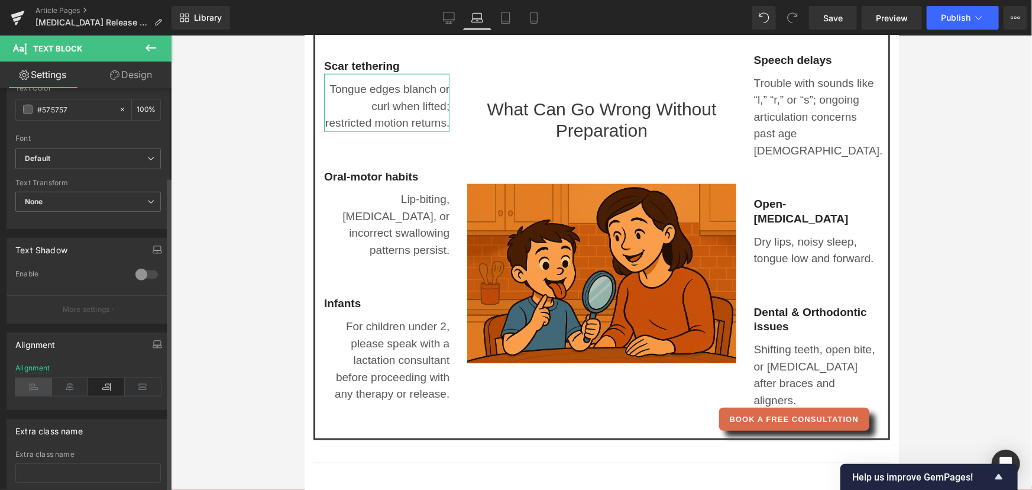
click at [37, 390] on icon at bounding box center [33, 387] width 37 height 18
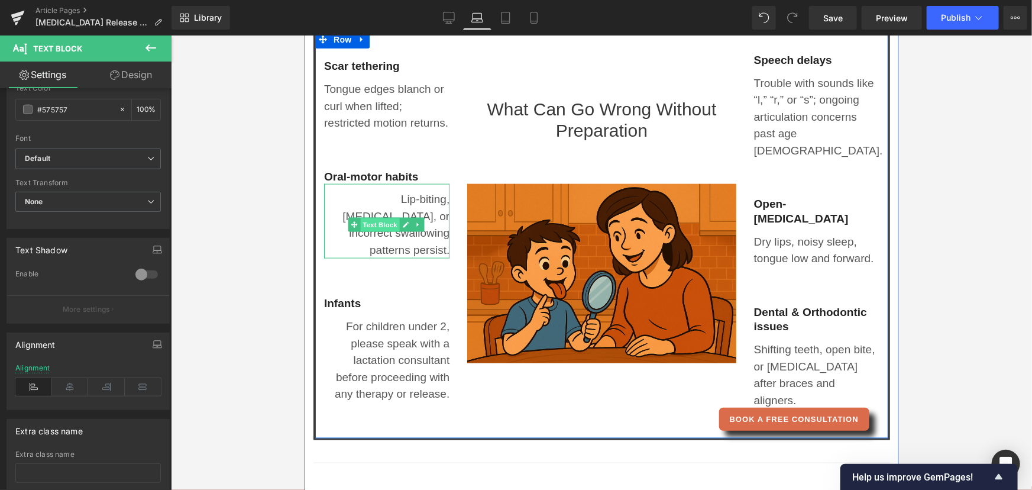
click at [380, 218] on span "Text Block" at bounding box center [379, 225] width 39 height 14
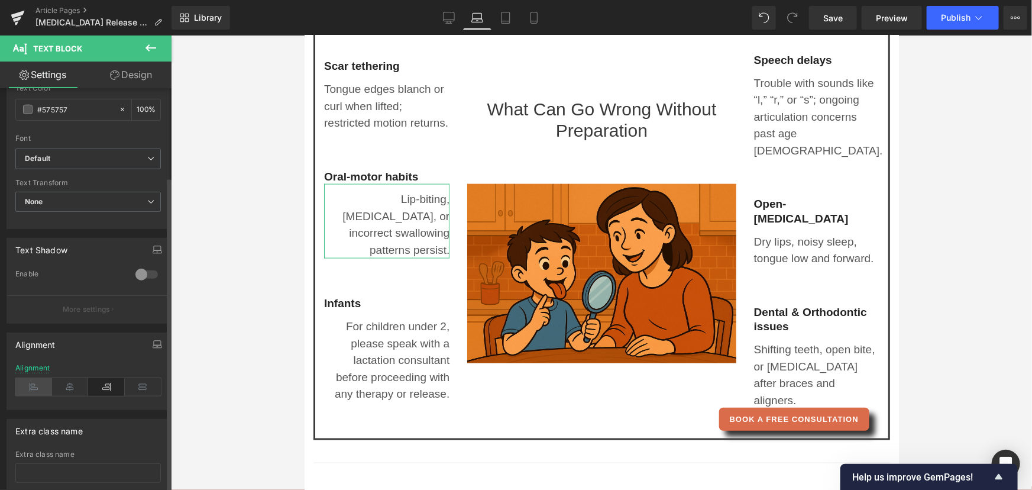
click at [24, 385] on icon at bounding box center [33, 387] width 37 height 18
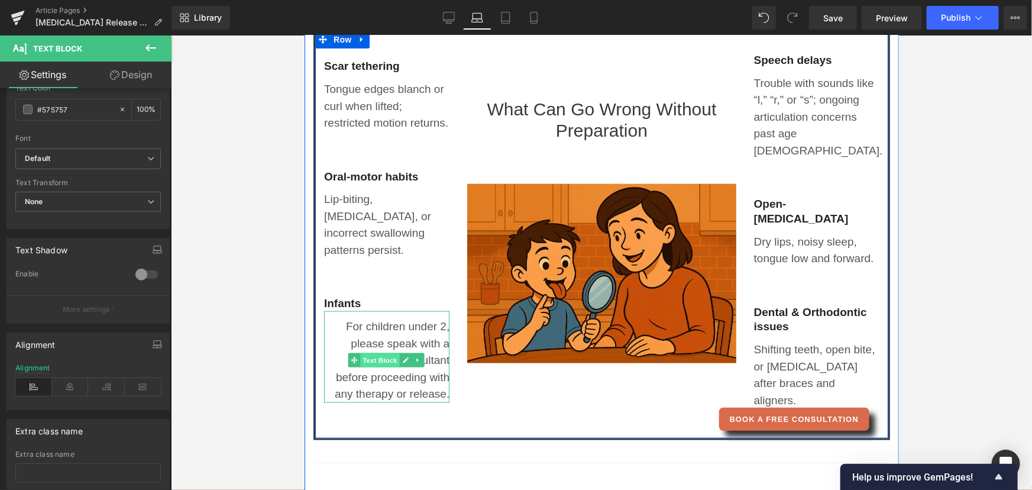
click at [370, 354] on span "Text Block" at bounding box center [379, 360] width 39 height 14
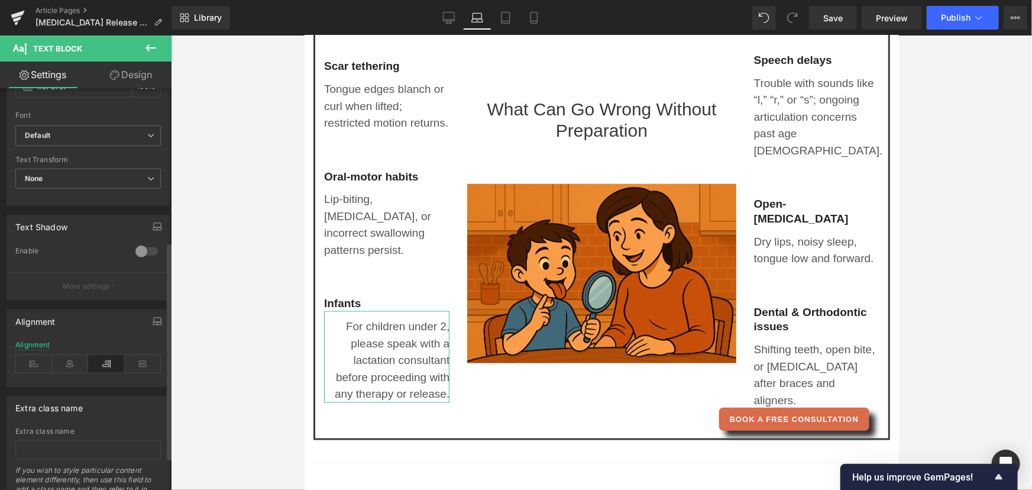
scroll to position [322, 0]
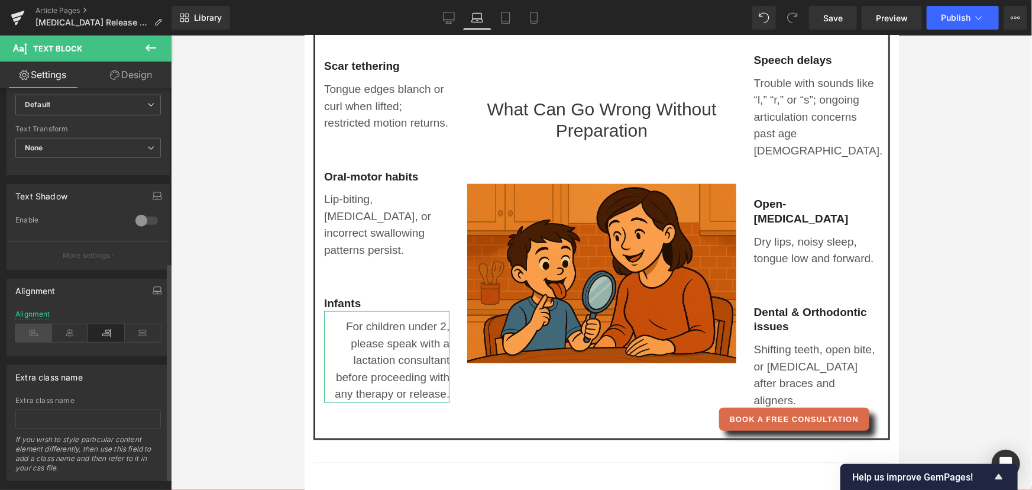
click at [30, 334] on icon at bounding box center [33, 333] width 37 height 18
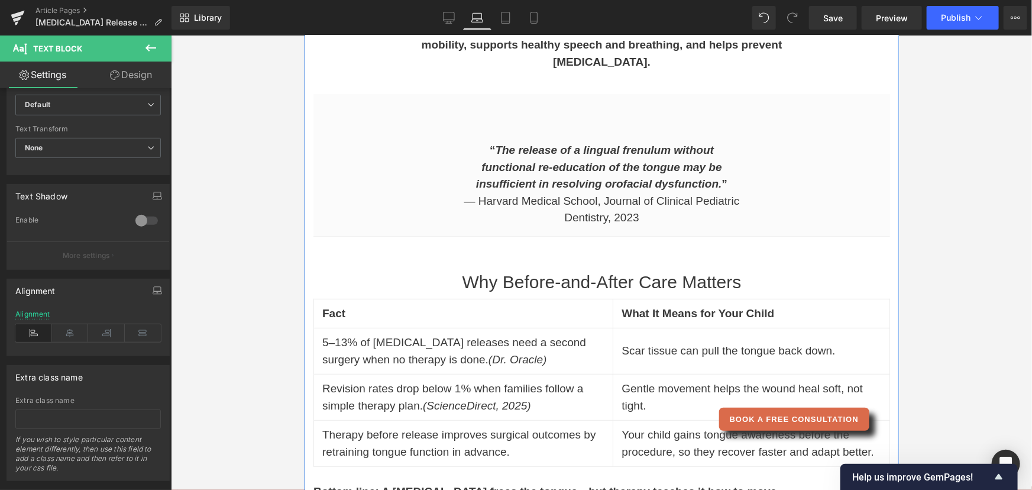
scroll to position [0, 0]
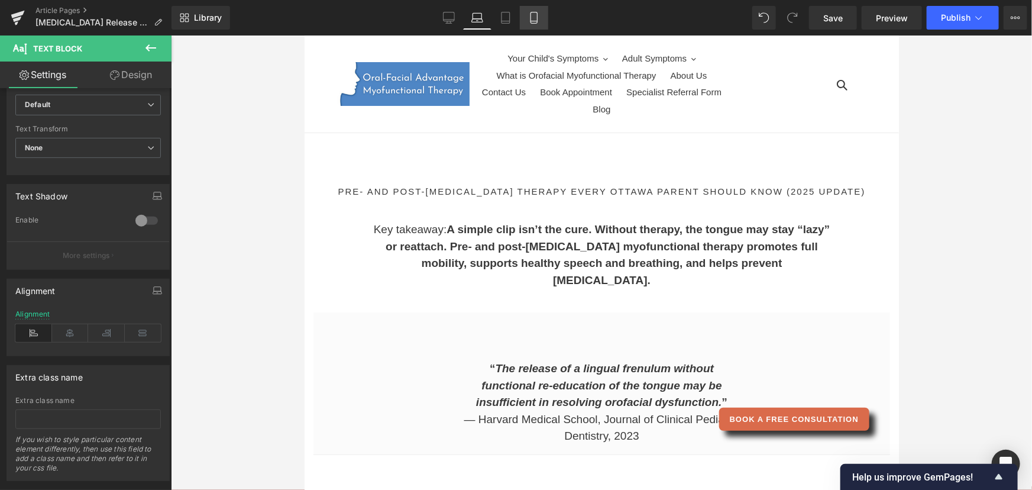
click at [537, 21] on icon at bounding box center [534, 21] width 7 height 0
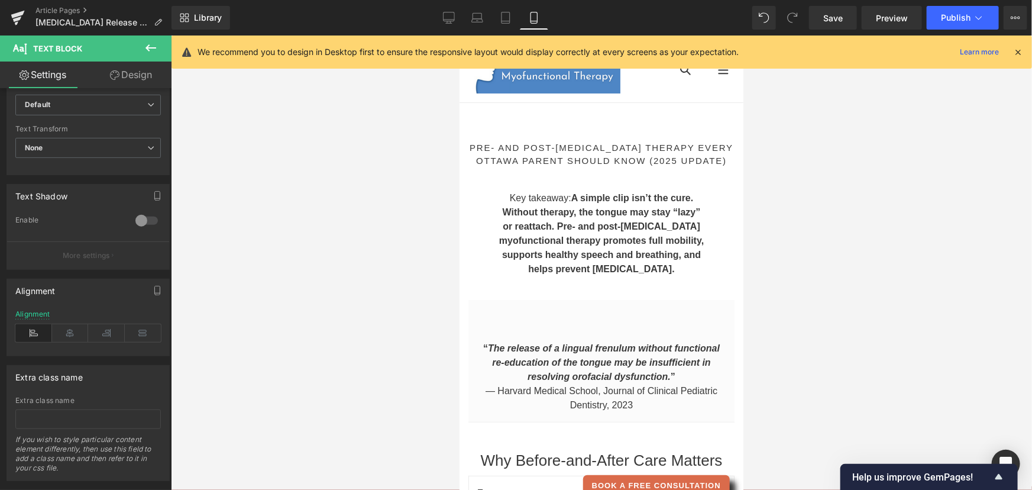
type input "16"
type input "100"
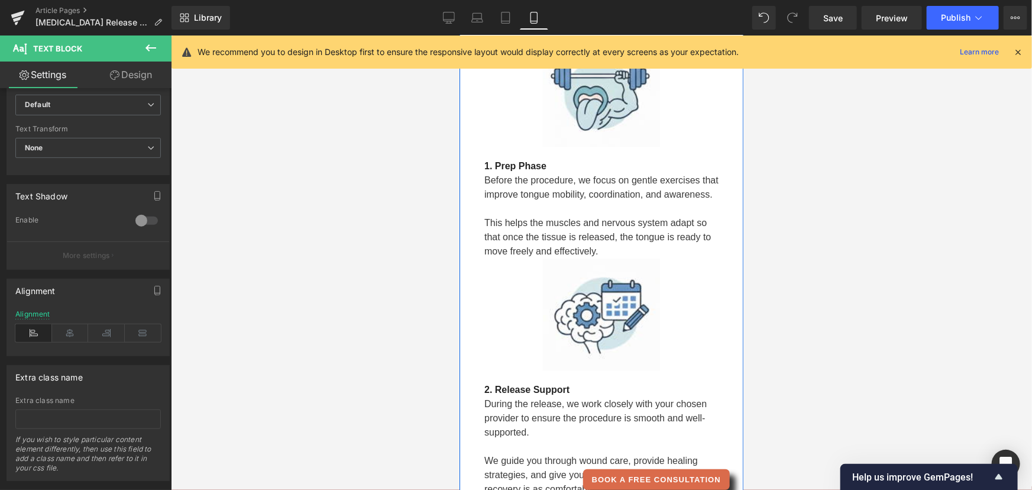
scroll to position [1183, 0]
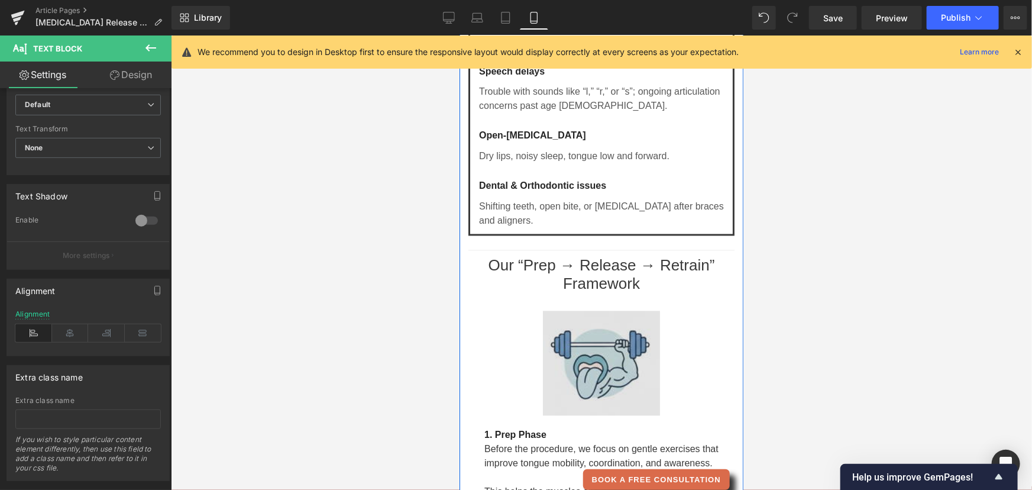
click at [602, 374] on img at bounding box center [600, 362] width 117 height 105
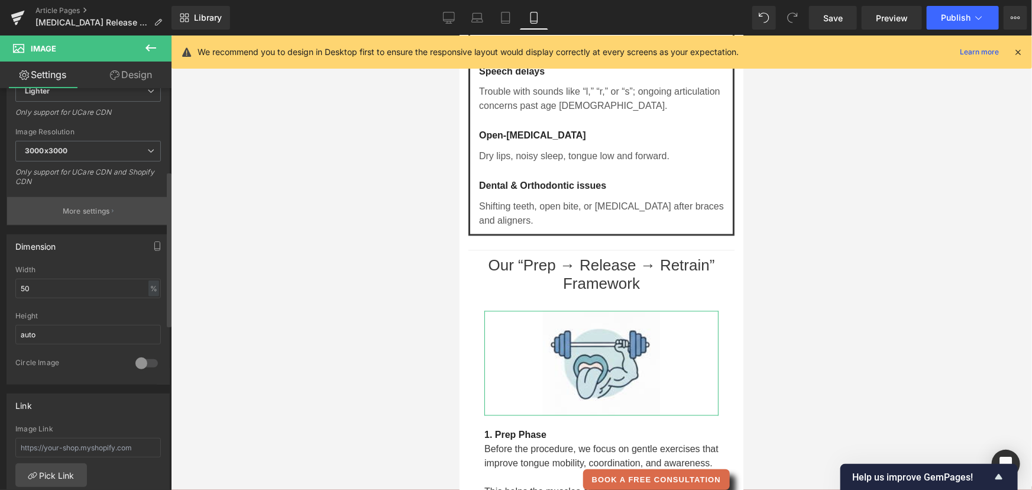
scroll to position [215, 0]
click at [28, 288] on input "50" at bounding box center [88, 288] width 146 height 20
drag, startPoint x: 28, startPoint y: 288, endPoint x: 12, endPoint y: 288, distance: 16.0
click at [12, 288] on div "50% Width 50 % % px auto Height auto 0 Circle Image" at bounding box center [88, 324] width 162 height 118
type input "30"
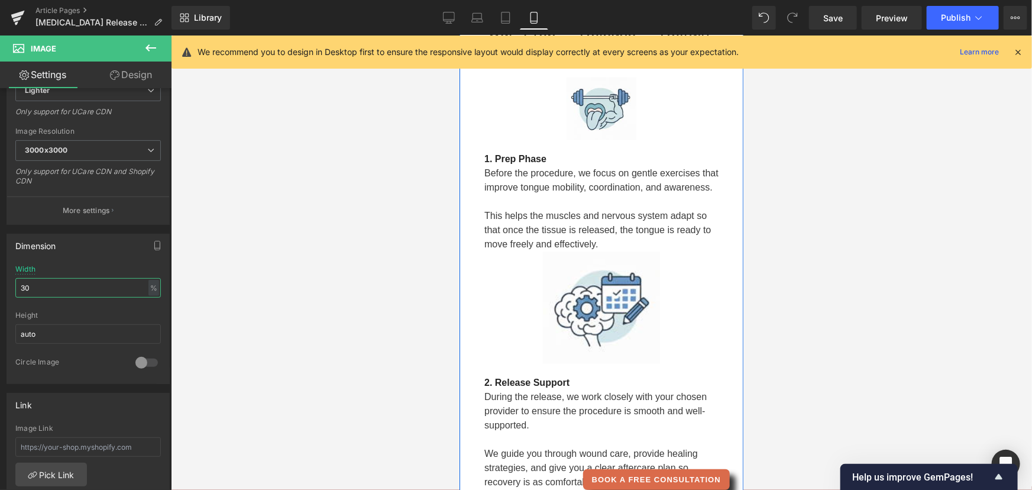
scroll to position [1452, 0]
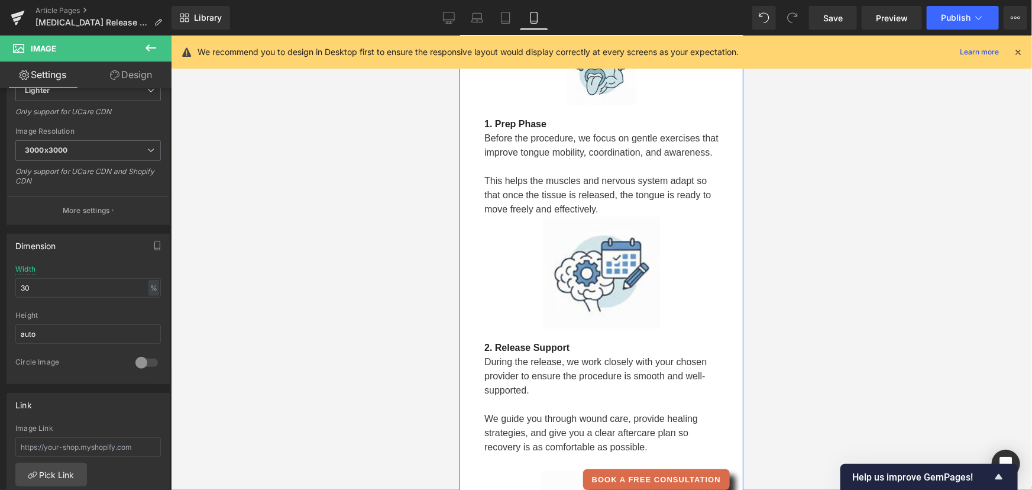
click at [582, 311] on div "Image" at bounding box center [601, 272] width 234 height 112
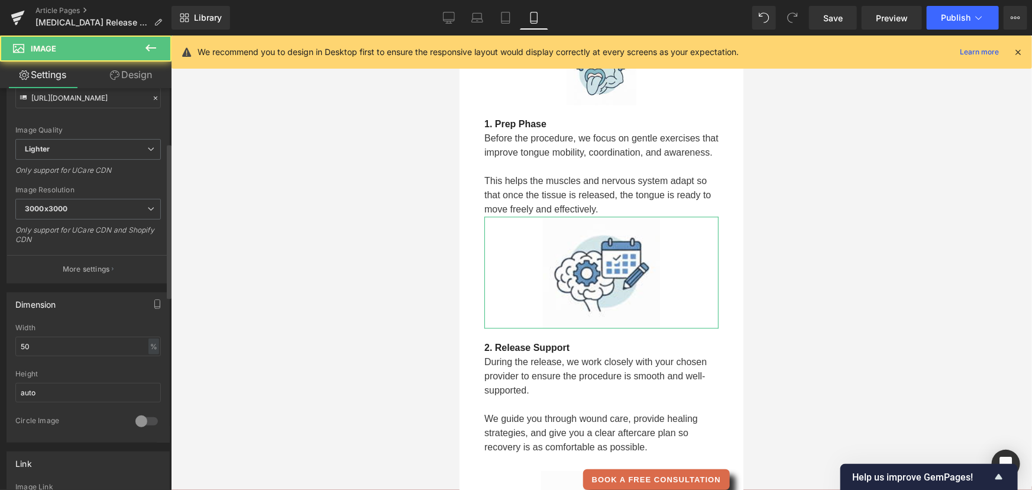
scroll to position [161, 0]
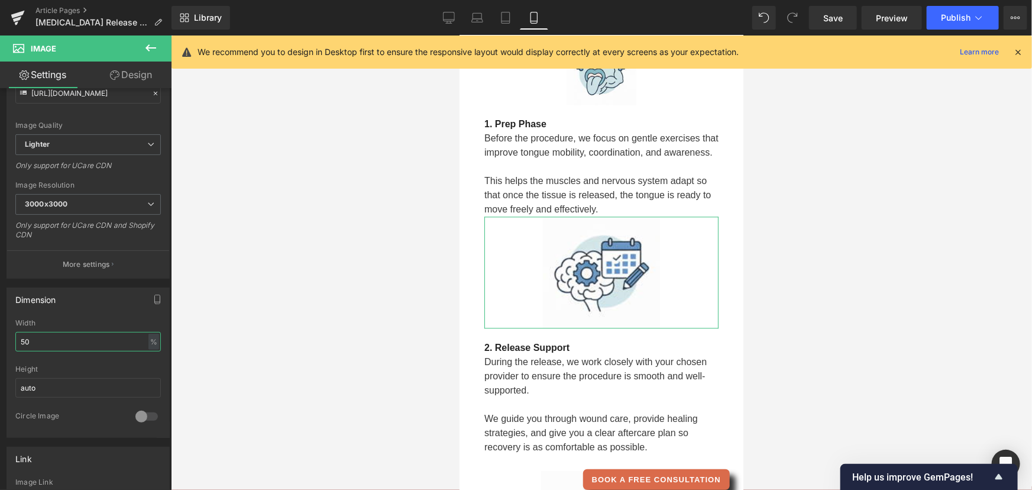
drag, startPoint x: 58, startPoint y: 339, endPoint x: -30, endPoint y: 337, distance: 87.6
click at [0, 337] on html "Text Block You are previewing how the will restyle your page. You can not edit …" at bounding box center [516, 245] width 1032 height 490
type input "30"
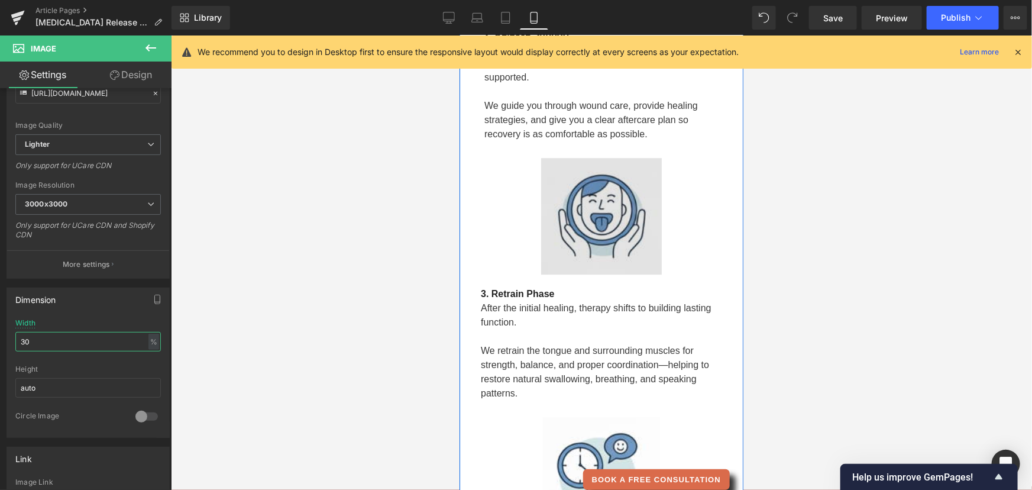
scroll to position [1721, 0]
click at [605, 244] on div "Image" at bounding box center [600, 215] width 241 height 117
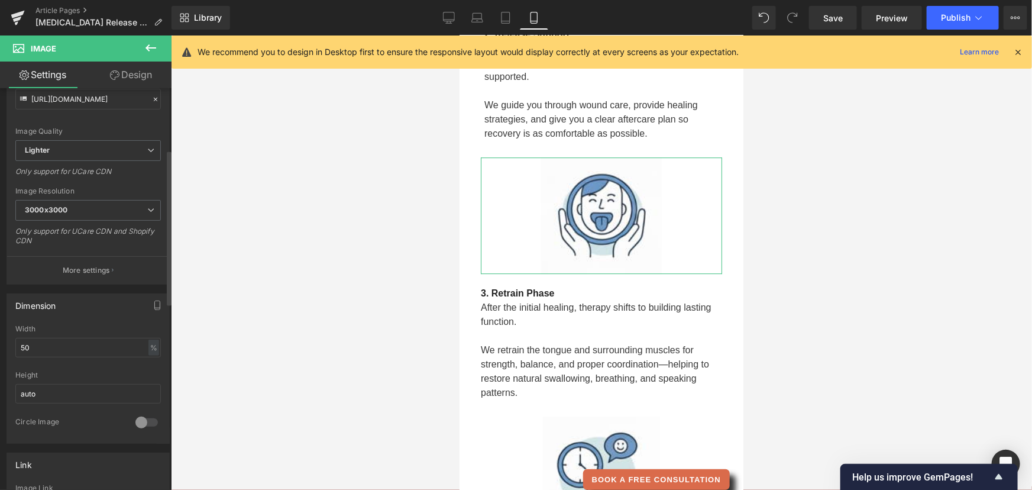
scroll to position [161, 0]
drag, startPoint x: 34, startPoint y: 340, endPoint x: 12, endPoint y: 343, distance: 22.7
click at [11, 343] on div "50% Width 50 % % px auto Height auto 0 Circle Image" at bounding box center [88, 378] width 162 height 118
type input "30"
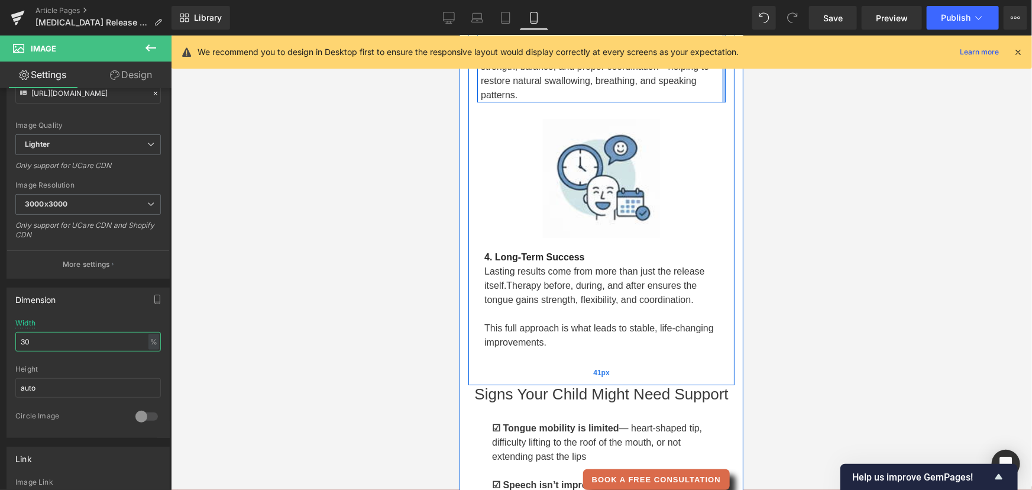
scroll to position [1989, 0]
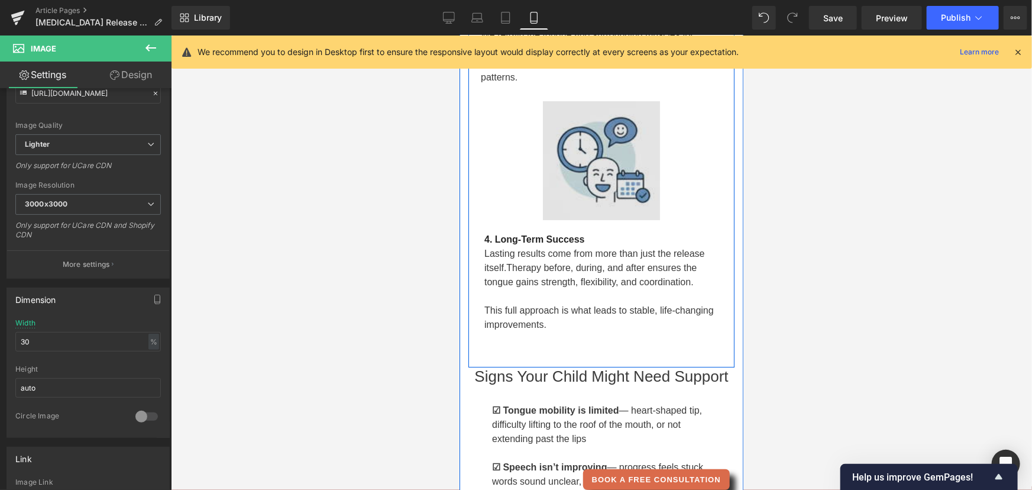
click at [595, 188] on div "Image" at bounding box center [601, 160] width 234 height 119
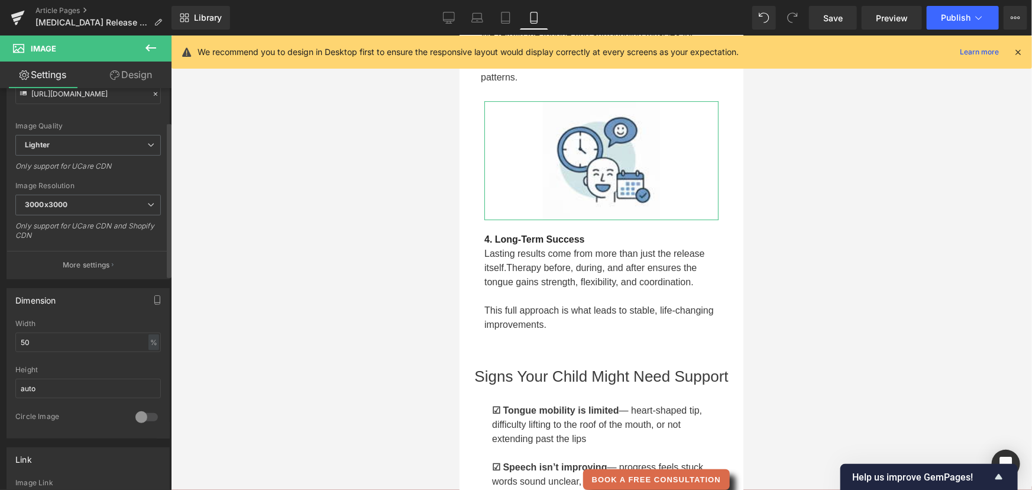
scroll to position [161, 0]
drag, startPoint x: 43, startPoint y: 341, endPoint x: -8, endPoint y: 340, distance: 50.3
click at [0, 340] on html "Text Block You are previewing how the will restyle your page. You can not edit …" at bounding box center [516, 245] width 1032 height 490
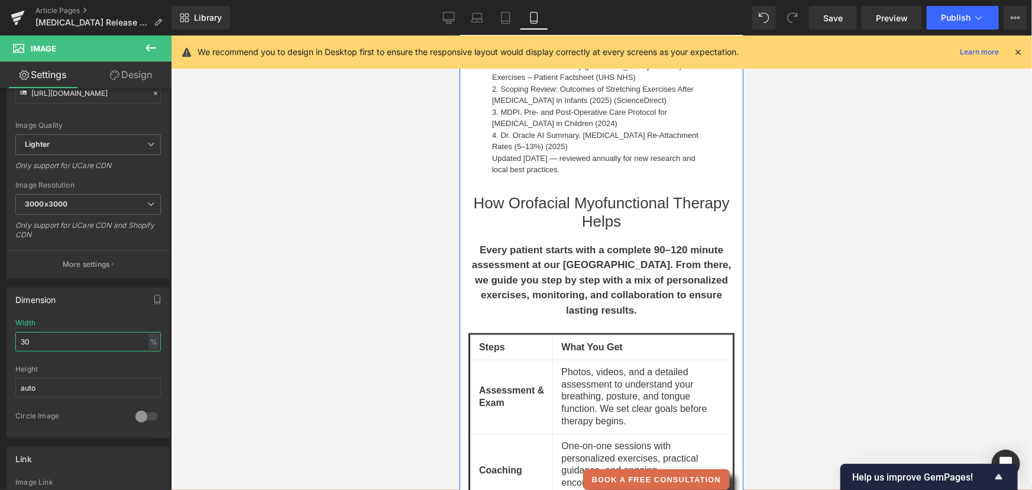
scroll to position [2581, 0]
type input "30"
click at [839, 8] on link "Save" at bounding box center [833, 18] width 48 height 24
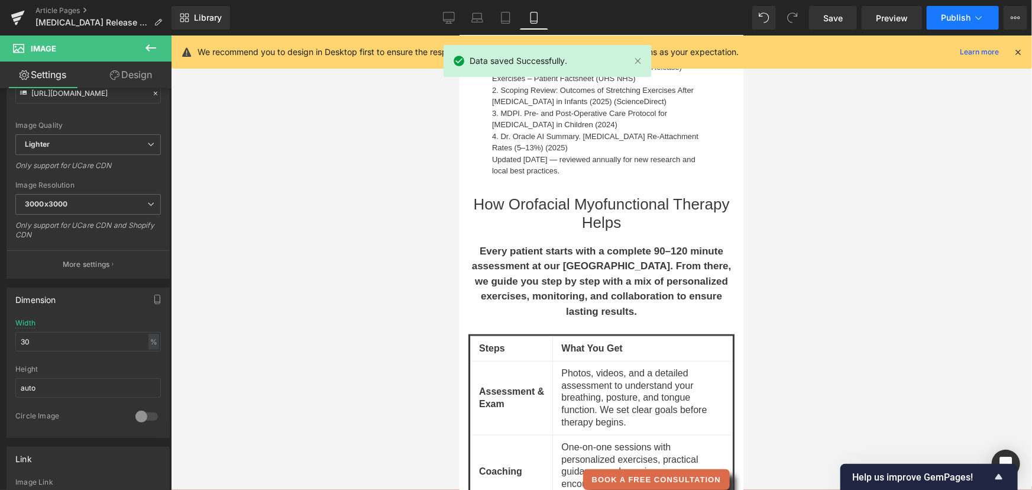
click at [963, 20] on span "Publish" at bounding box center [956, 17] width 30 height 9
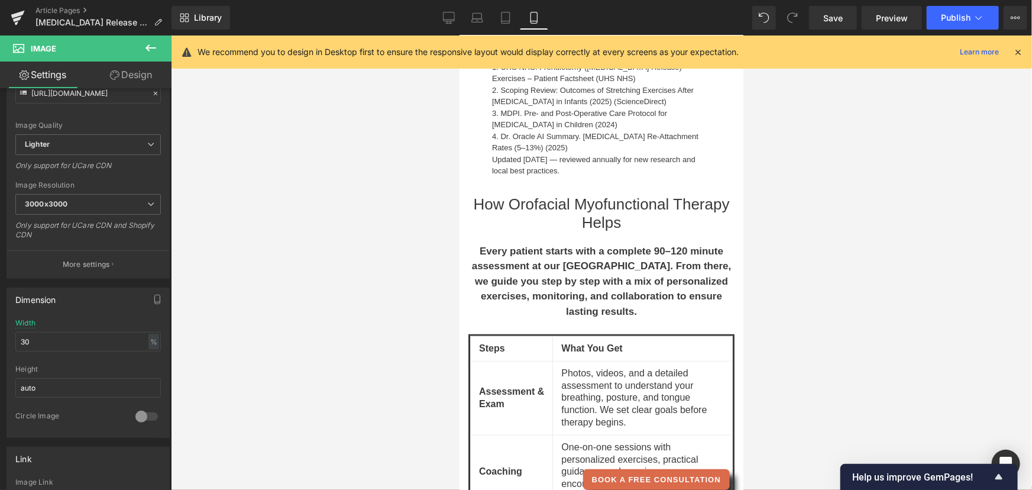
drag, startPoint x: 1020, startPoint y: 47, endPoint x: 1014, endPoint y: 44, distance: 7.1
click at [1020, 47] on icon at bounding box center [1018, 52] width 11 height 11
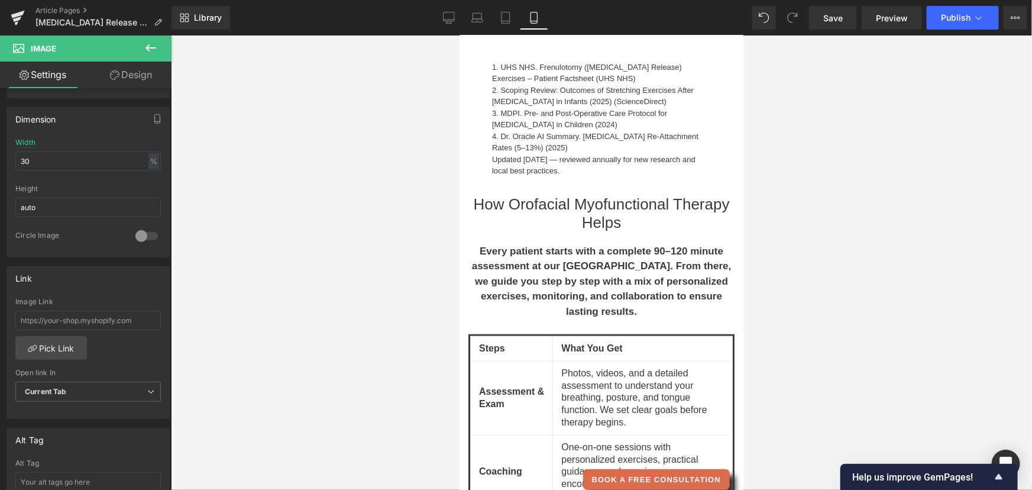
scroll to position [637, 0]
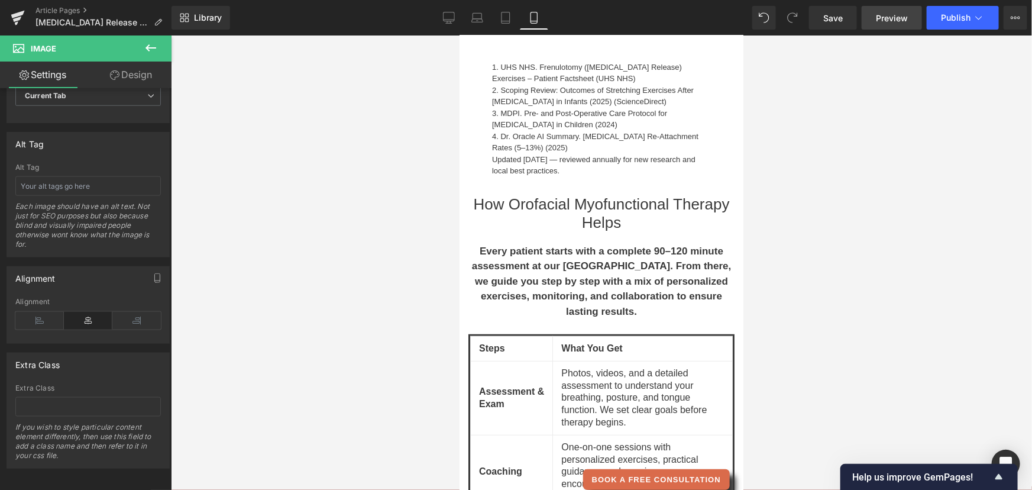
click at [893, 17] on span "Preview" at bounding box center [892, 18] width 32 height 12
click at [959, 24] on button "Publish" at bounding box center [963, 18] width 72 height 24
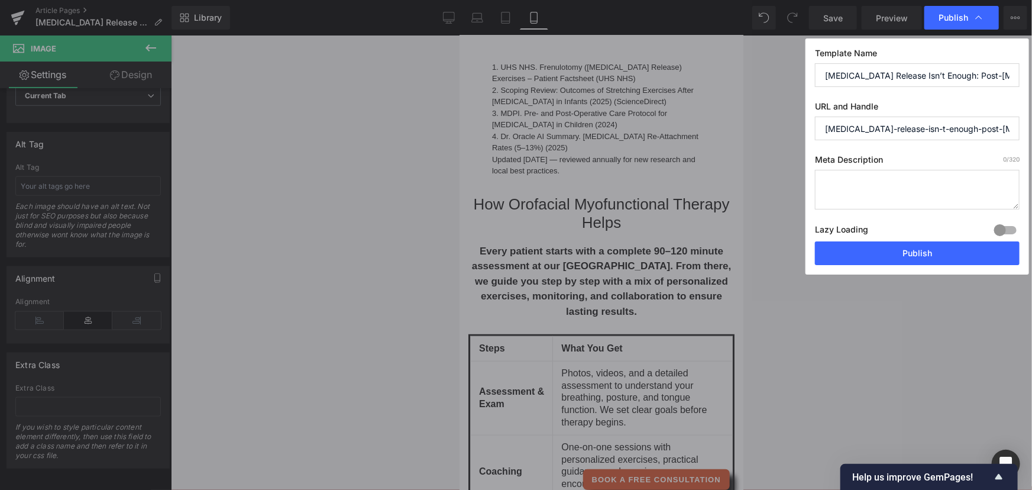
click at [865, 187] on textarea at bounding box center [917, 190] width 205 height 40
paste textarea "[MEDICAL_DATA] surgery alone isn’t enough. Pre- and post-[MEDICAL_DATA] therapy…"
click at [940, 191] on textarea "[MEDICAL_DATA] surgery alone isn’t enough. Pre- and post-[MEDICAL_DATA] therapy…" at bounding box center [917, 190] width 205 height 40
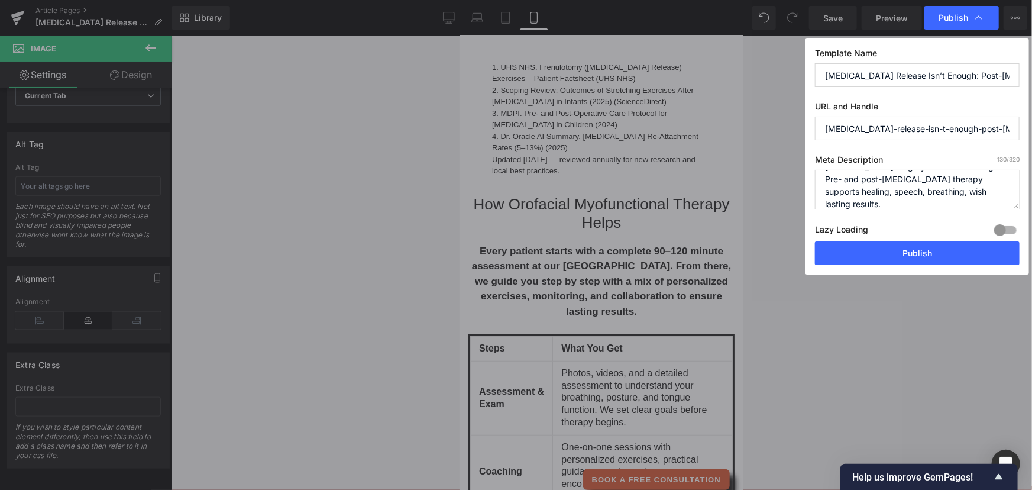
scroll to position [0, 0]
click at [911, 195] on textarea "[MEDICAL_DATA] surgery alone isn’t enough. Pre- and post-[MEDICAL_DATA] therapy…" at bounding box center [917, 190] width 205 height 40
type textarea "[MEDICAL_DATA] surgery alone isn’t enough. Pre- and post-[MEDICAL_DATA] orofaci…"
click at [917, 127] on input "[MEDICAL_DATA]-release-isn-t-enough-post-[MEDICAL_DATA]-exercises-every-ottawa-…" at bounding box center [917, 129] width 205 height 24
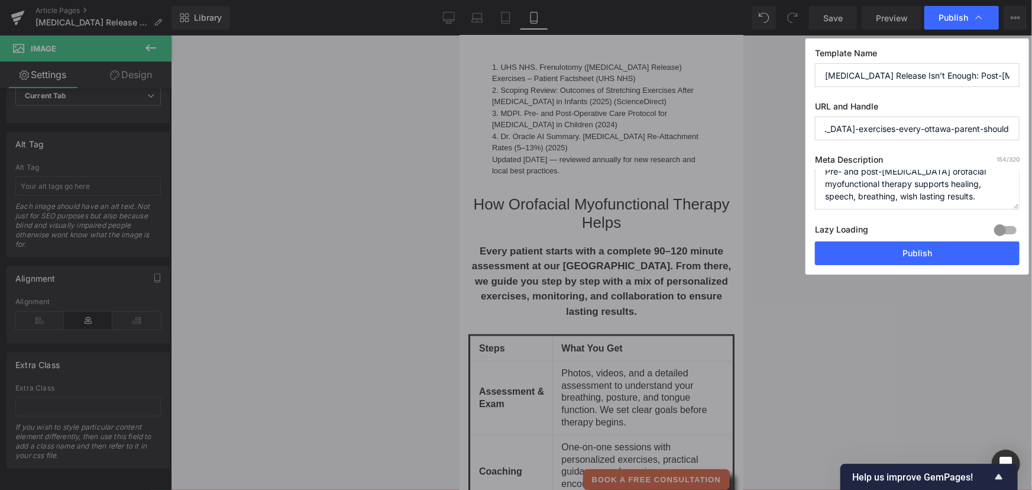
scroll to position [0, 245]
drag, startPoint x: 990, startPoint y: 124, endPoint x: 1032, endPoint y: 127, distance: 42.1
click at [1032, 127] on div "Publish Template Name [MEDICAL_DATA] Release Isn’t Enough: Post-[MEDICAL_DATA] …" at bounding box center [516, 245] width 1032 height 490
click at [906, 127] on input "[MEDICAL_DATA]-release-isnt-enough-post-[MEDICAL_DATA]-exercises-every-ottawa-p…" at bounding box center [917, 129] width 205 height 24
click at [976, 126] on input "[MEDICAL_DATA]-release-isnt-enough-post-[MEDICAL_DATA]-exercises-every-ottawa-p…" at bounding box center [917, 129] width 205 height 24
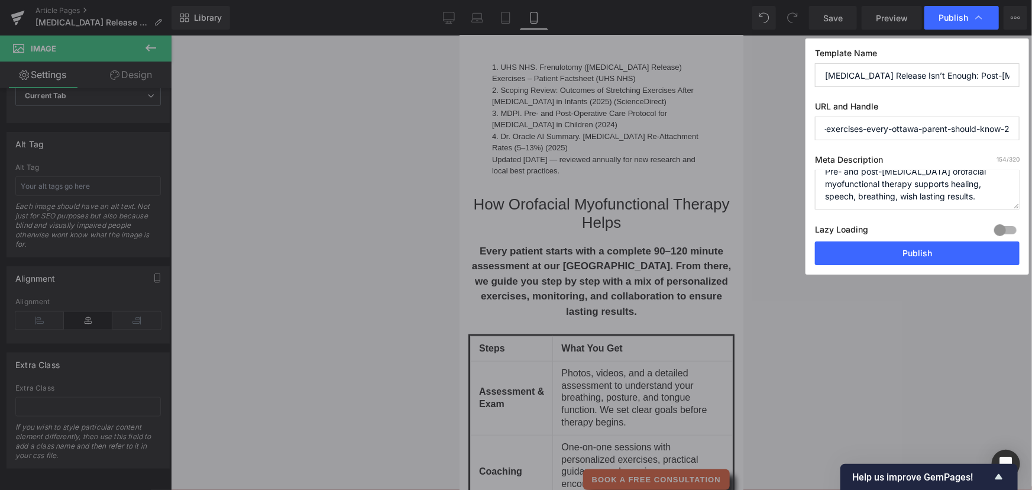
drag, startPoint x: 954, startPoint y: 129, endPoint x: 1022, endPoint y: 126, distance: 68.7
click at [1022, 126] on div "Template Name [MEDICAL_DATA] Release Isn’t Enough: Post-[MEDICAL_DATA] Exercise…" at bounding box center [918, 156] width 224 height 236
type input "[MEDICAL_DATA]-release-isnt-enough-post-[MEDICAL_DATA]-exercises-every-ottawa-p…"
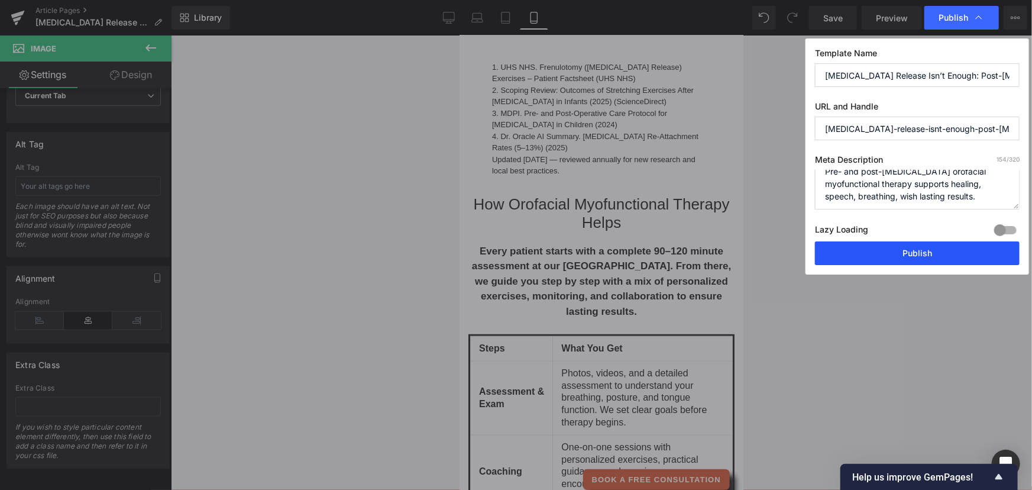
click at [932, 248] on button "Publish" at bounding box center [917, 253] width 205 height 24
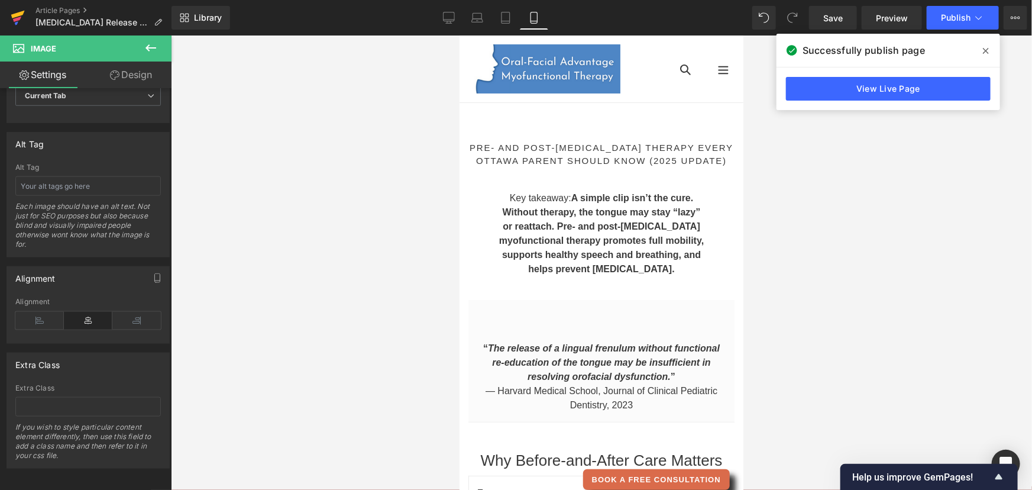
click at [12, 16] on icon at bounding box center [18, 15] width 14 height 8
